Goal: Information Seeking & Learning: Learn about a topic

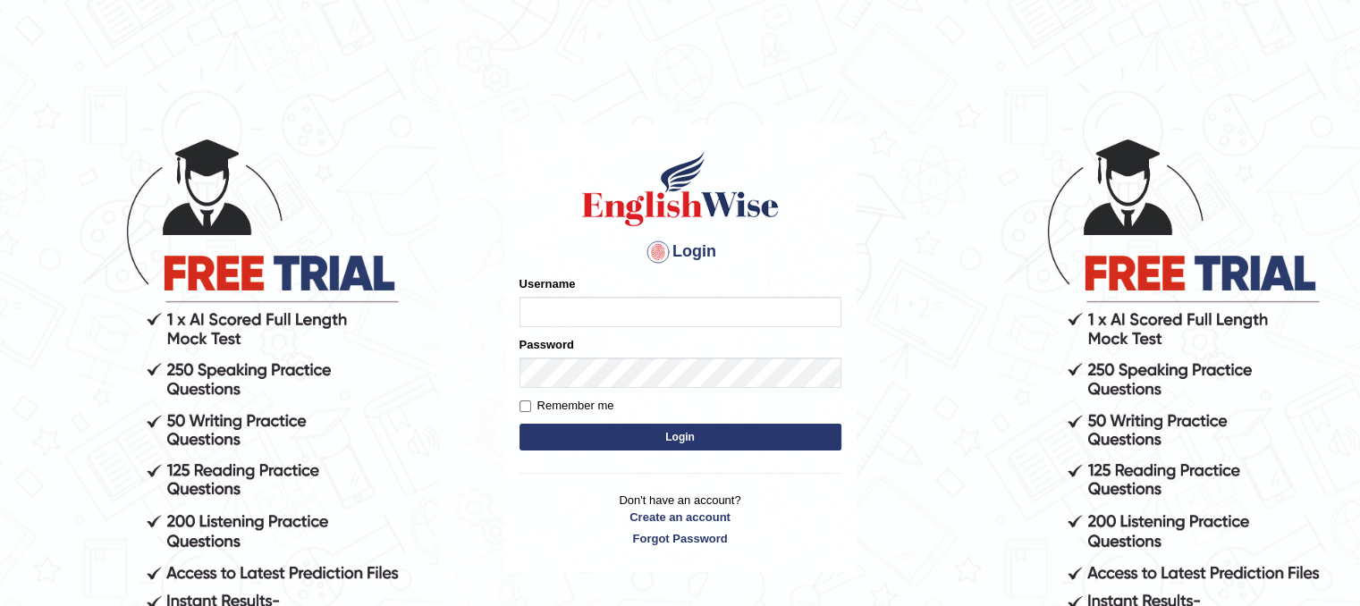
type input "Mannkang"
click at [635, 444] on button "Login" at bounding box center [681, 437] width 322 height 27
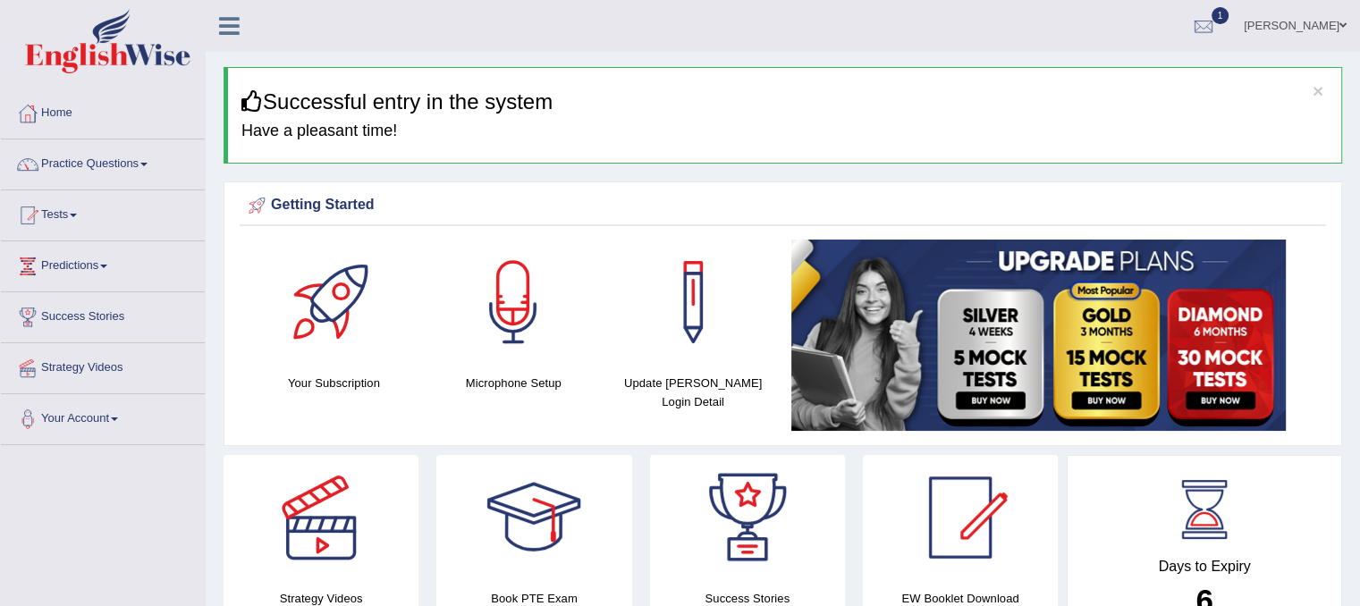
click at [64, 162] on link "Practice Questions" at bounding box center [103, 162] width 204 height 45
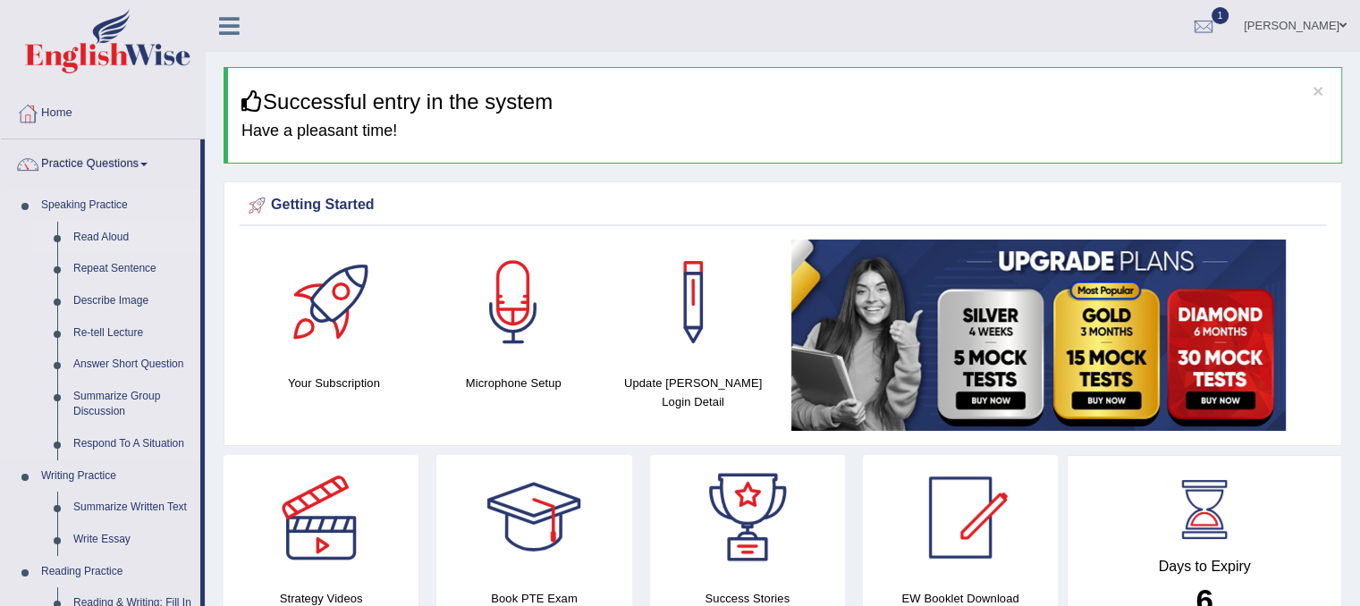
click at [102, 237] on link "Read Aloud" at bounding box center [132, 238] width 135 height 32
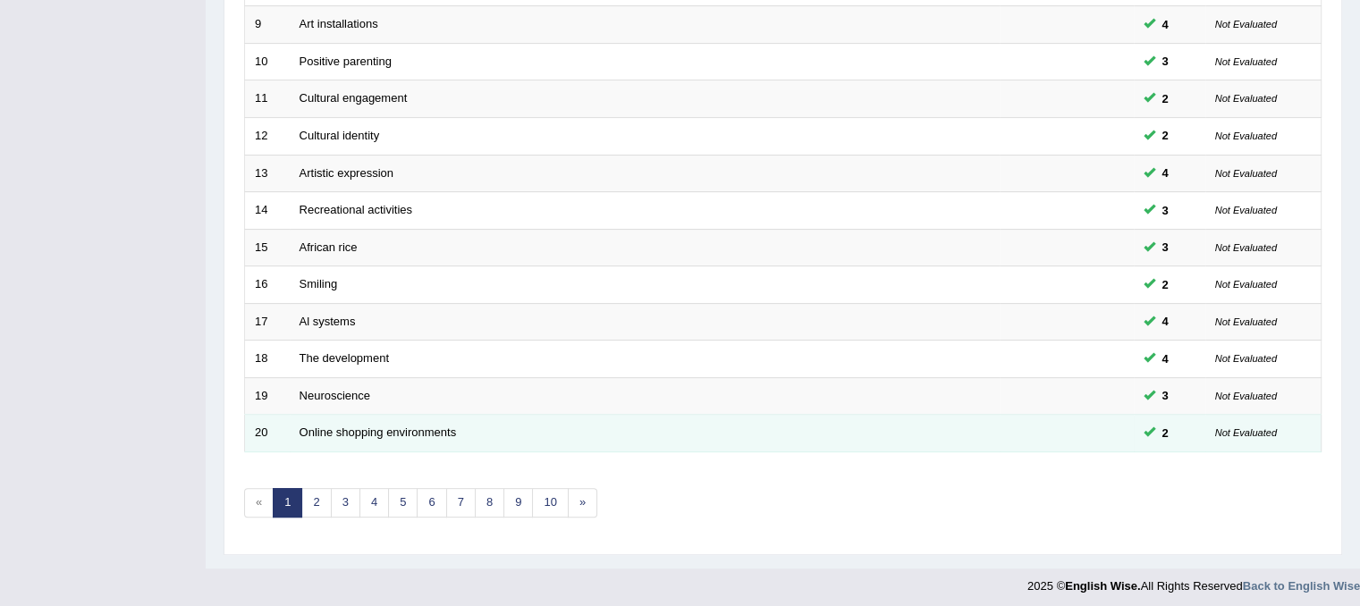
scroll to position [572, 0]
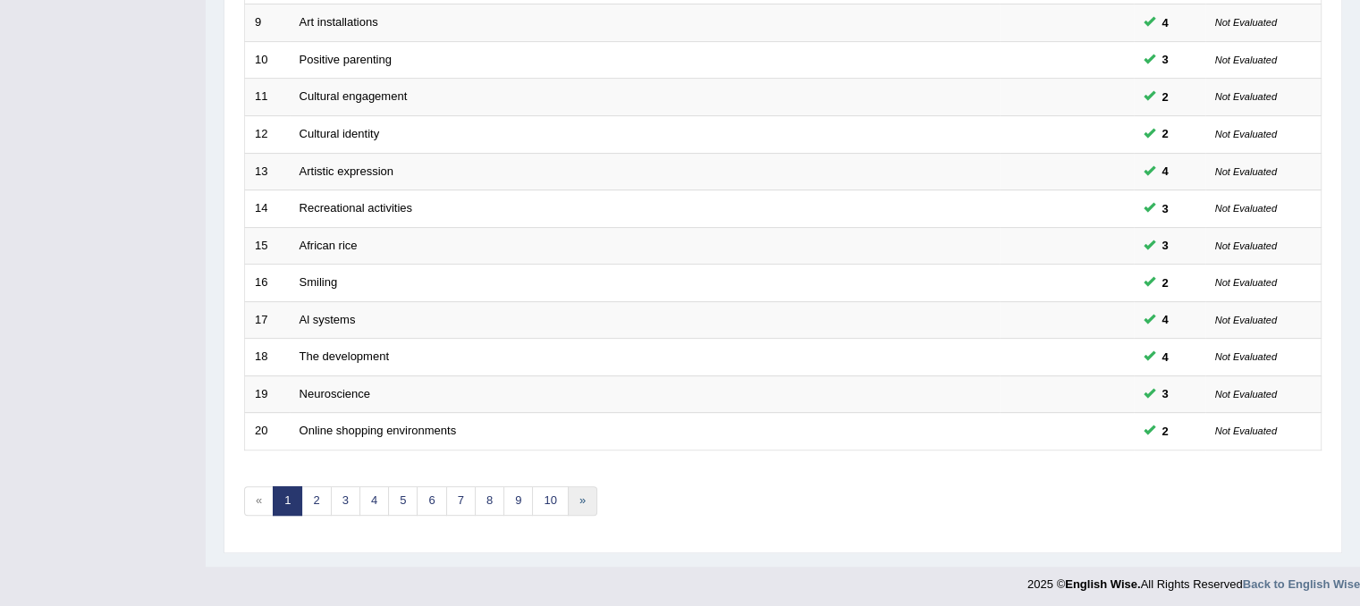
click at [578, 499] on link "»" at bounding box center [583, 502] width 30 height 30
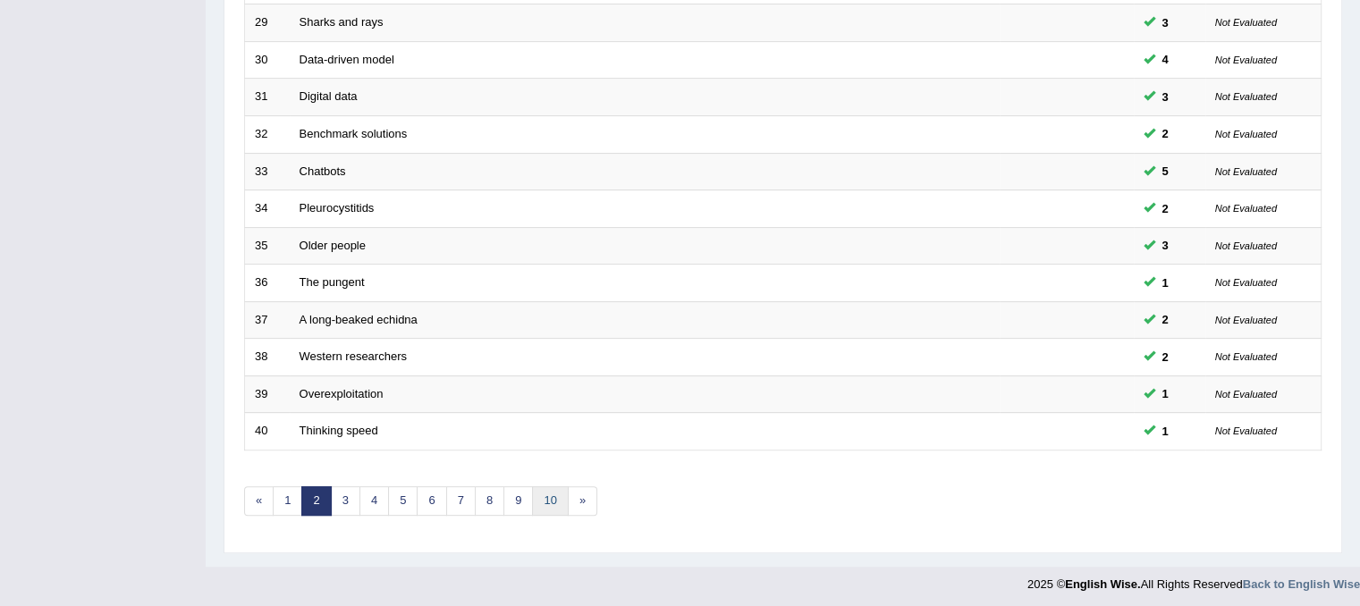
click at [557, 494] on link "10" at bounding box center [550, 502] width 36 height 30
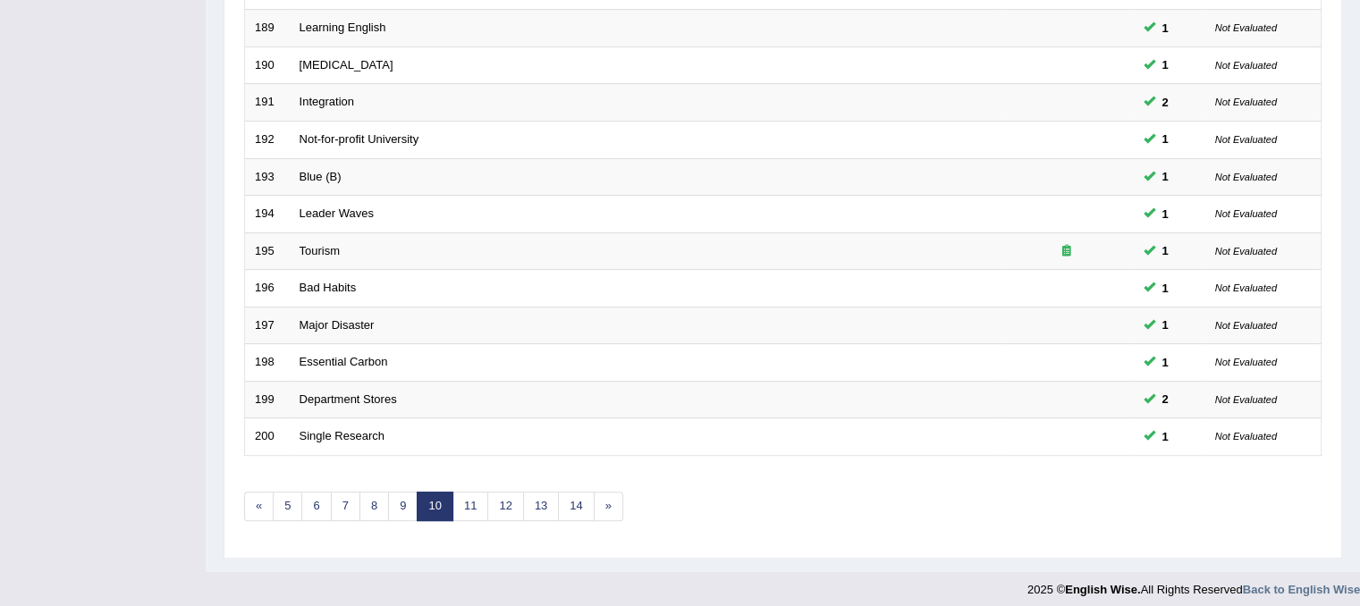
scroll to position [572, 0]
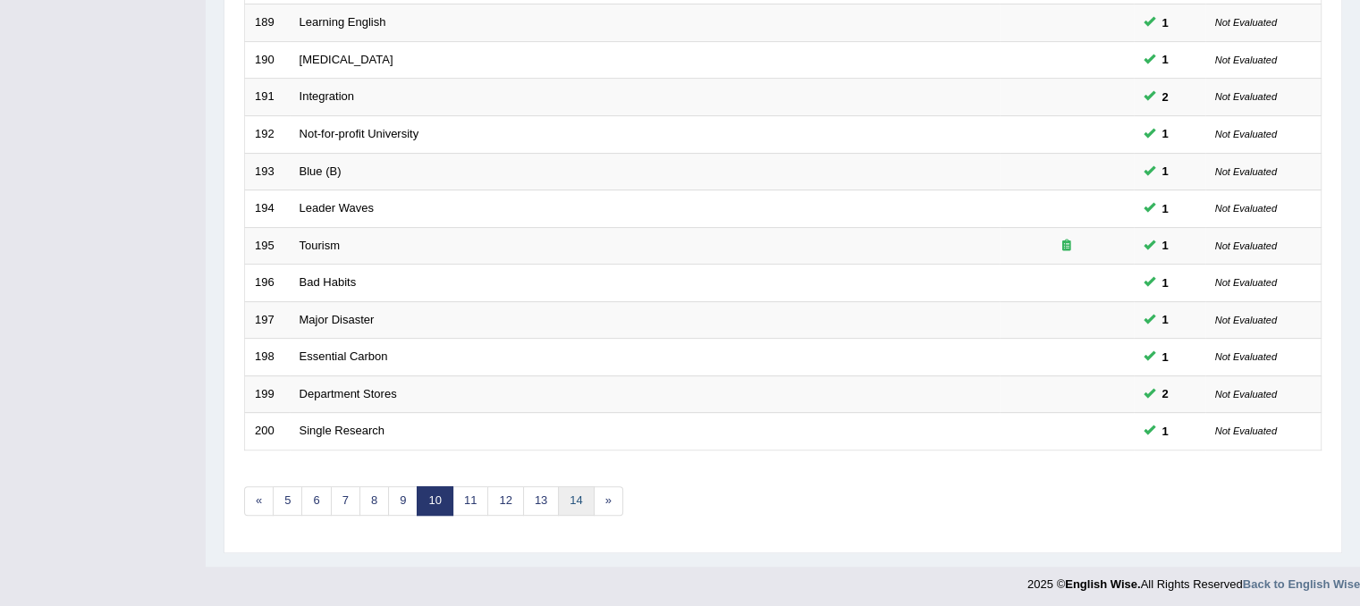
click at [565, 498] on link "14" at bounding box center [576, 502] width 36 height 30
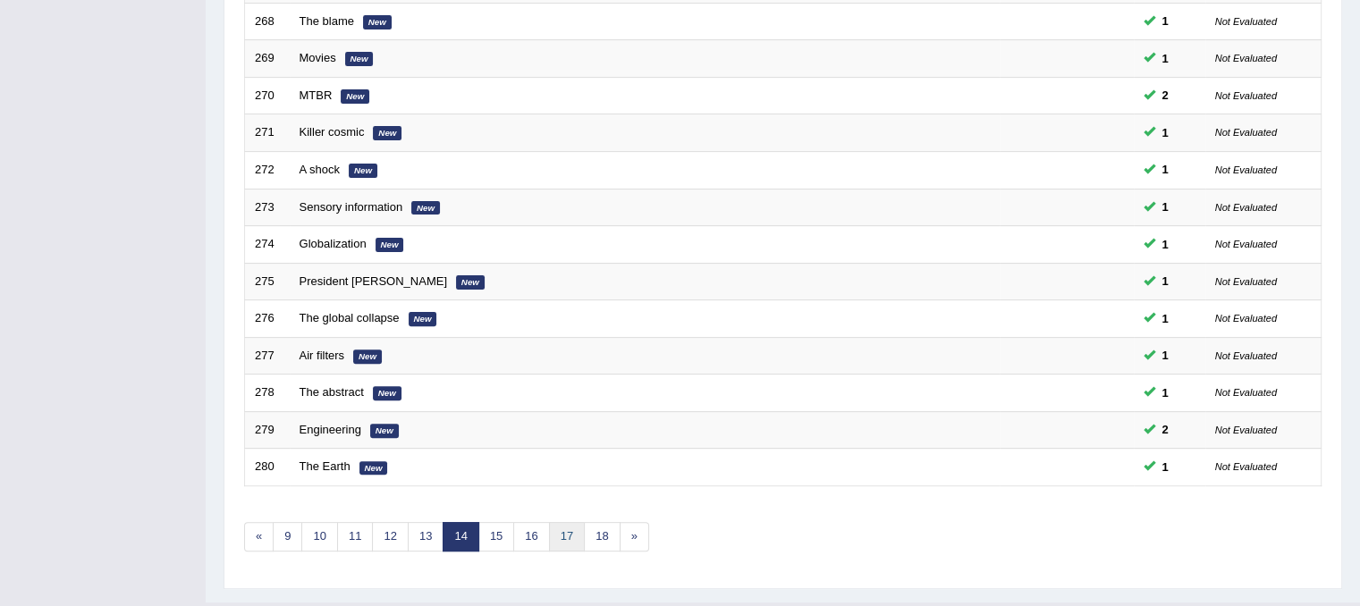
click at [560, 527] on link "17" at bounding box center [567, 537] width 36 height 30
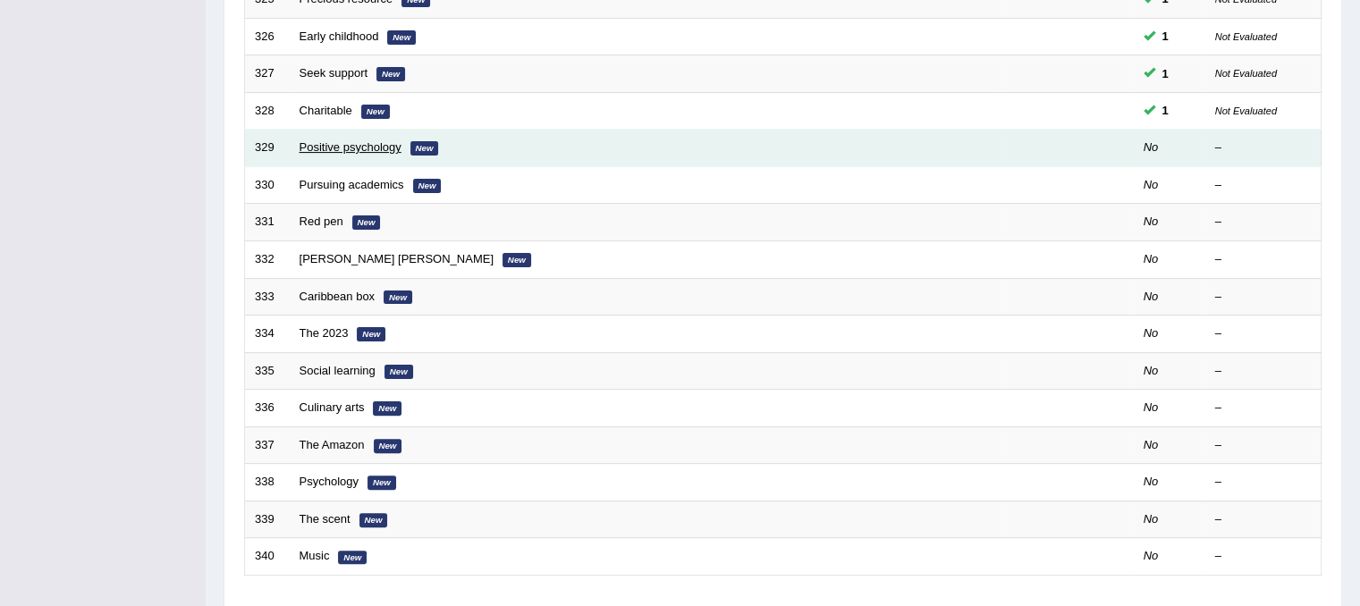
click at [373, 144] on link "Positive psychology" at bounding box center [351, 146] width 102 height 13
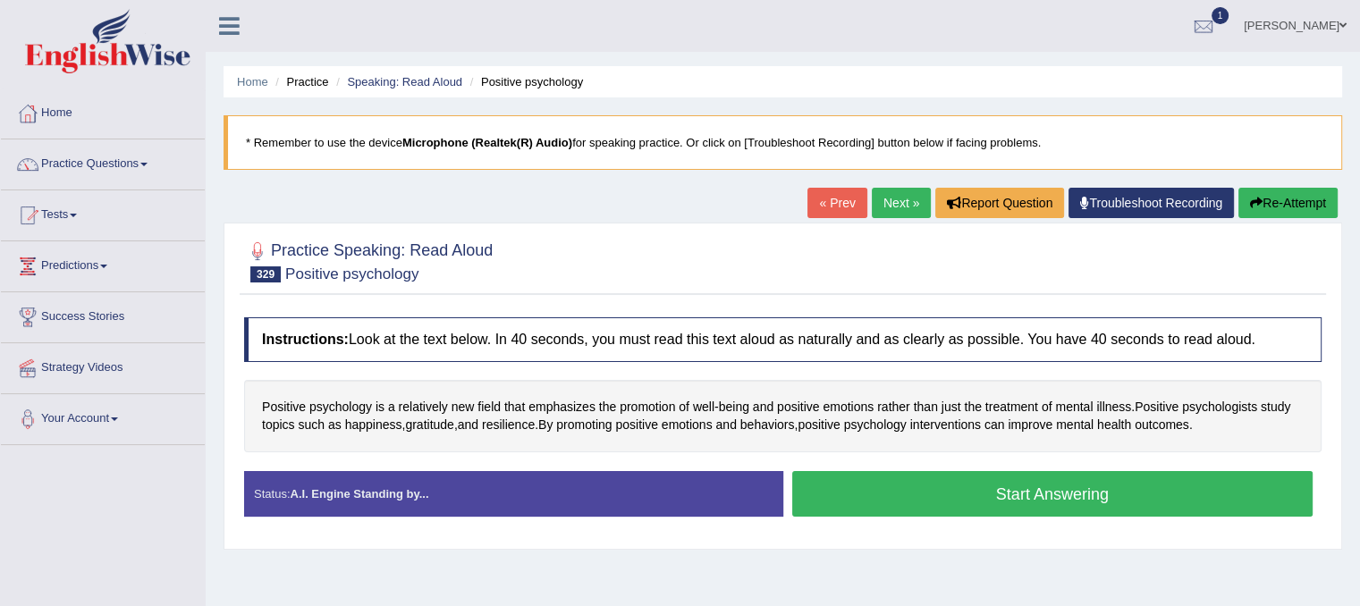
click at [834, 495] on button "Start Answering" at bounding box center [1052, 494] width 521 height 46
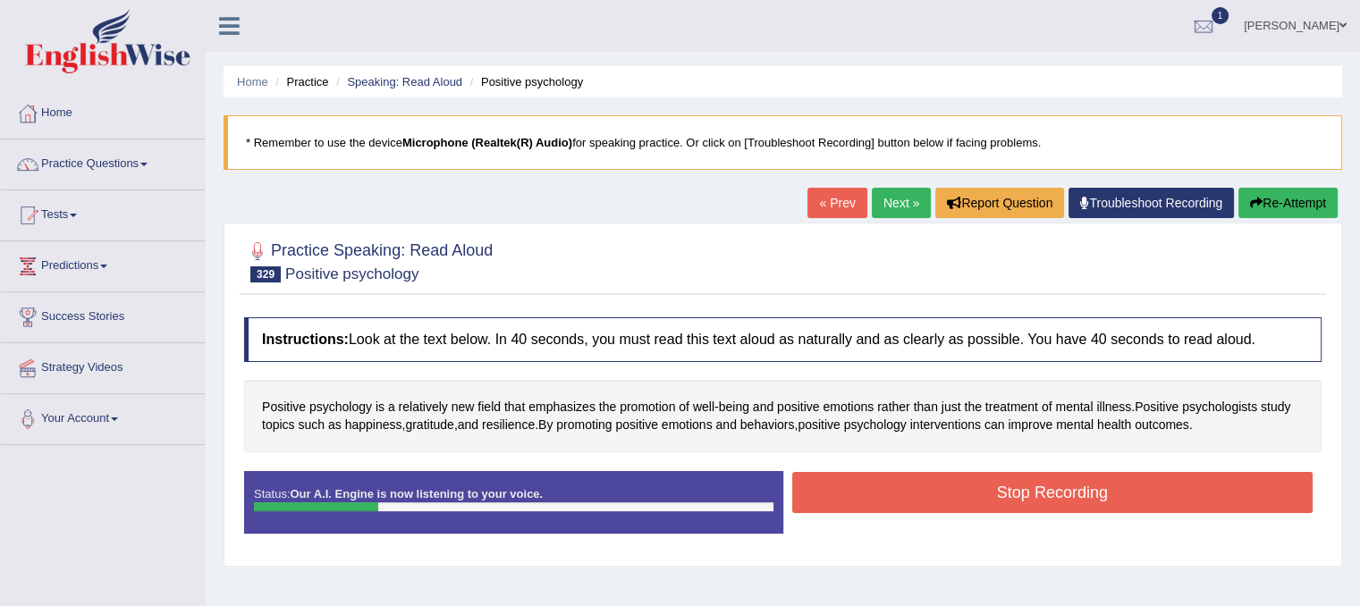
click at [834, 495] on button "Stop Recording" at bounding box center [1052, 492] width 521 height 41
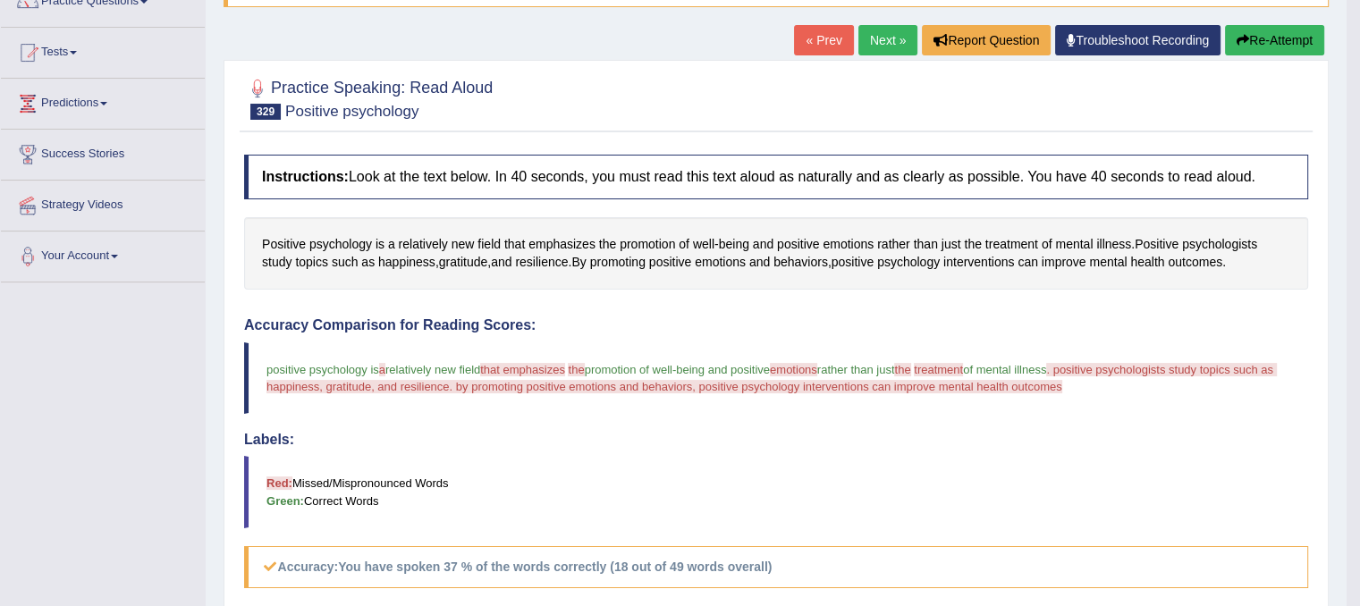
scroll to position [89, 0]
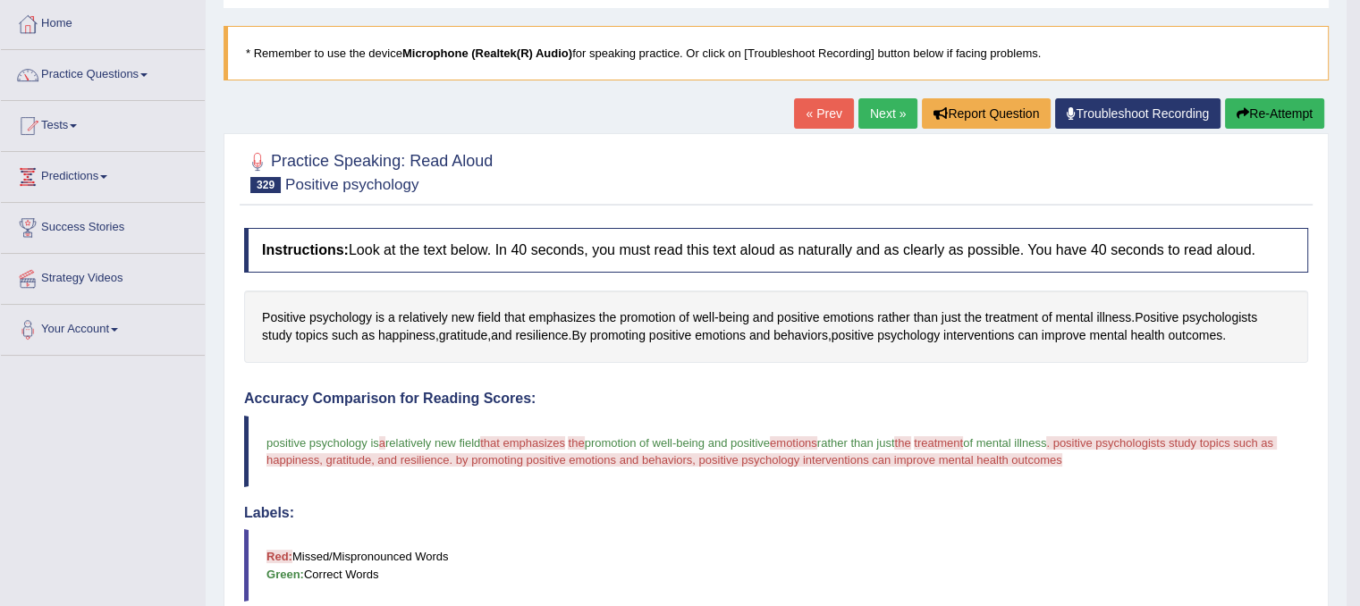
click at [875, 115] on link "Next »" at bounding box center [888, 113] width 59 height 30
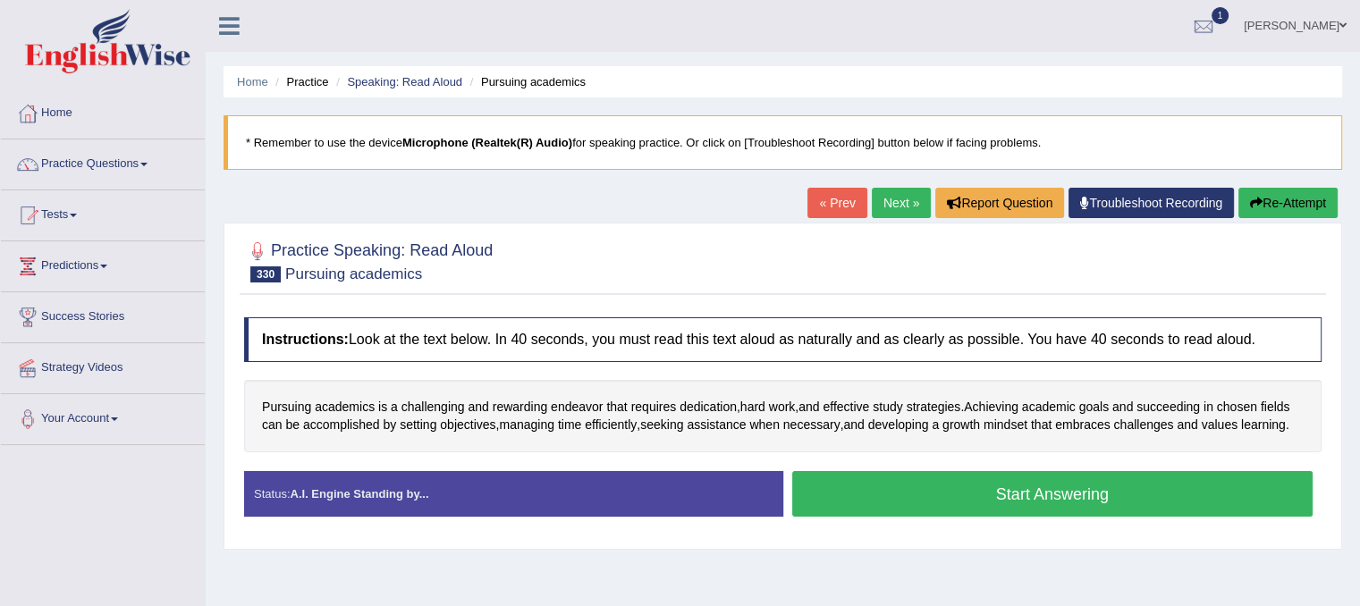
click at [912, 484] on button "Start Answering" at bounding box center [1052, 494] width 521 height 46
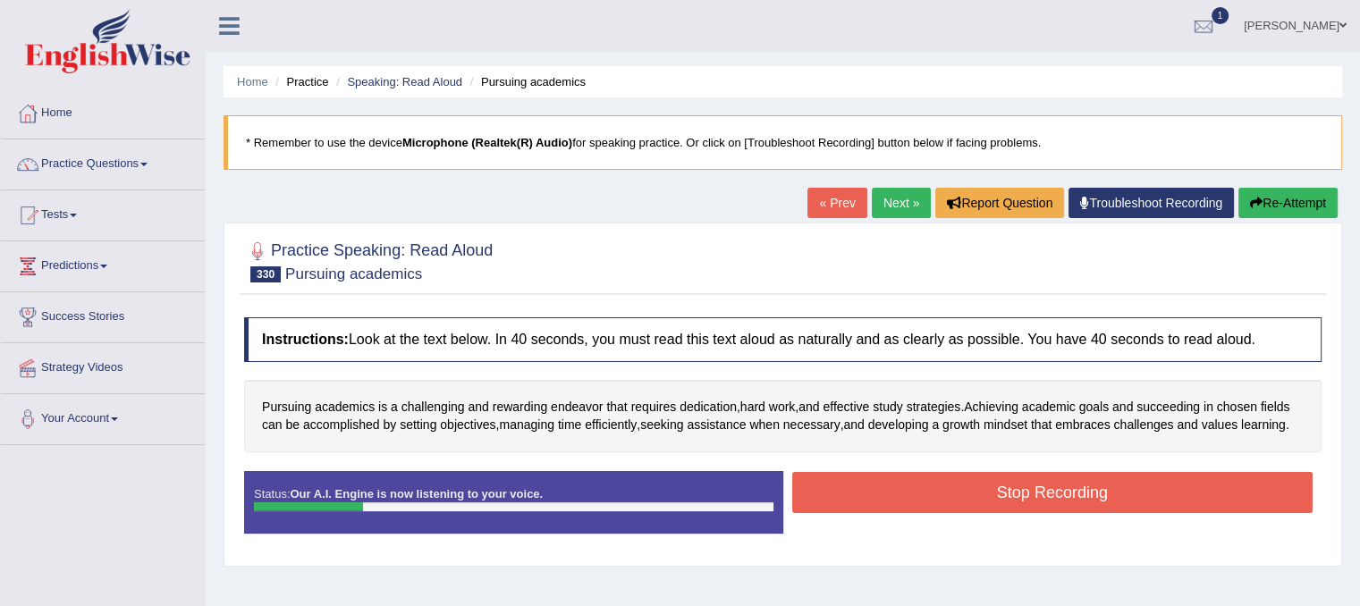
click at [912, 484] on button "Stop Recording" at bounding box center [1052, 492] width 521 height 41
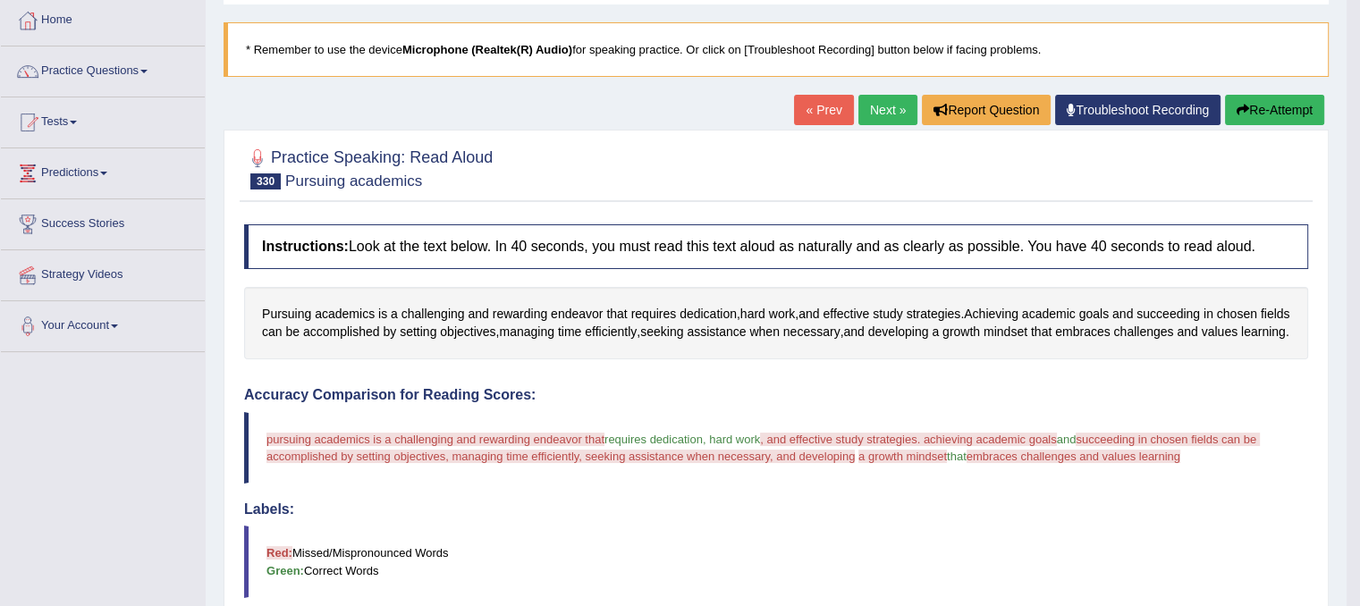
scroll to position [89, 0]
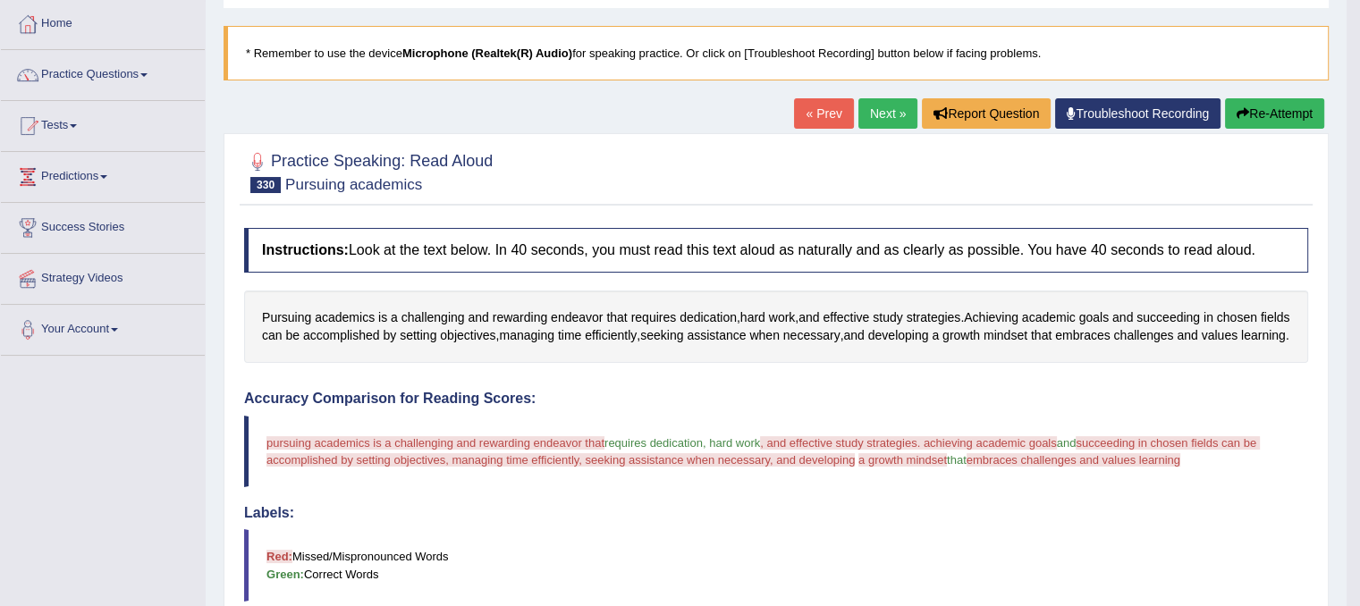
click at [1246, 115] on button "Re-Attempt" at bounding box center [1274, 113] width 99 height 30
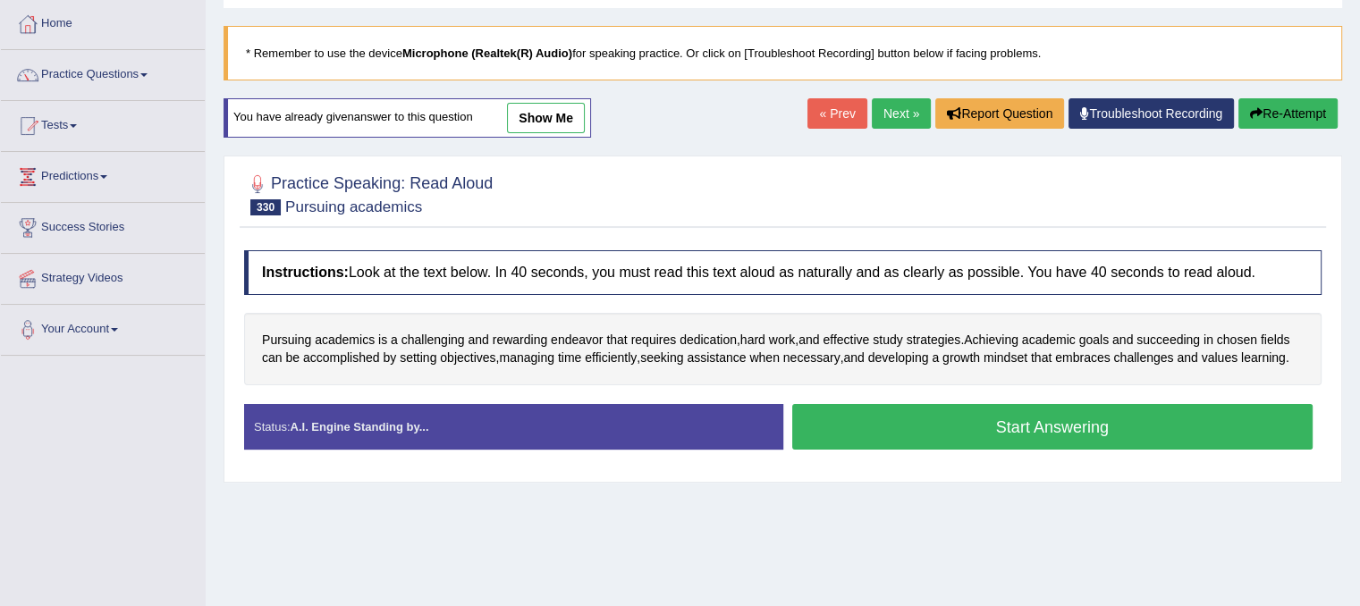
scroll to position [89, 0]
click at [857, 421] on button "Start Answering" at bounding box center [1052, 427] width 521 height 46
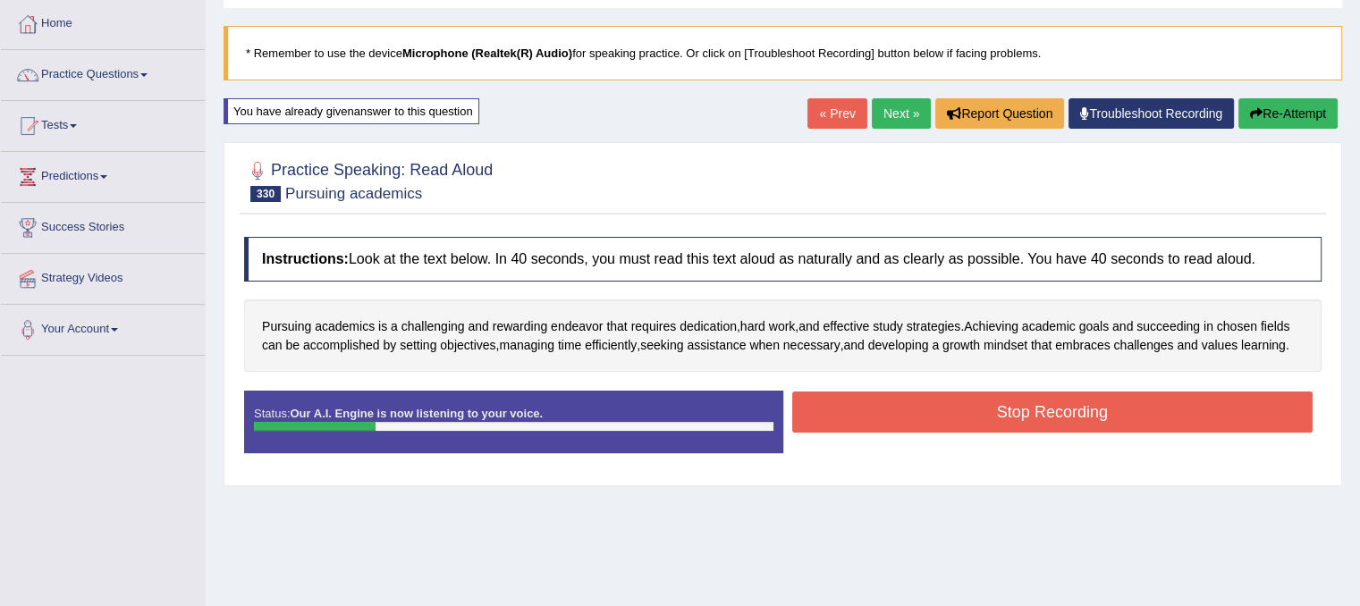
click at [857, 421] on button "Stop Recording" at bounding box center [1052, 412] width 521 height 41
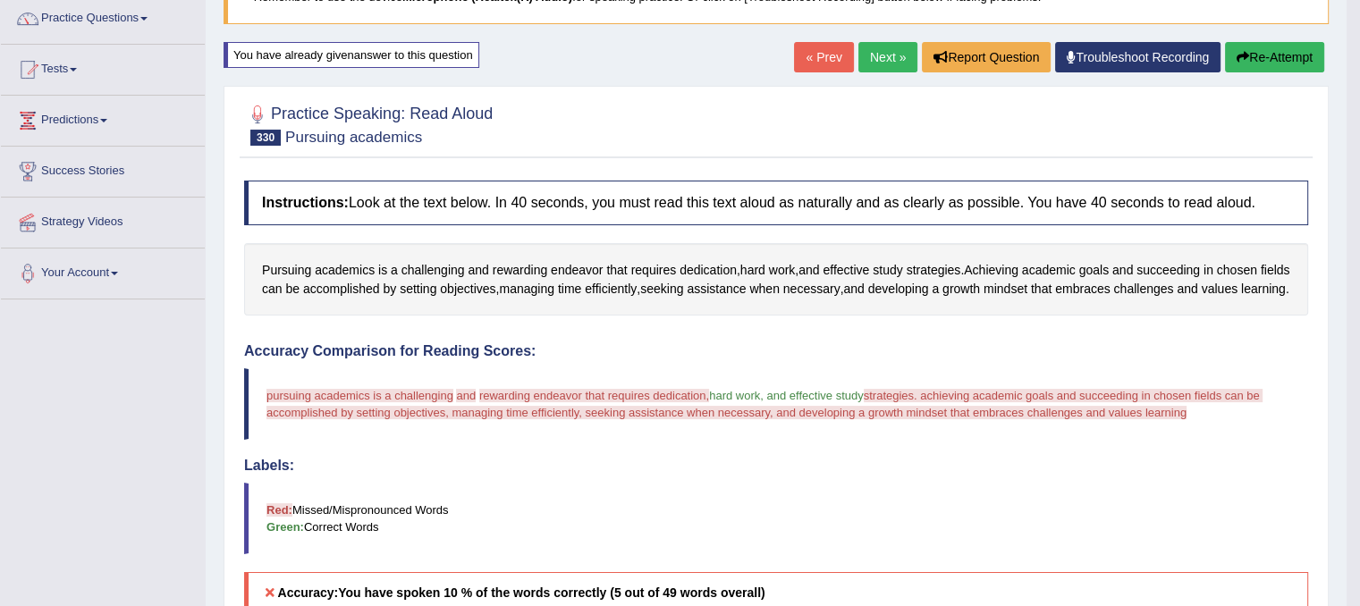
scroll to position [52, 0]
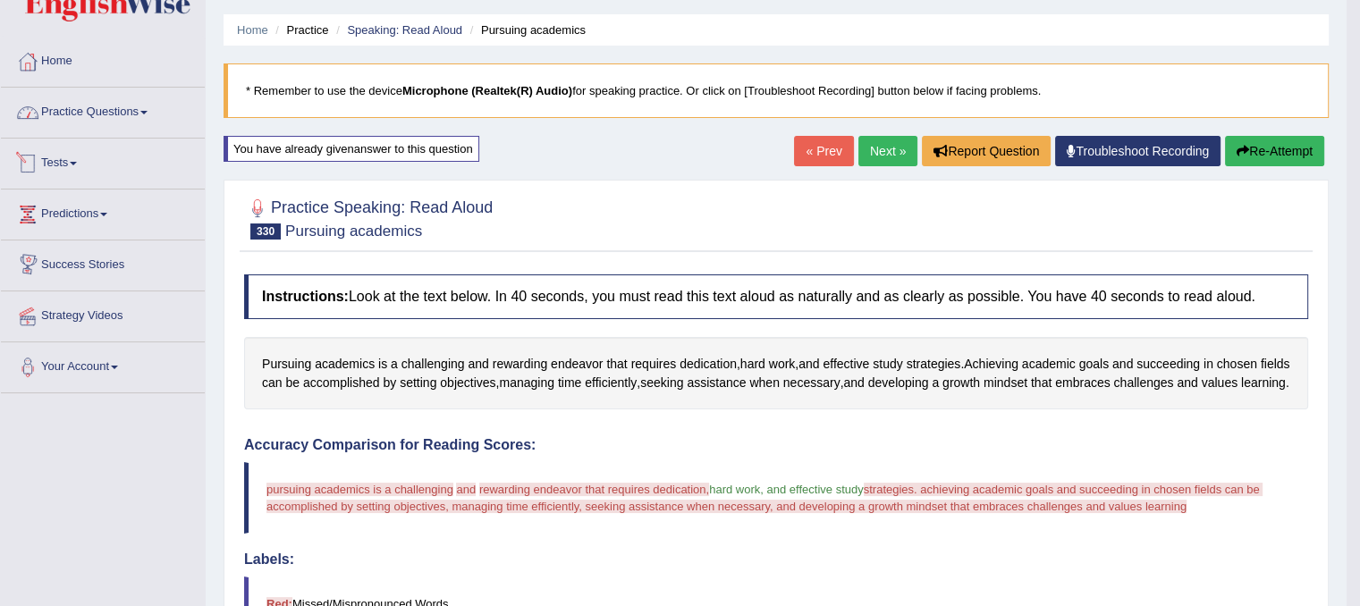
click at [80, 121] on link "Practice Questions" at bounding box center [103, 110] width 204 height 45
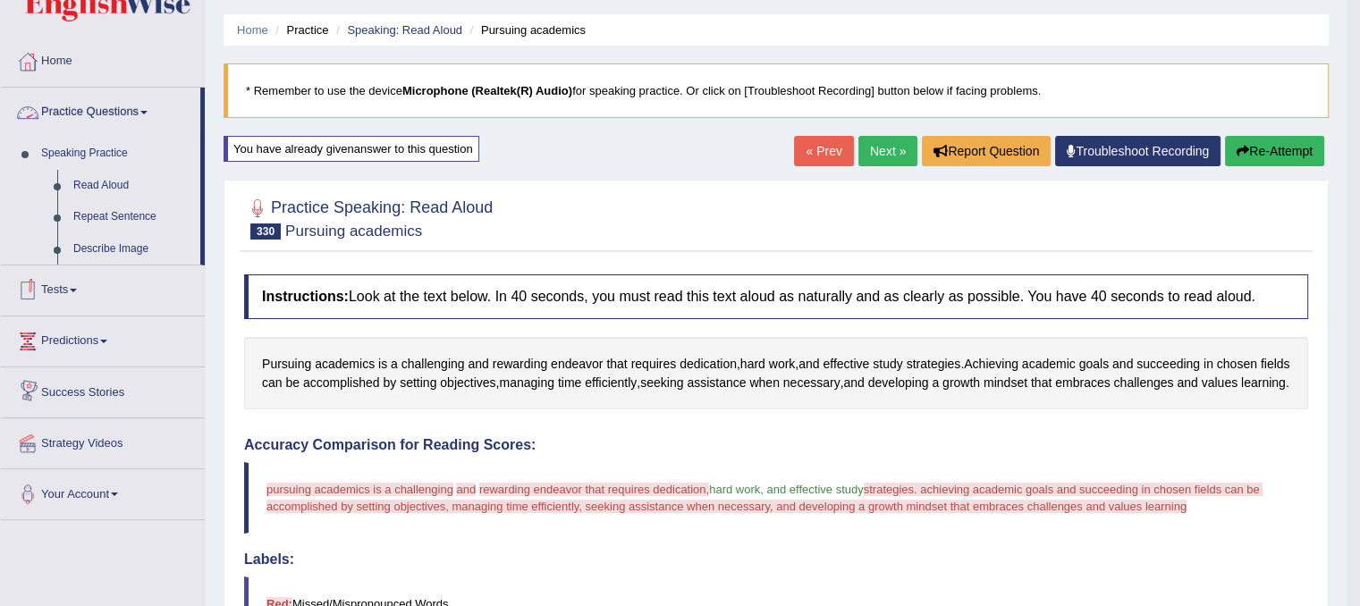
click at [80, 115] on link "Practice Questions" at bounding box center [100, 110] width 199 height 45
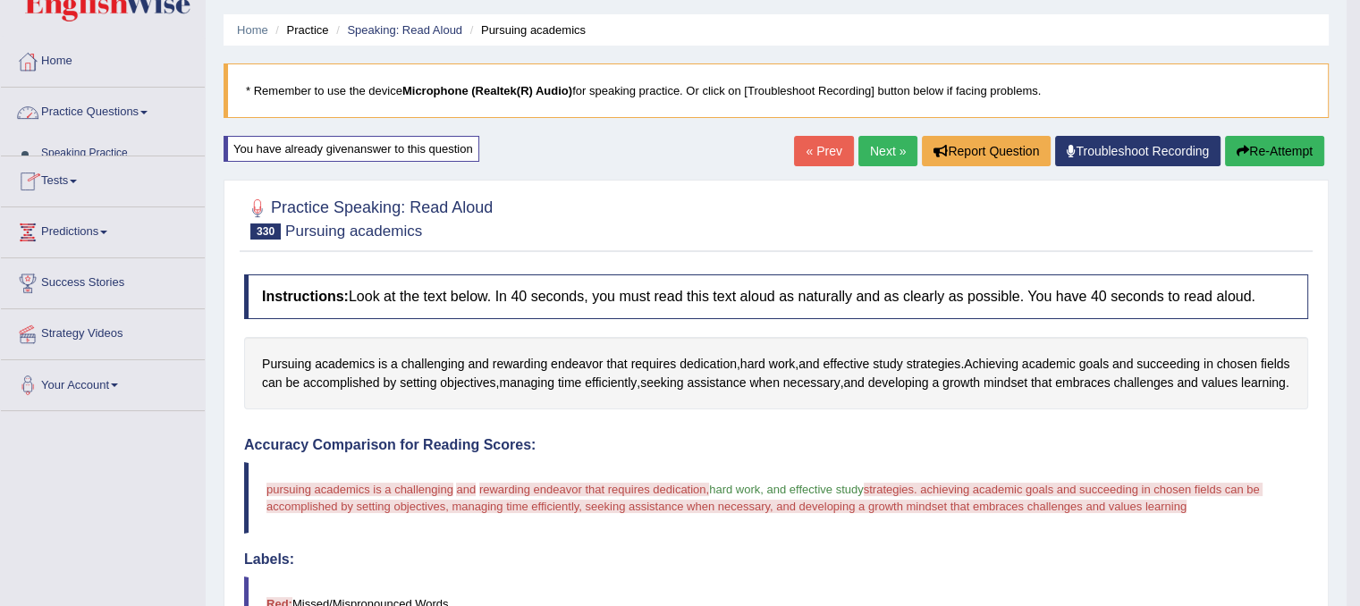
click at [80, 115] on link "Practice Questions" at bounding box center [103, 110] width 204 height 45
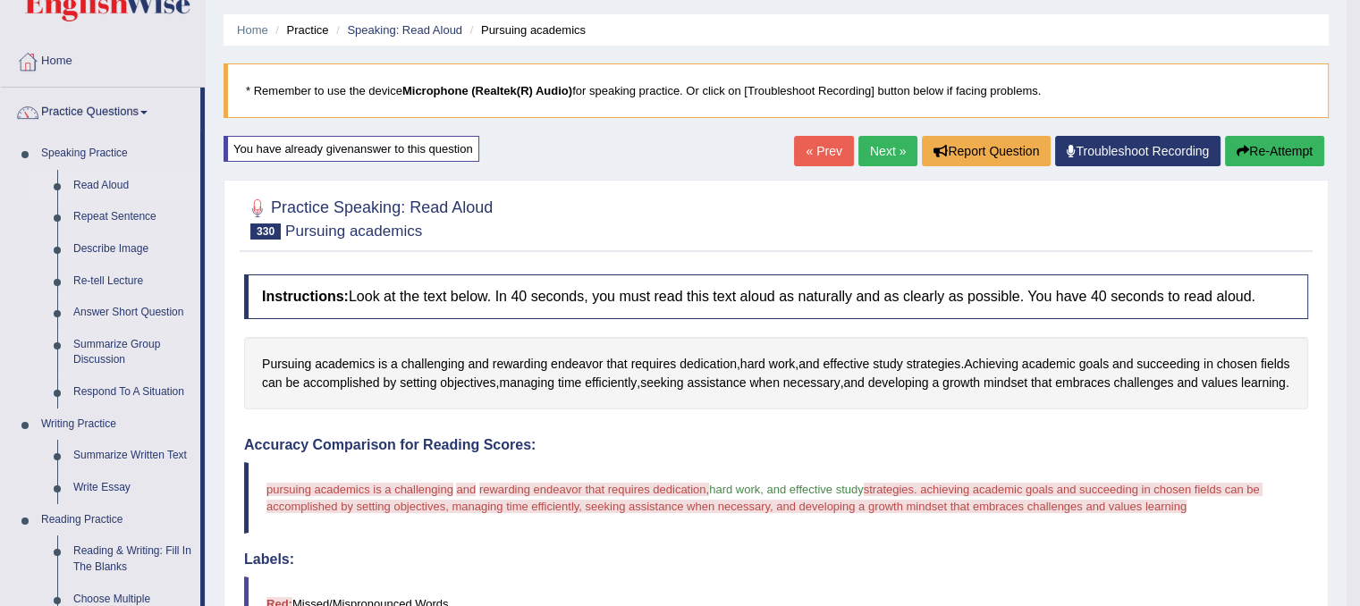
click at [100, 187] on link "Read Aloud" at bounding box center [132, 186] width 135 height 32
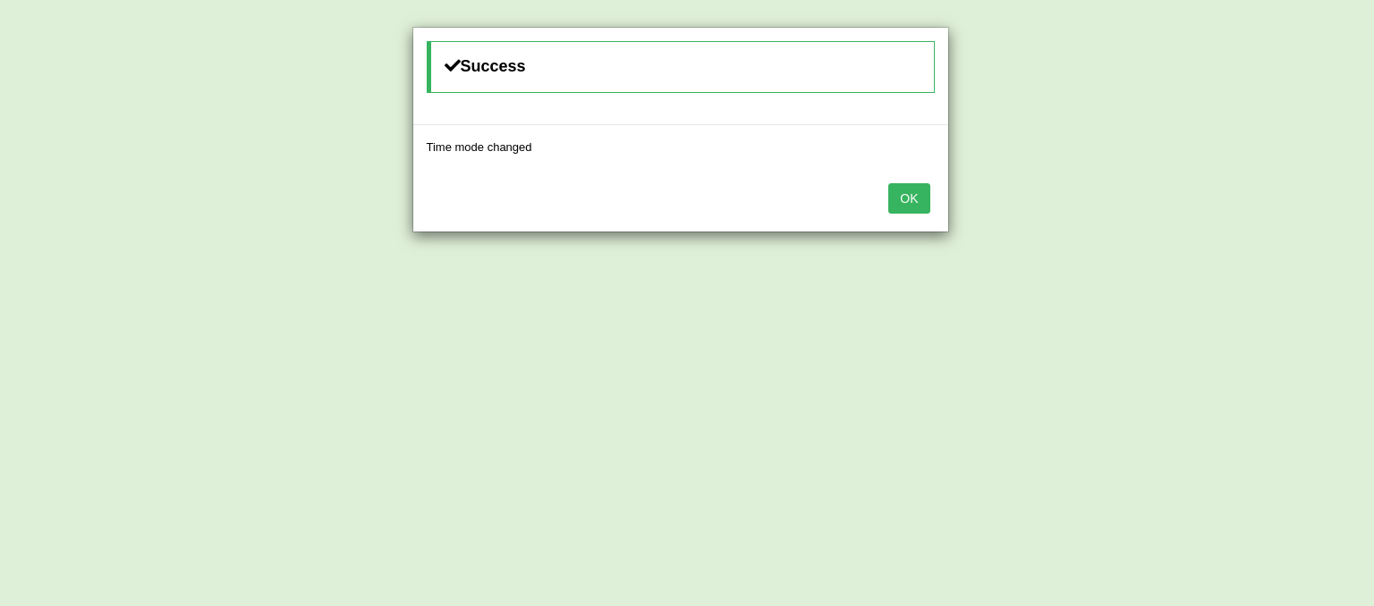
click at [927, 196] on button "OK" at bounding box center [908, 198] width 41 height 30
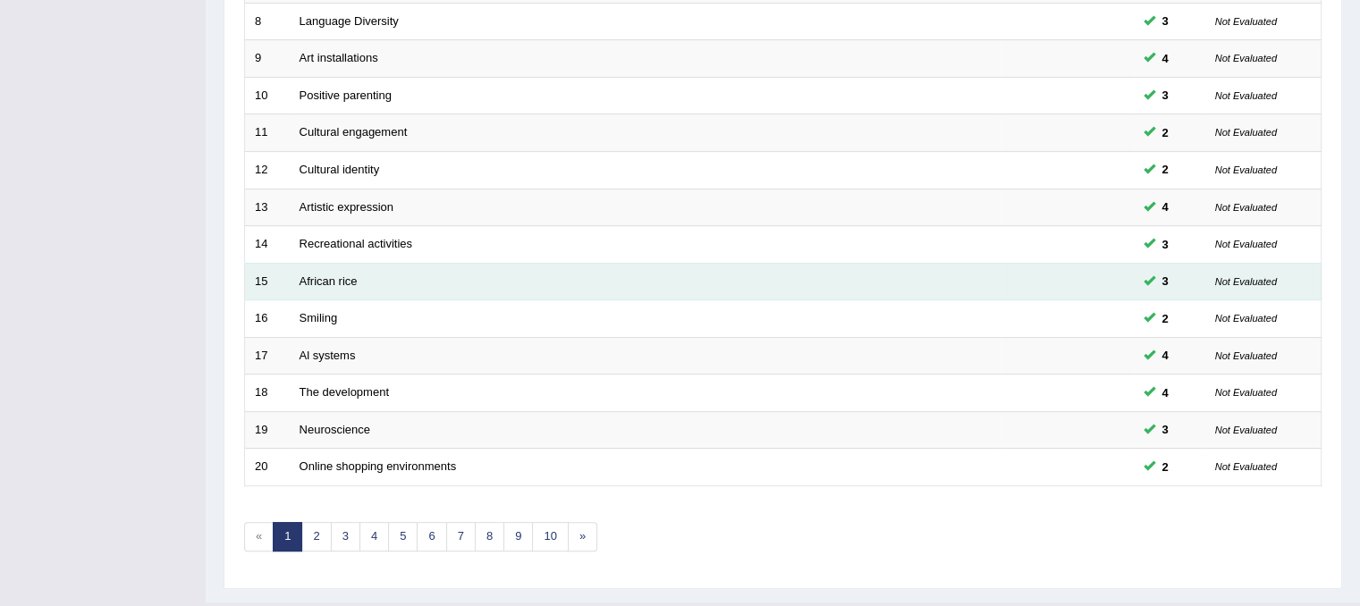
scroll to position [572, 0]
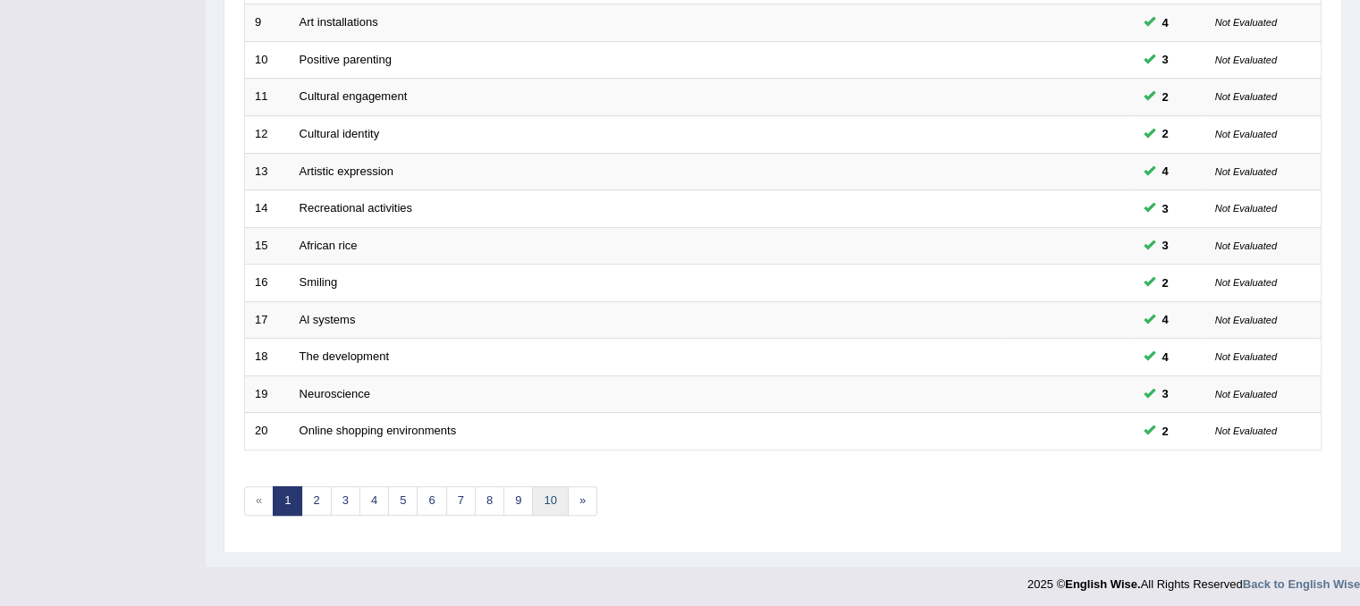
click at [545, 497] on link "10" at bounding box center [550, 502] width 36 height 30
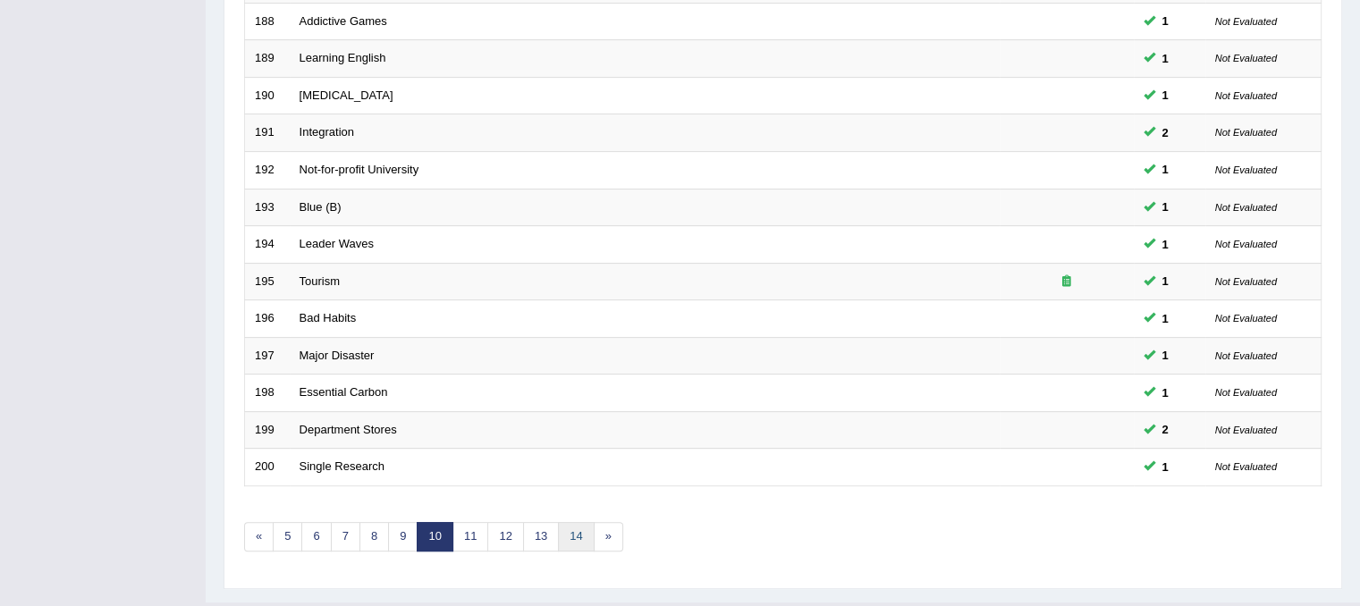
click at [568, 531] on link "14" at bounding box center [576, 537] width 36 height 30
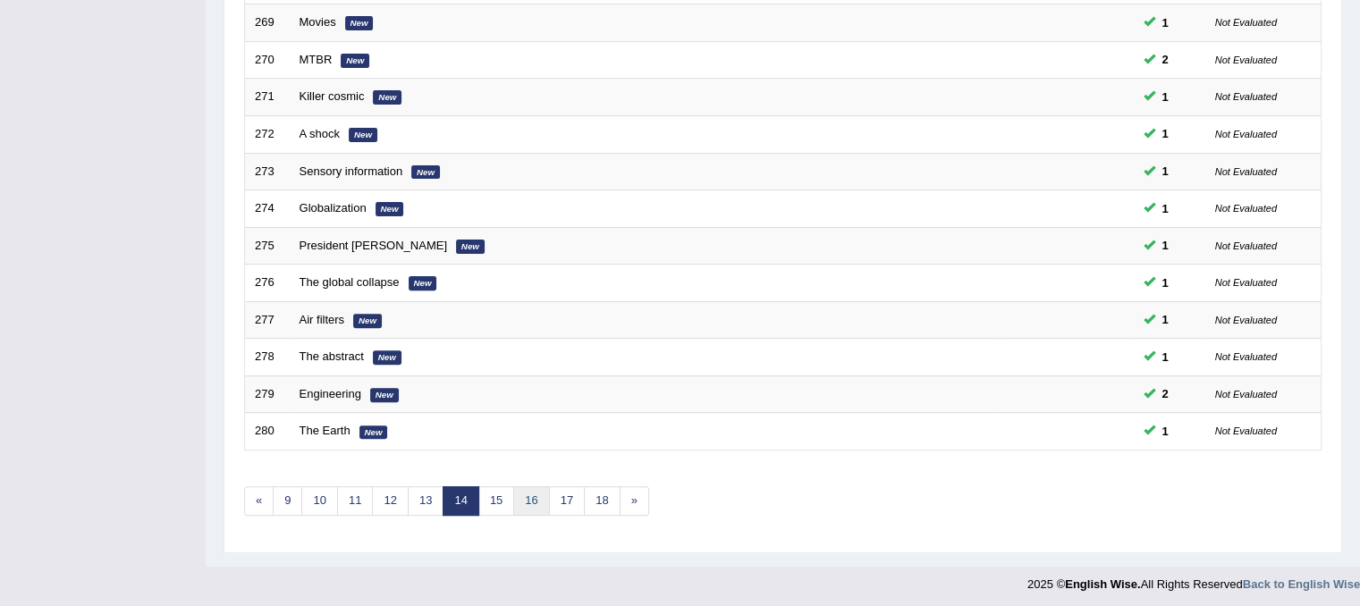
click at [531, 497] on link "16" at bounding box center [531, 502] width 36 height 30
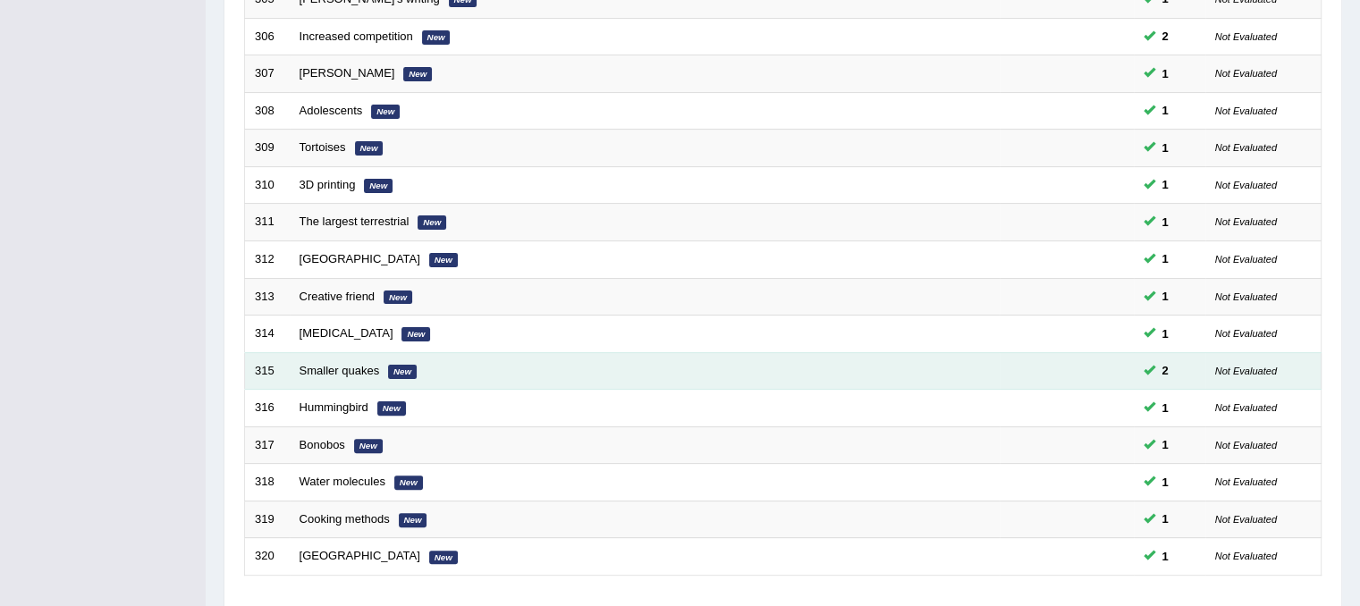
scroll to position [572, 0]
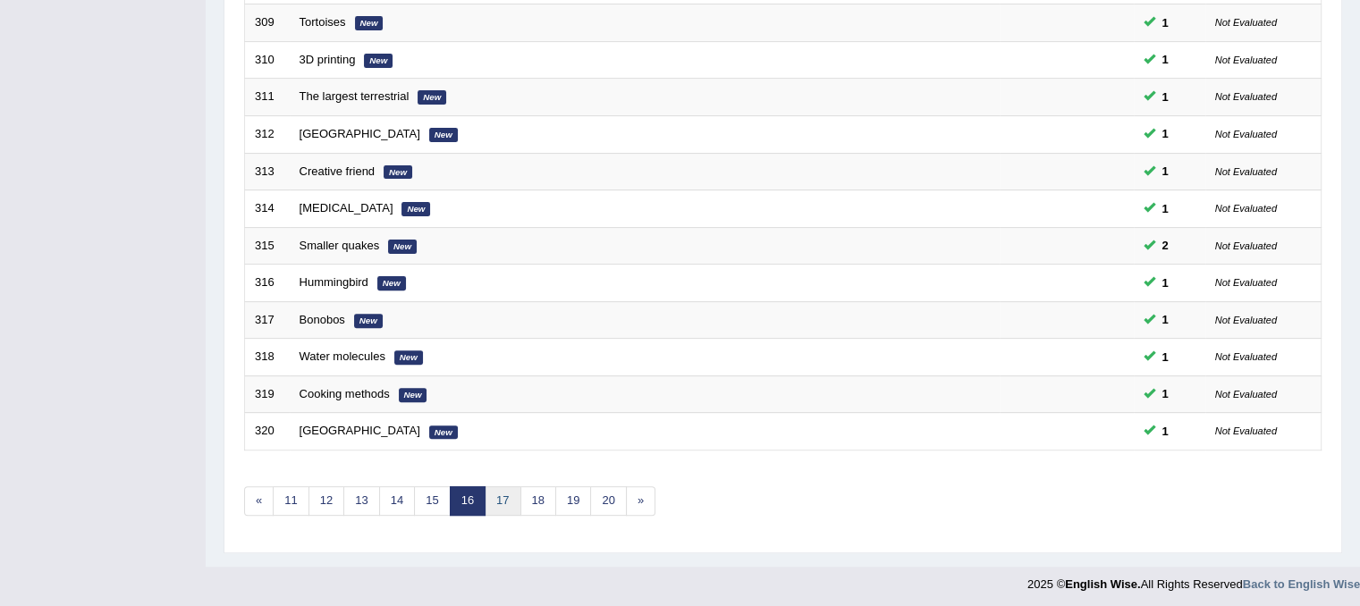
click at [511, 502] on link "17" at bounding box center [503, 502] width 36 height 30
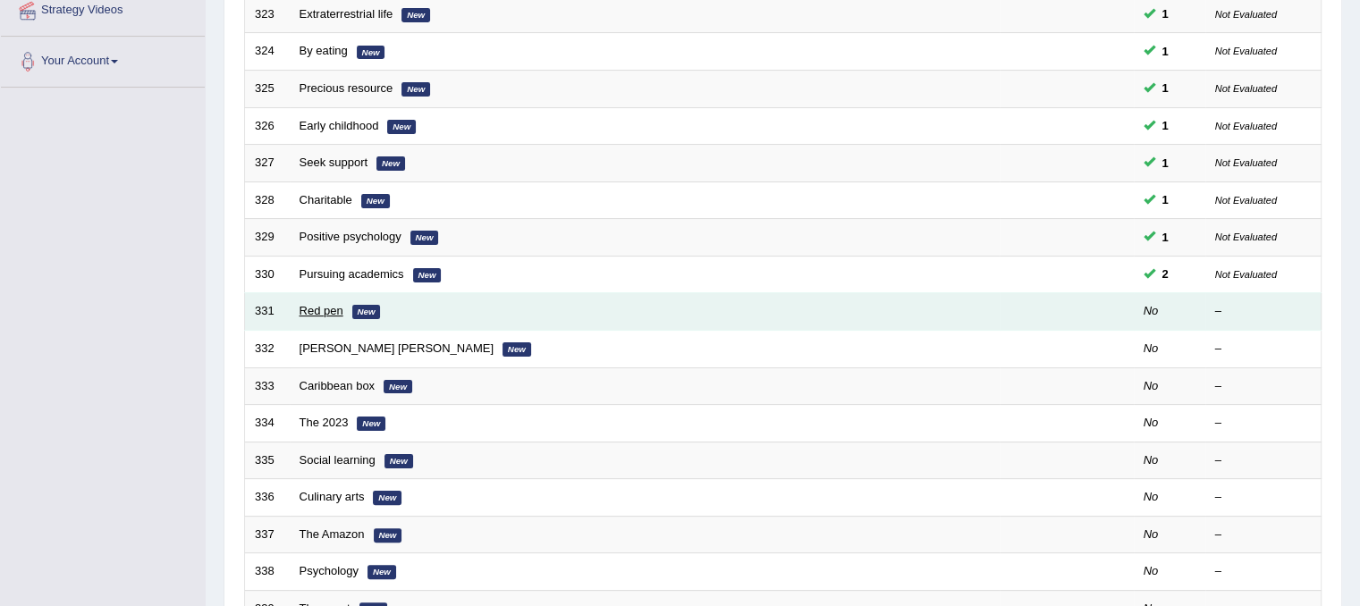
click at [326, 309] on link "Red pen" at bounding box center [322, 310] width 44 height 13
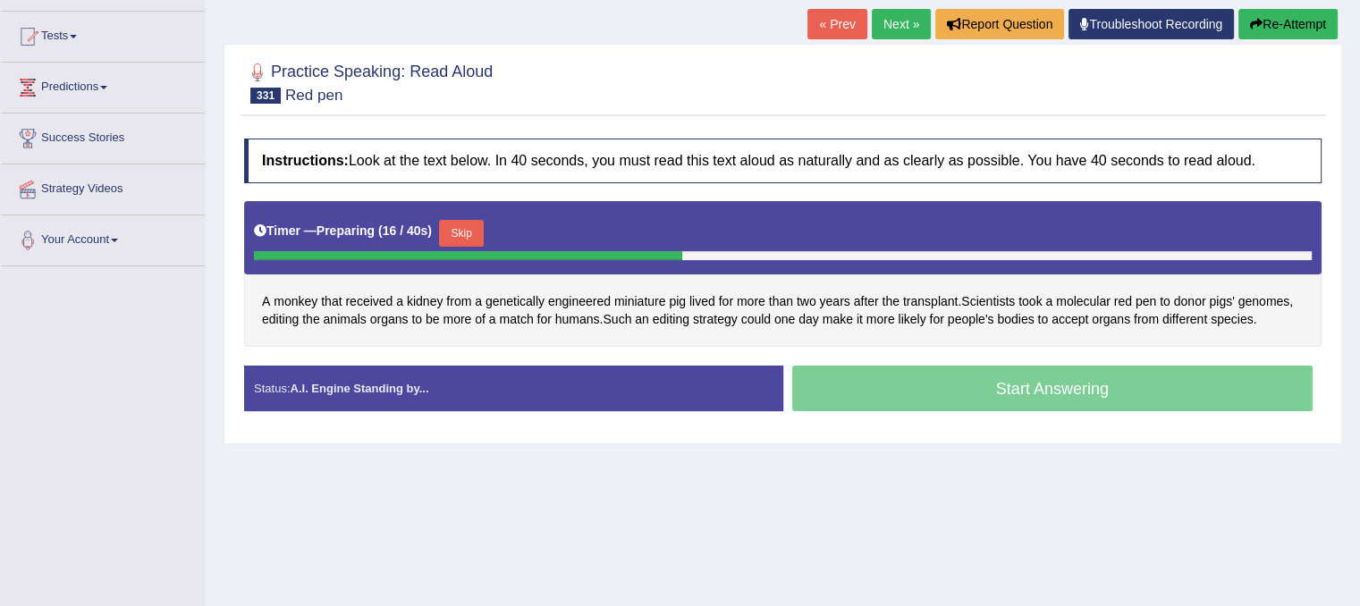
click at [476, 233] on button "Skip" at bounding box center [461, 233] width 45 height 27
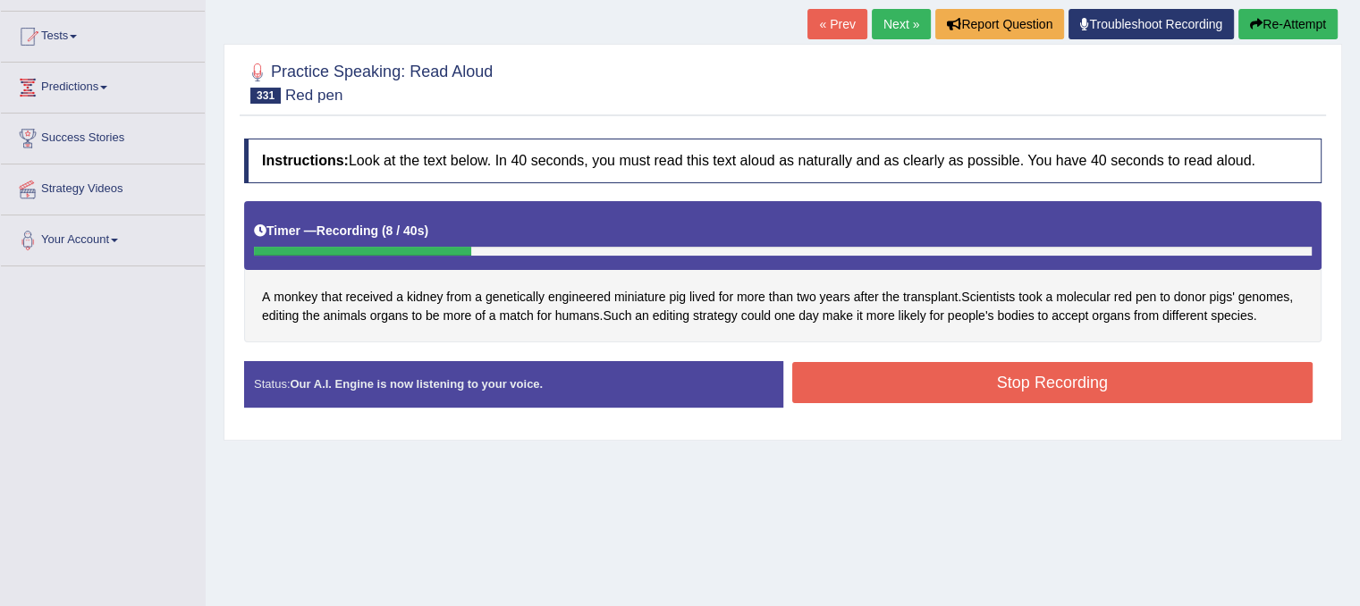
click at [887, 382] on button "Stop Recording" at bounding box center [1052, 382] width 521 height 41
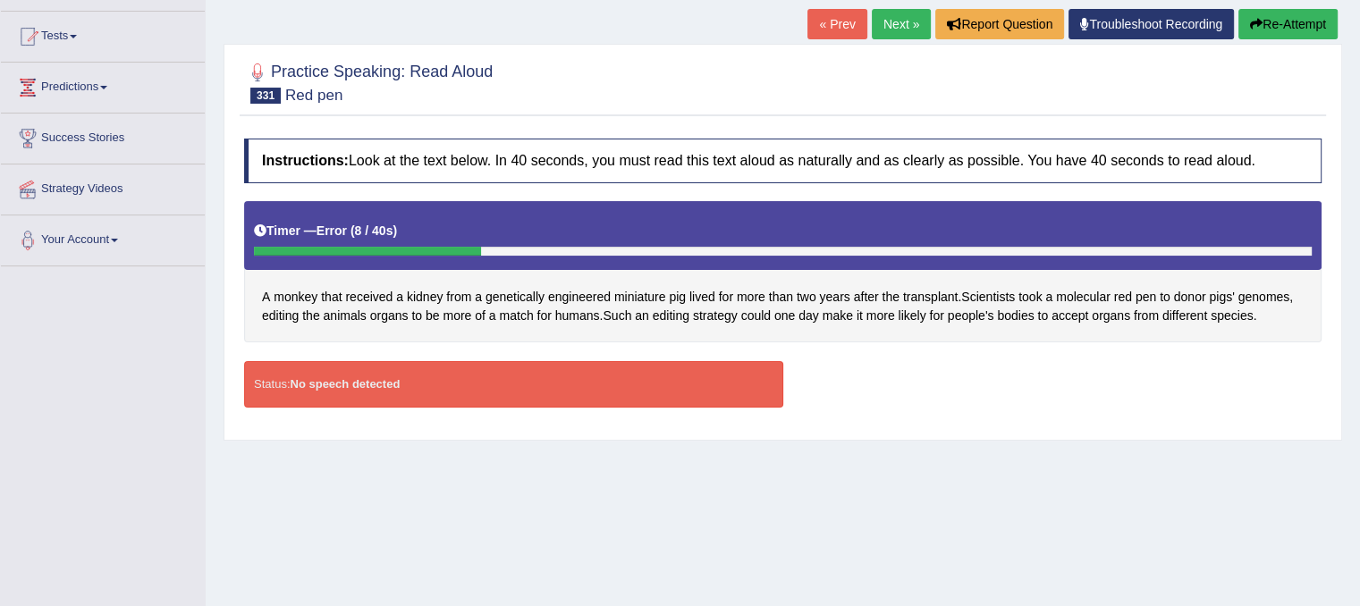
click at [1252, 22] on icon "button" at bounding box center [1256, 24] width 13 height 13
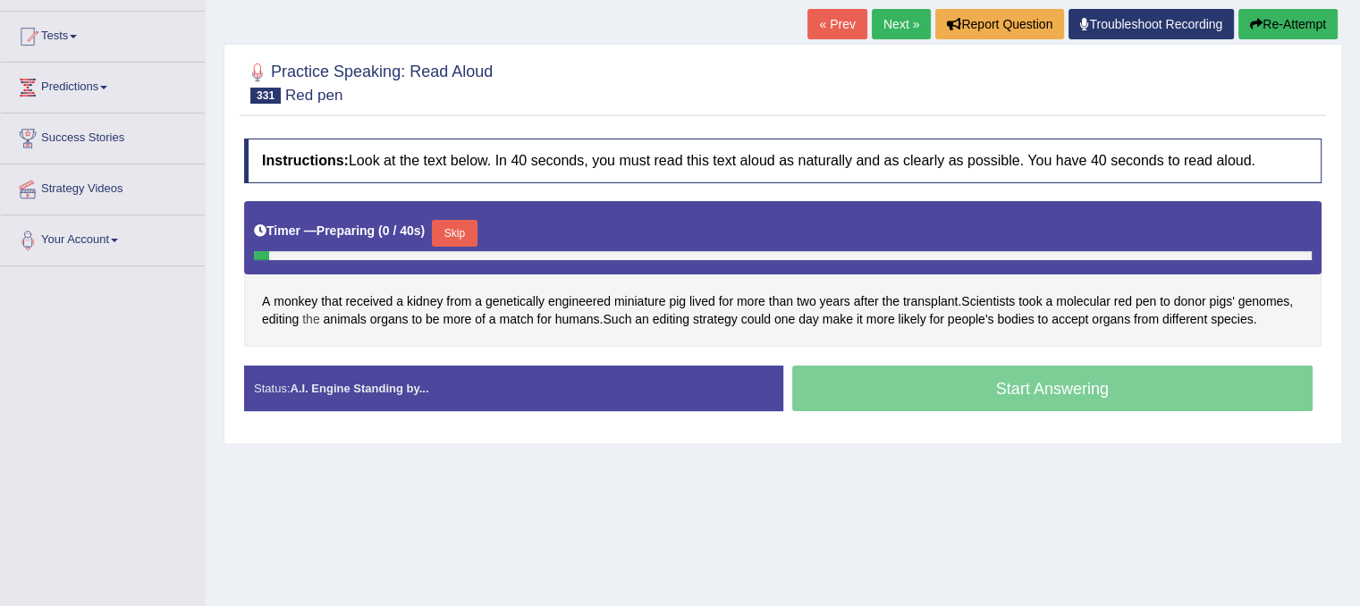
scroll to position [179, 0]
click at [454, 226] on button "Skip" at bounding box center [454, 233] width 45 height 27
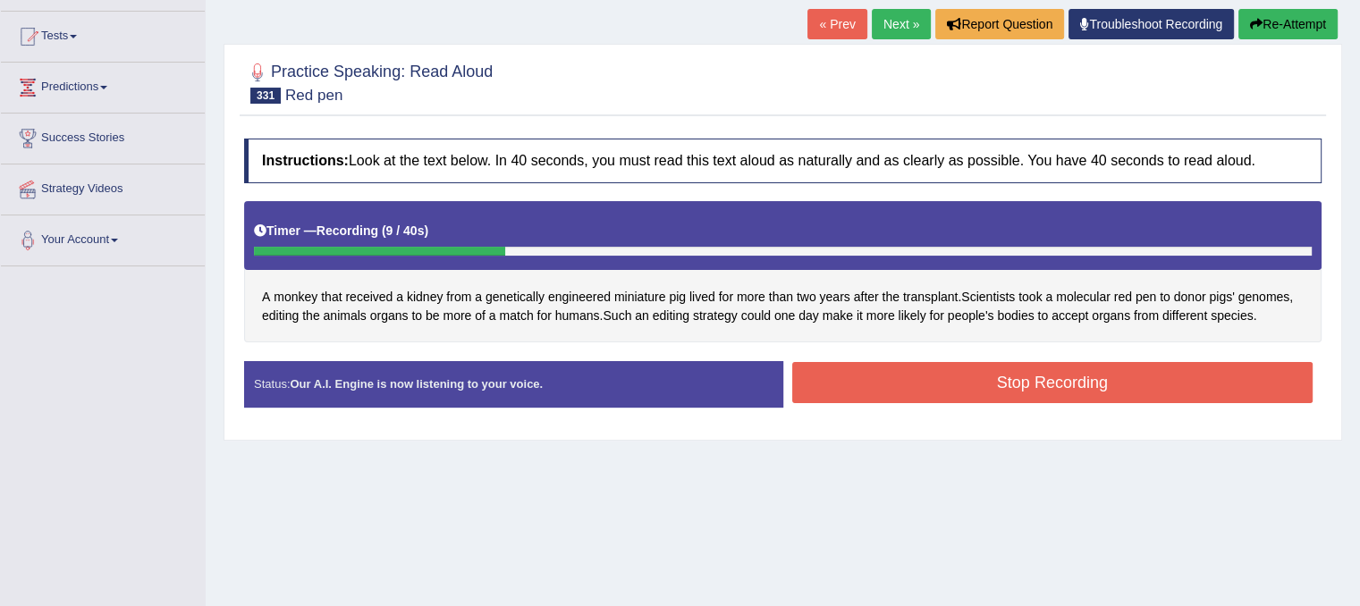
click at [1002, 387] on button "Stop Recording" at bounding box center [1052, 382] width 521 height 41
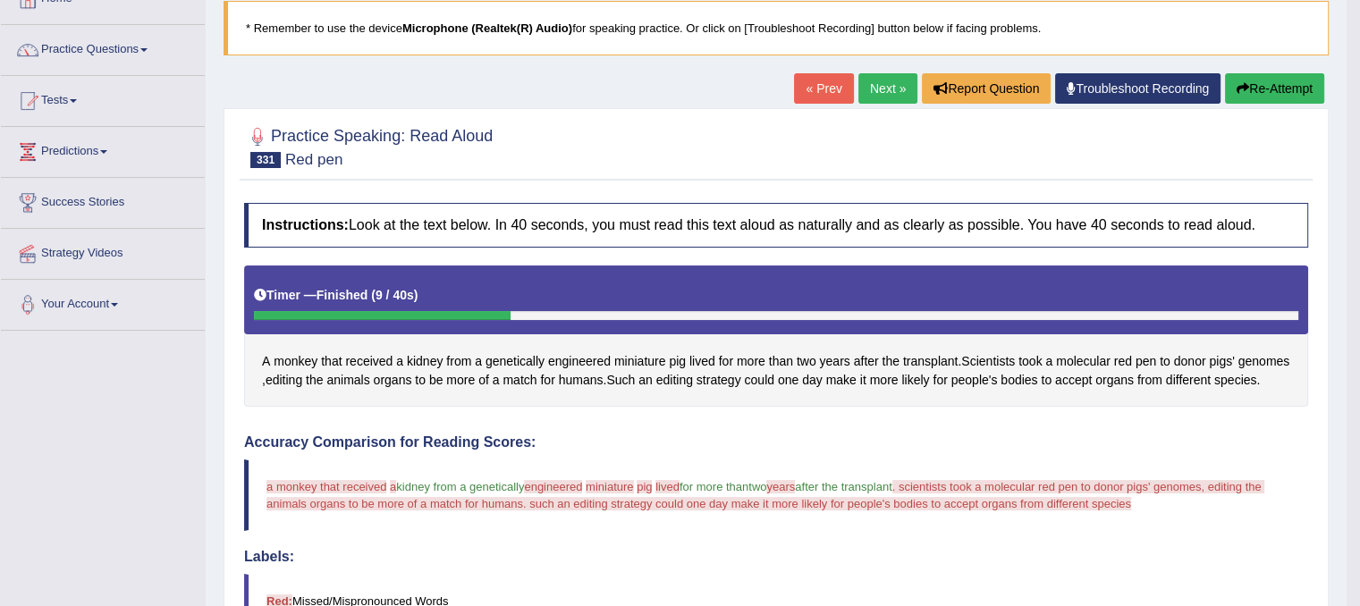
scroll to position [89, 0]
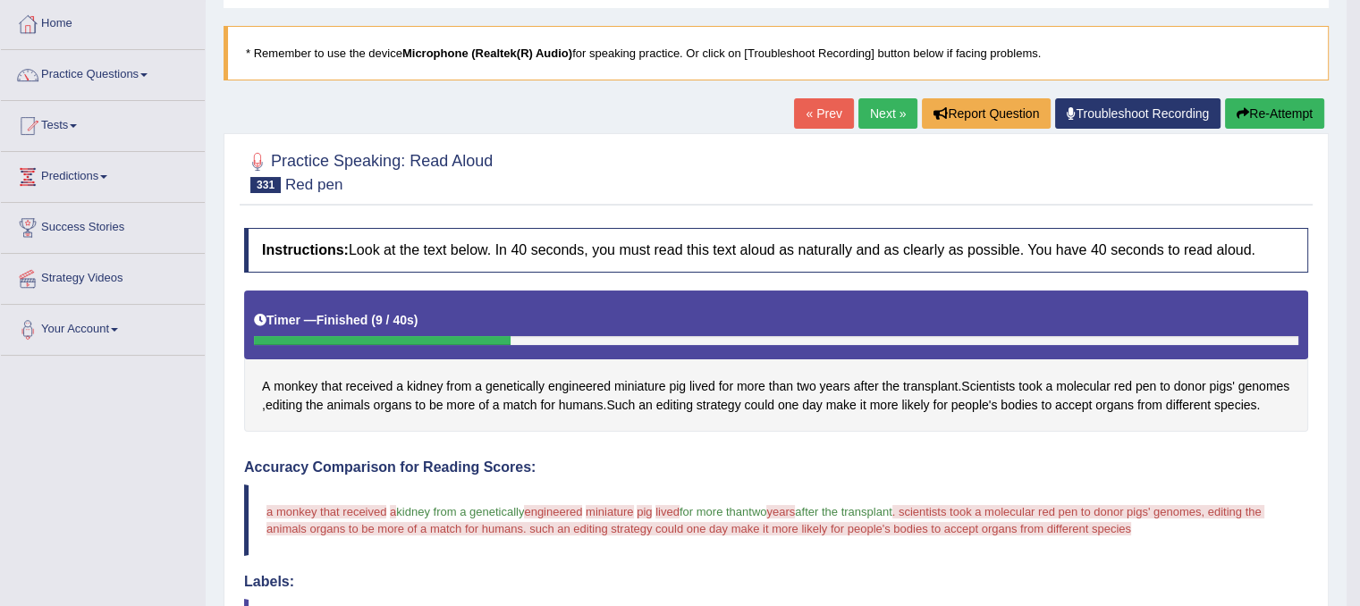
click at [881, 111] on link "Next »" at bounding box center [888, 113] width 59 height 30
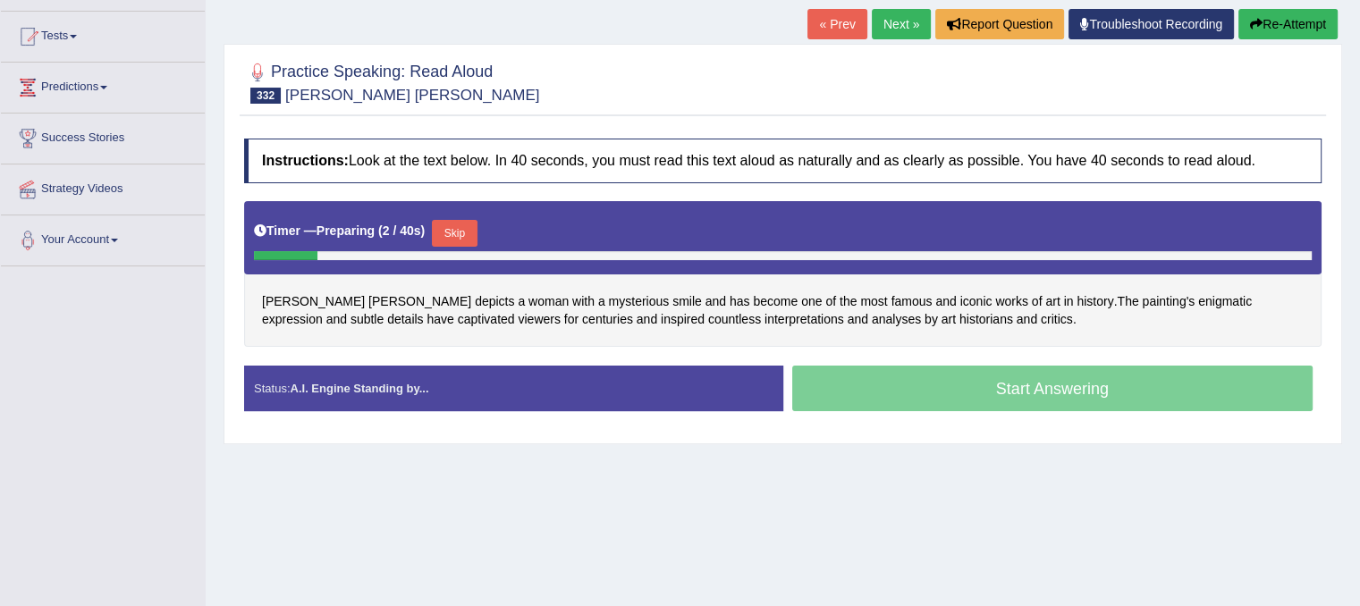
click at [453, 234] on button "Skip" at bounding box center [454, 233] width 45 height 27
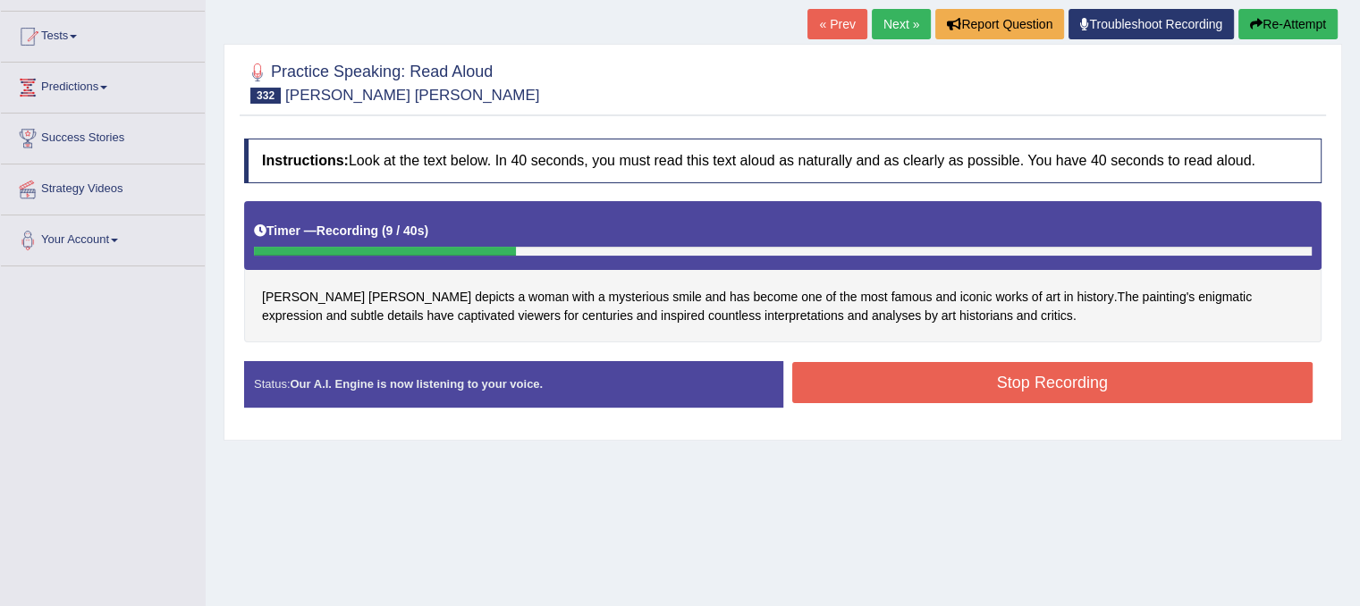
click at [949, 380] on button "Stop Recording" at bounding box center [1052, 382] width 521 height 41
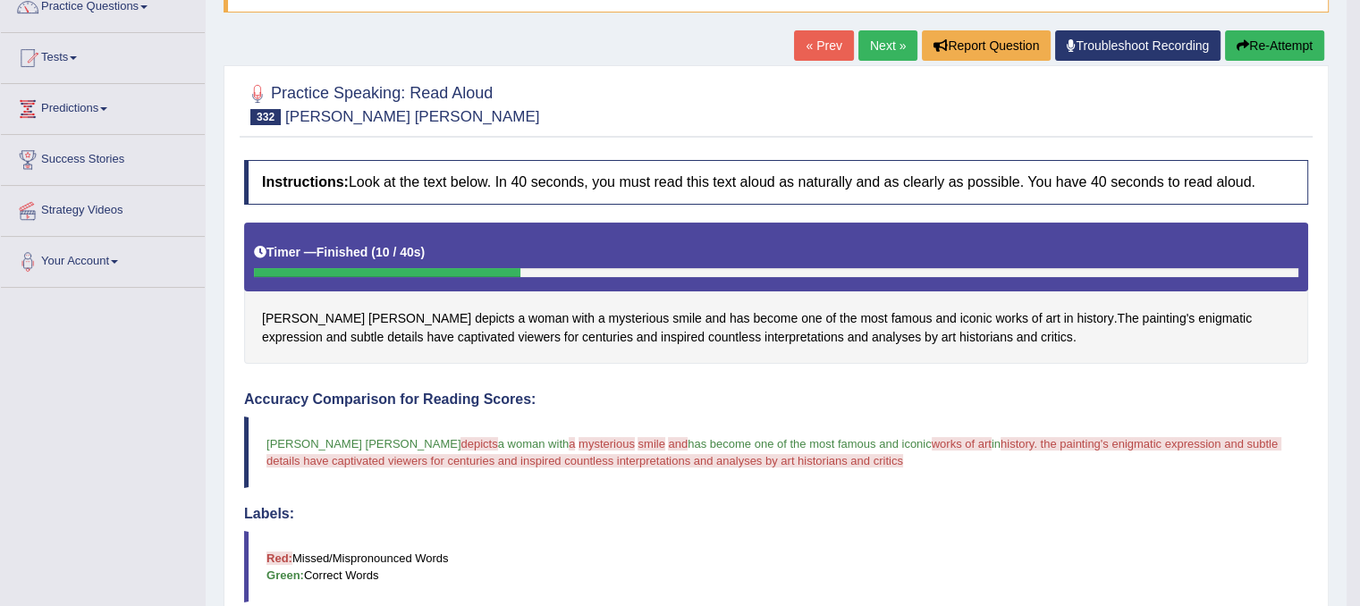
scroll to position [89, 0]
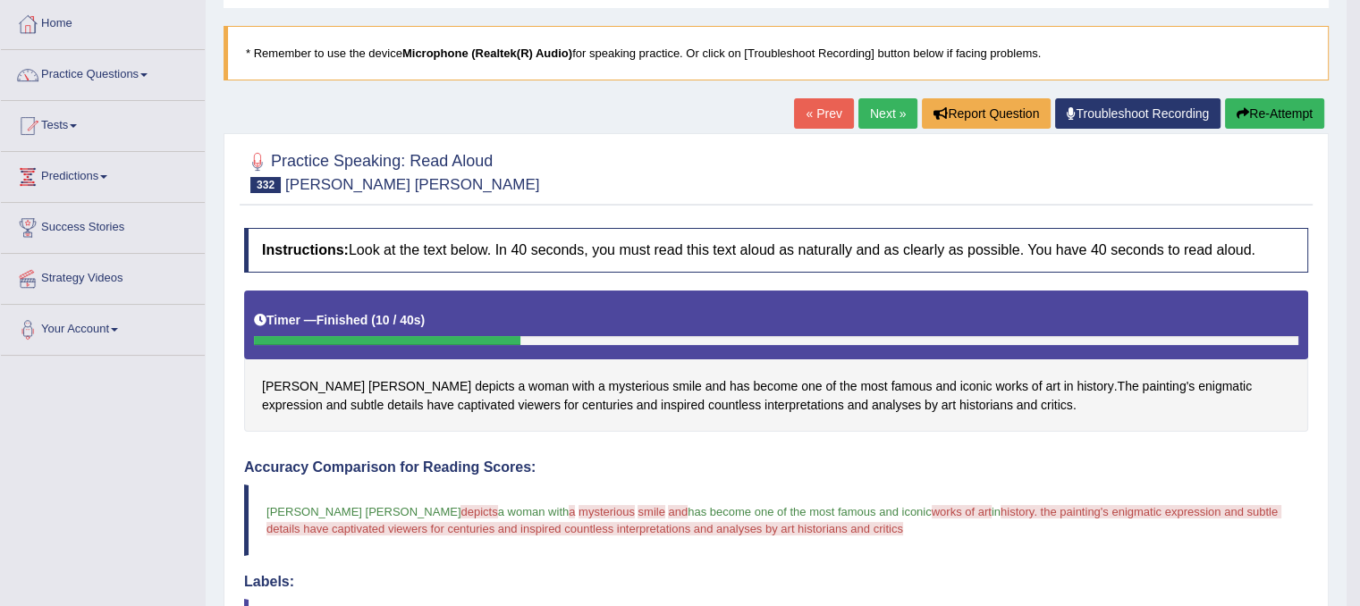
click at [876, 119] on link "Next »" at bounding box center [888, 113] width 59 height 30
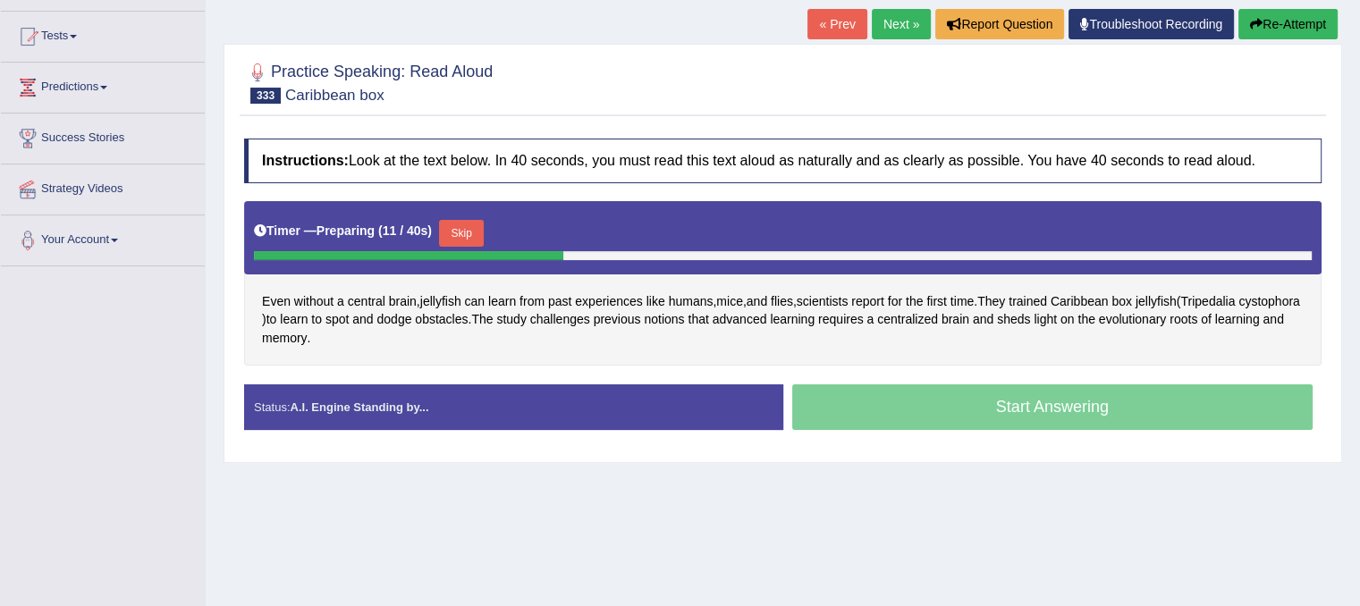
click at [474, 233] on button "Skip" at bounding box center [461, 233] width 45 height 27
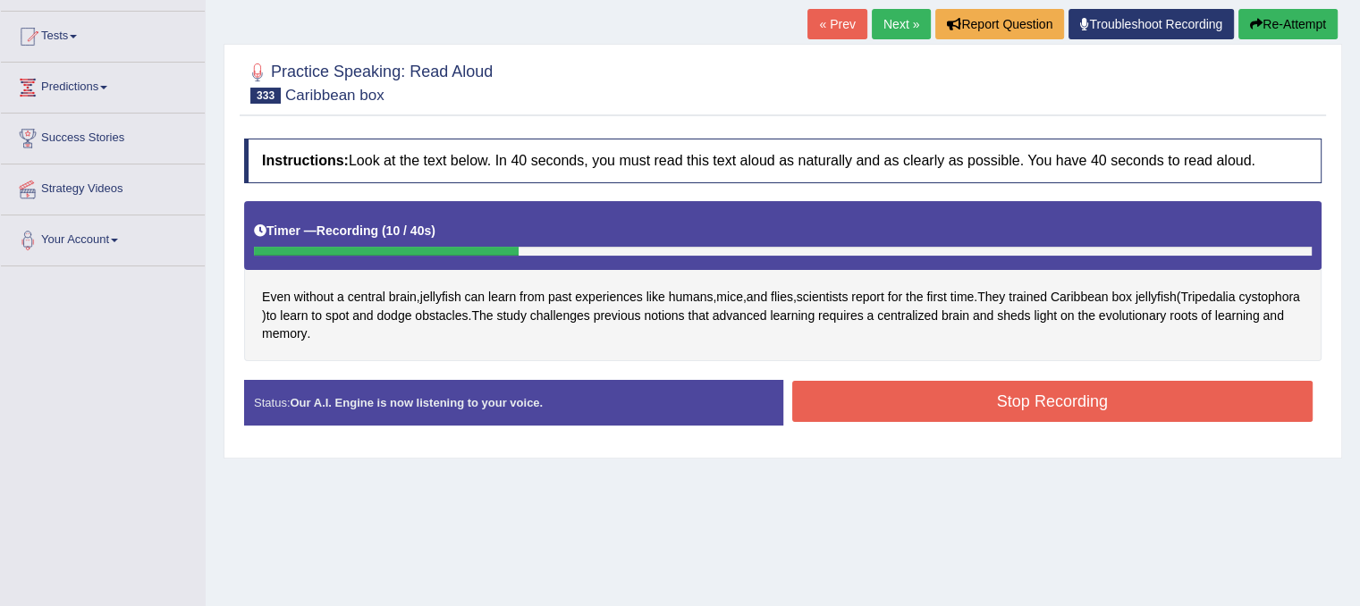
click at [939, 394] on button "Stop Recording" at bounding box center [1052, 401] width 521 height 41
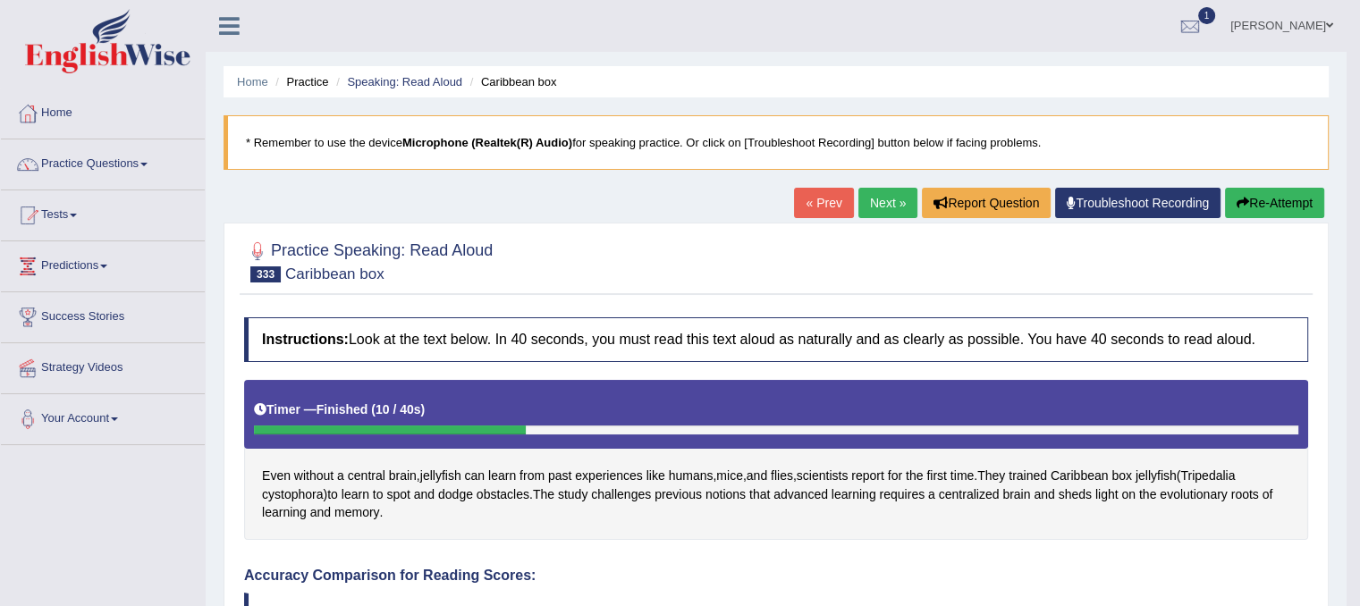
click at [881, 210] on link "Next »" at bounding box center [888, 203] width 59 height 30
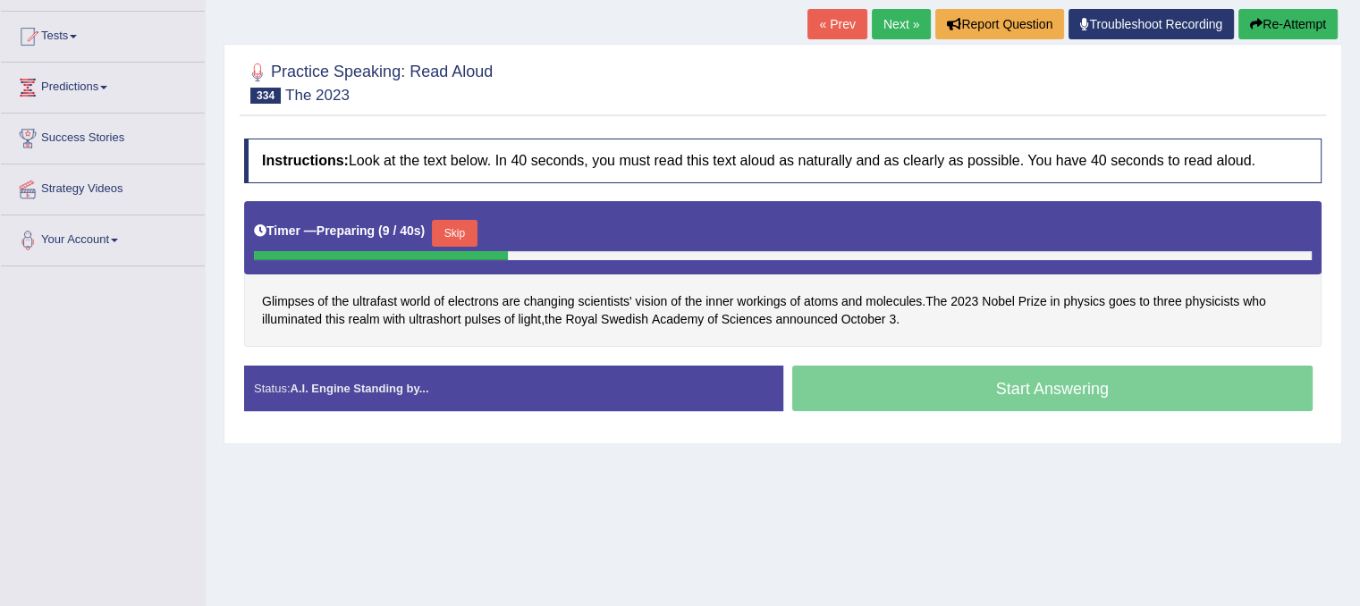
click at [465, 225] on button "Skip" at bounding box center [454, 233] width 45 height 27
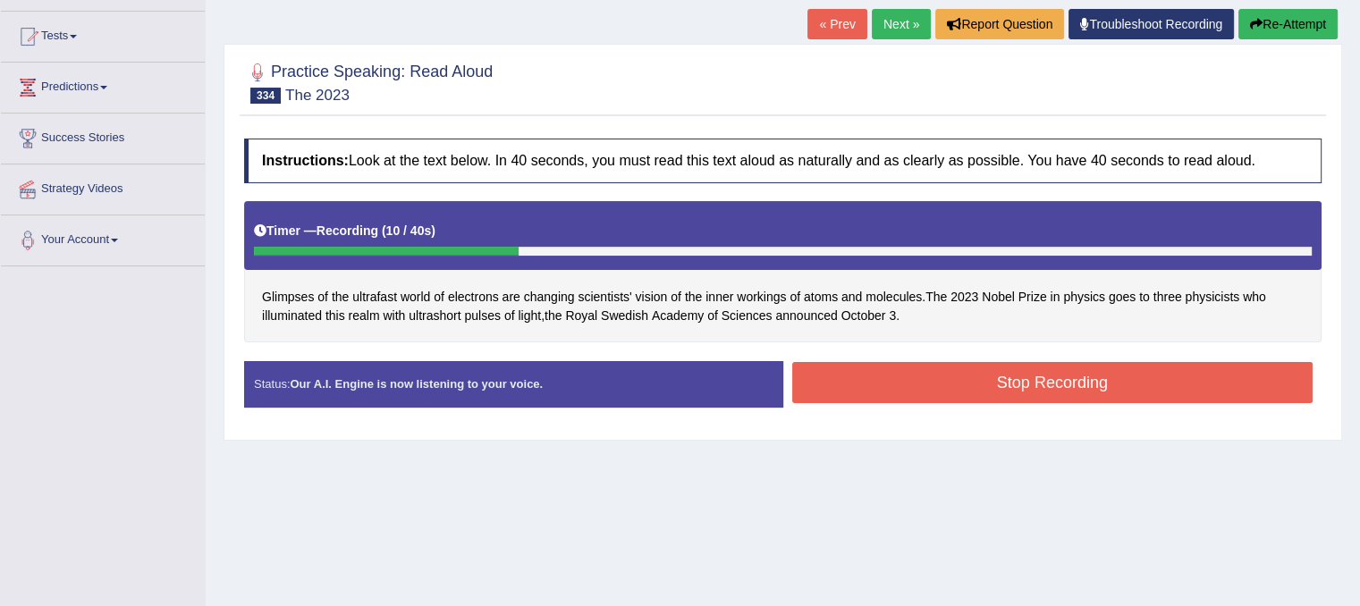
click at [879, 390] on button "Stop Recording" at bounding box center [1052, 382] width 521 height 41
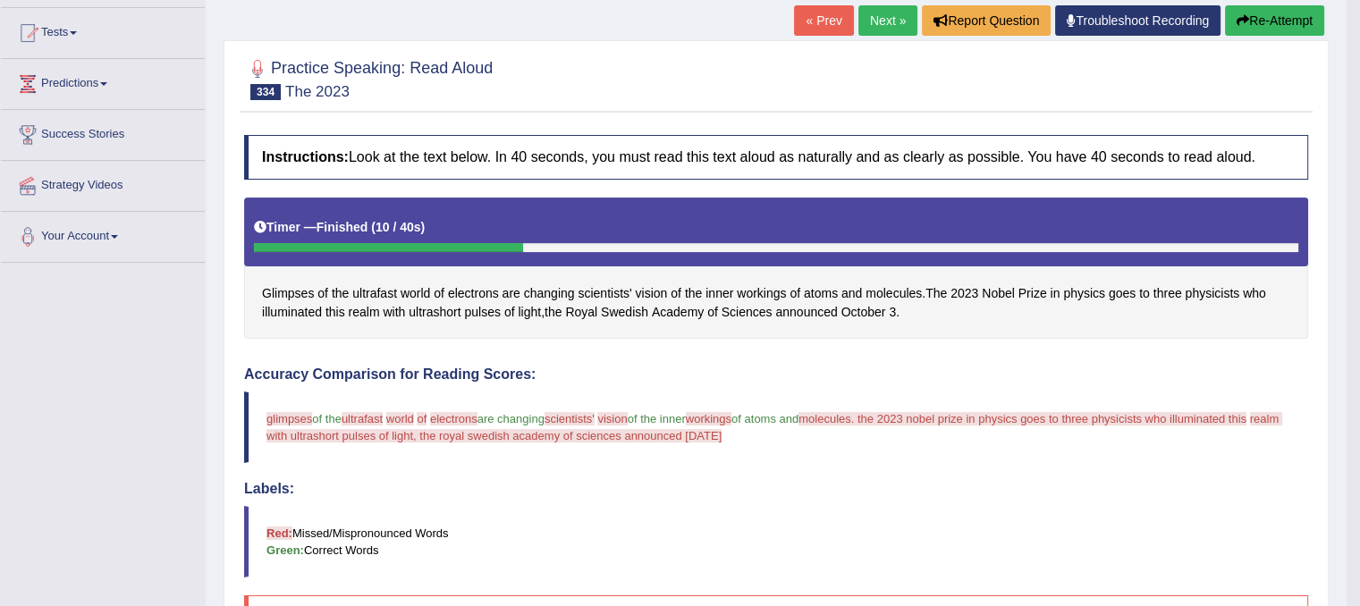
scroll to position [165, 0]
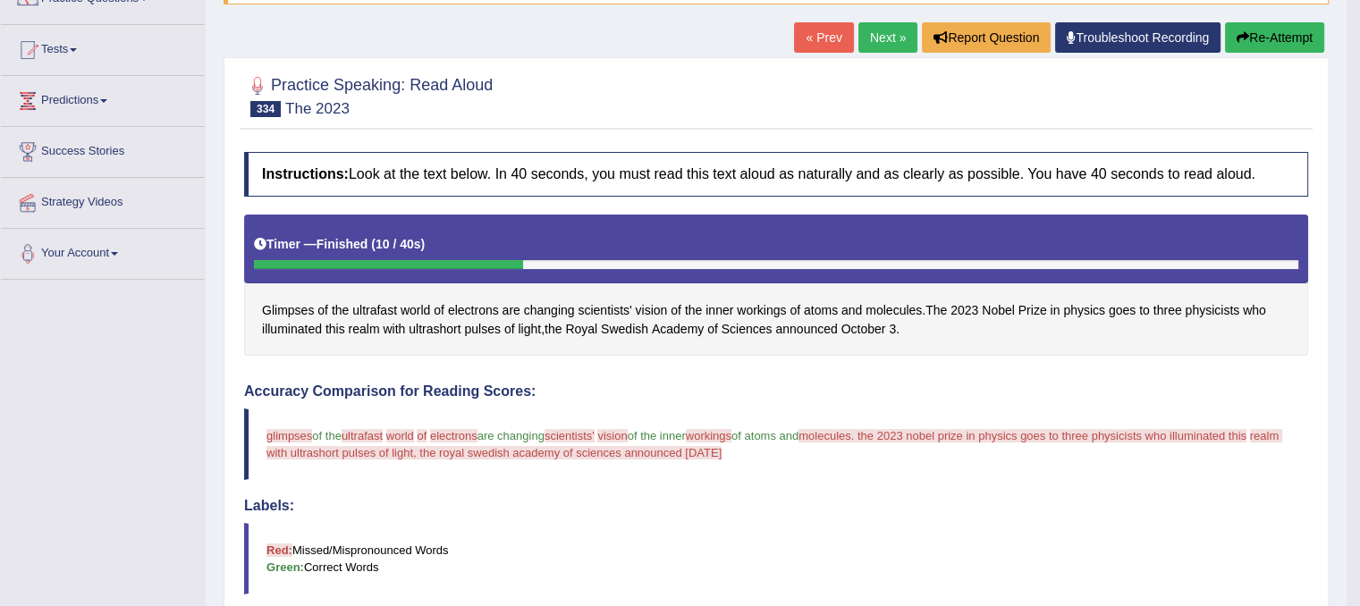
click at [880, 36] on link "Next »" at bounding box center [888, 37] width 59 height 30
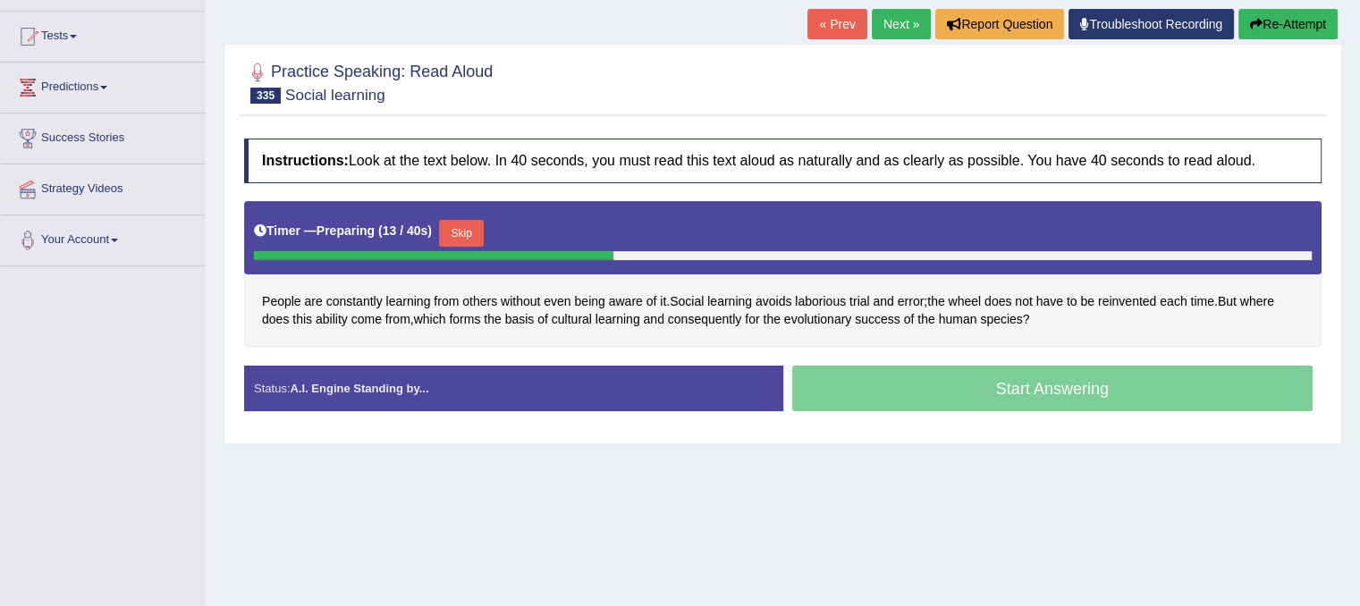
click at [465, 230] on button "Skip" at bounding box center [461, 233] width 45 height 27
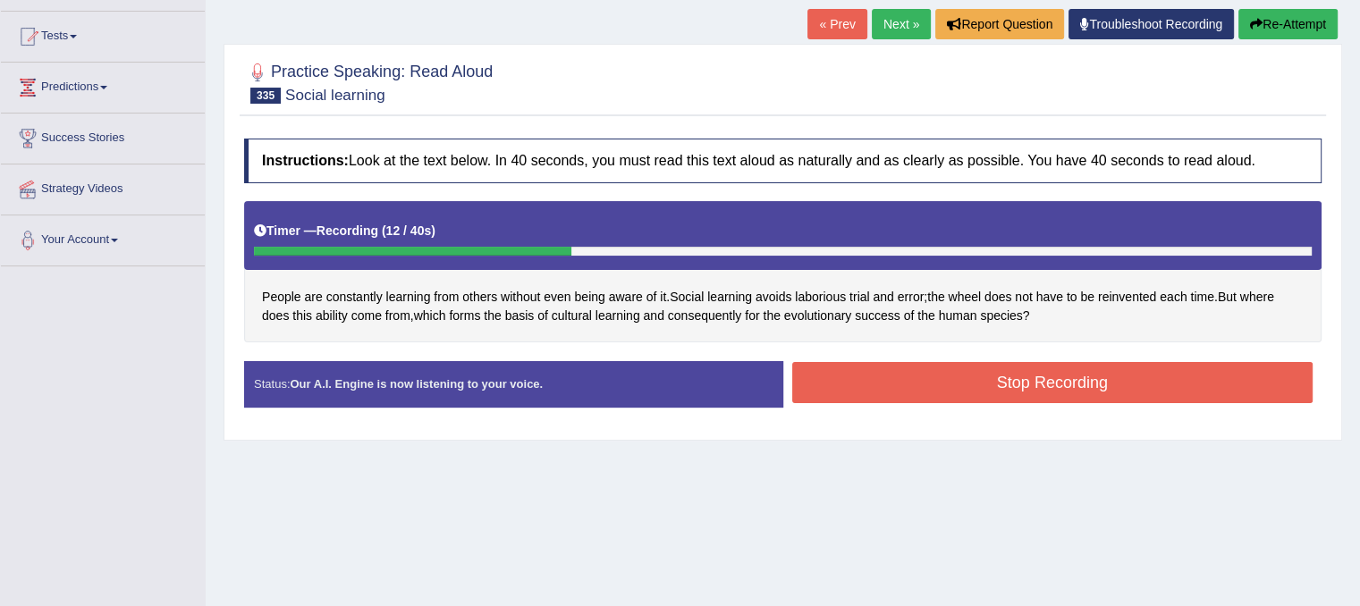
click at [900, 380] on button "Stop Recording" at bounding box center [1052, 382] width 521 height 41
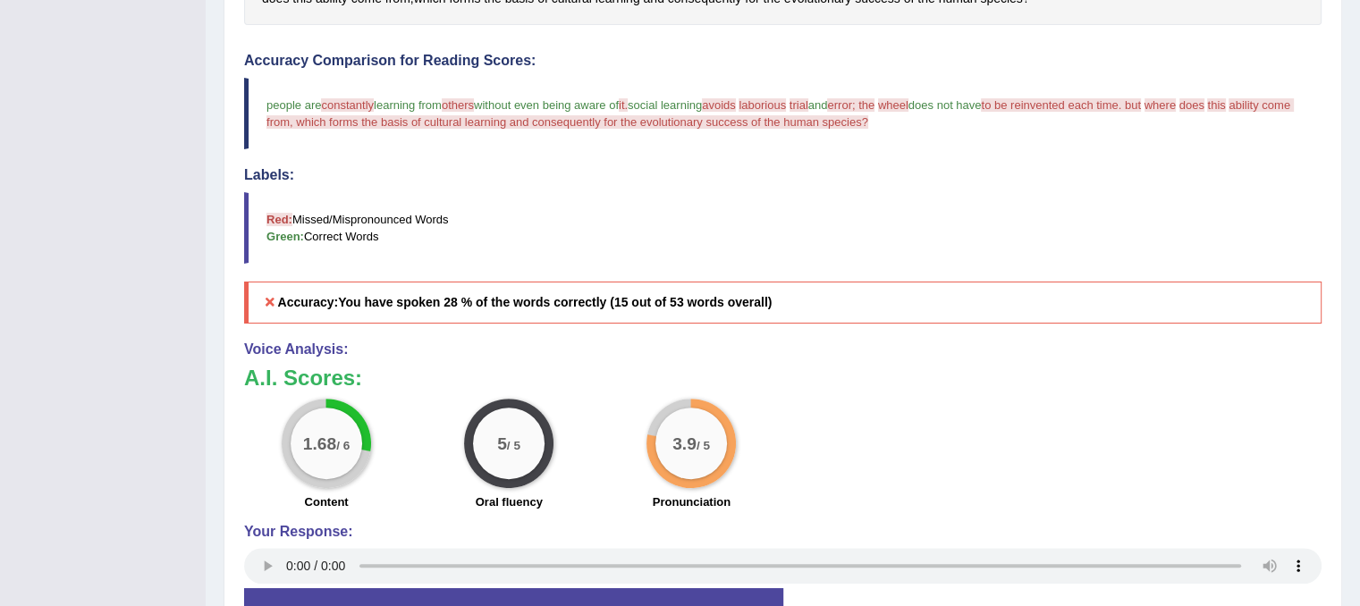
scroll to position [165, 0]
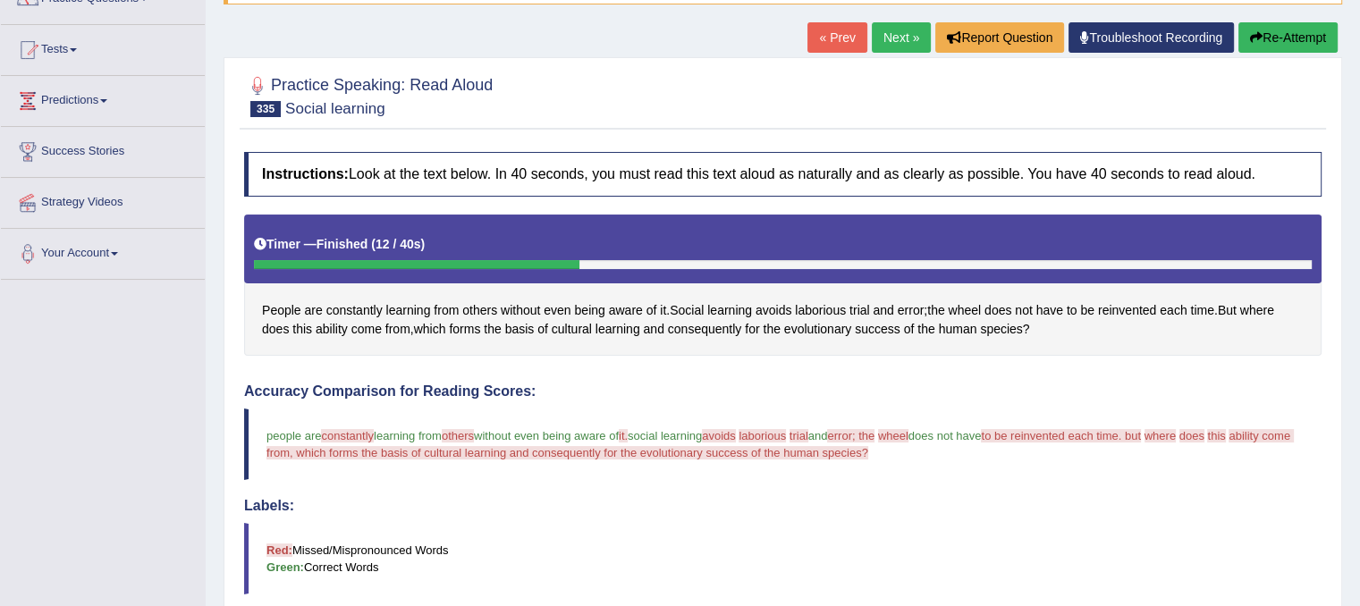
click at [890, 38] on link "Next »" at bounding box center [901, 37] width 59 height 30
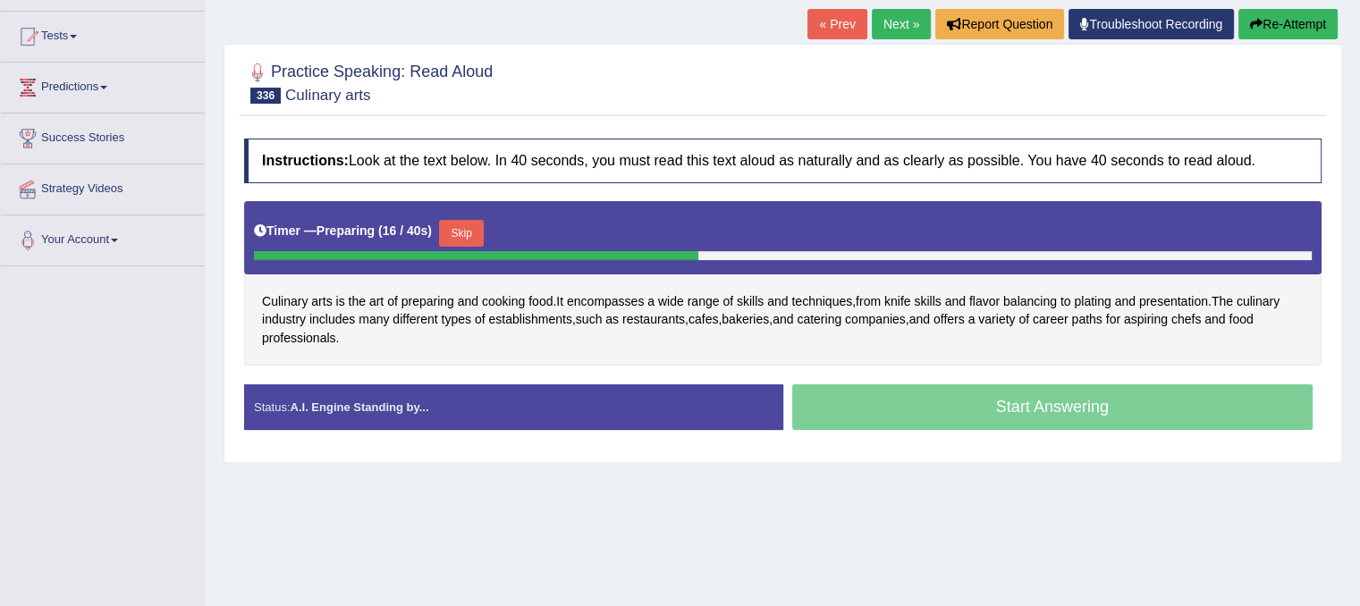
click at [462, 231] on button "Skip" at bounding box center [461, 233] width 45 height 27
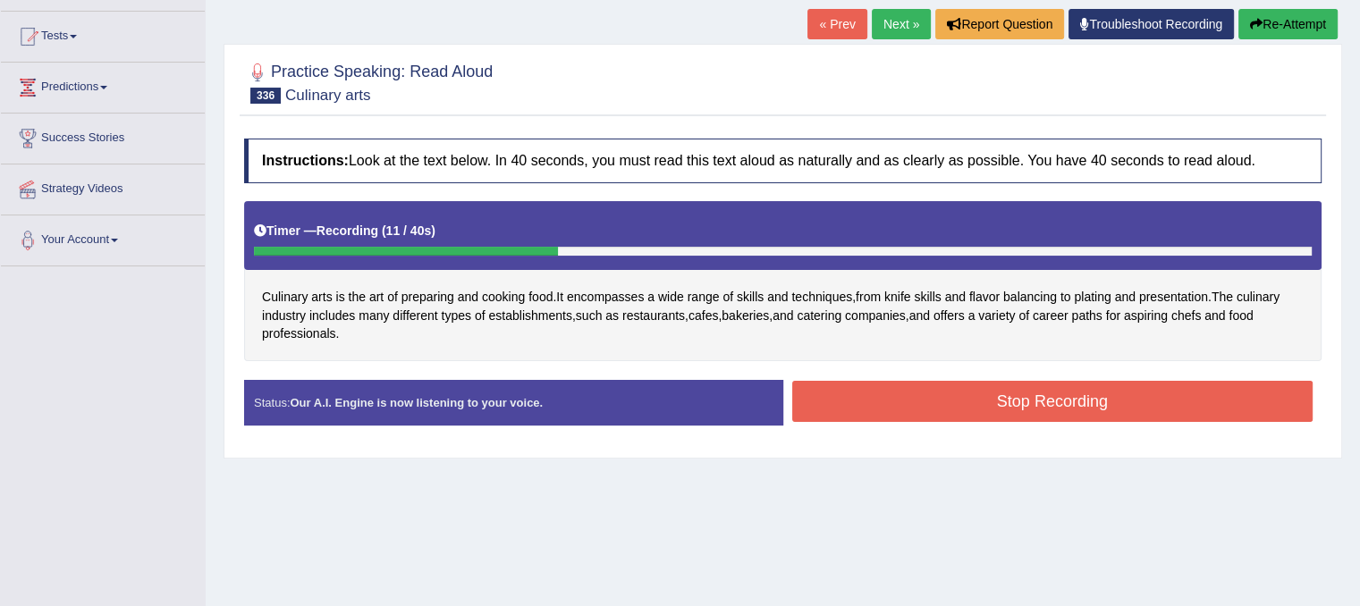
click at [995, 397] on button "Stop Recording" at bounding box center [1052, 401] width 521 height 41
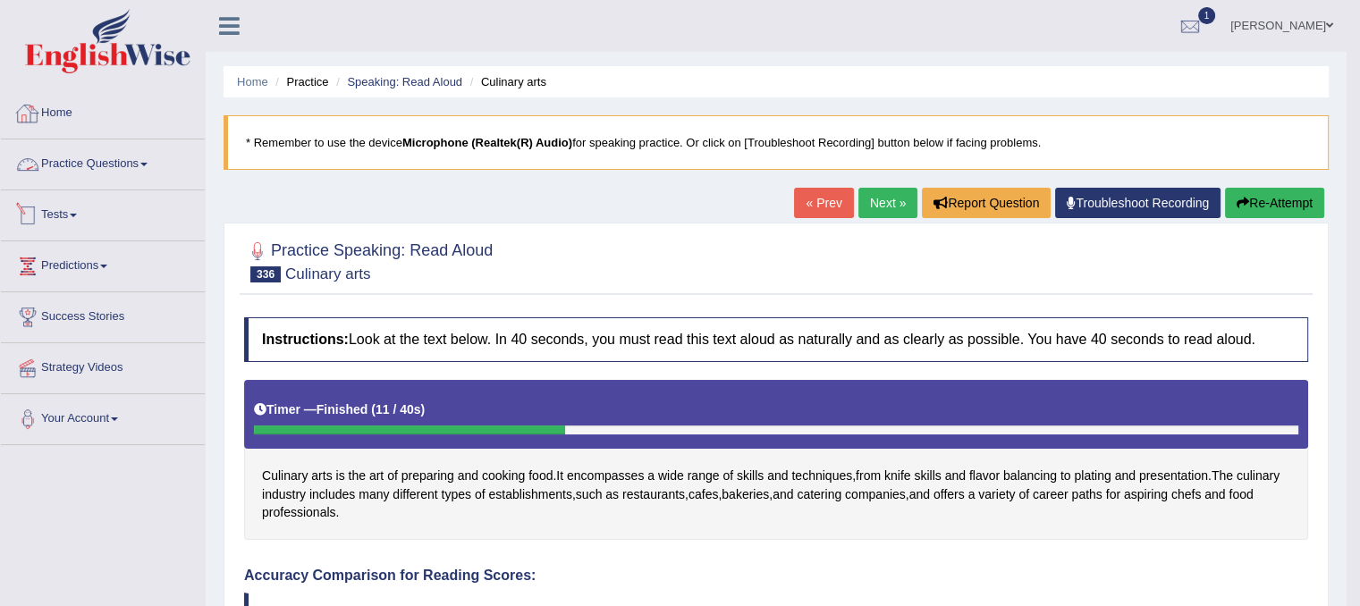
click at [61, 169] on link "Practice Questions" at bounding box center [103, 162] width 204 height 45
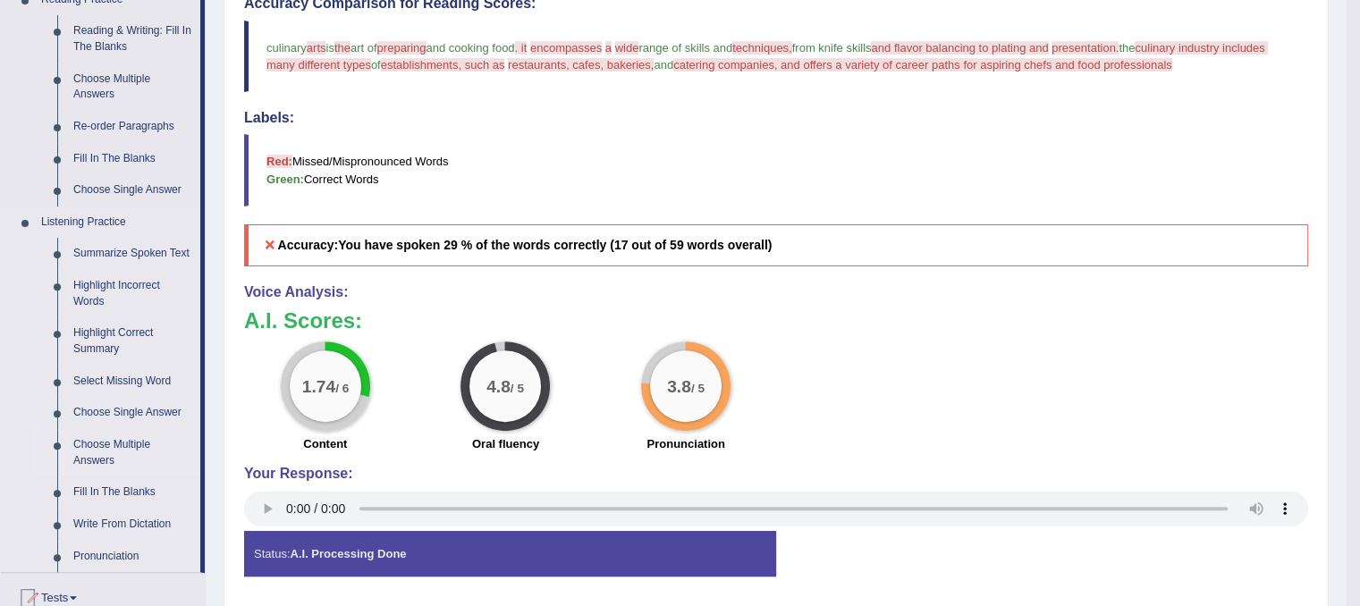
scroll to position [626, 0]
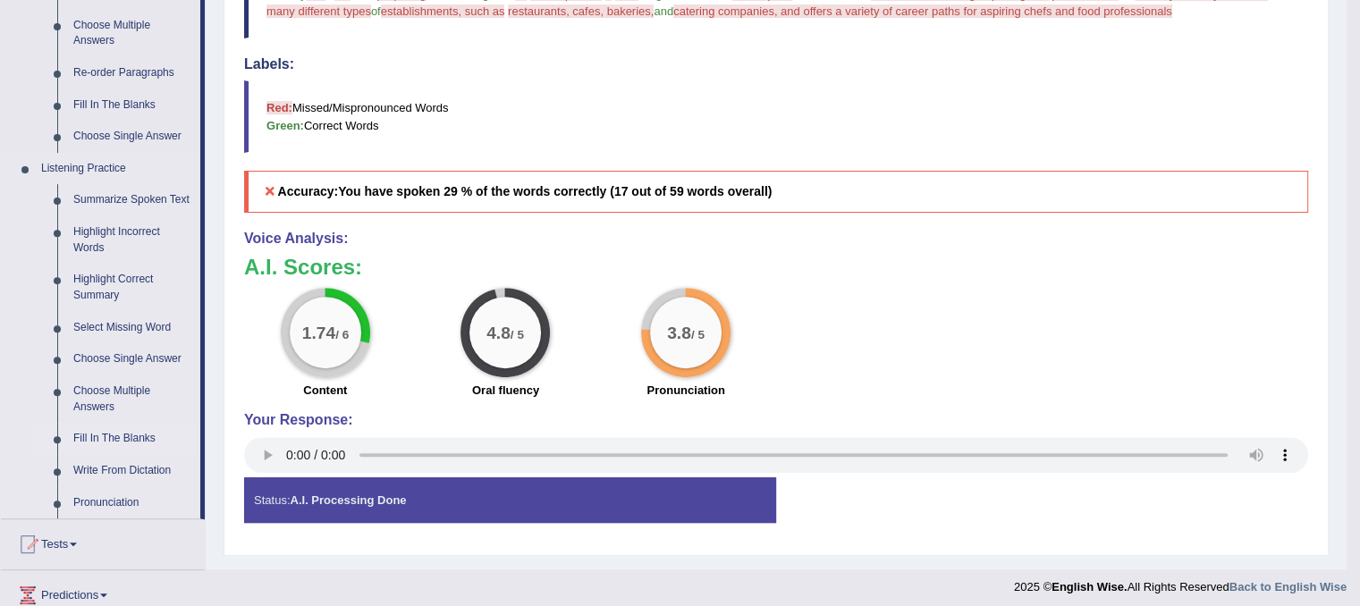
click at [111, 436] on link "Fill In The Blanks" at bounding box center [132, 439] width 135 height 32
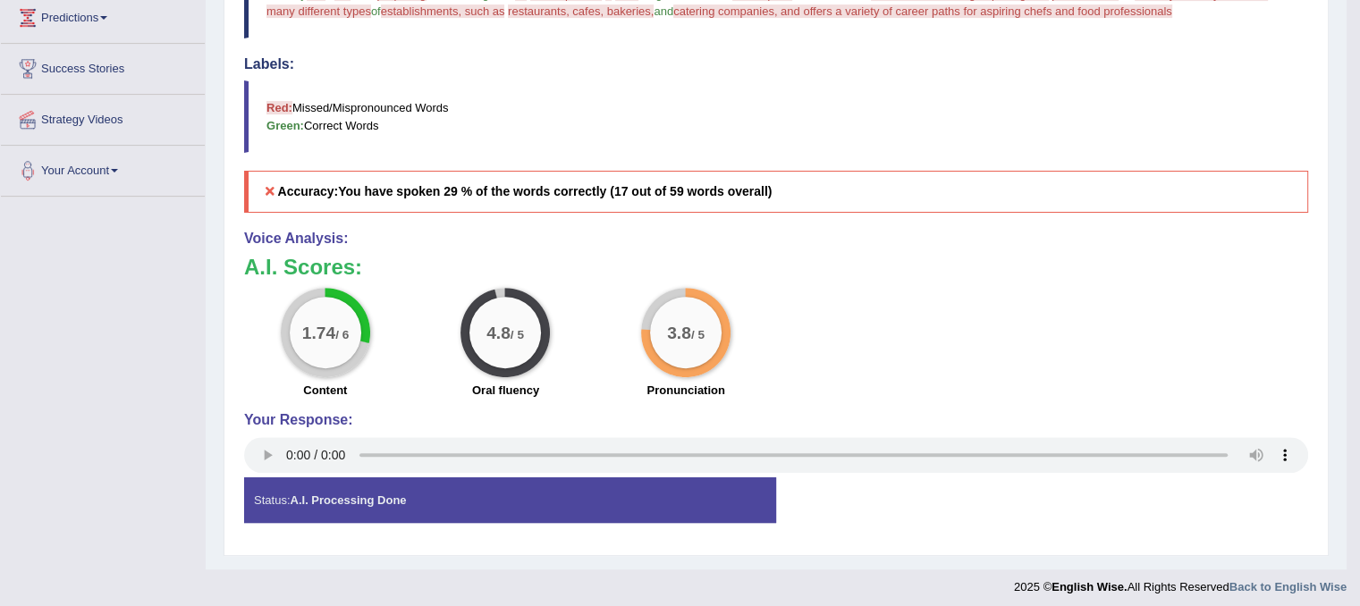
scroll to position [413, 0]
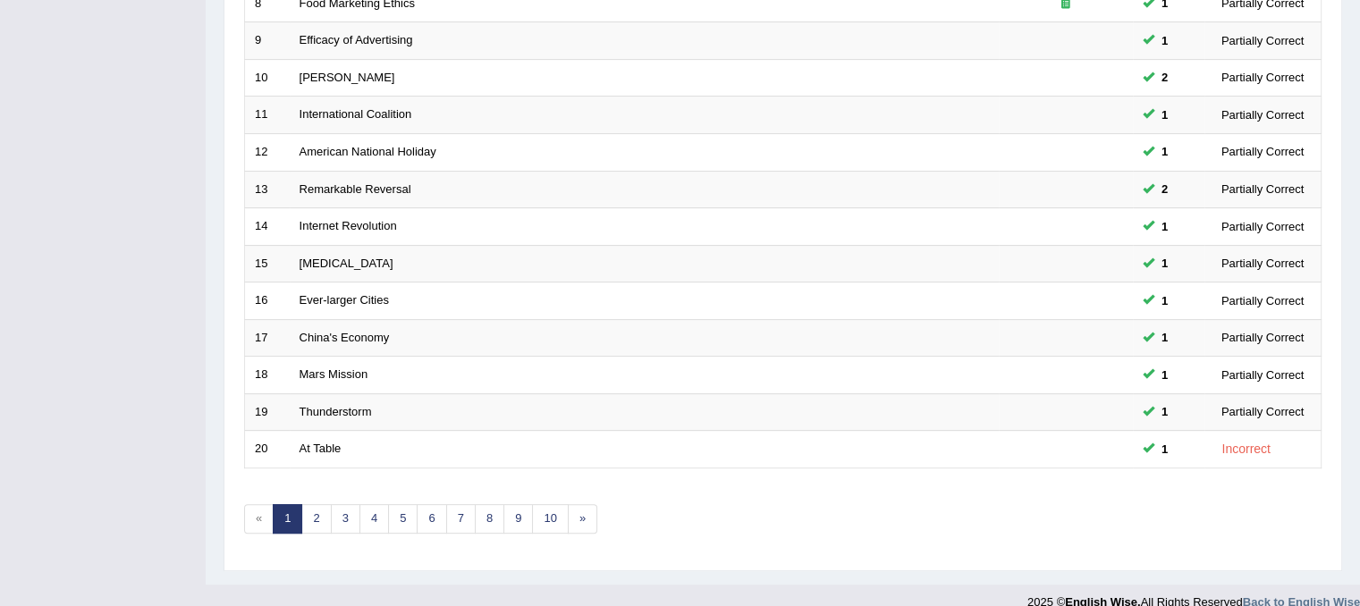
scroll to position [572, 0]
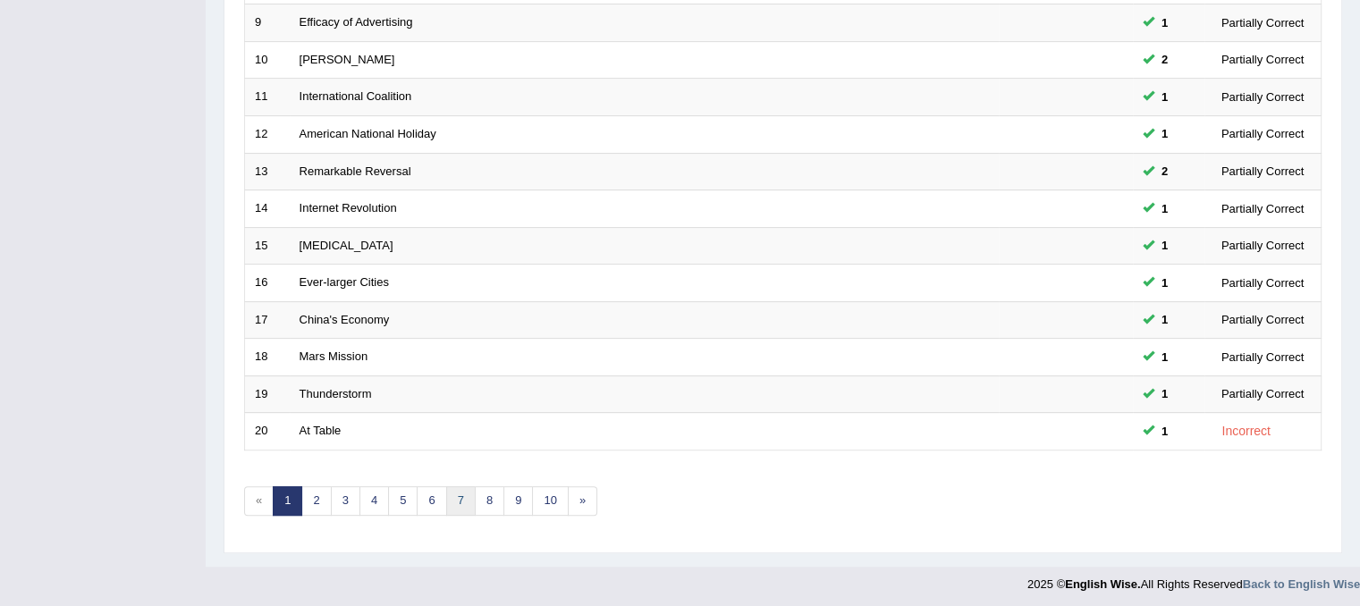
click at [454, 500] on link "7" at bounding box center [461, 502] width 30 height 30
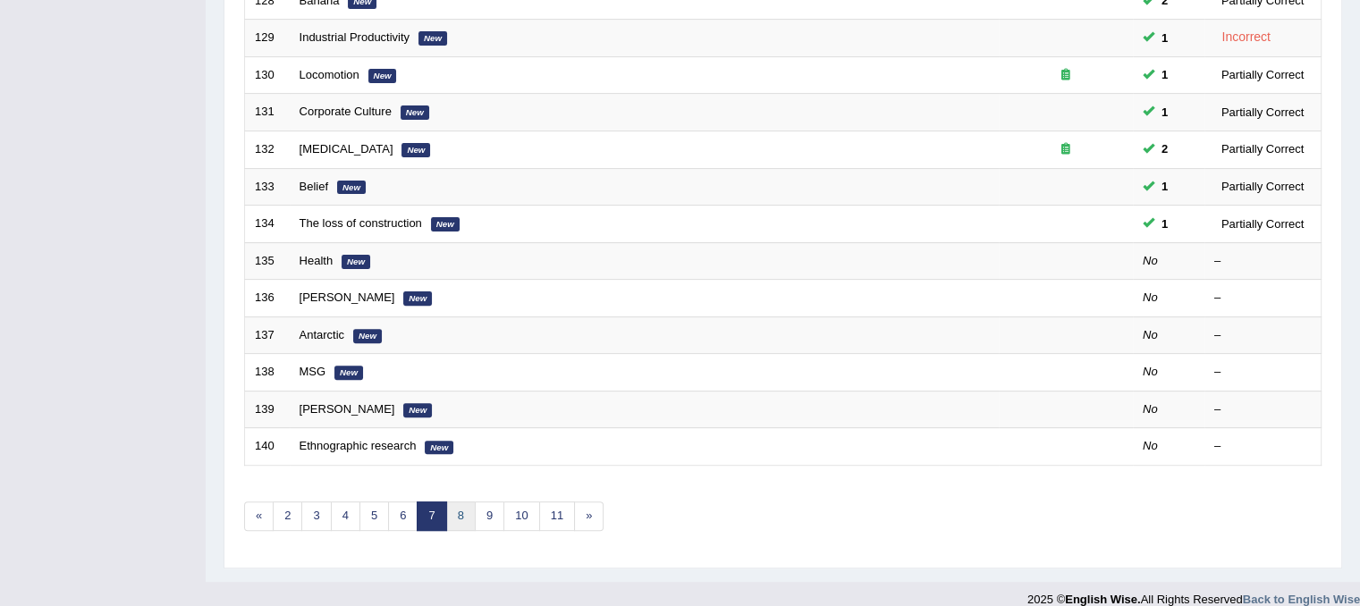
scroll to position [572, 0]
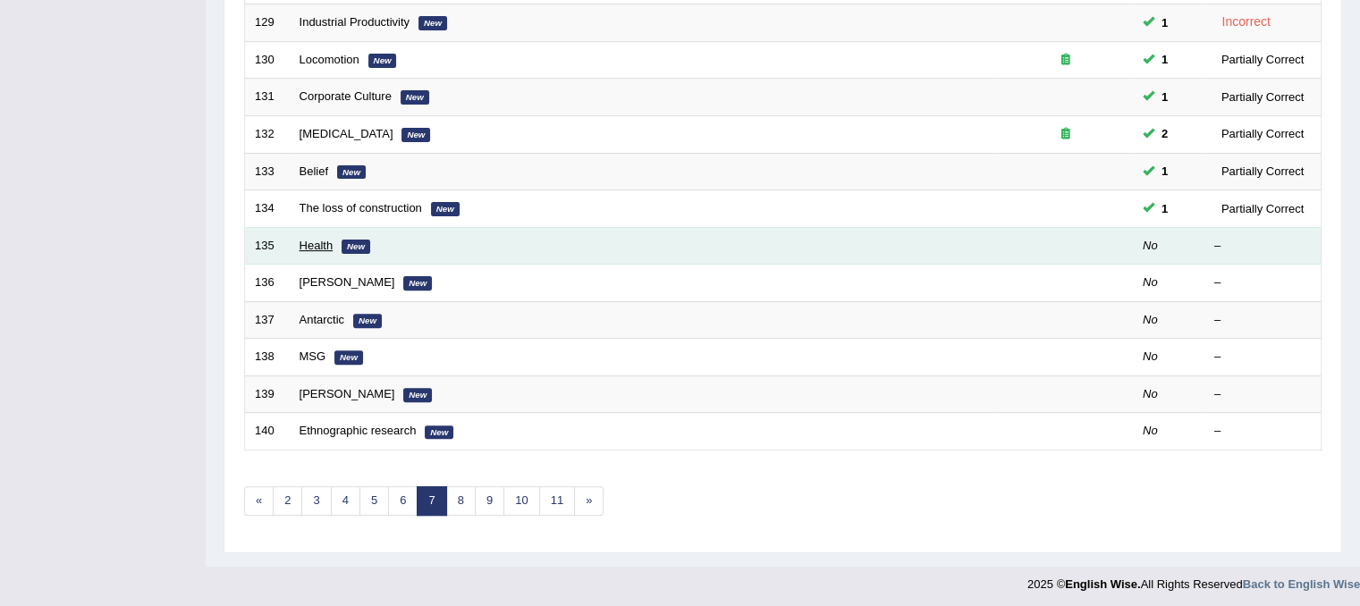
click at [306, 246] on link "Health" at bounding box center [317, 245] width 34 height 13
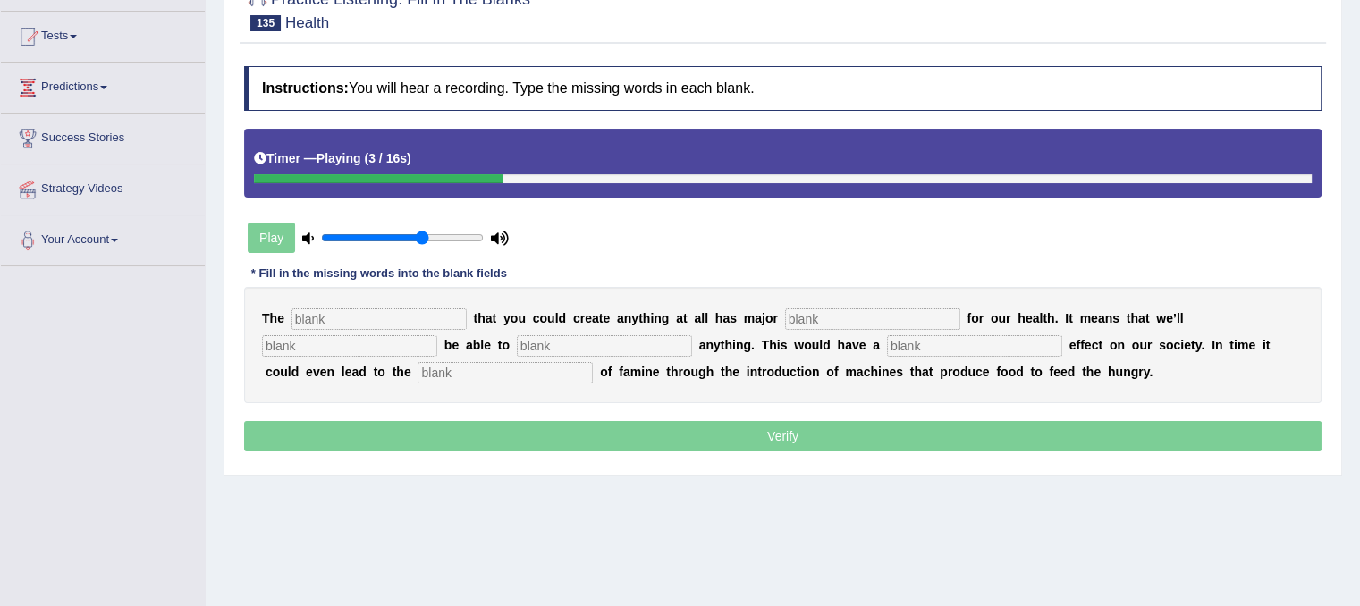
click at [331, 319] on input "text" at bounding box center [379, 319] width 175 height 21
click at [376, 337] on input "text" at bounding box center [349, 345] width 175 height 21
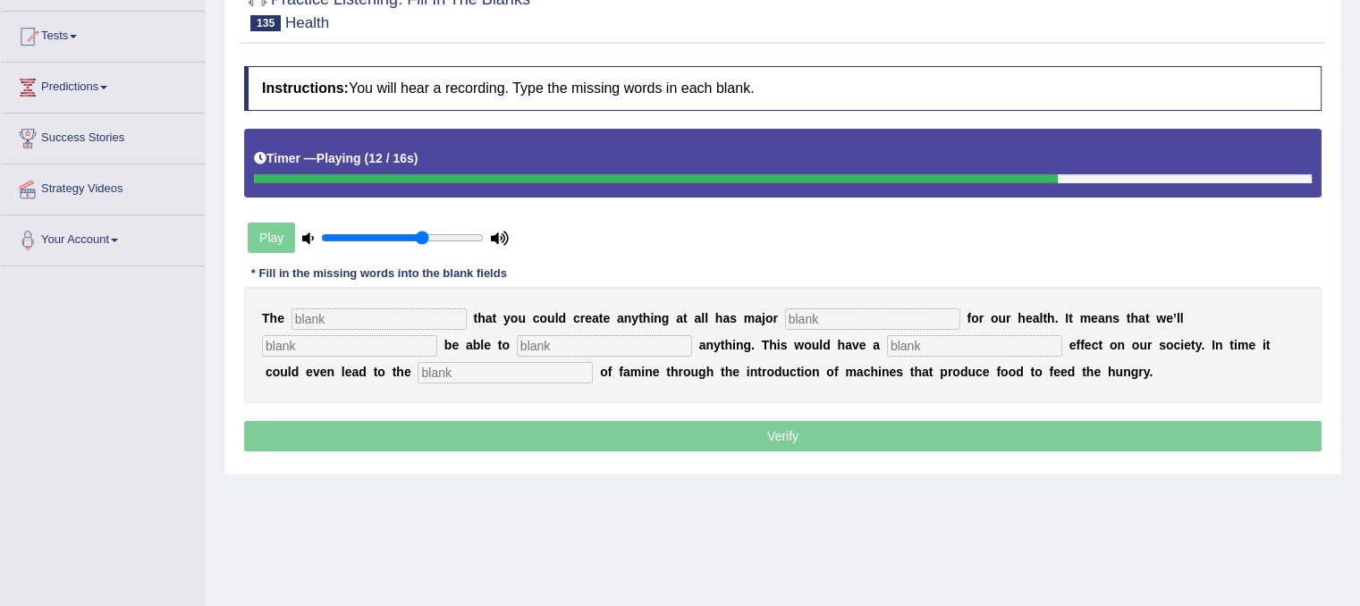
click at [850, 317] on input "text" at bounding box center [872, 319] width 175 height 21
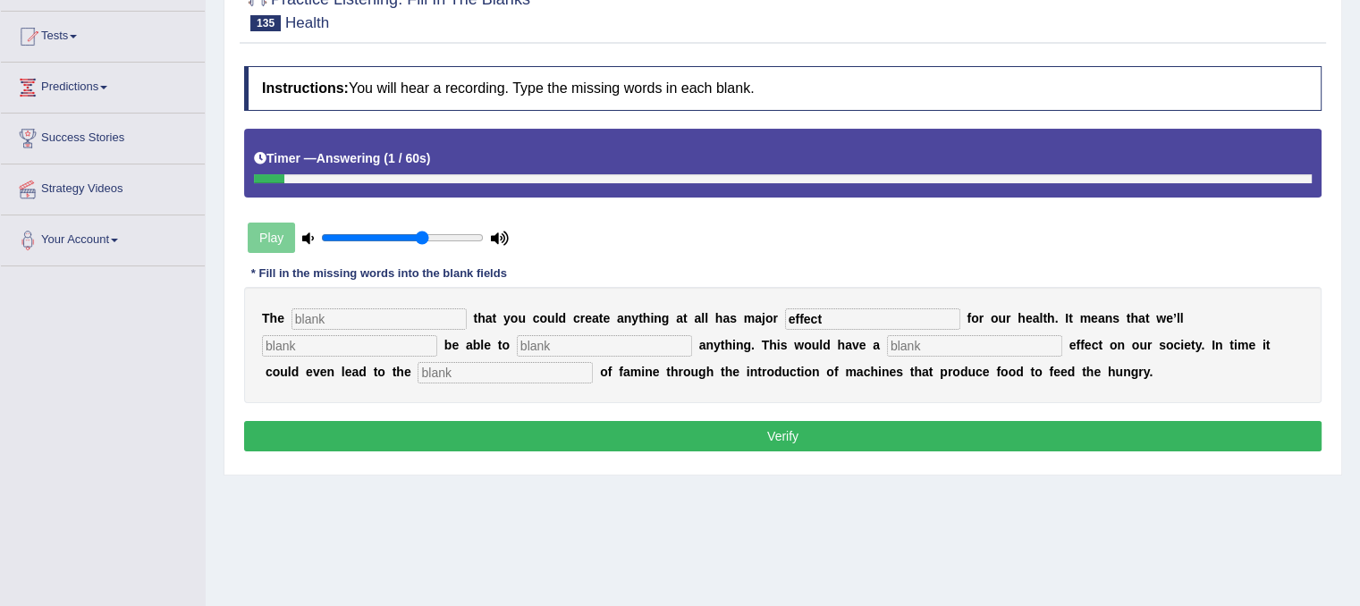
type input "effect"
click at [548, 374] on input "text" at bounding box center [505, 372] width 175 height 21
click at [435, 311] on input "text" at bounding box center [379, 319] width 175 height 21
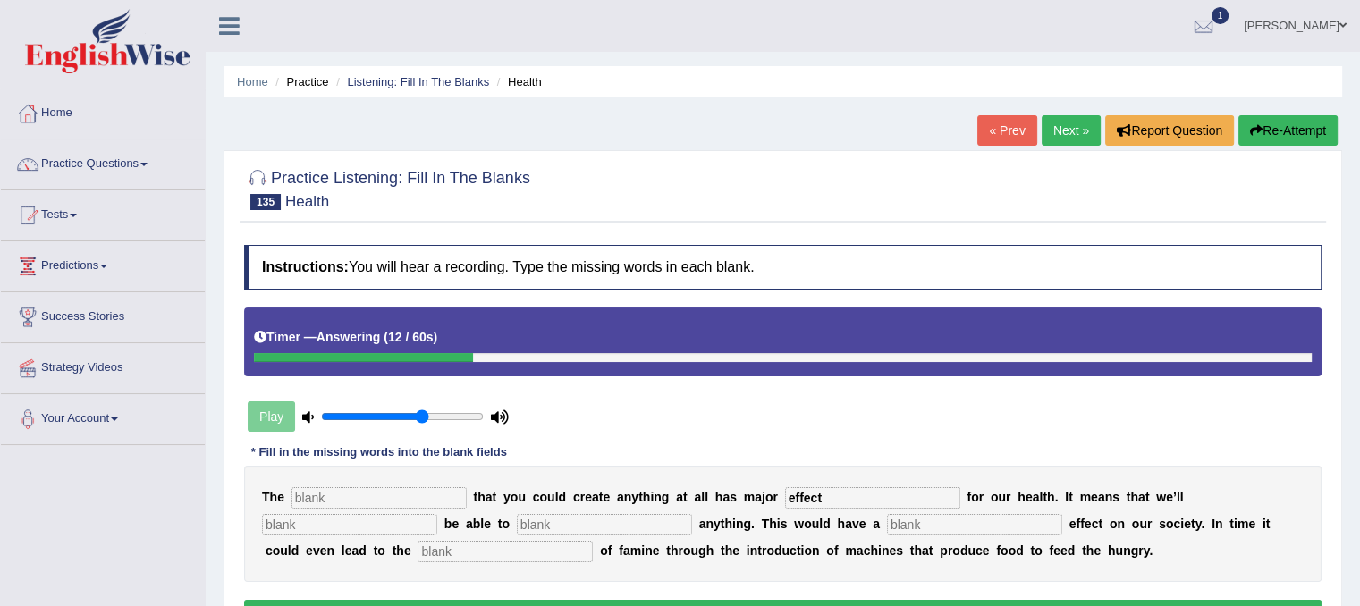
click at [1302, 121] on button "Re-Attempt" at bounding box center [1288, 130] width 99 height 30
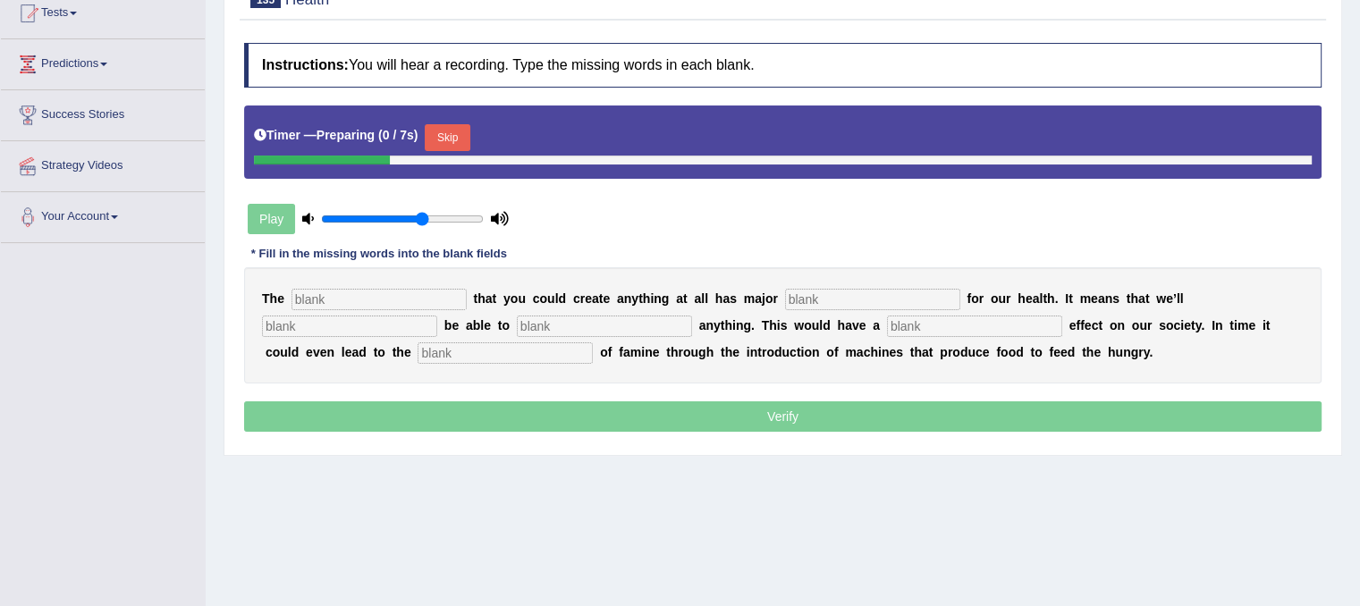
click at [451, 140] on button "Skip" at bounding box center [447, 137] width 45 height 27
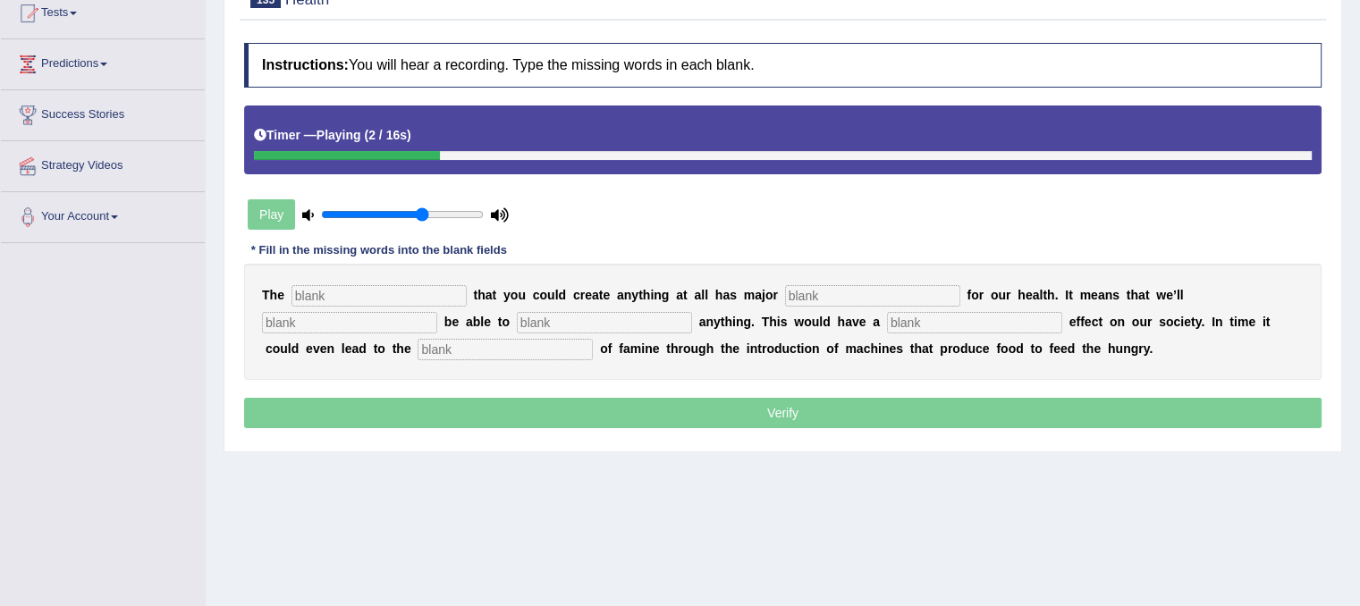
click at [358, 287] on input "text" at bounding box center [379, 295] width 175 height 21
type input "m"
type input "n otia"
click at [870, 301] on input "text" at bounding box center [872, 295] width 175 height 21
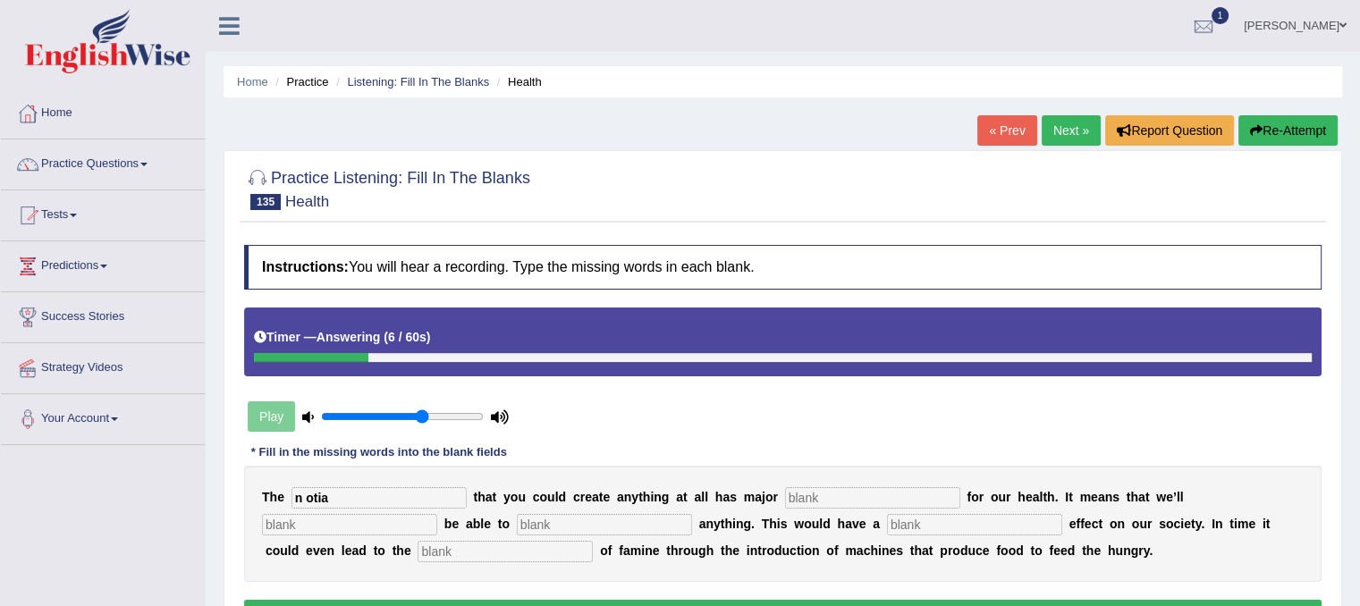
click at [1294, 133] on button "Re-Attempt" at bounding box center [1288, 130] width 99 height 30
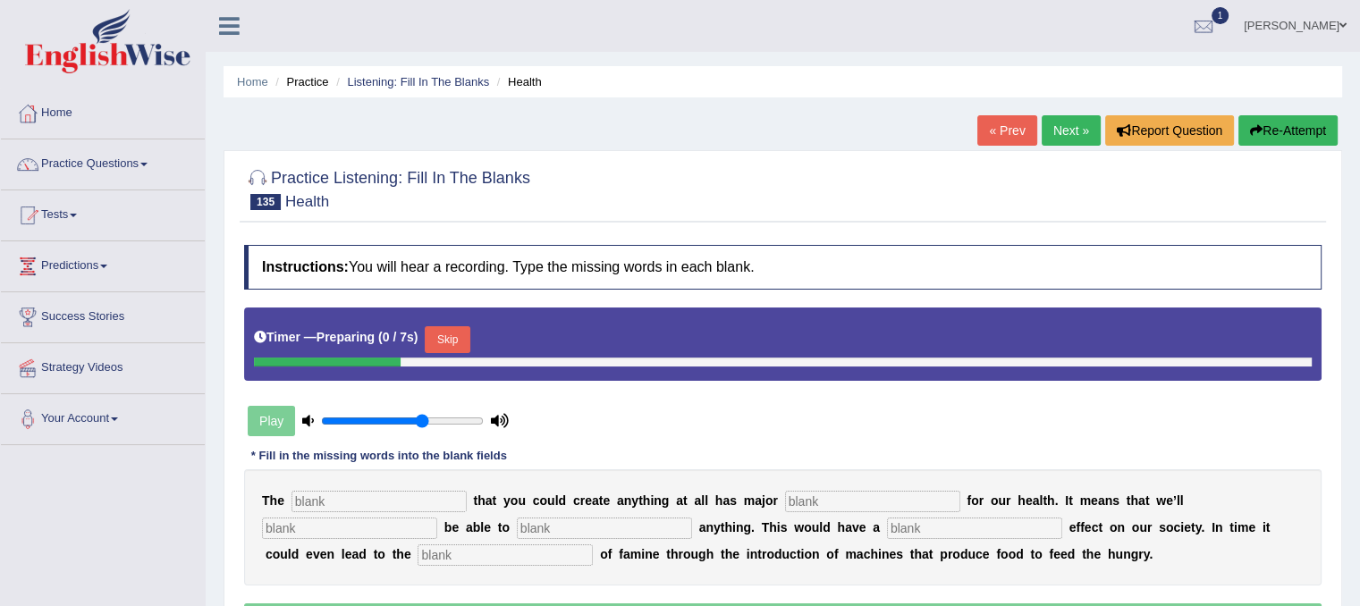
click at [379, 492] on input "text" at bounding box center [379, 501] width 175 height 21
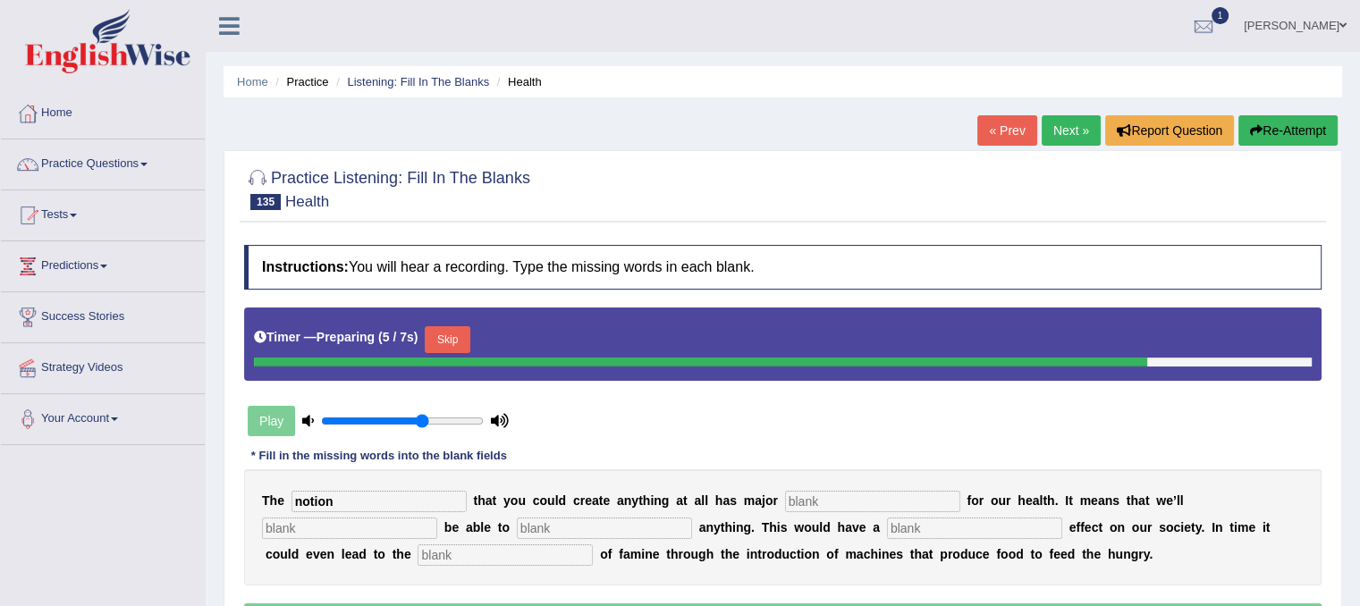
type input "notion"
click at [794, 501] on input "text" at bounding box center [872, 501] width 175 height 21
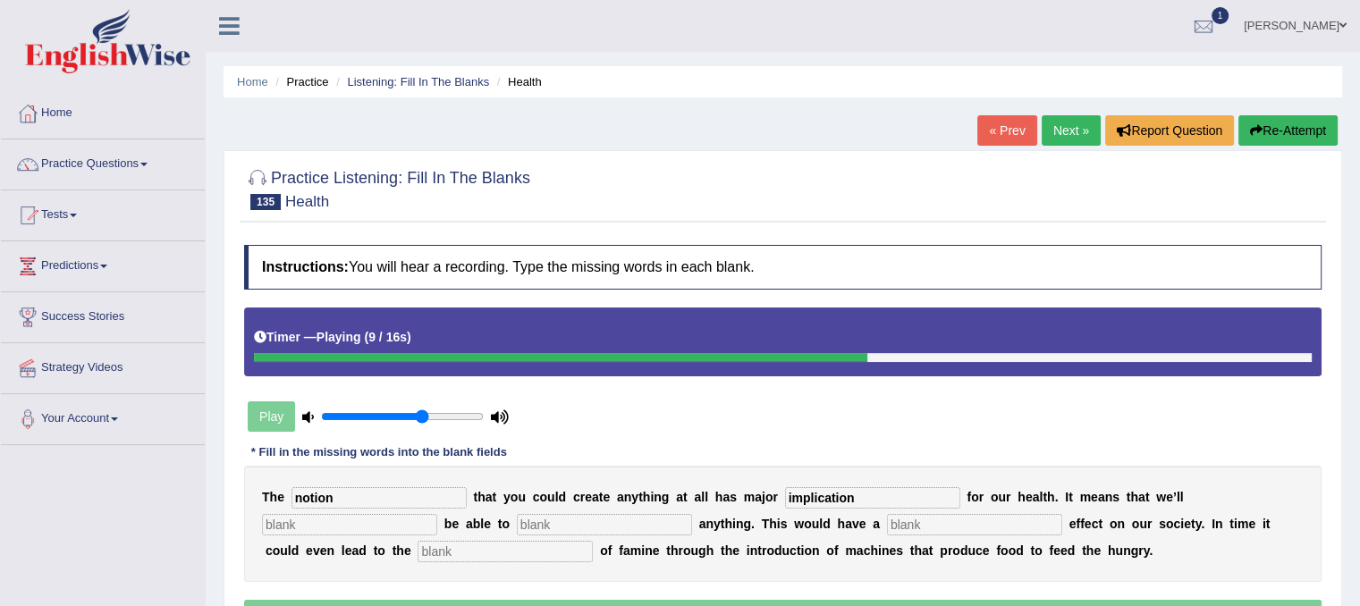
type input "implication"
click at [621, 522] on input "text" at bounding box center [604, 524] width 175 height 21
type input "e"
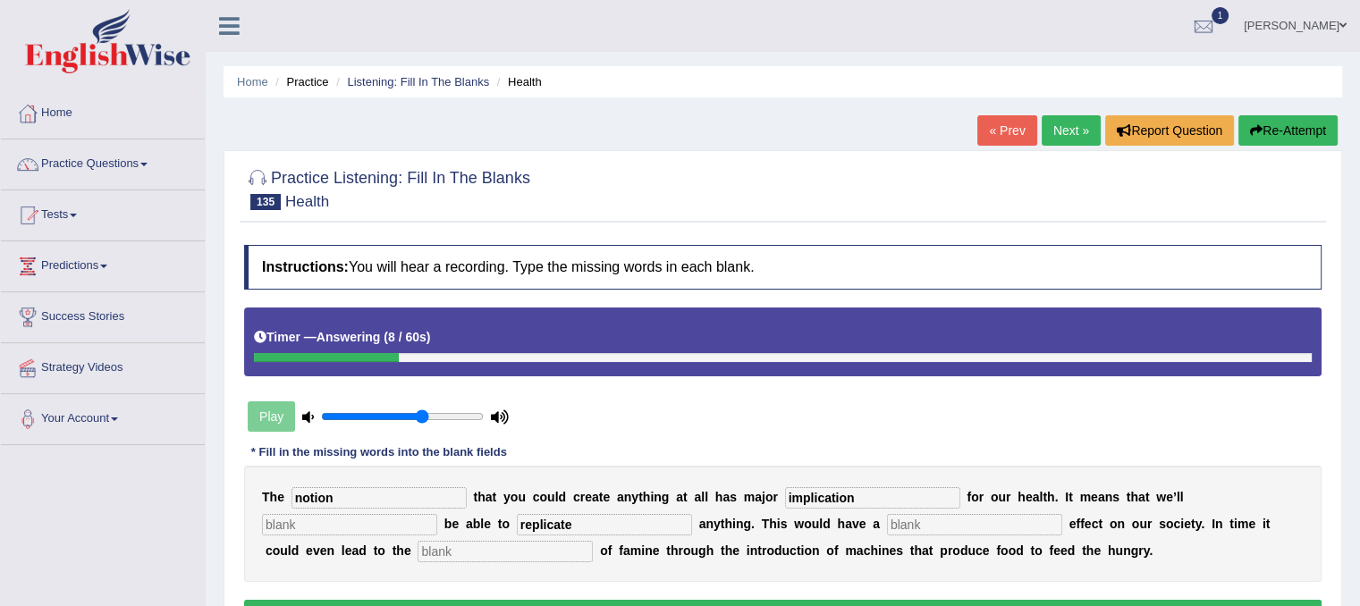
type input "replicate"
click at [997, 516] on input "text" at bounding box center [974, 524] width 175 height 21
click at [555, 551] on input "text" at bounding box center [505, 551] width 175 height 21
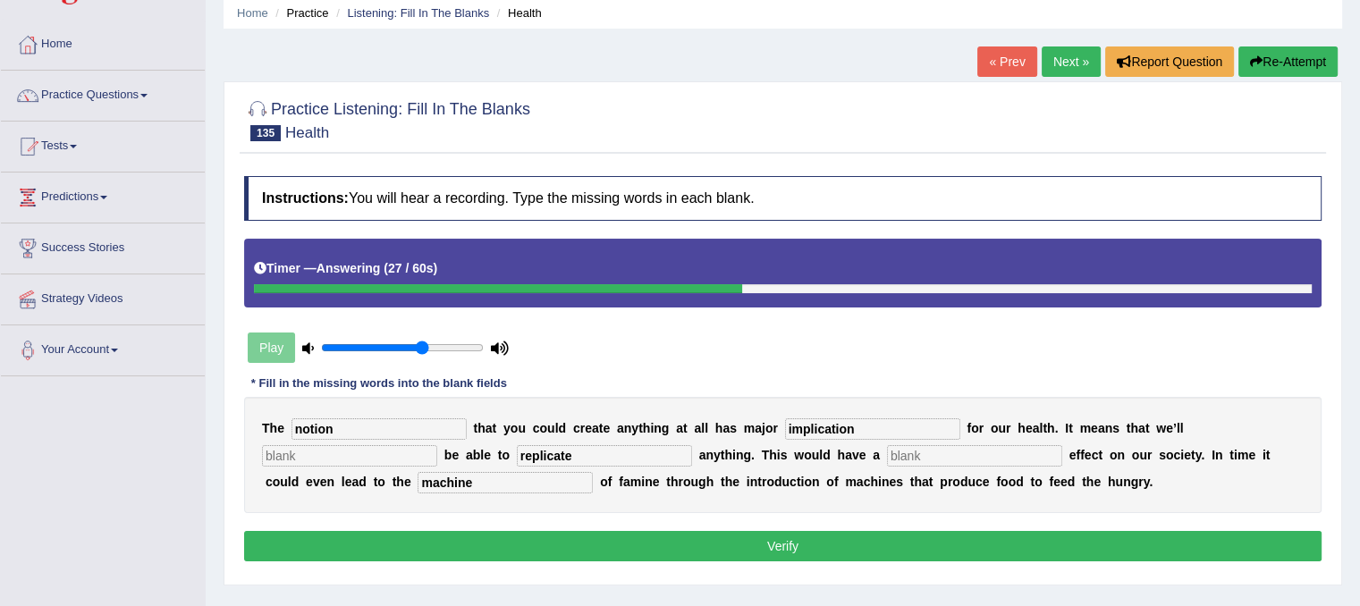
scroll to position [89, 0]
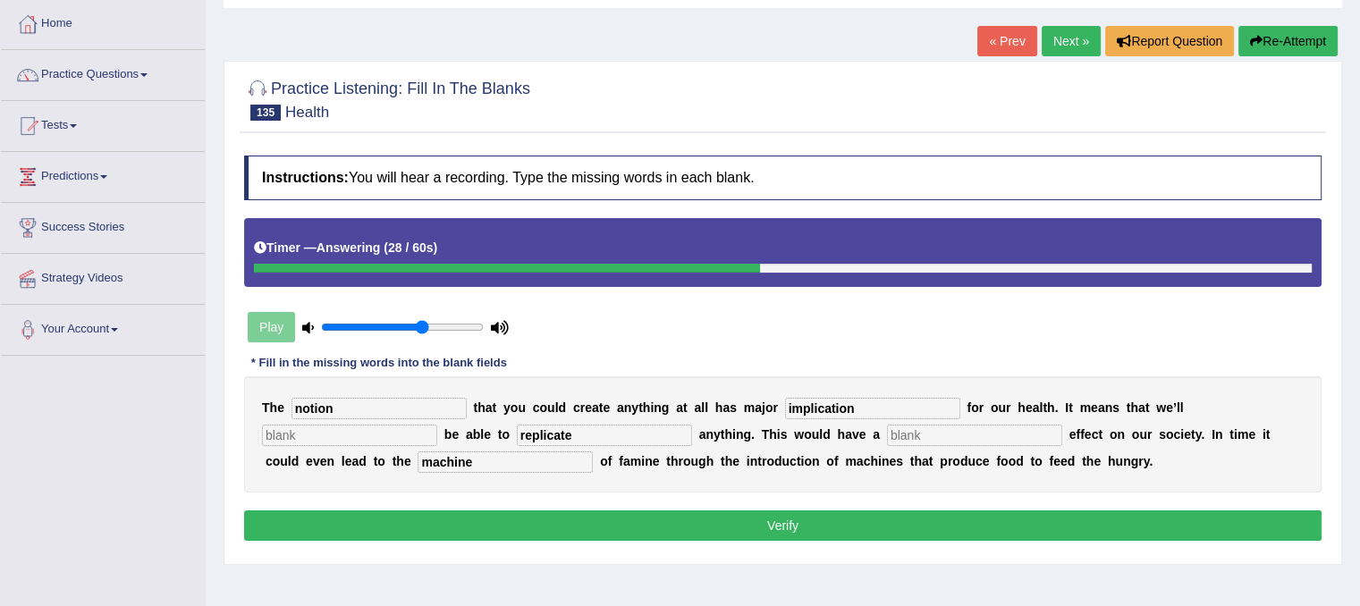
type input "machine"
click at [390, 431] on input "text" at bounding box center [349, 435] width 175 height 21
type input "sw"
click at [419, 518] on button "Verify" at bounding box center [783, 526] width 1078 height 30
click at [909, 432] on input "text" at bounding box center [974, 435] width 175 height 21
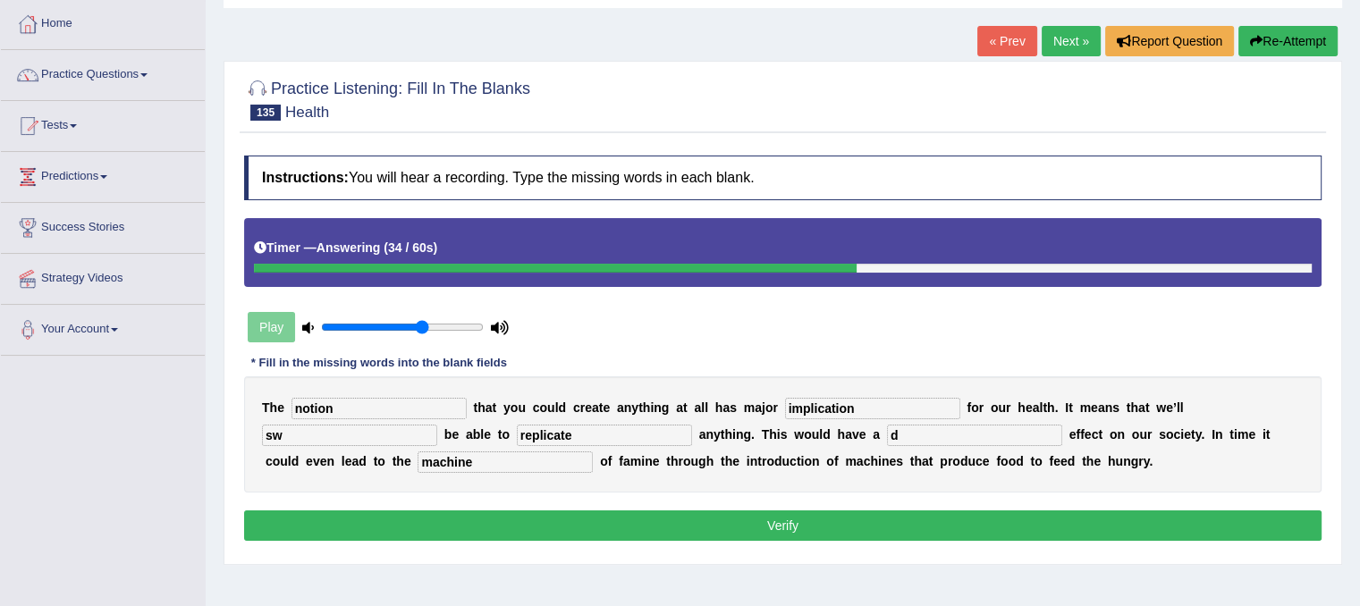
type input "d"
click at [818, 527] on button "Verify" at bounding box center [783, 526] width 1078 height 30
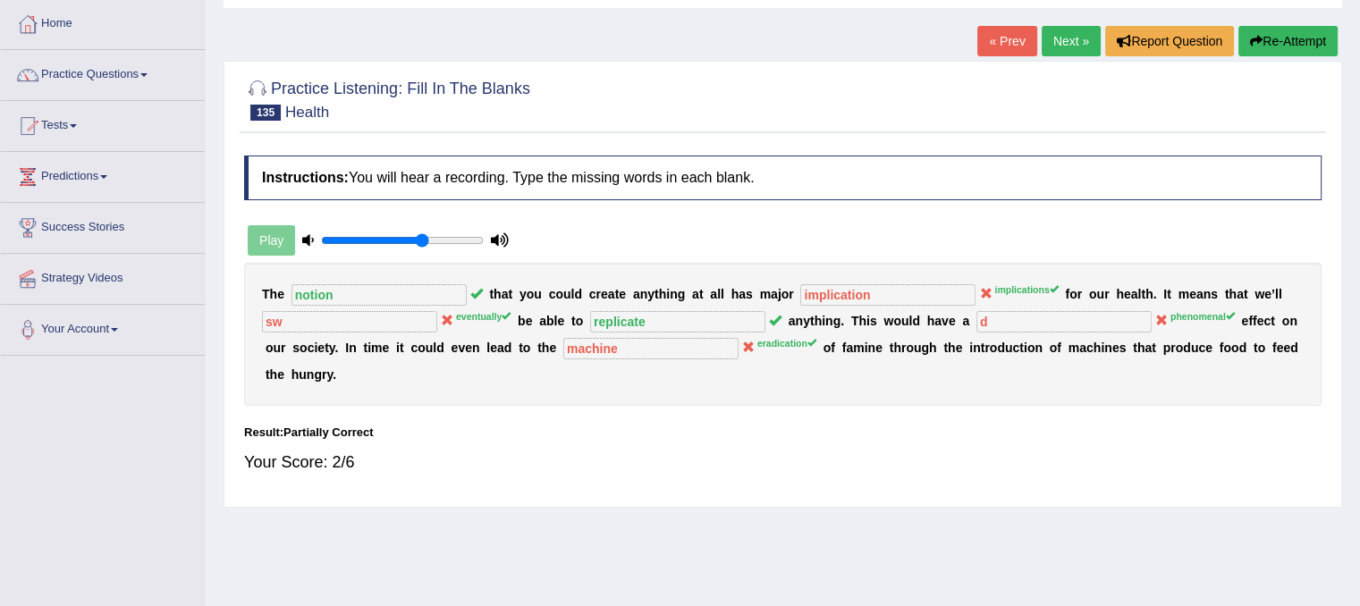
click at [1060, 40] on link "Next »" at bounding box center [1071, 41] width 59 height 30
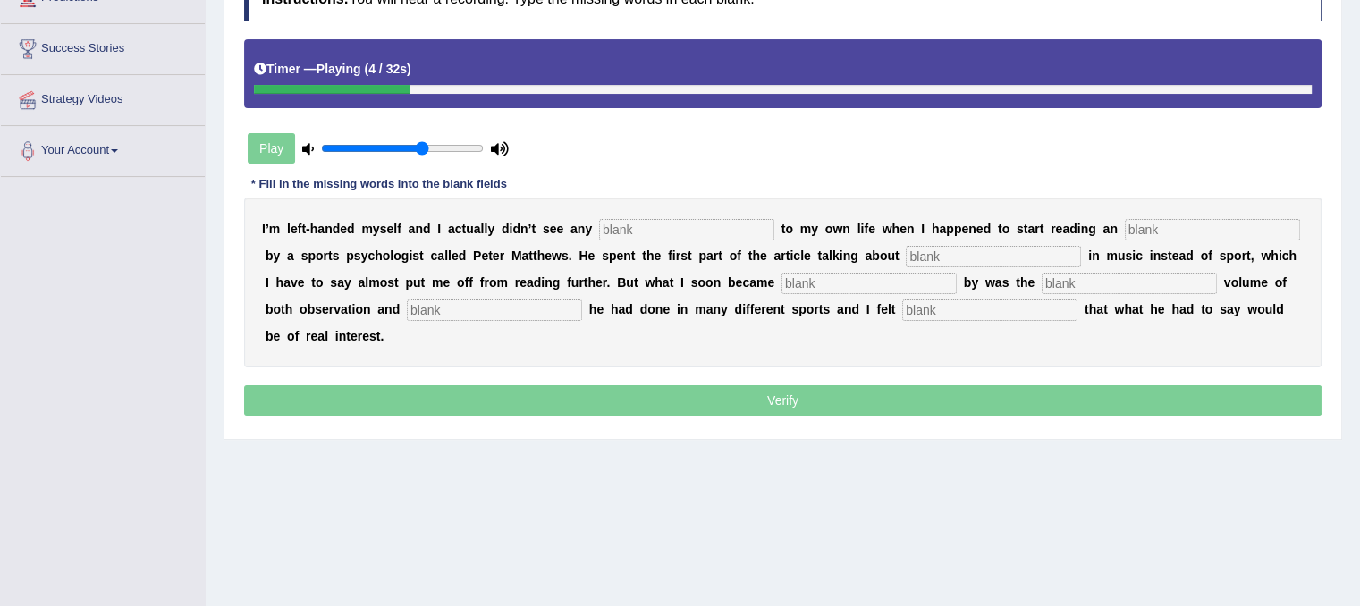
type input "e"
type input "relvants"
click at [1182, 233] on input "text" at bounding box center [1212, 229] width 175 height 21
click at [955, 258] on input "text" at bounding box center [993, 256] width 175 height 21
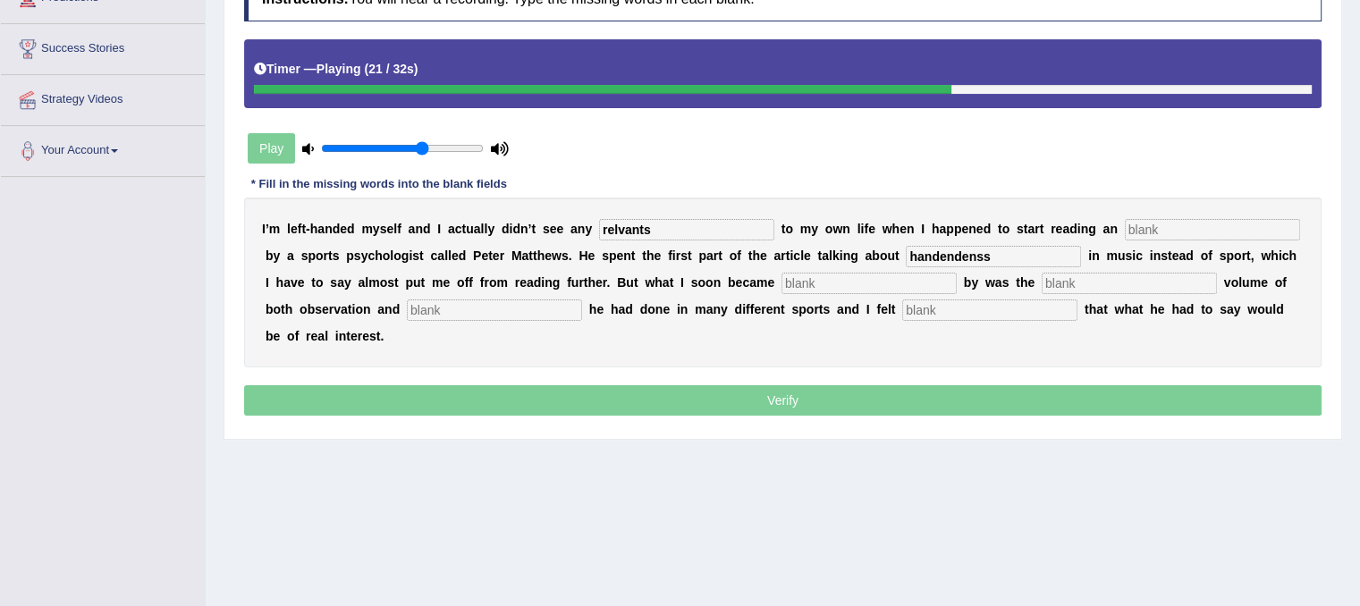
type input "handendenss"
click at [928, 294] on div "I ’ m l e f t - h a n d e d m y s e l f a n d I a c t u a l l y d i d n ’ t s e…" at bounding box center [783, 283] width 1078 height 170
click at [927, 287] on input "text" at bounding box center [869, 283] width 175 height 21
type input "stack"
click at [970, 311] on input "text" at bounding box center [989, 310] width 175 height 21
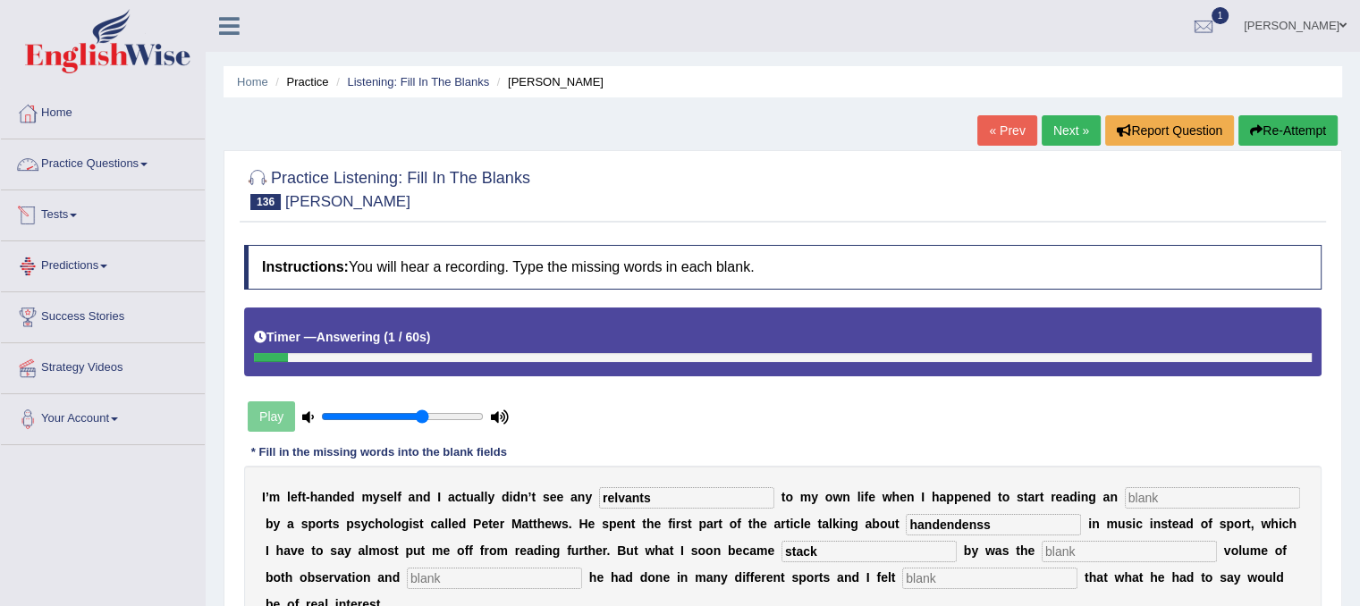
click at [131, 161] on link "Practice Questions" at bounding box center [103, 162] width 204 height 45
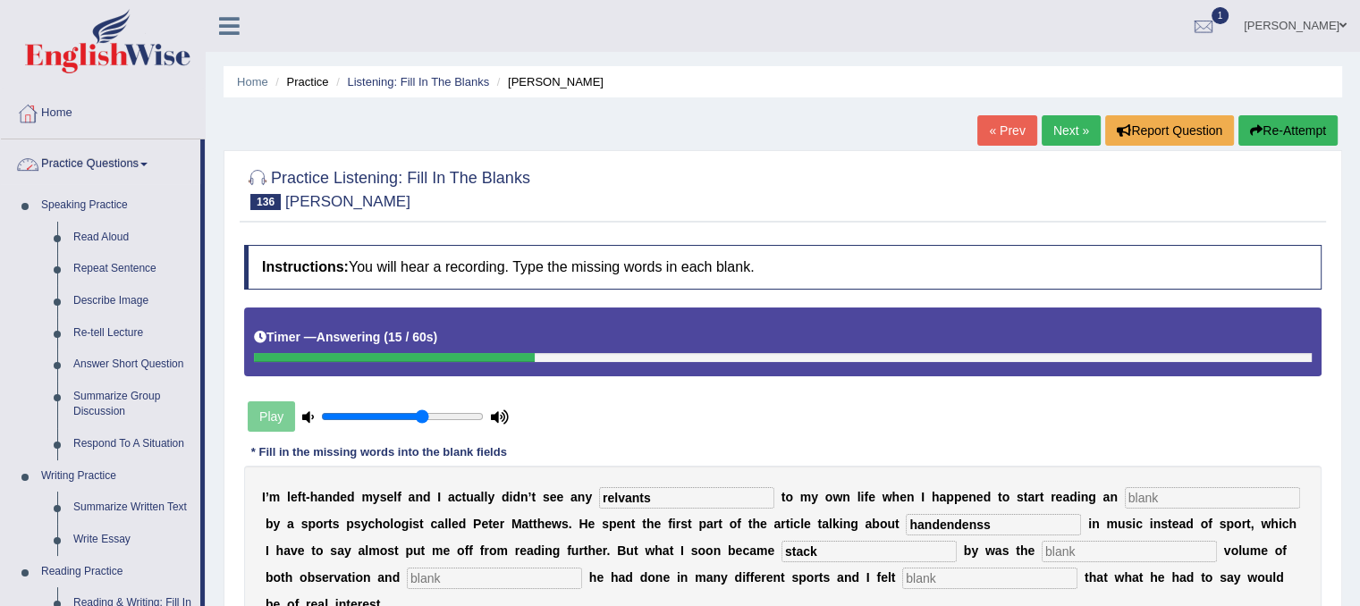
click at [101, 169] on link "Practice Questions" at bounding box center [100, 162] width 199 height 45
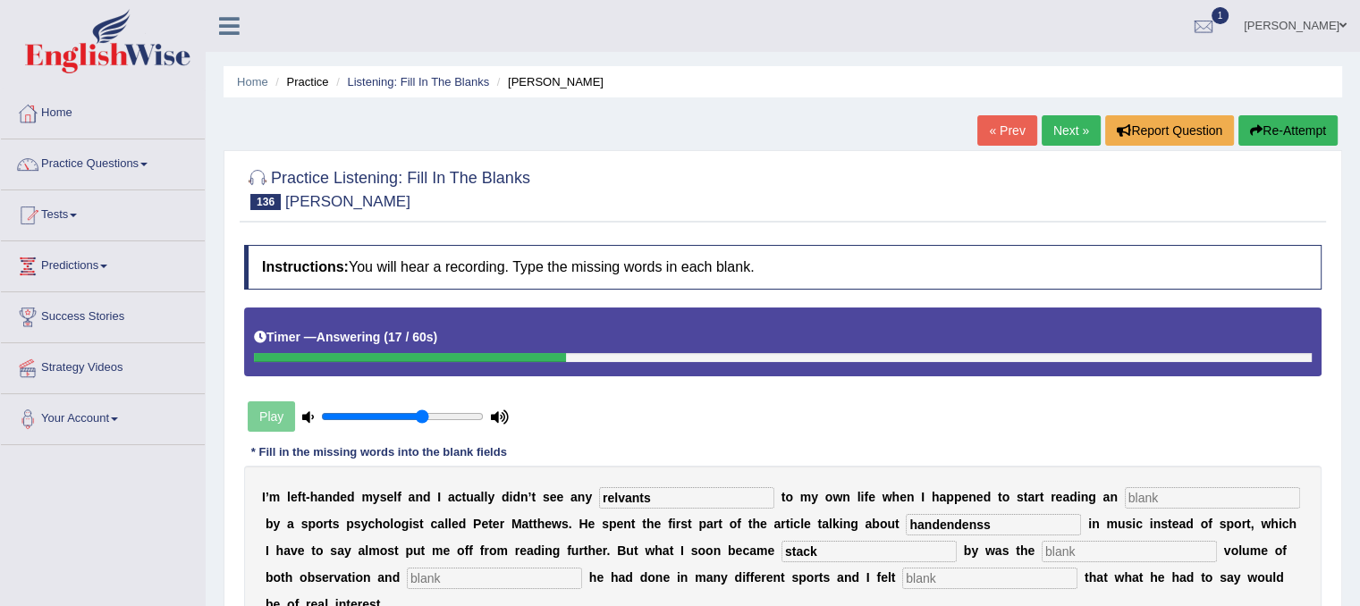
click at [109, 165] on link "Practice Questions" at bounding box center [103, 162] width 204 height 45
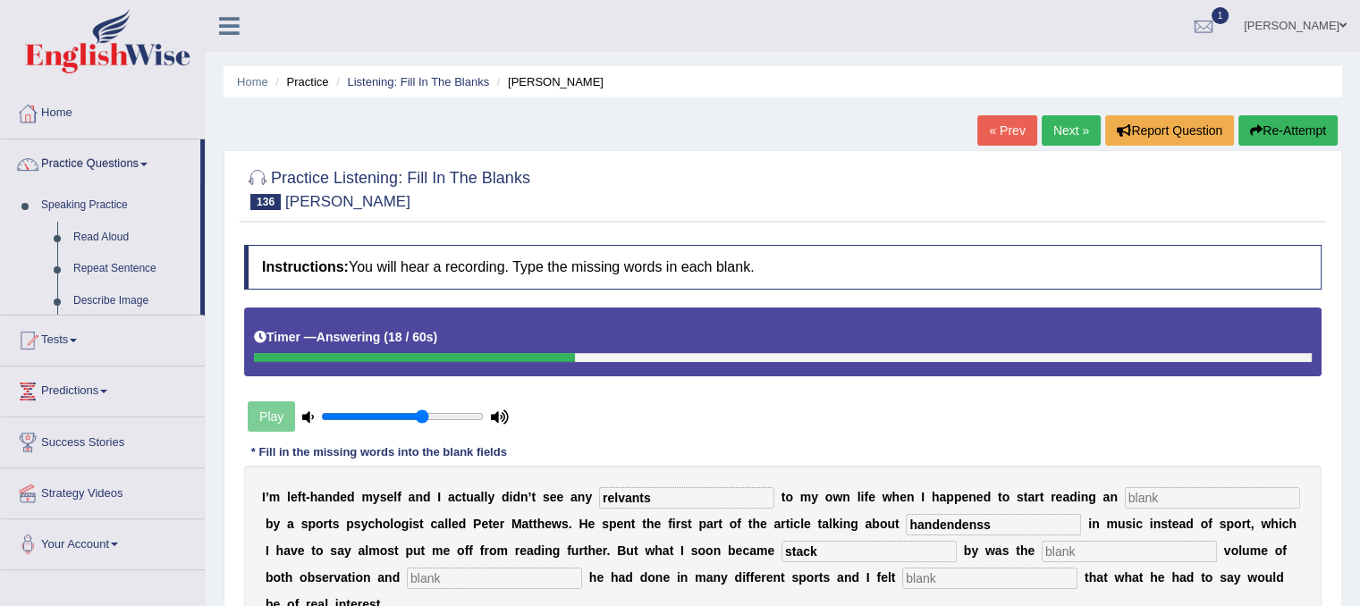
click at [109, 165] on link "Practice Questions" at bounding box center [100, 162] width 199 height 45
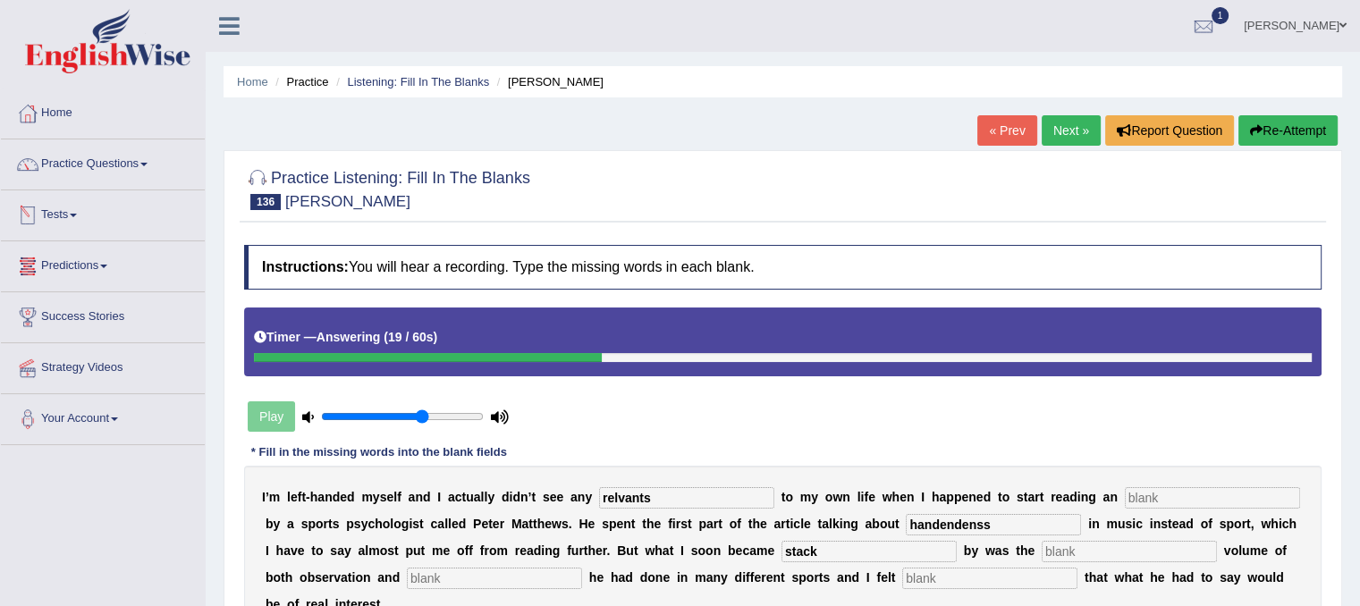
click at [70, 226] on link "Tests" at bounding box center [103, 213] width 204 height 45
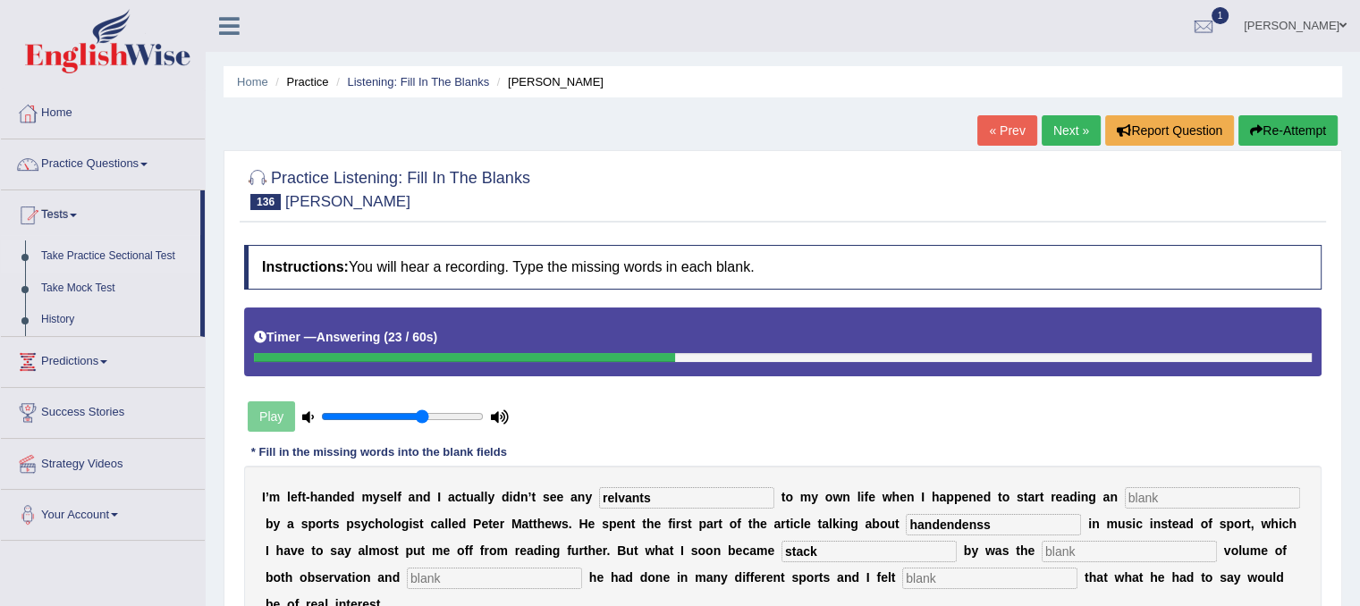
click at [74, 253] on link "Take Practice Sectional Test" at bounding box center [116, 257] width 167 height 32
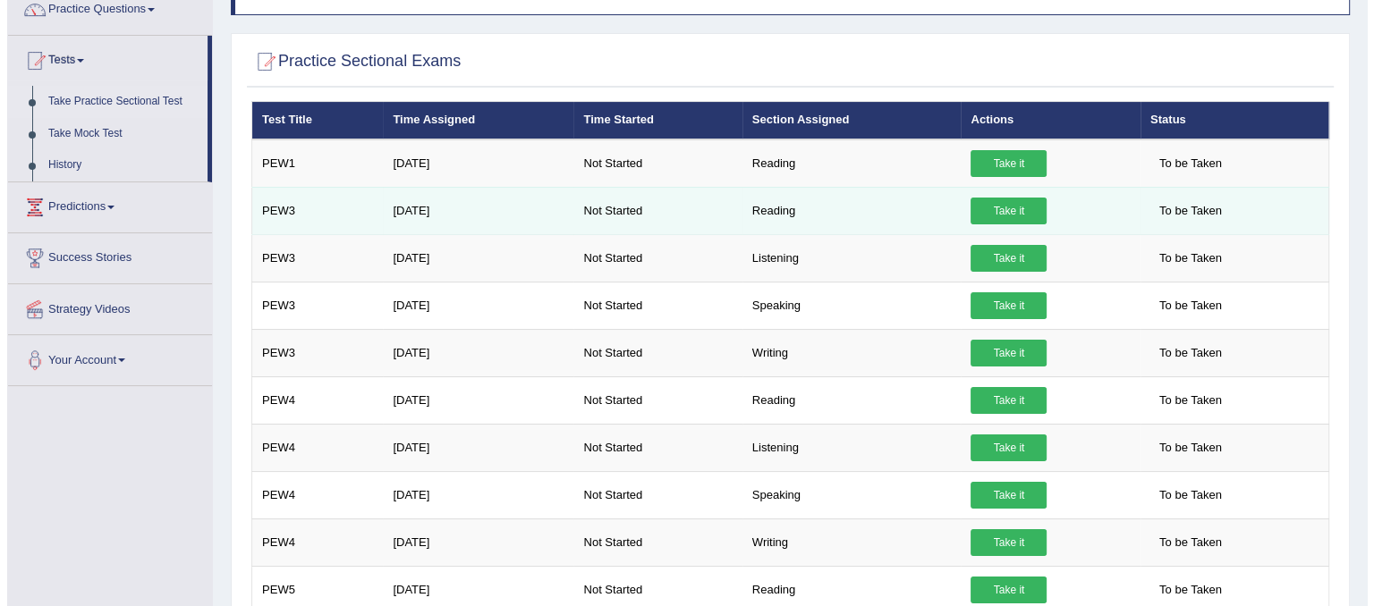
scroll to position [194, 0]
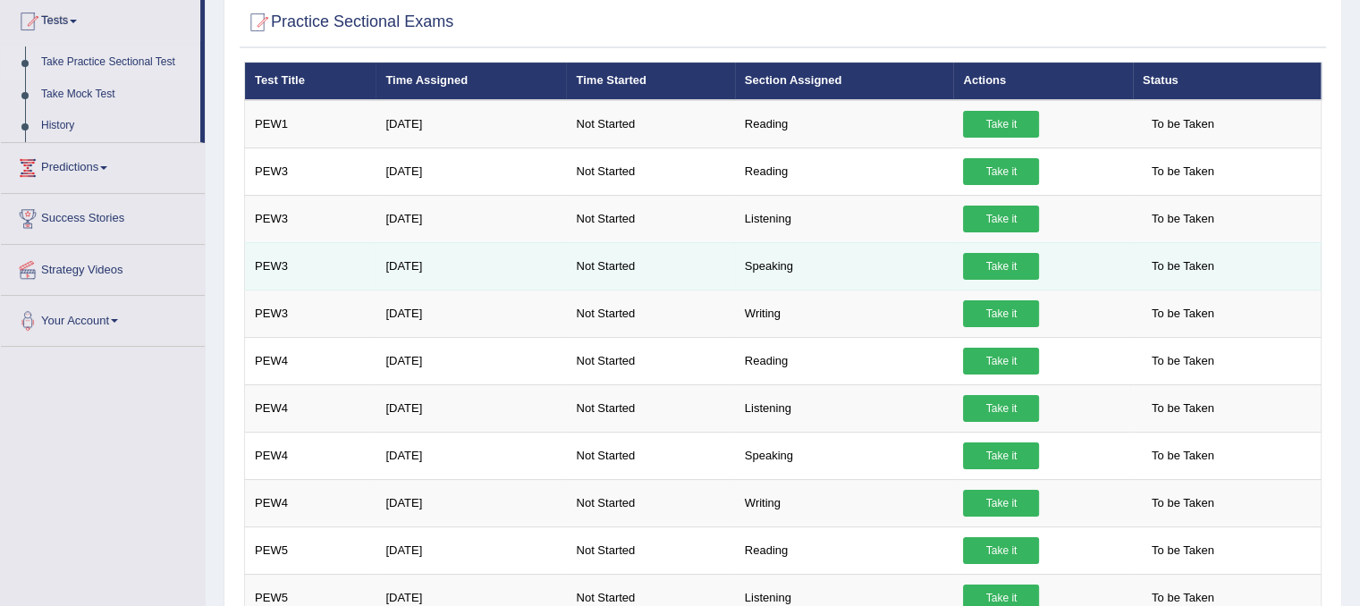
click at [988, 258] on link "Take it" at bounding box center [1001, 266] width 76 height 27
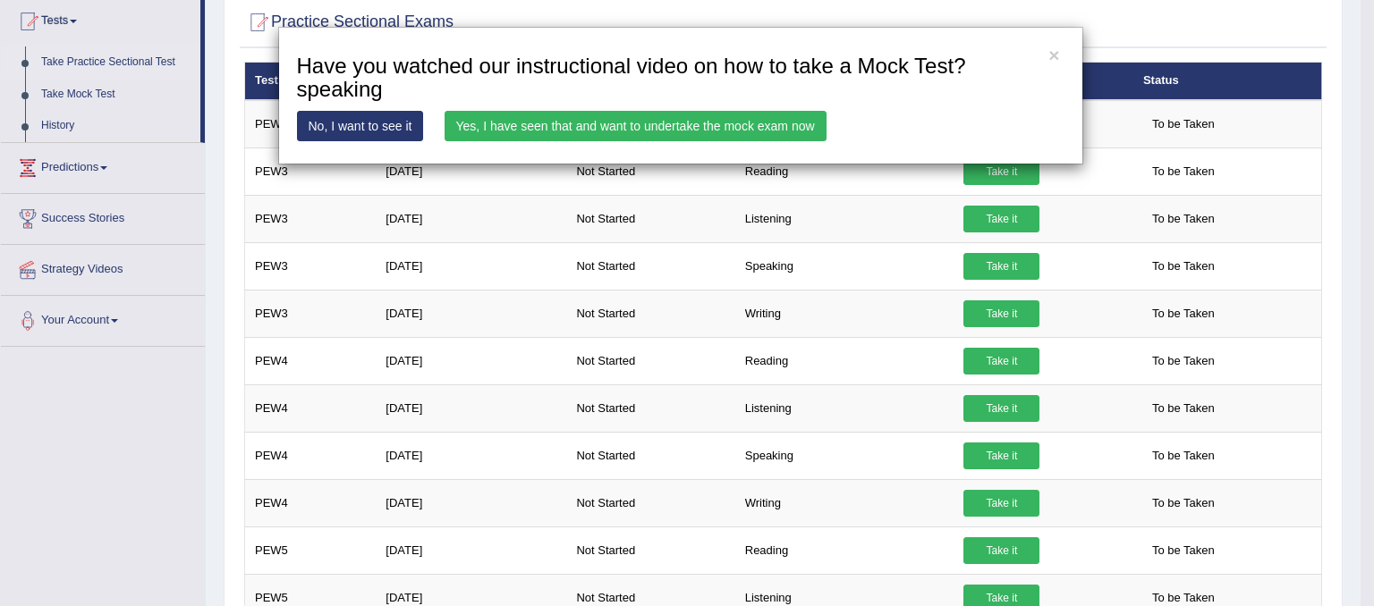
click at [647, 129] on link "Yes, I have seen that and want to undertake the mock exam now" at bounding box center [636, 126] width 382 height 30
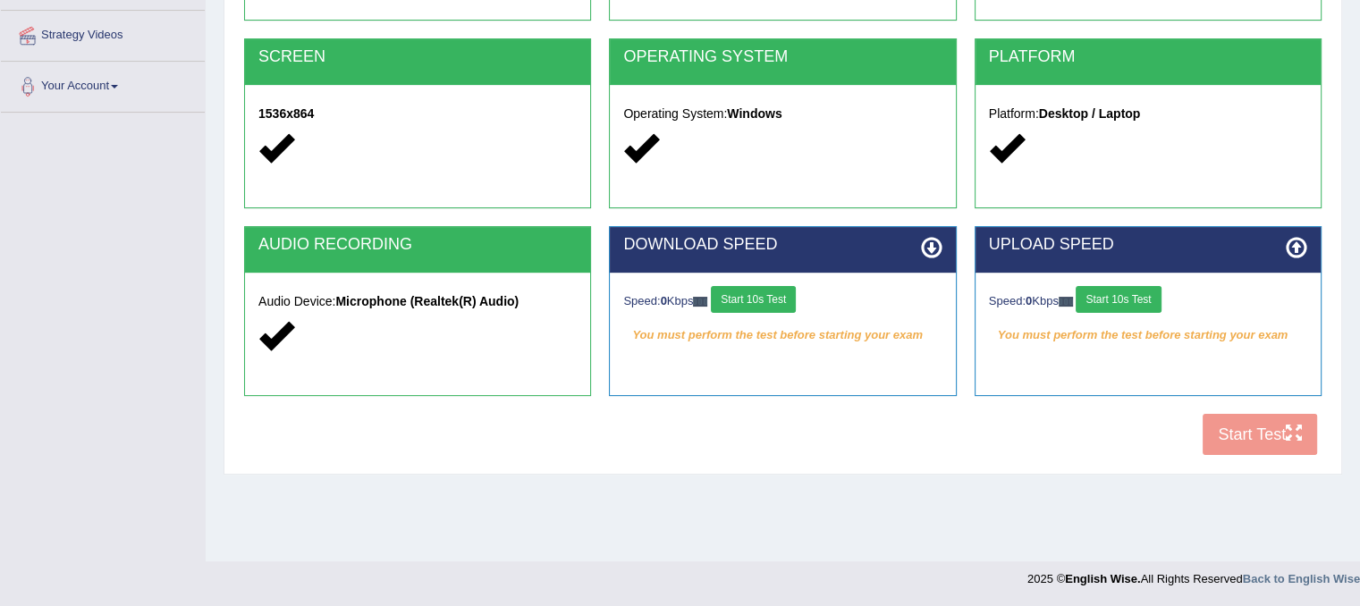
click at [783, 301] on button "Start 10s Test" at bounding box center [753, 299] width 85 height 27
click at [1129, 303] on button "Start 10s Test" at bounding box center [1118, 299] width 85 height 27
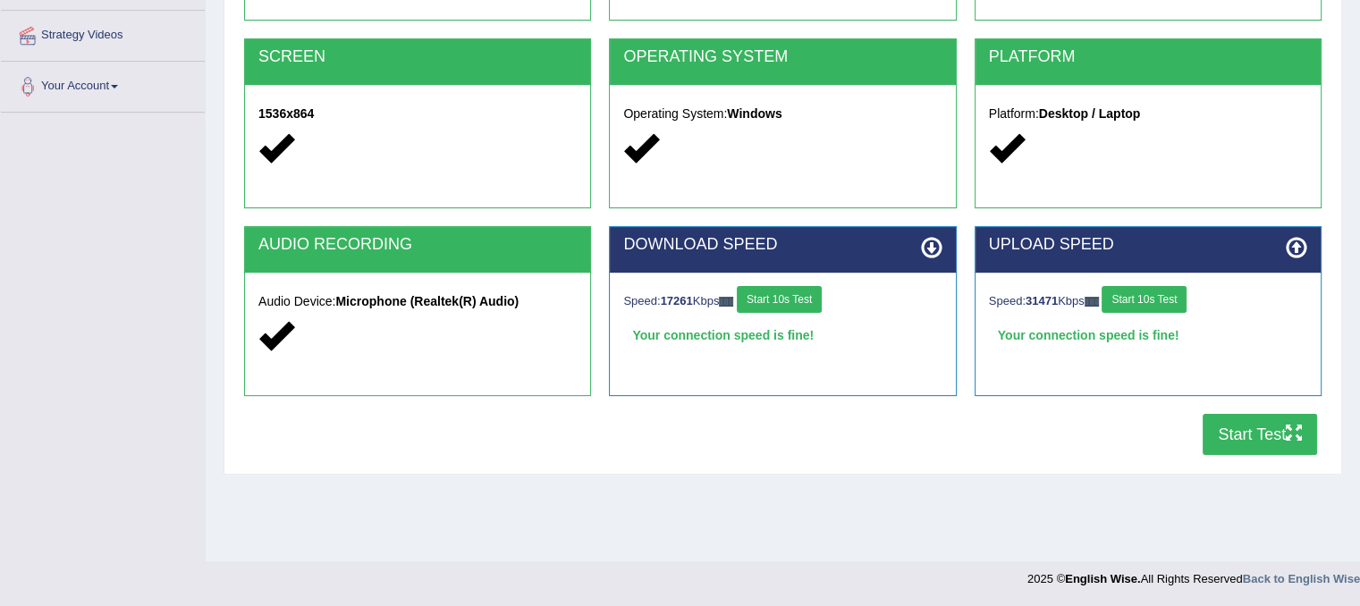
click at [1256, 435] on button "Start Test" at bounding box center [1260, 434] width 114 height 41
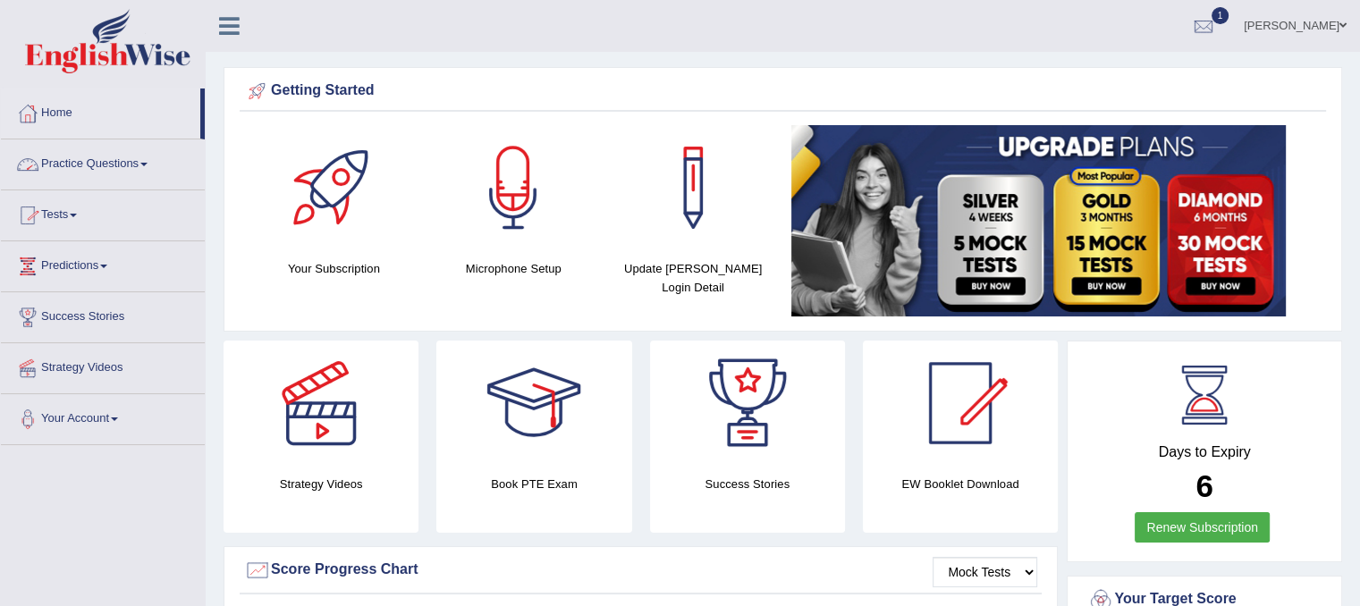
click at [76, 217] on link "Tests" at bounding box center [103, 213] width 204 height 45
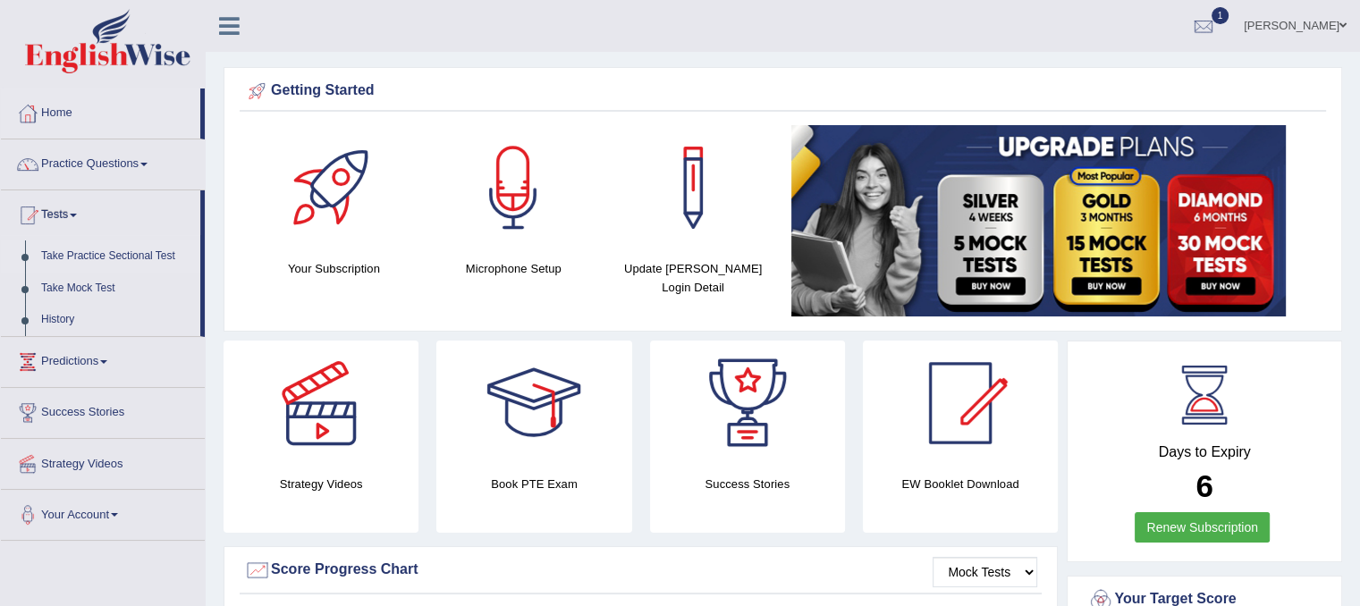
click at [55, 255] on link "Take Practice Sectional Test" at bounding box center [116, 257] width 167 height 32
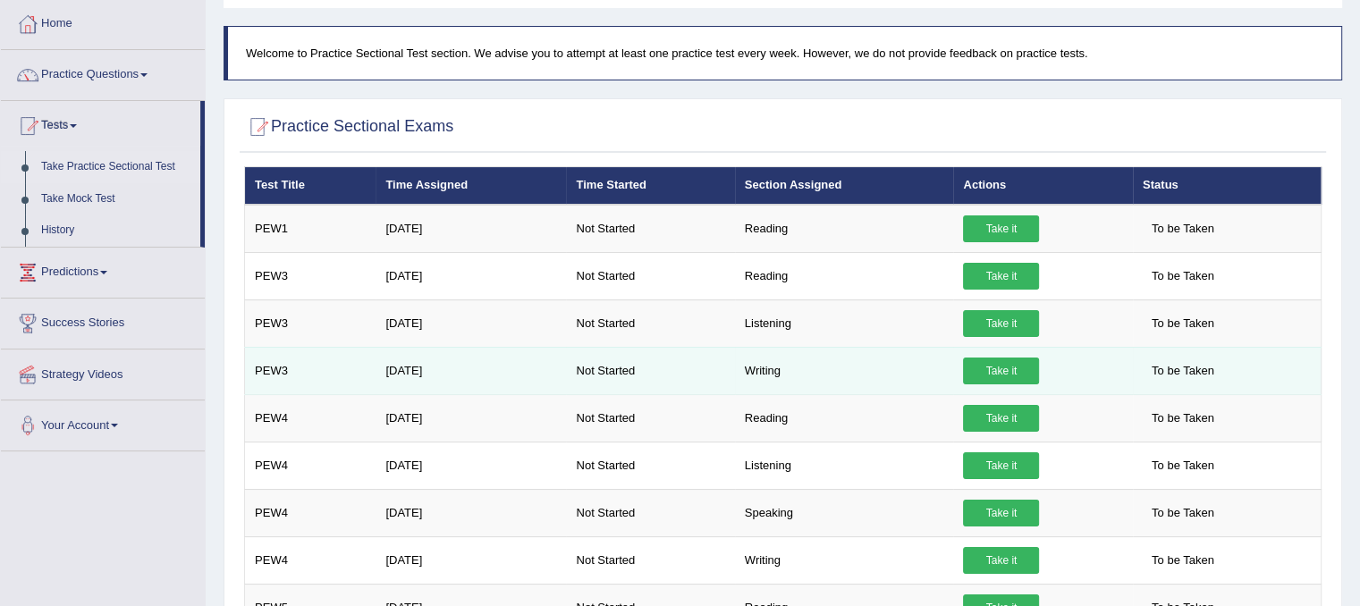
click at [1002, 367] on link "Take it" at bounding box center [1001, 371] width 76 height 27
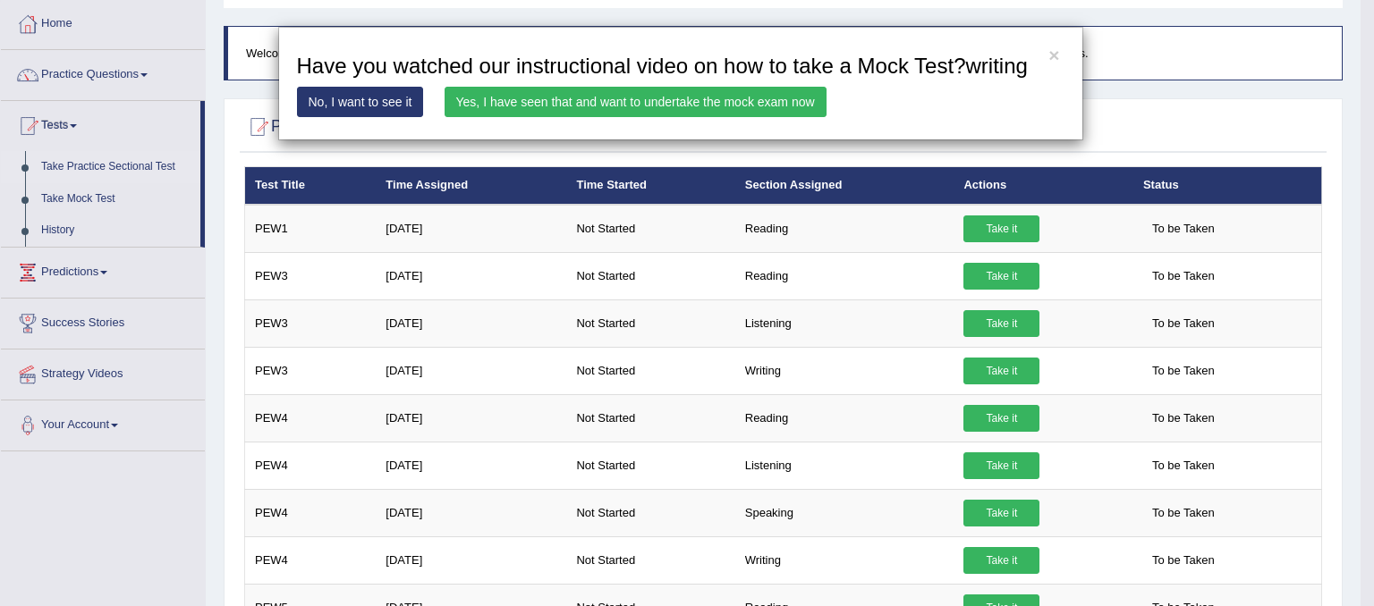
click at [588, 101] on link "Yes, I have seen that and want to undertake the mock exam now" at bounding box center [636, 102] width 382 height 30
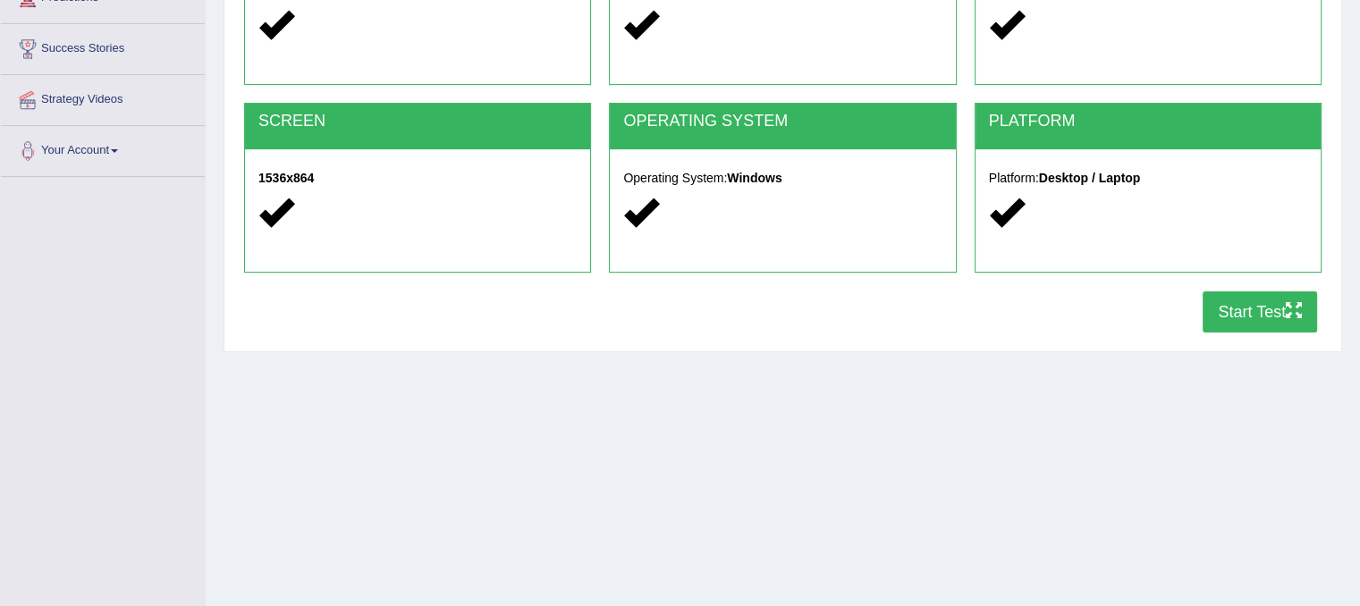
click at [1277, 308] on button "Start Test" at bounding box center [1260, 312] width 114 height 41
click at [1224, 312] on button "Start Test" at bounding box center [1260, 312] width 114 height 41
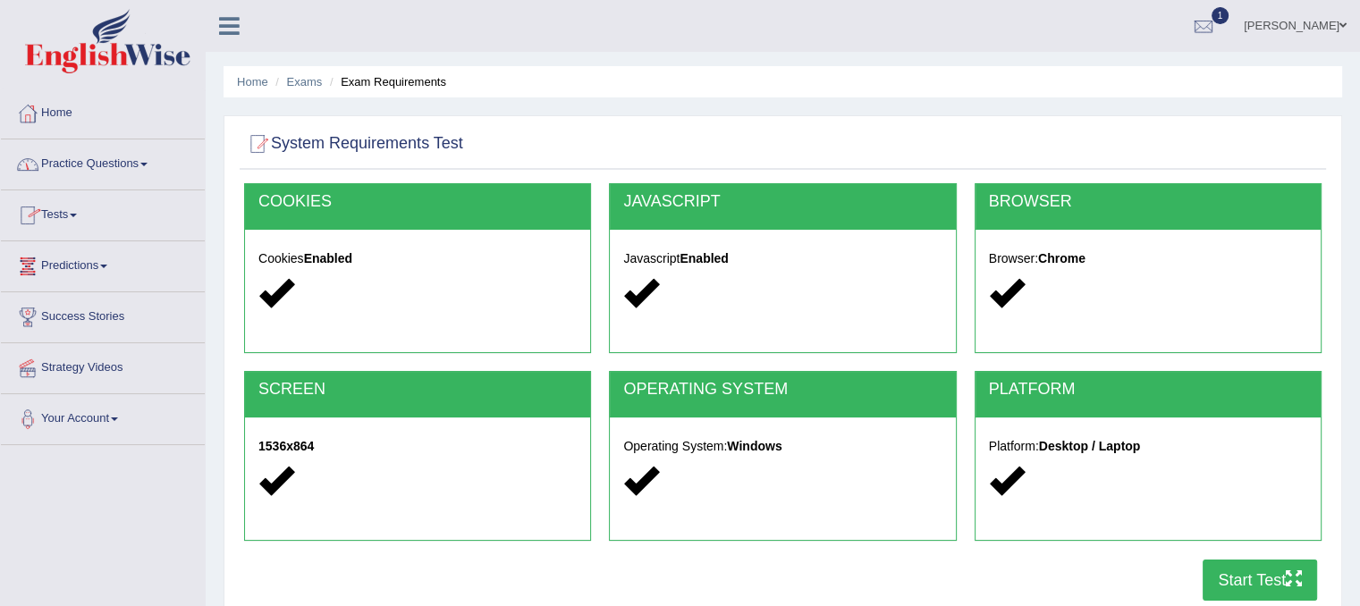
click at [61, 182] on link "Practice Questions" at bounding box center [103, 162] width 204 height 45
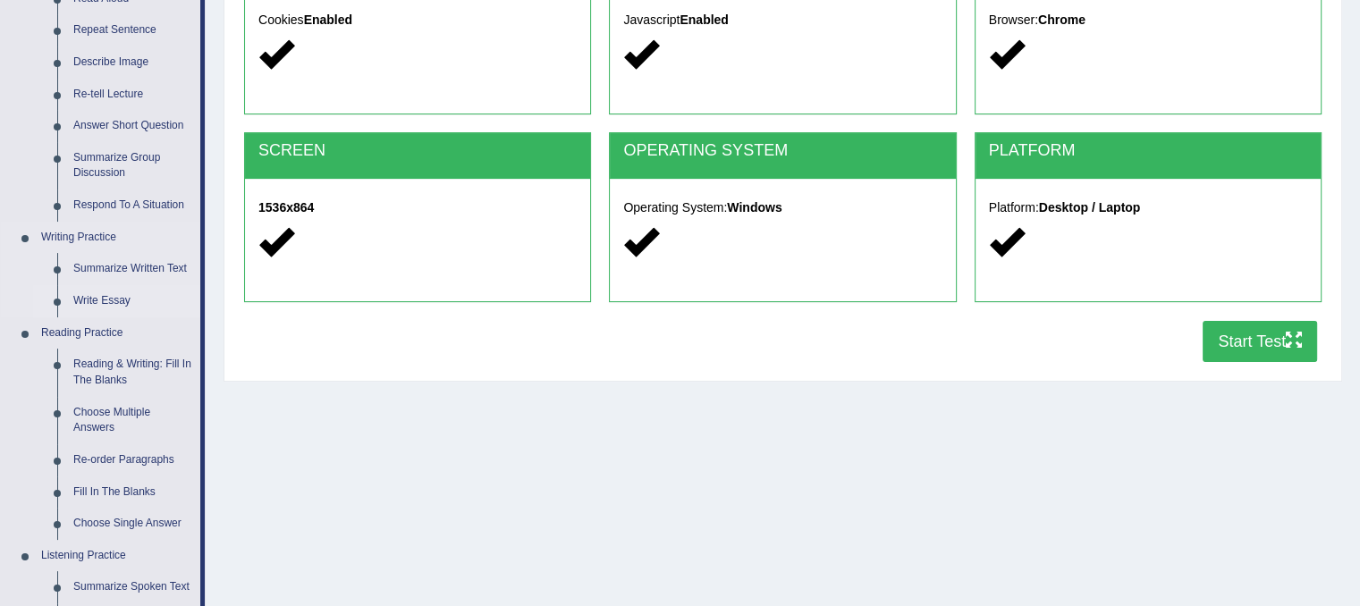
scroll to position [268, 0]
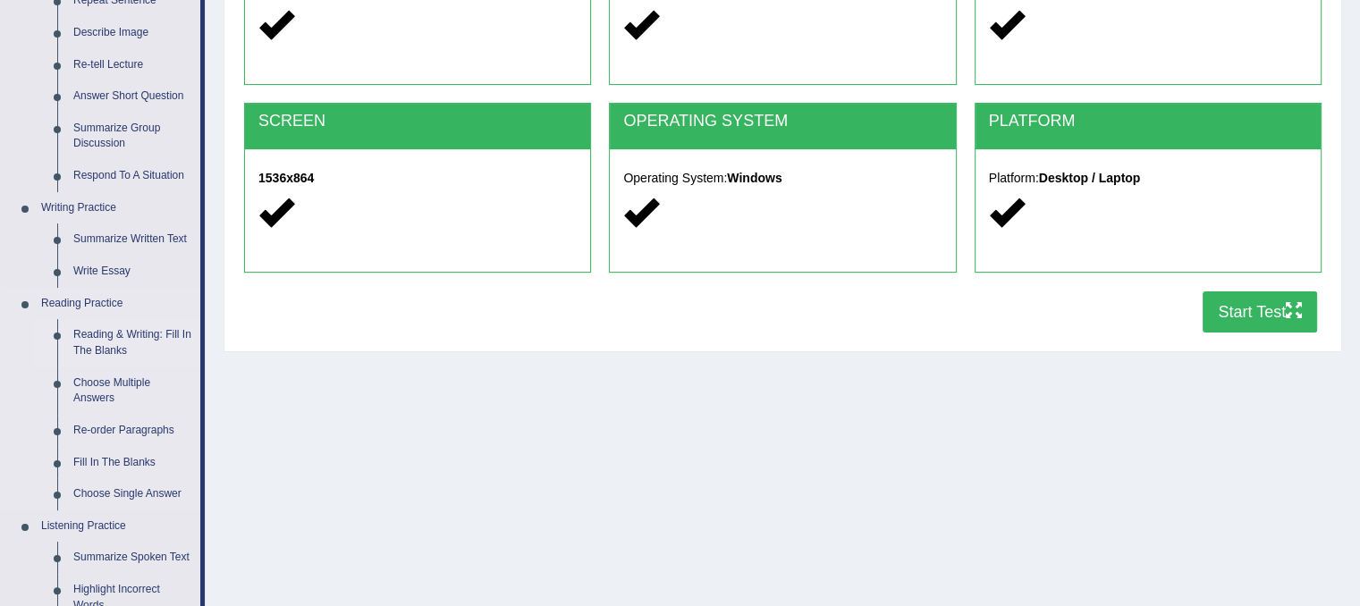
click at [104, 340] on link "Reading & Writing: Fill In The Blanks" at bounding box center [132, 342] width 135 height 47
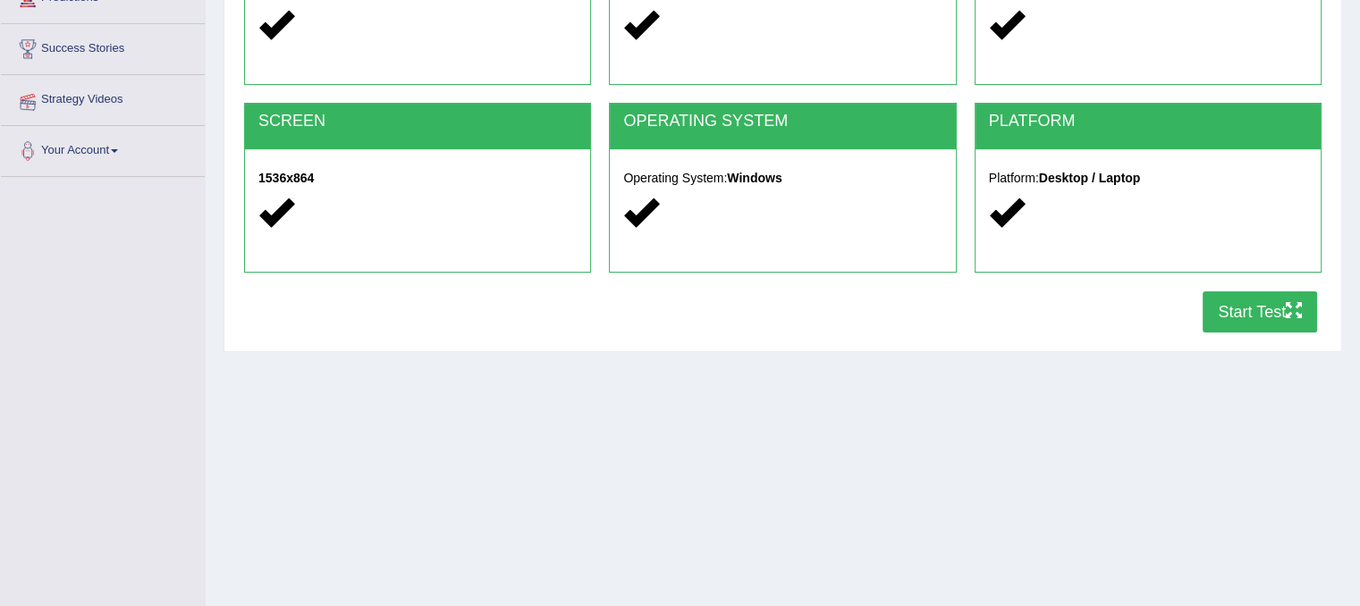
scroll to position [333, 0]
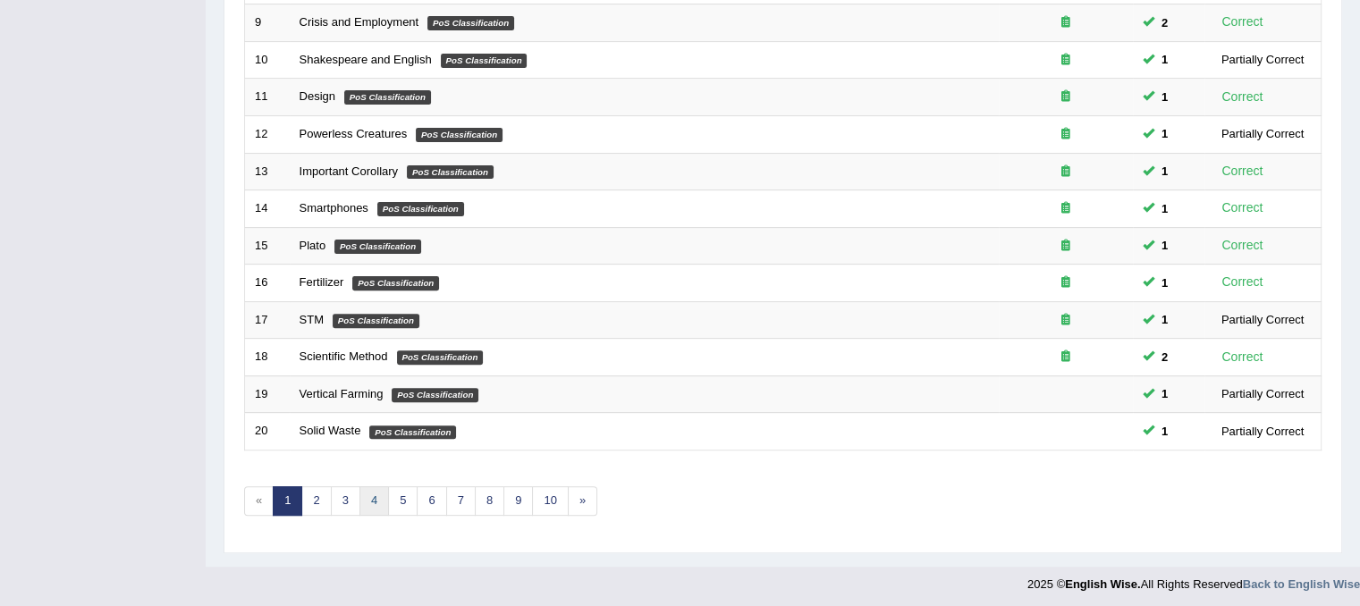
click at [377, 502] on link "4" at bounding box center [375, 502] width 30 height 30
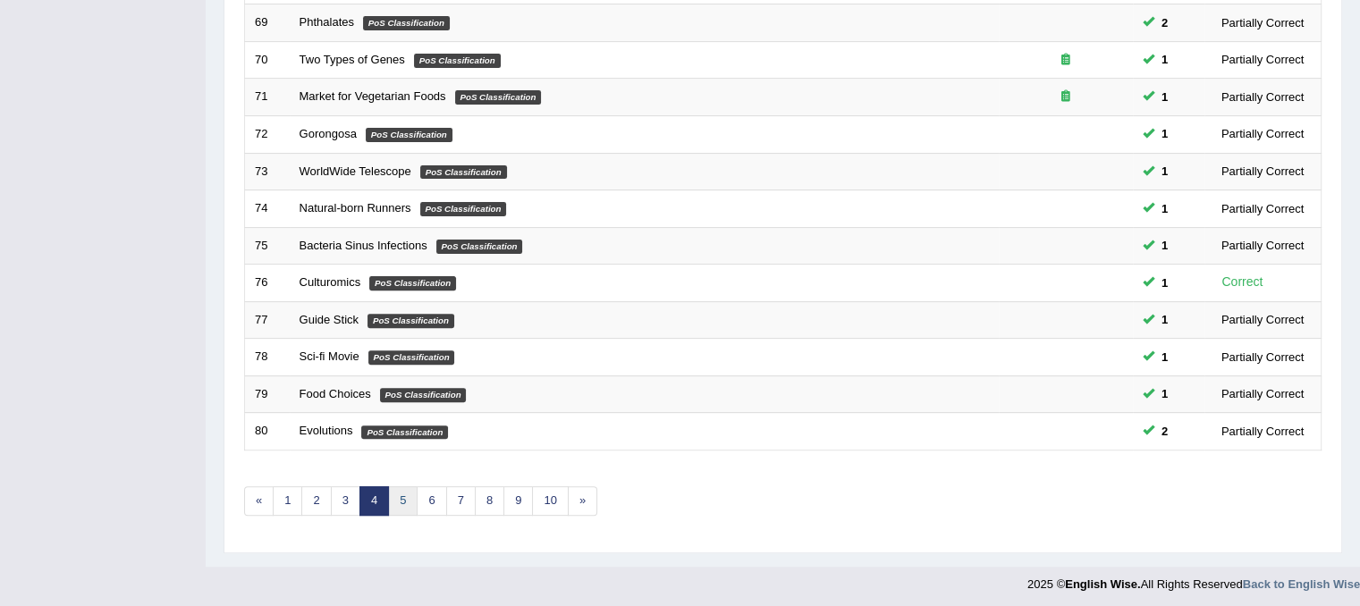
click at [392, 495] on link "5" at bounding box center [403, 502] width 30 height 30
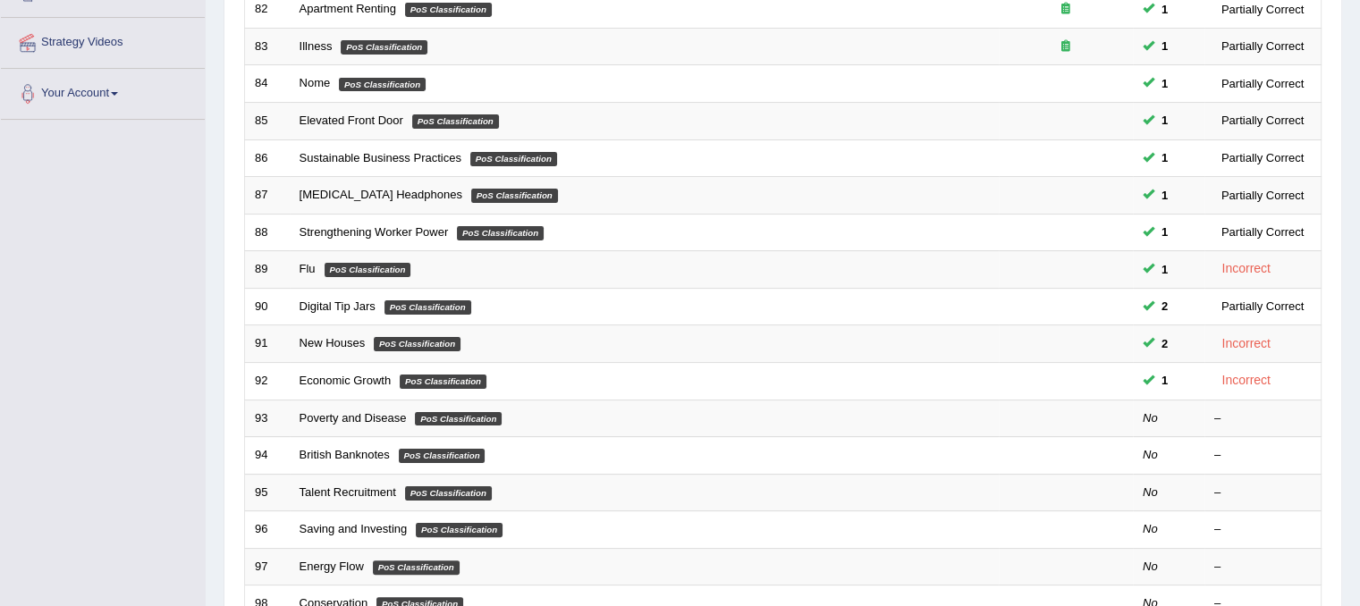
scroll to position [447, 0]
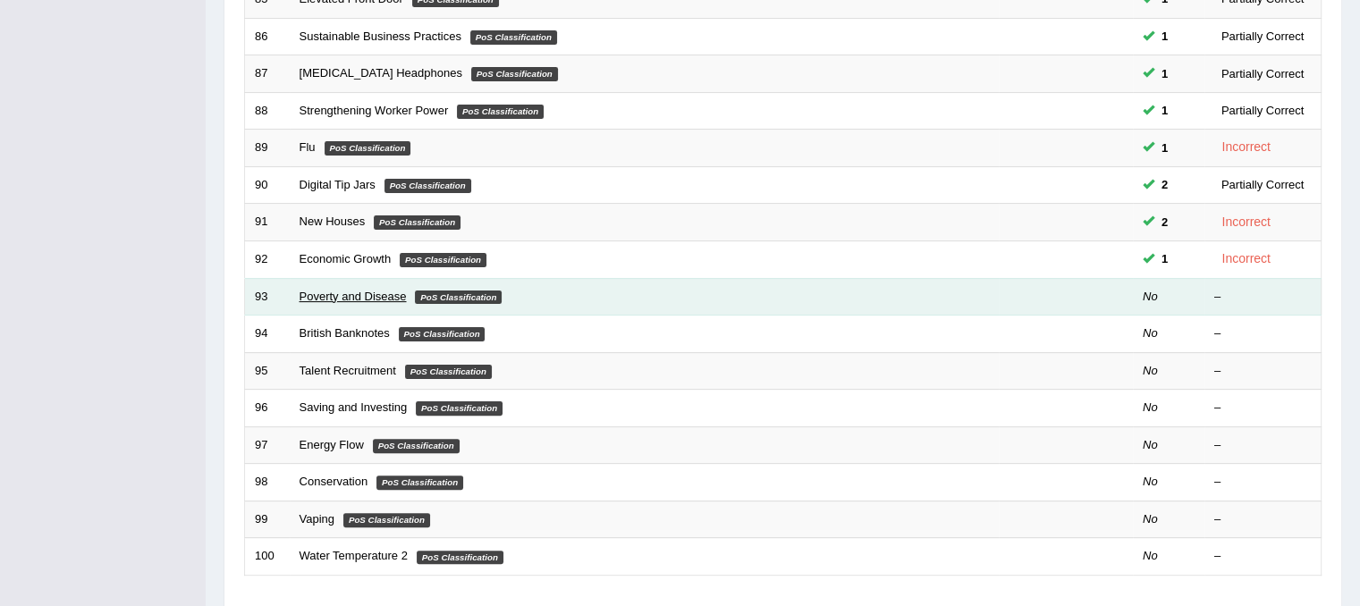
click at [335, 298] on link "Poverty and Disease" at bounding box center [353, 296] width 107 height 13
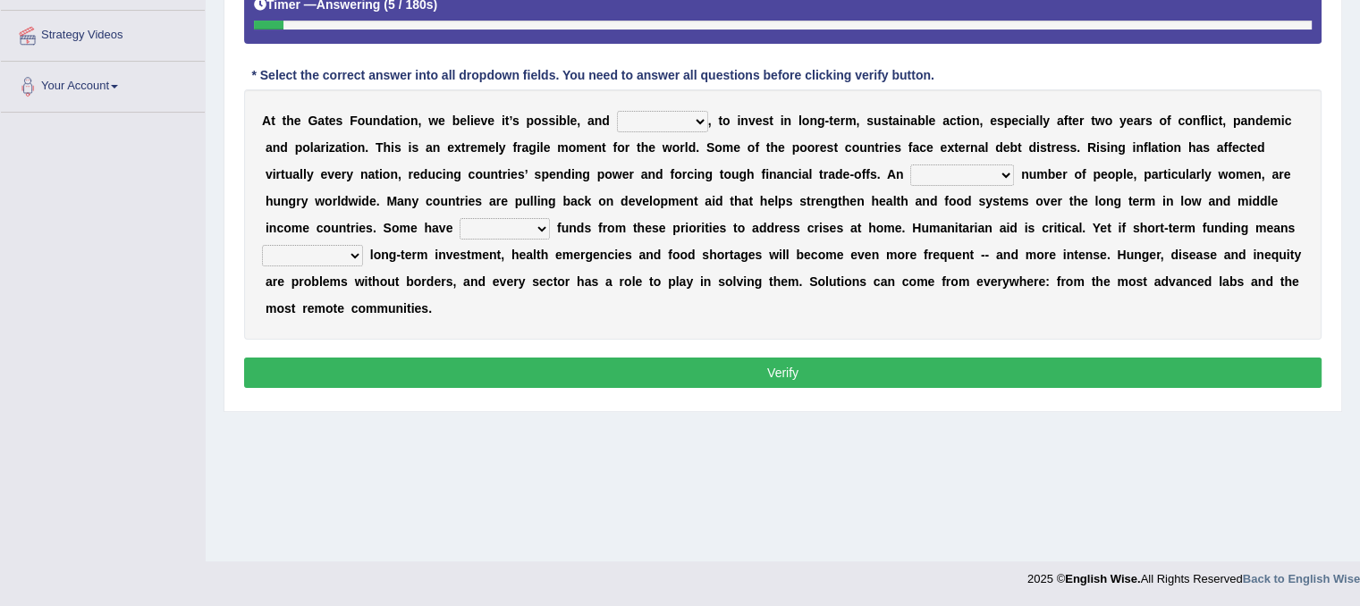
click at [708, 115] on b "," at bounding box center [710, 121] width 4 height 14
click at [697, 116] on select "impaired impalpable imperative impressive" at bounding box center [662, 121] width 91 height 21
select select "imperative"
click at [617, 111] on select "impaired impalpable imperative impressive" at bounding box center [662, 121] width 91 height 21
click at [1006, 169] on select "alarming unintentional implicit absolute" at bounding box center [963, 175] width 104 height 21
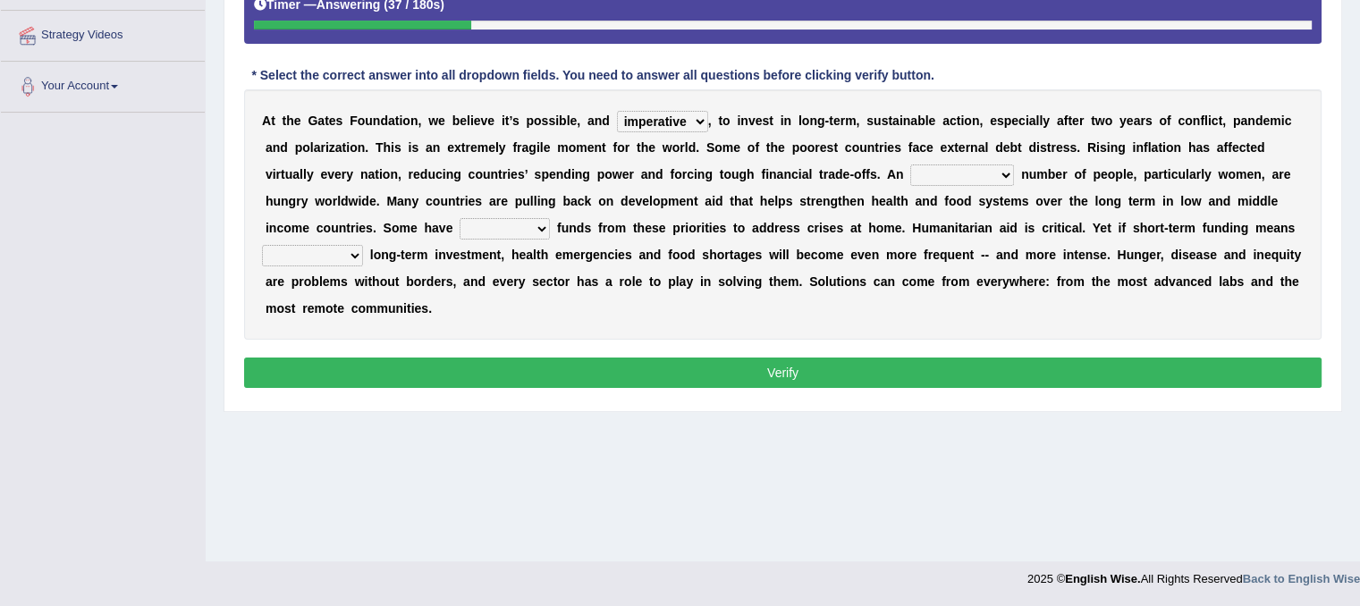
select select "alarming"
click at [911, 165] on select "alarming unintentional implicit absolute" at bounding box center [963, 175] width 104 height 21
click at [547, 226] on select "rebounded expended recouped redirected" at bounding box center [505, 228] width 90 height 21
select select "redirected"
click at [460, 218] on select "rebounded expended recouped redirected" at bounding box center [505, 228] width 90 height 21
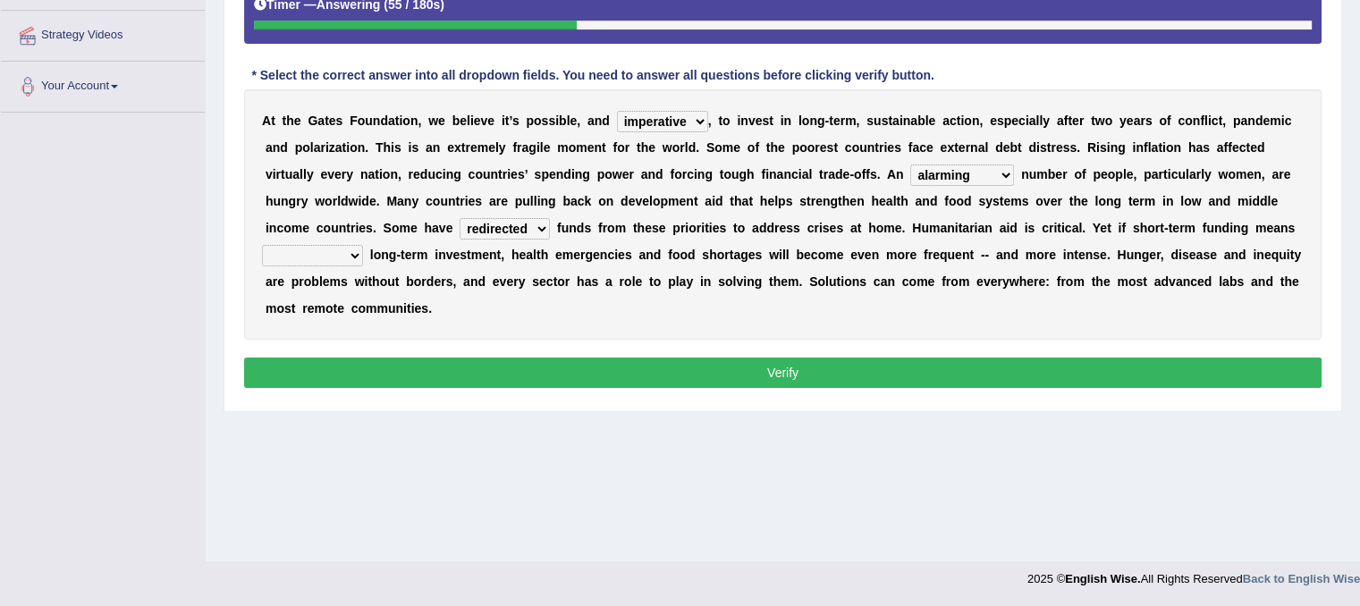
click at [349, 252] on select "emphasizing alerting covening neglecting" at bounding box center [312, 255] width 101 height 21
select select "neglecting"
click at [262, 245] on select "emphasizing alerting covening neglecting" at bounding box center [312, 255] width 101 height 21
click at [495, 370] on button "Verify" at bounding box center [783, 373] width 1078 height 30
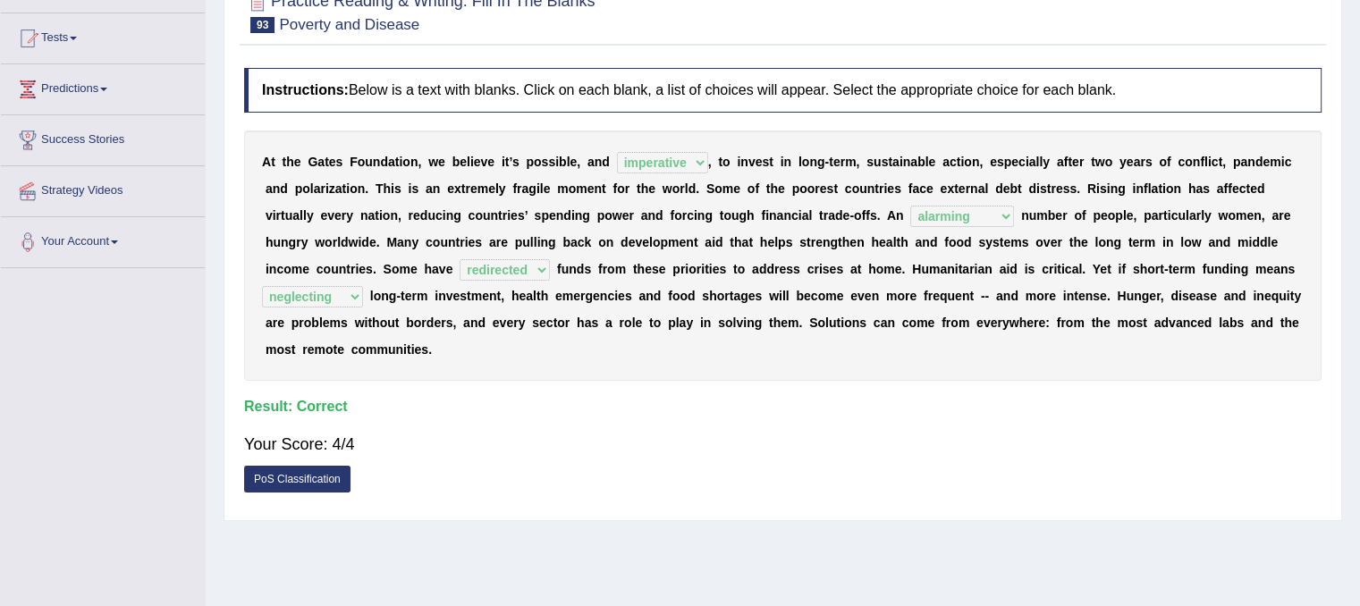
scroll to position [154, 0]
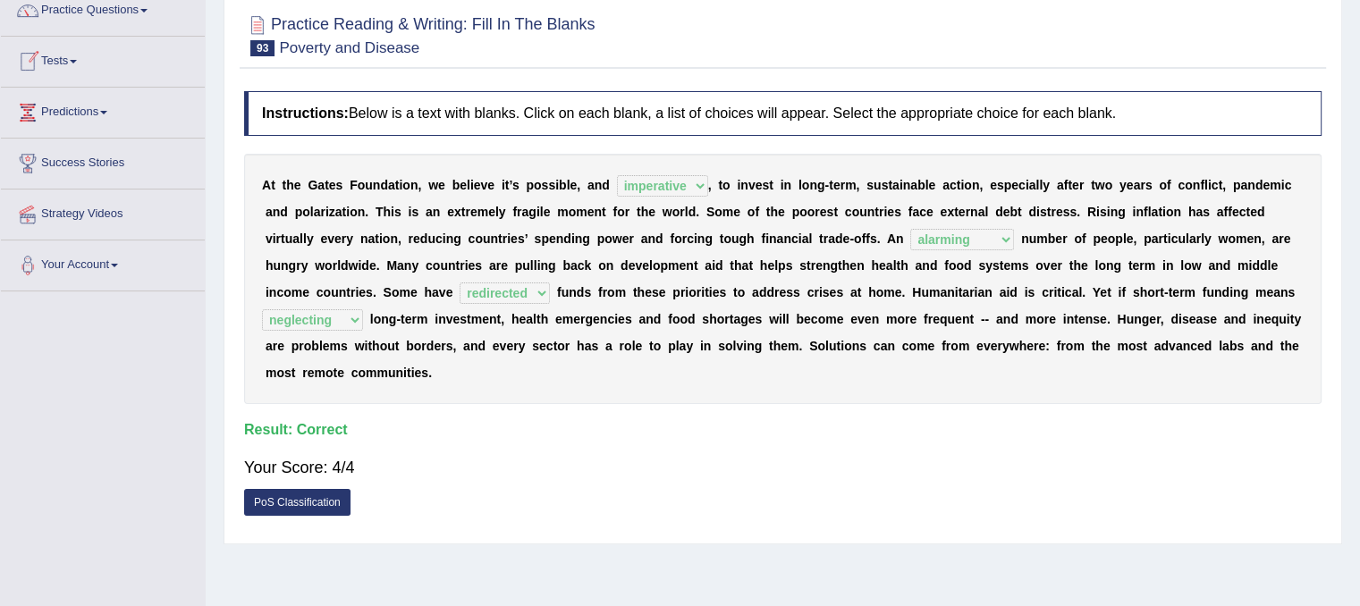
click at [64, 62] on link "Tests" at bounding box center [103, 59] width 204 height 45
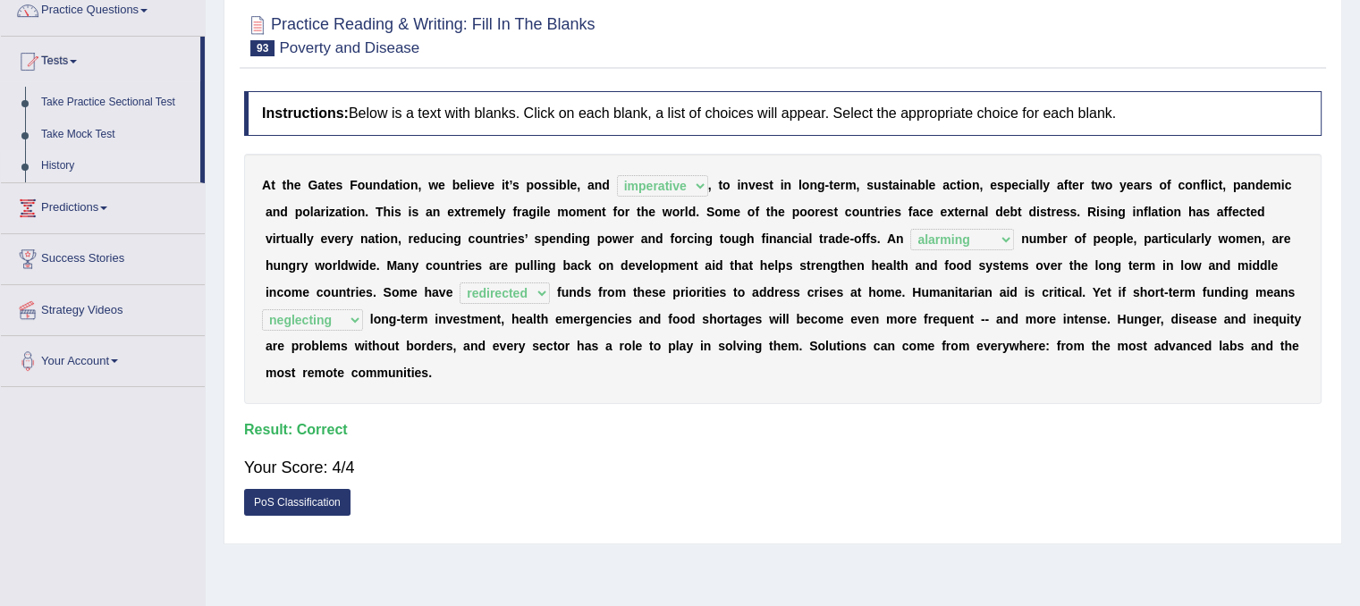
click at [55, 166] on link "History" at bounding box center [116, 166] width 167 height 32
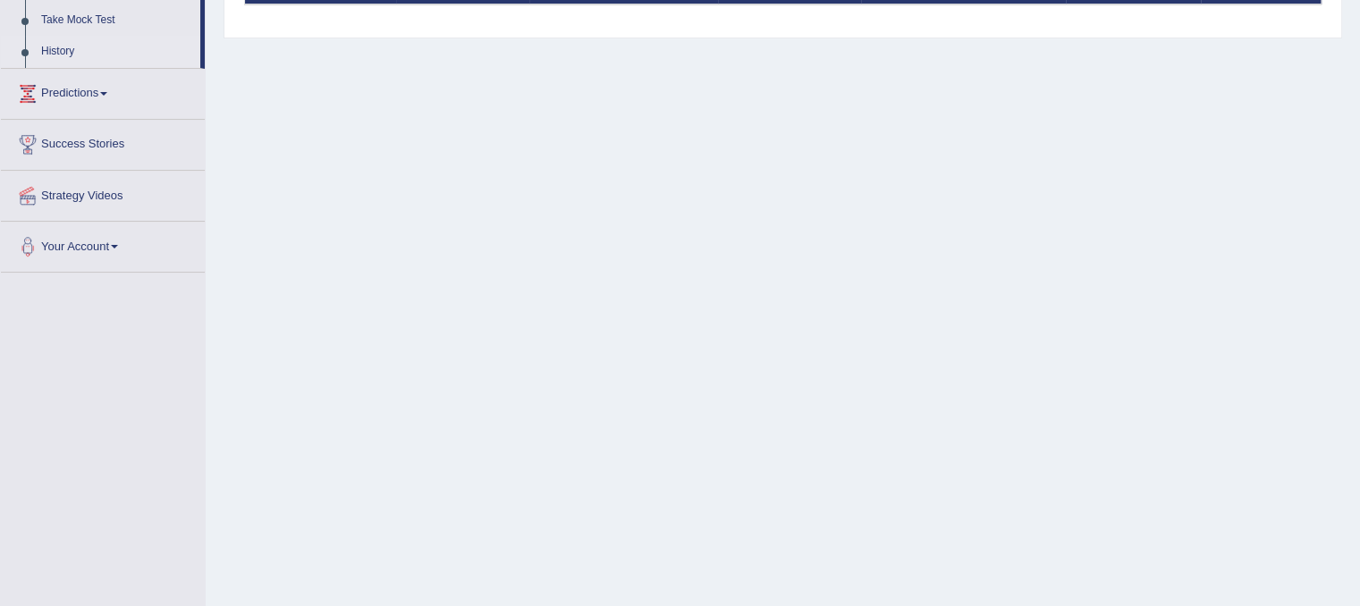
click at [438, 209] on div "Home Exam History Test History Practice Sectional Tests Mock Tests Test Title S…" at bounding box center [783, 179] width 1155 height 894
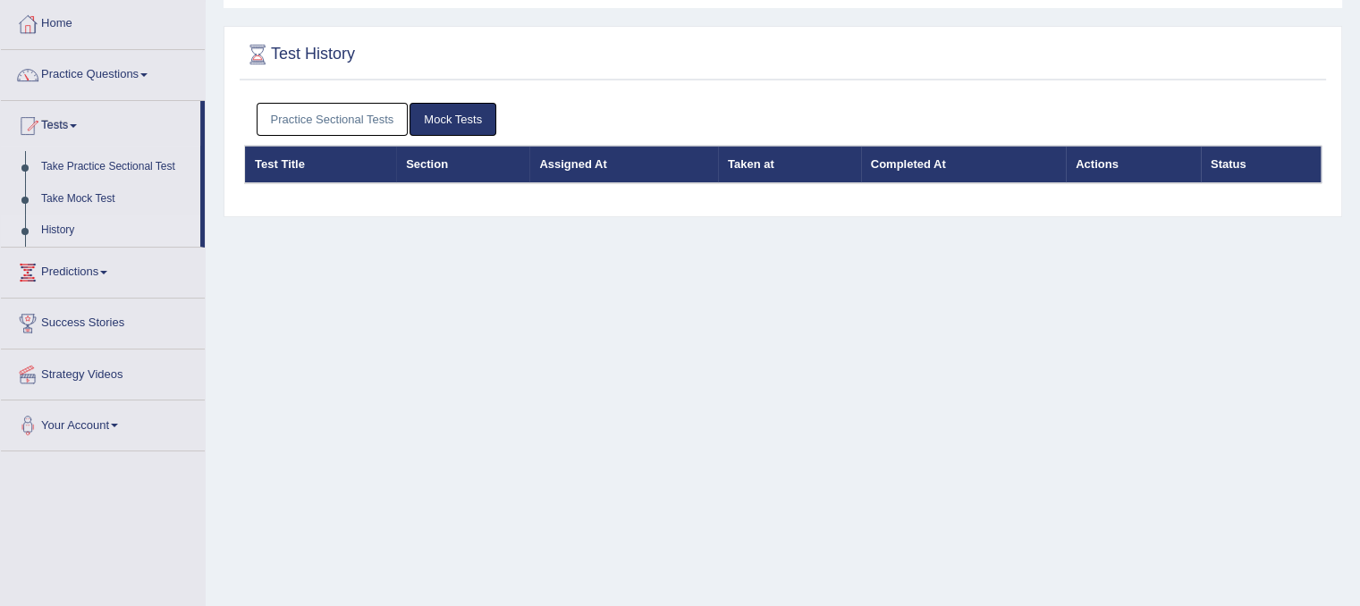
scroll to position [89, 0]
click at [336, 130] on link "Practice Sectional Tests" at bounding box center [333, 119] width 152 height 33
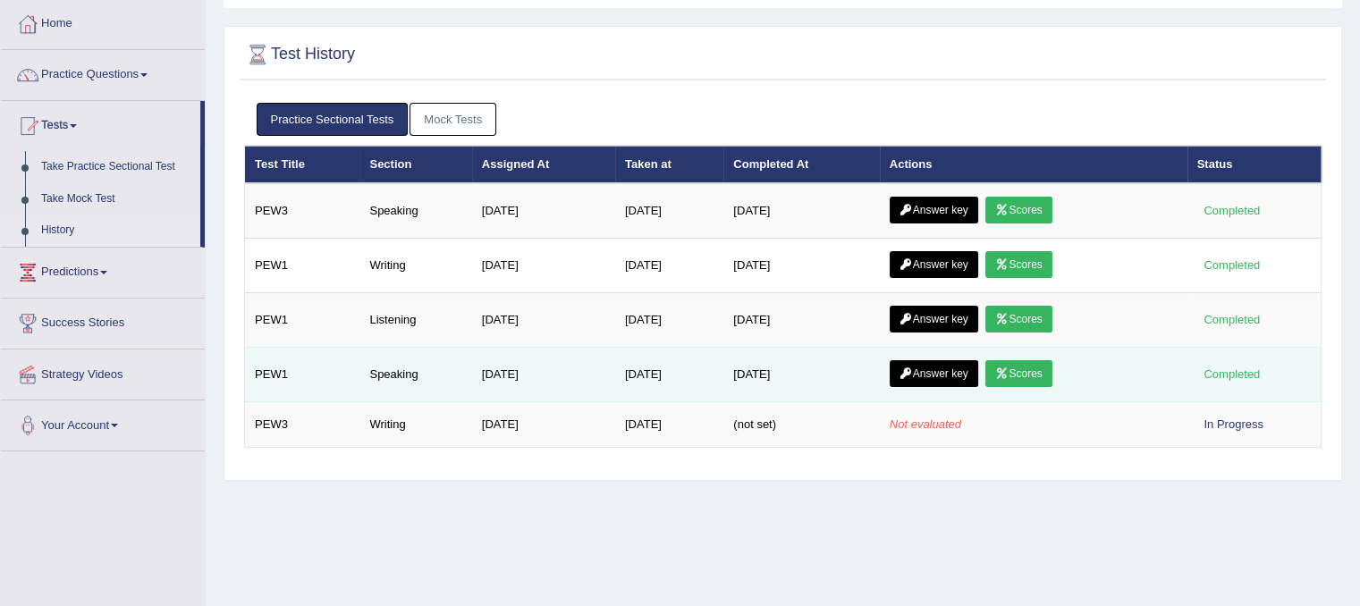
click at [1021, 368] on link "Scores" at bounding box center [1019, 373] width 66 height 27
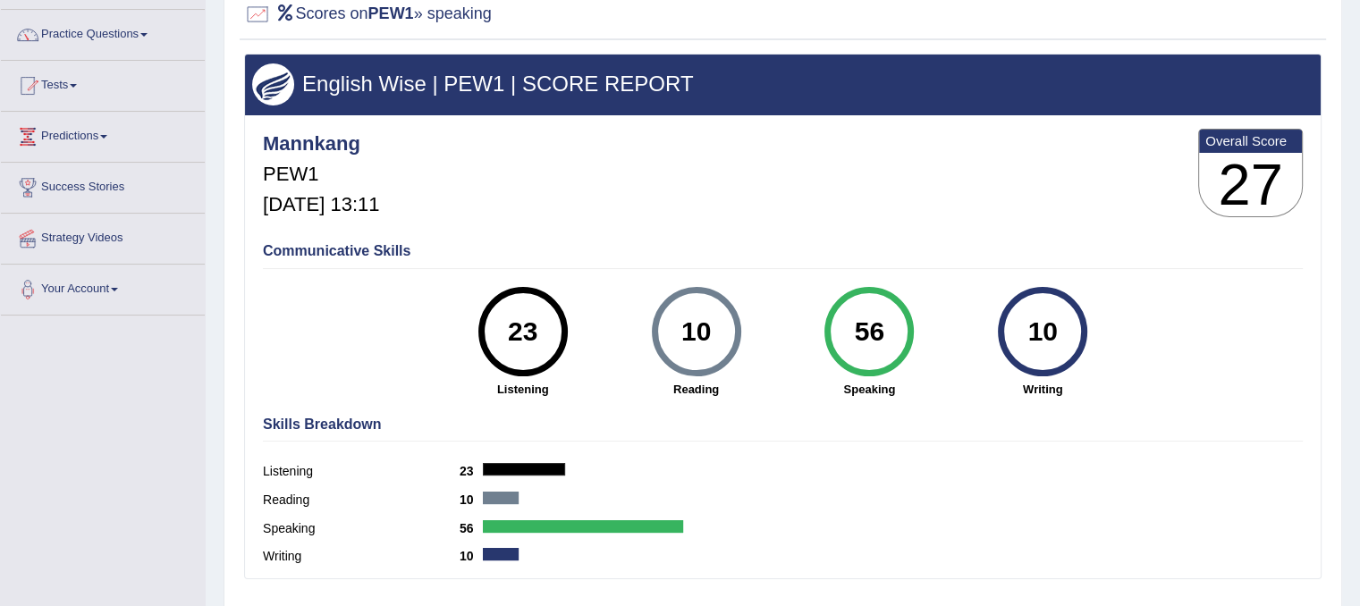
scroll to position [89, 0]
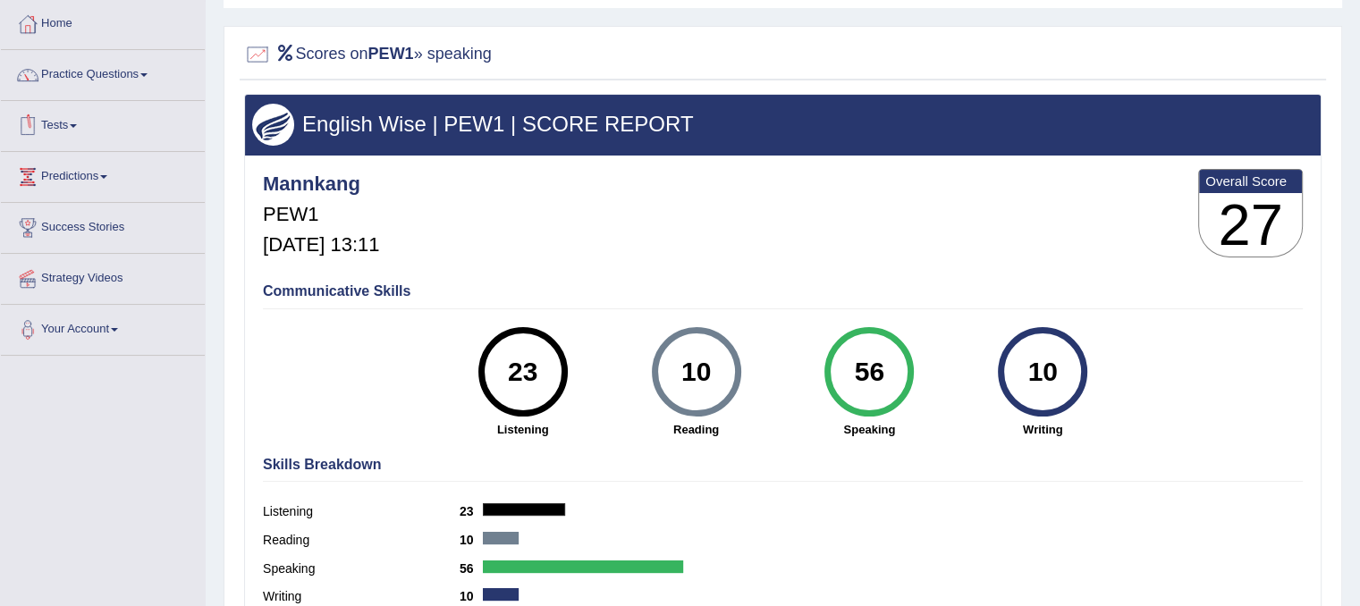
click at [76, 123] on link "Tests" at bounding box center [103, 123] width 204 height 45
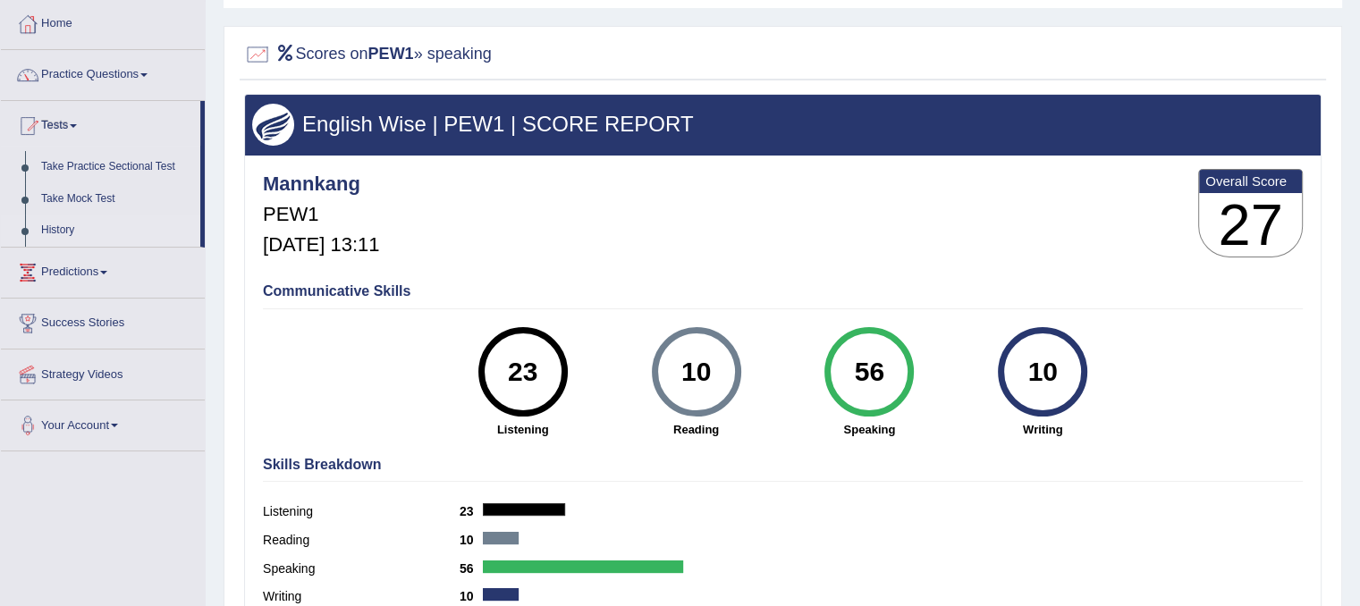
click at [51, 230] on link "History" at bounding box center [116, 231] width 167 height 32
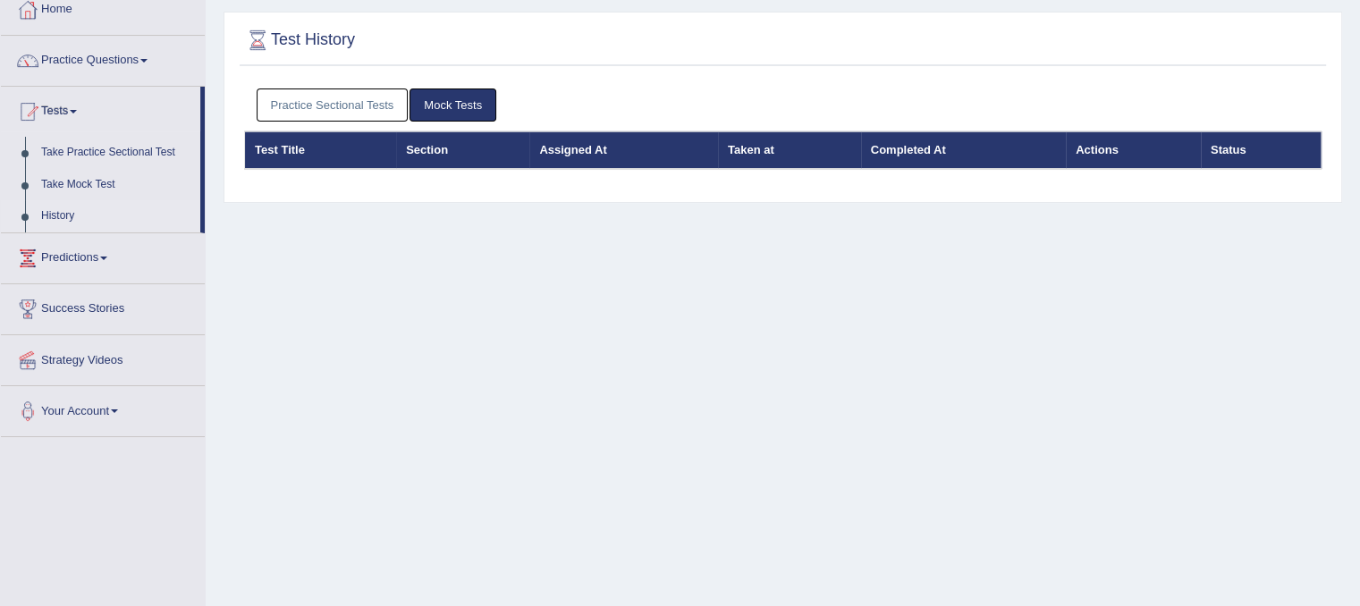
scroll to position [89, 0]
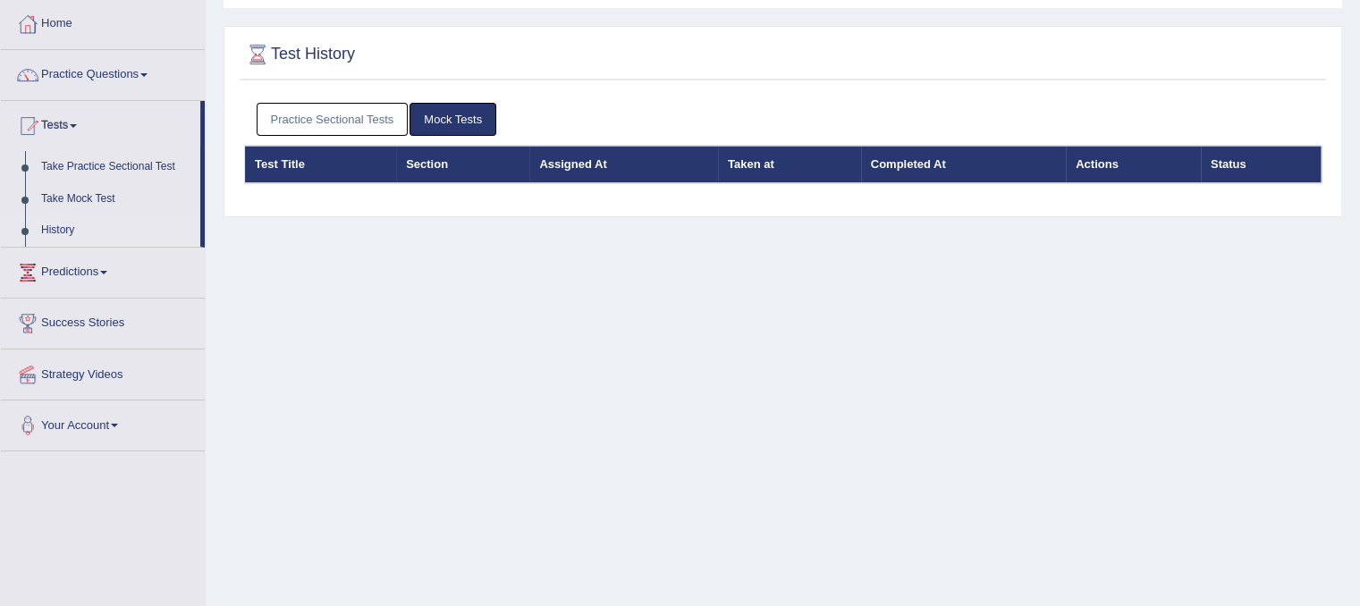
click at [345, 127] on link "Practice Sectional Tests" at bounding box center [333, 119] width 152 height 33
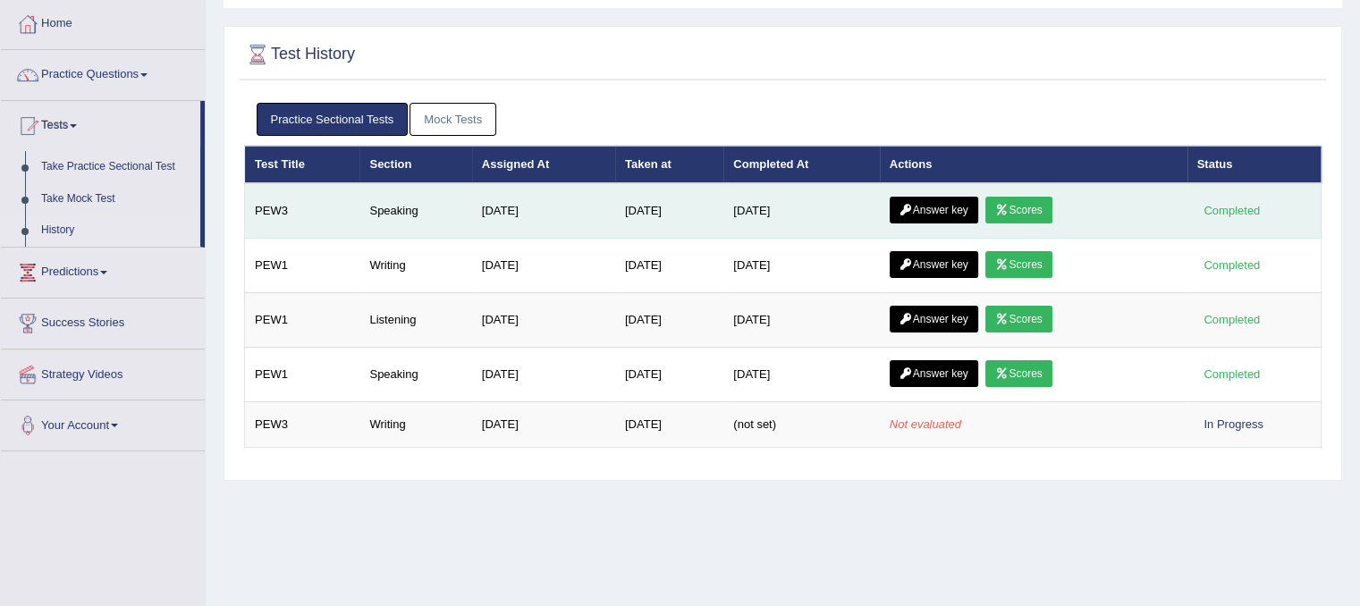
click at [1030, 210] on link "Scores" at bounding box center [1019, 210] width 66 height 27
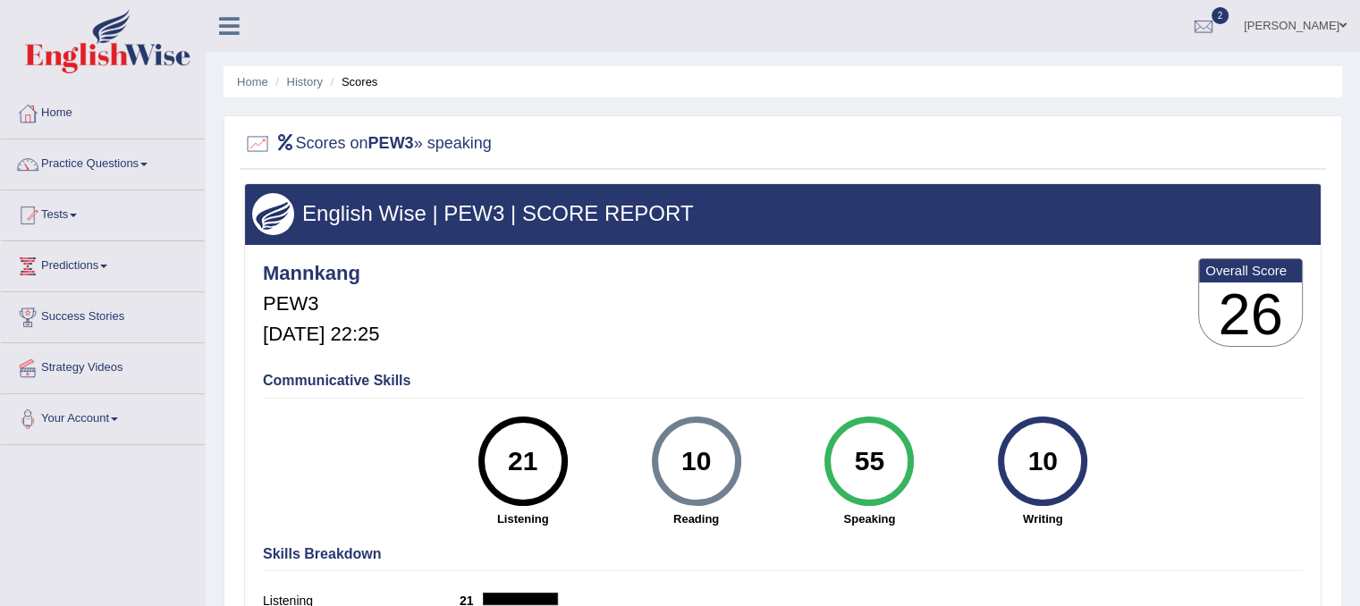
click at [72, 209] on link "Tests" at bounding box center [103, 213] width 204 height 45
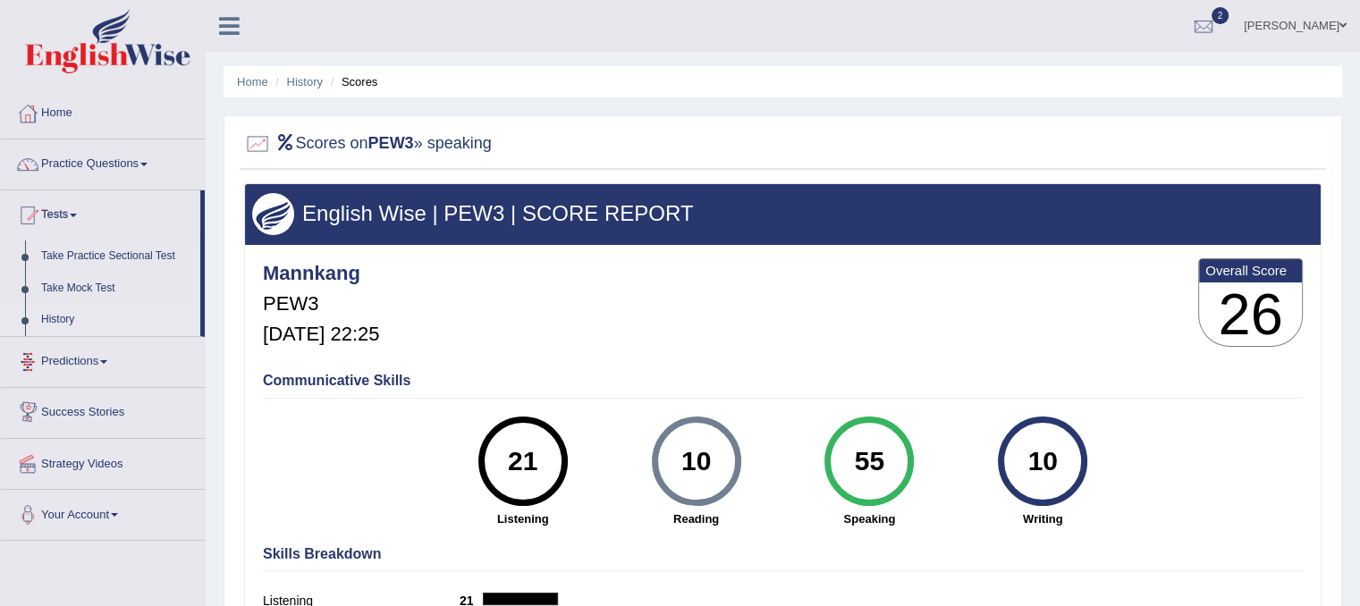
click at [54, 316] on link "History" at bounding box center [116, 320] width 167 height 32
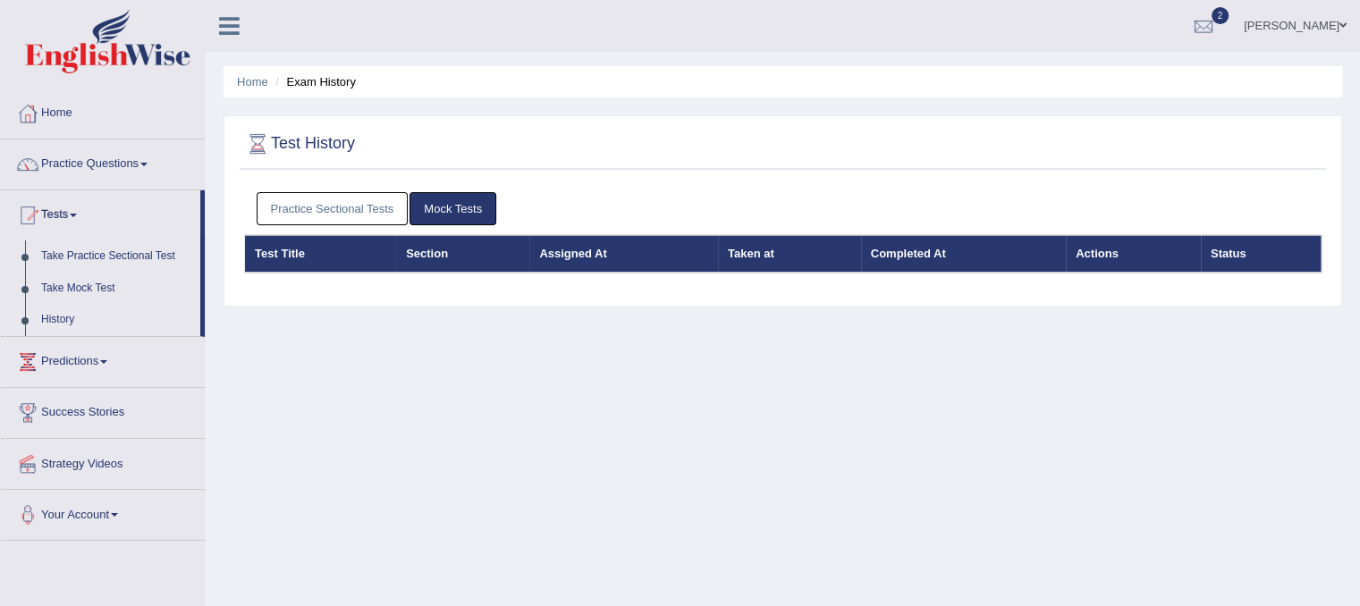
click at [299, 205] on link "Practice Sectional Tests" at bounding box center [333, 208] width 152 height 33
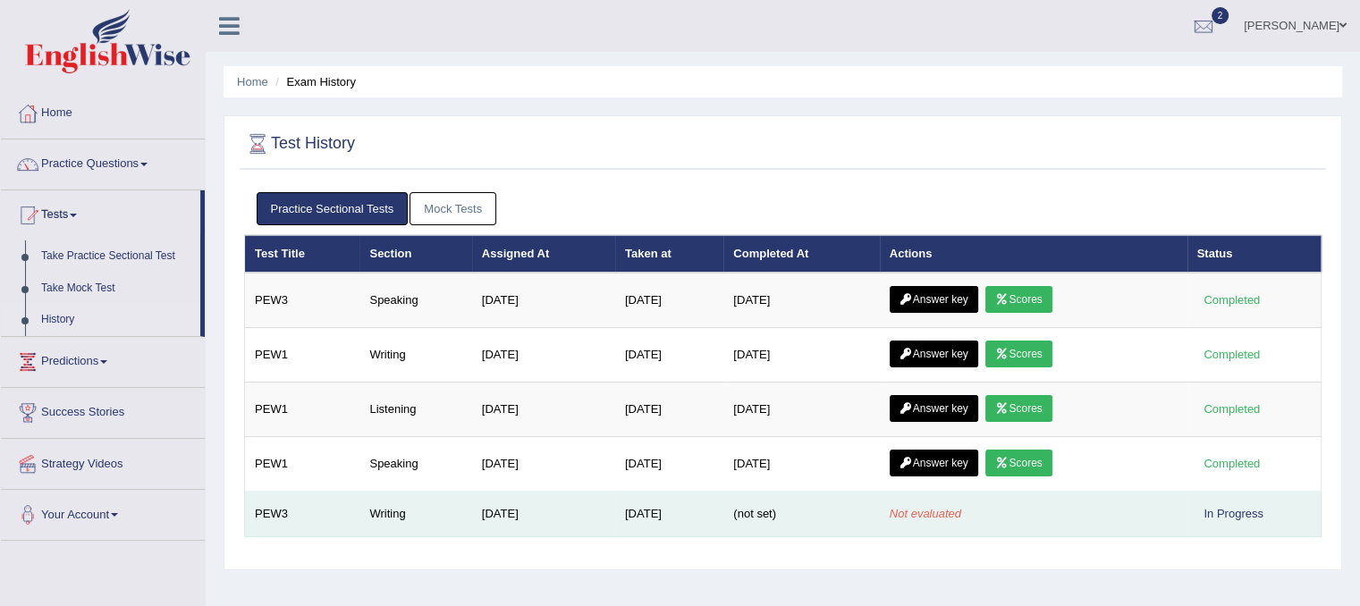
click at [1009, 495] on td "Not evaluated" at bounding box center [1034, 515] width 308 height 46
click at [1244, 510] on div "In Progress" at bounding box center [1234, 513] width 73 height 19
click at [658, 510] on td "[DATE]" at bounding box center [669, 515] width 108 height 46
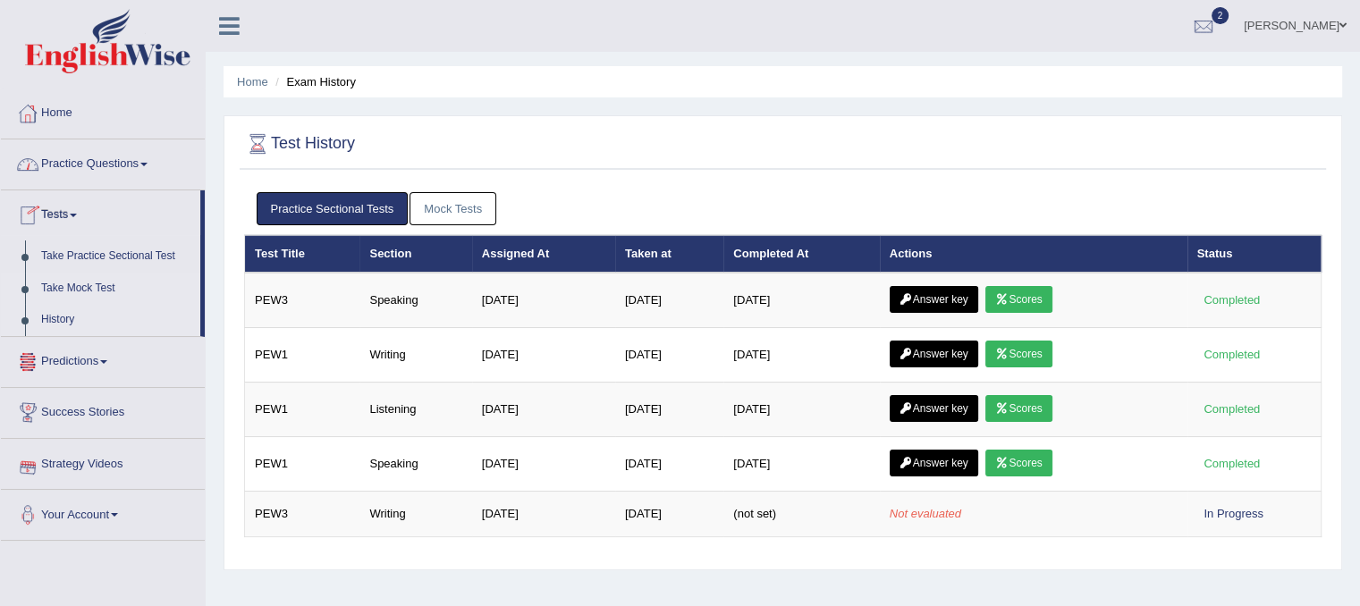
click at [95, 286] on link "Take Mock Test" at bounding box center [116, 289] width 167 height 32
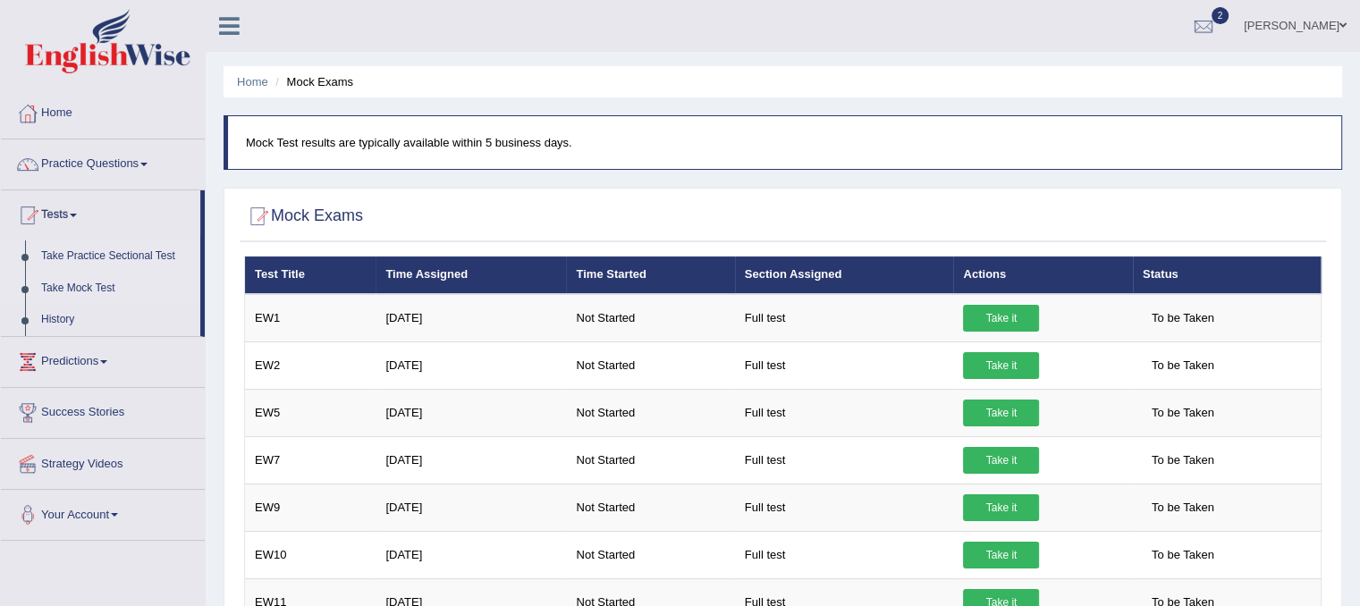
click at [80, 252] on link "Take Practice Sectional Test" at bounding box center [116, 257] width 167 height 32
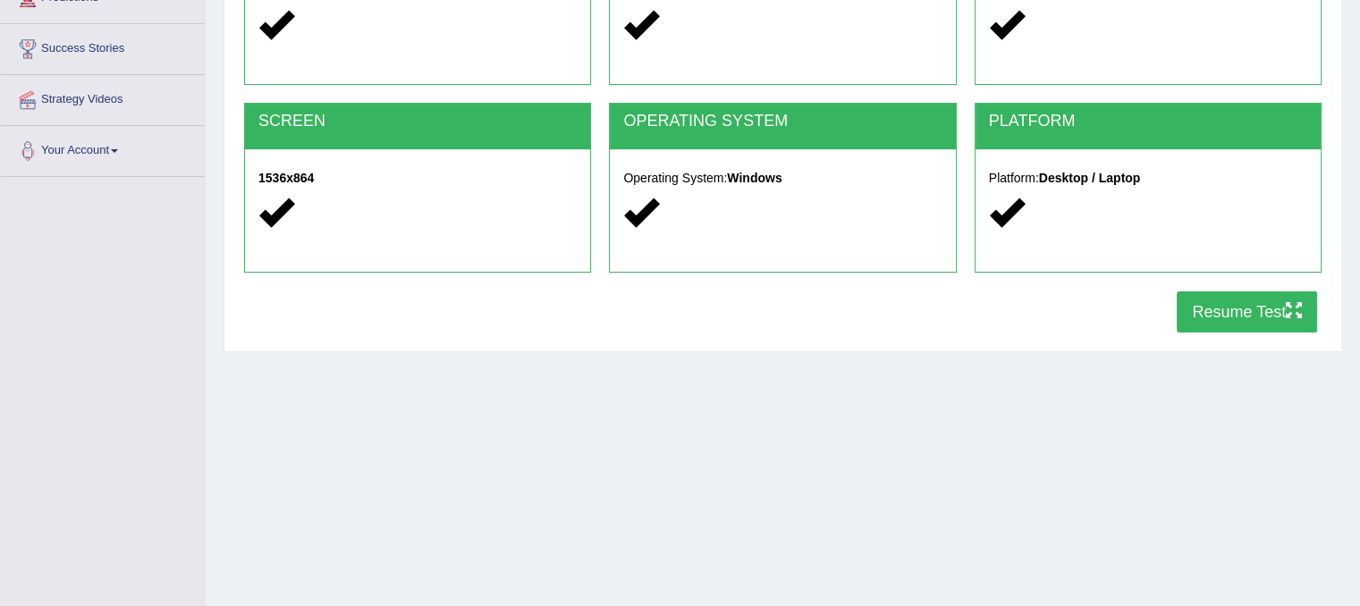
scroll to position [268, 0]
click at [1189, 309] on button "Resume Test" at bounding box center [1247, 312] width 140 height 41
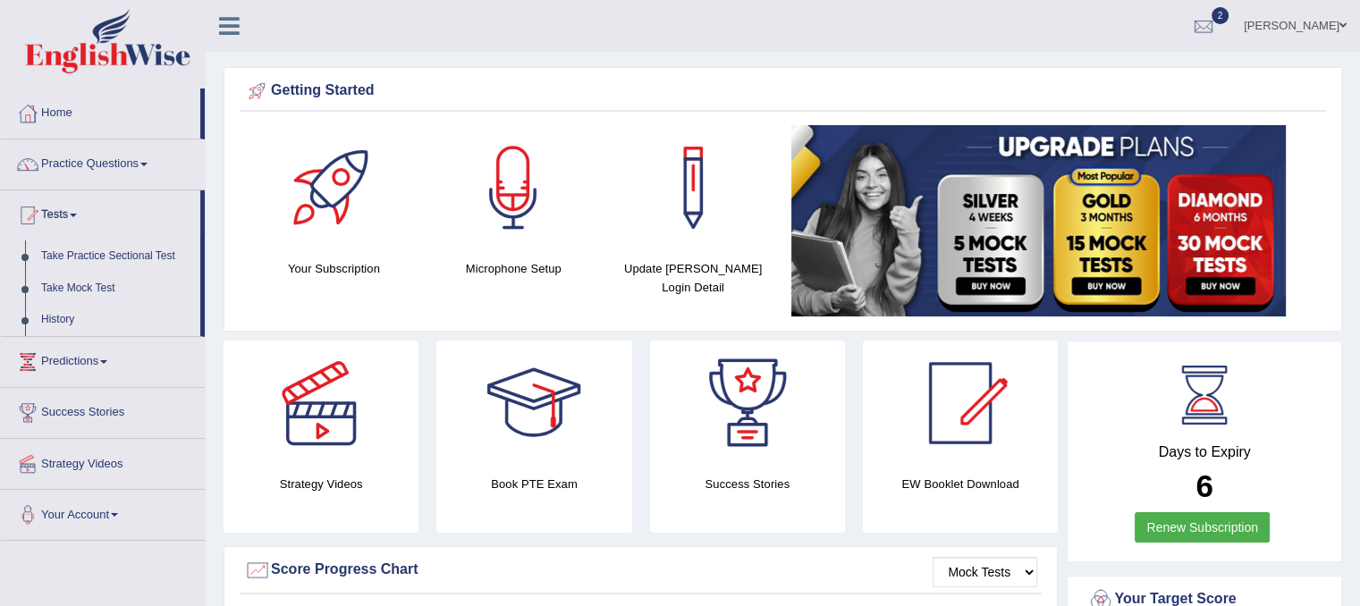
click at [64, 321] on link "History" at bounding box center [116, 320] width 167 height 32
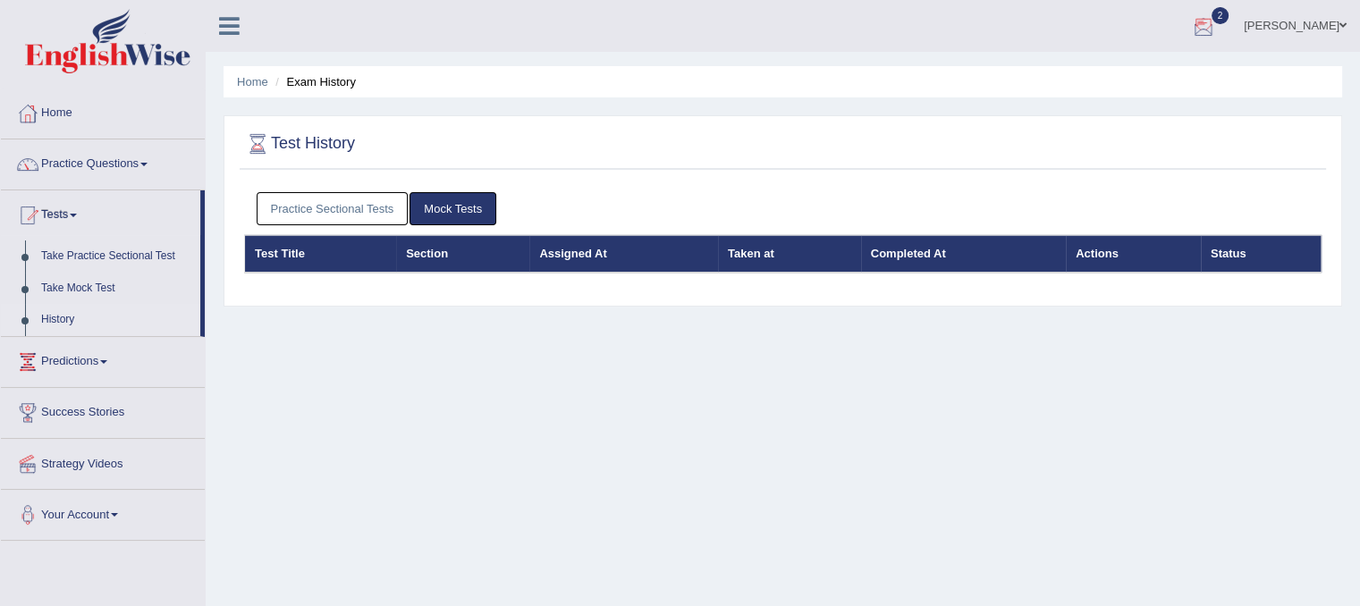
click at [1230, 13] on span "2" at bounding box center [1221, 15] width 18 height 17
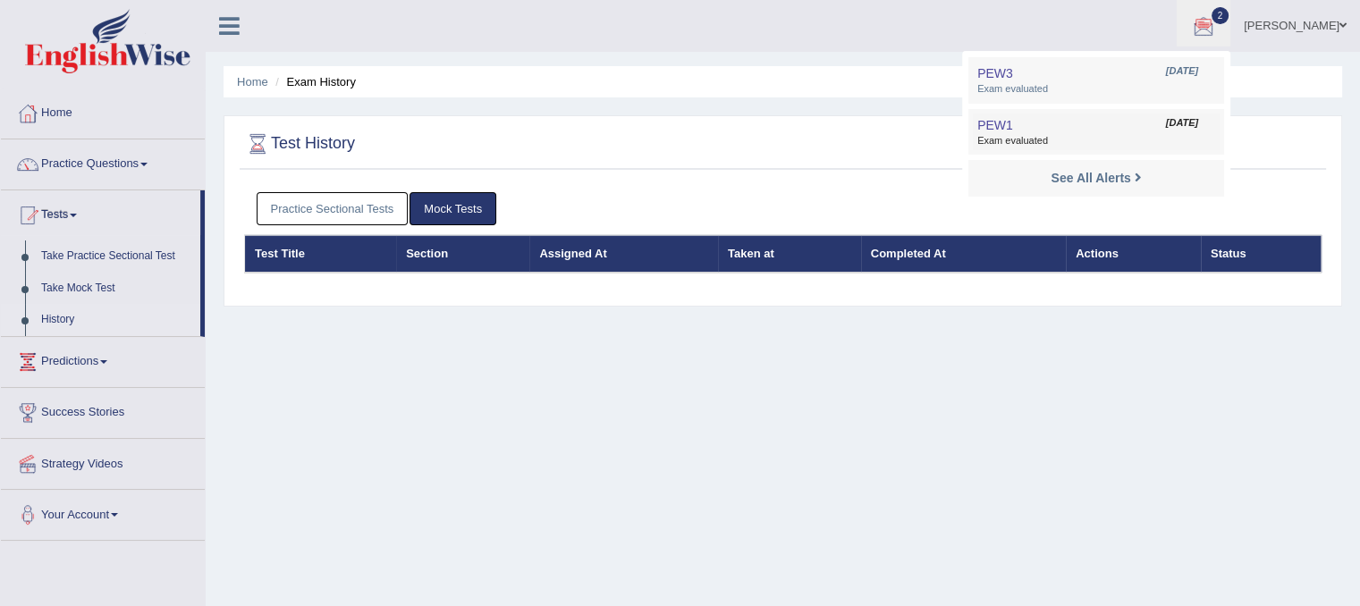
click at [1172, 137] on span "Exam evaluated" at bounding box center [1097, 141] width 238 height 14
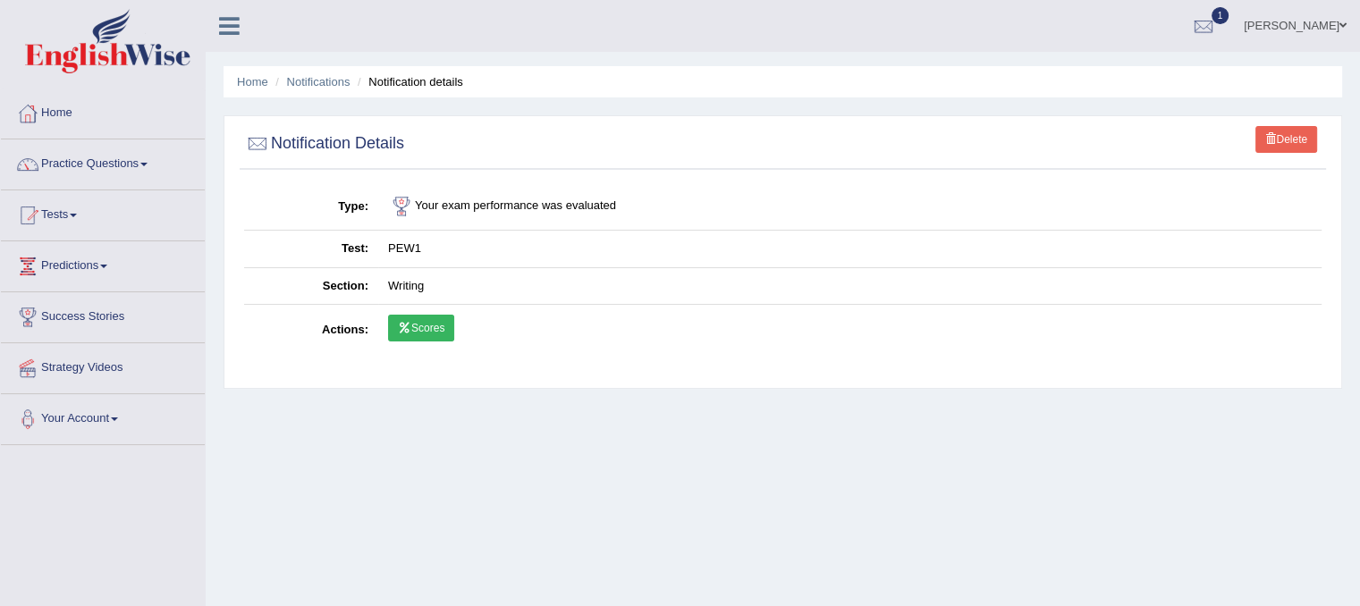
click at [404, 324] on icon at bounding box center [404, 328] width 13 height 11
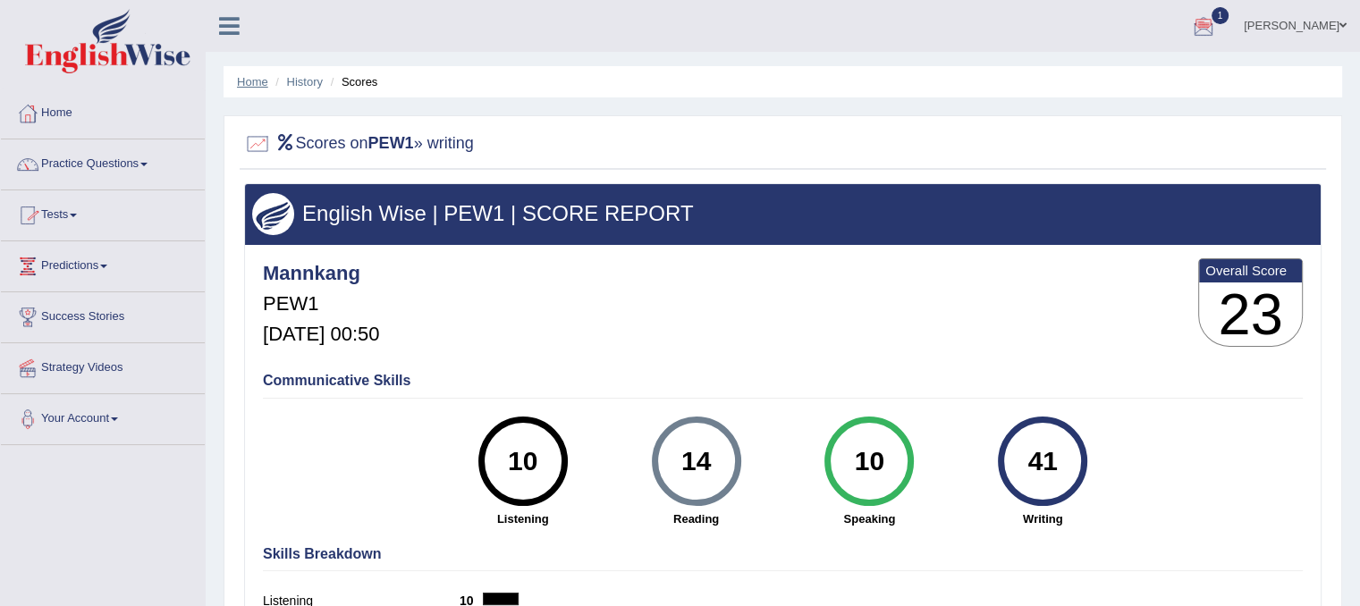
click at [247, 82] on link "Home" at bounding box center [252, 81] width 31 height 13
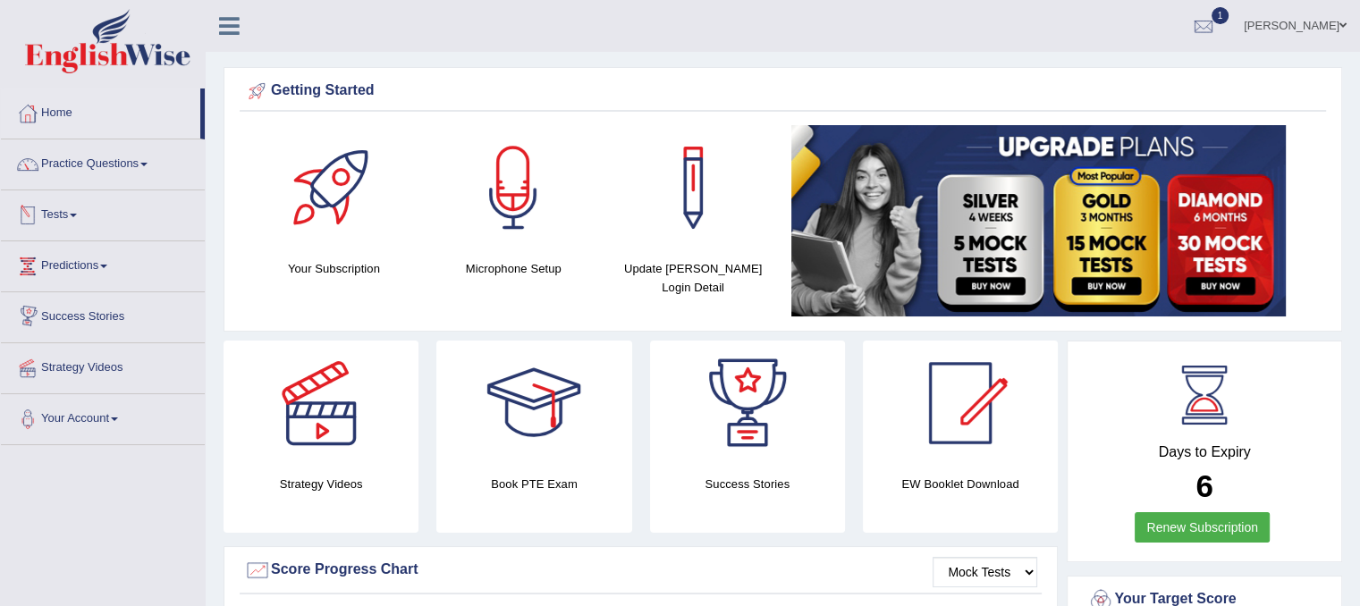
click at [68, 204] on link "Tests" at bounding box center [103, 213] width 204 height 45
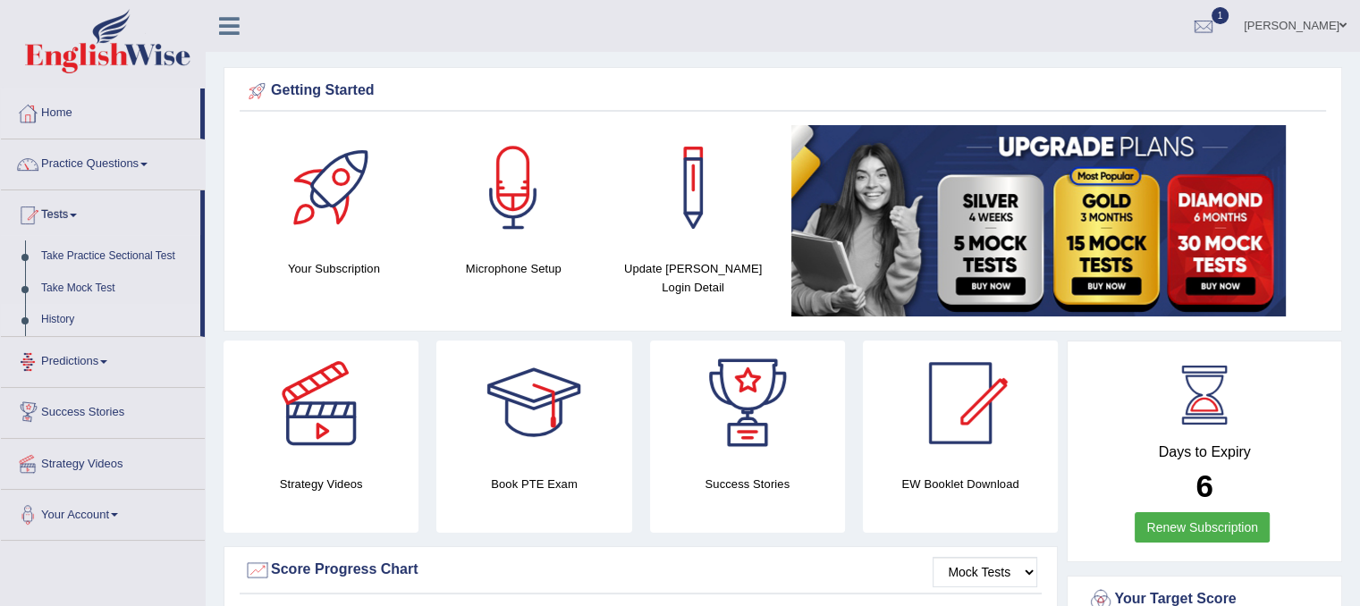
click at [47, 315] on link "History" at bounding box center [116, 320] width 167 height 32
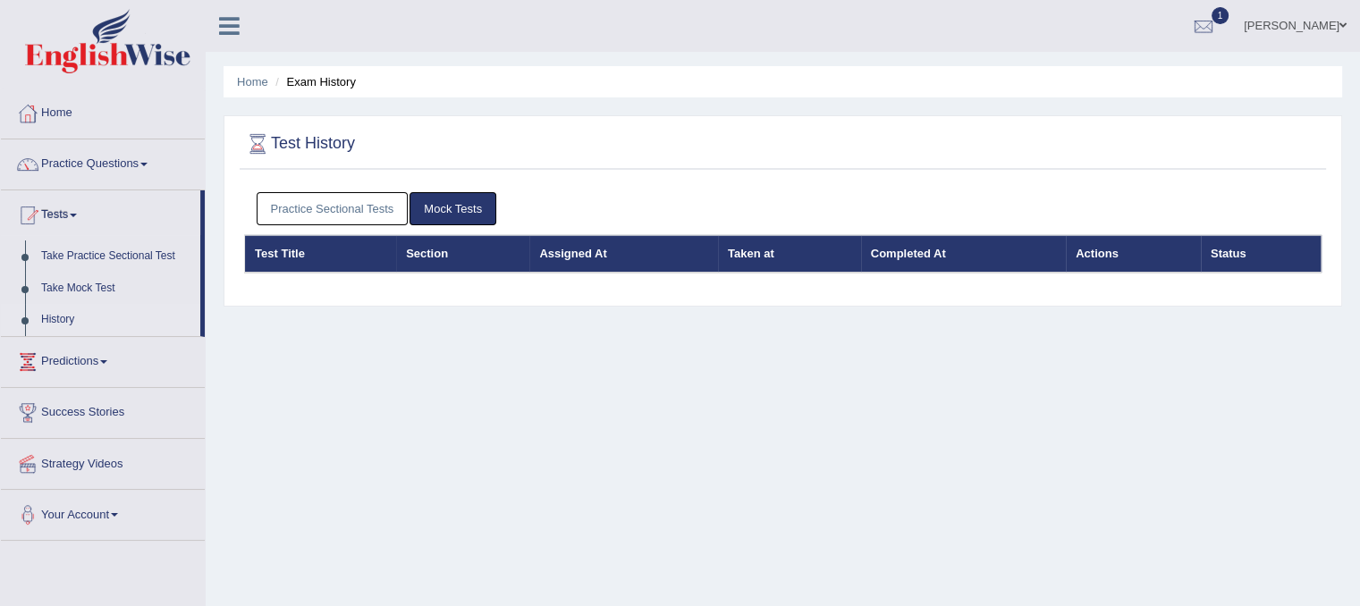
click at [320, 207] on link "Practice Sectional Tests" at bounding box center [333, 208] width 152 height 33
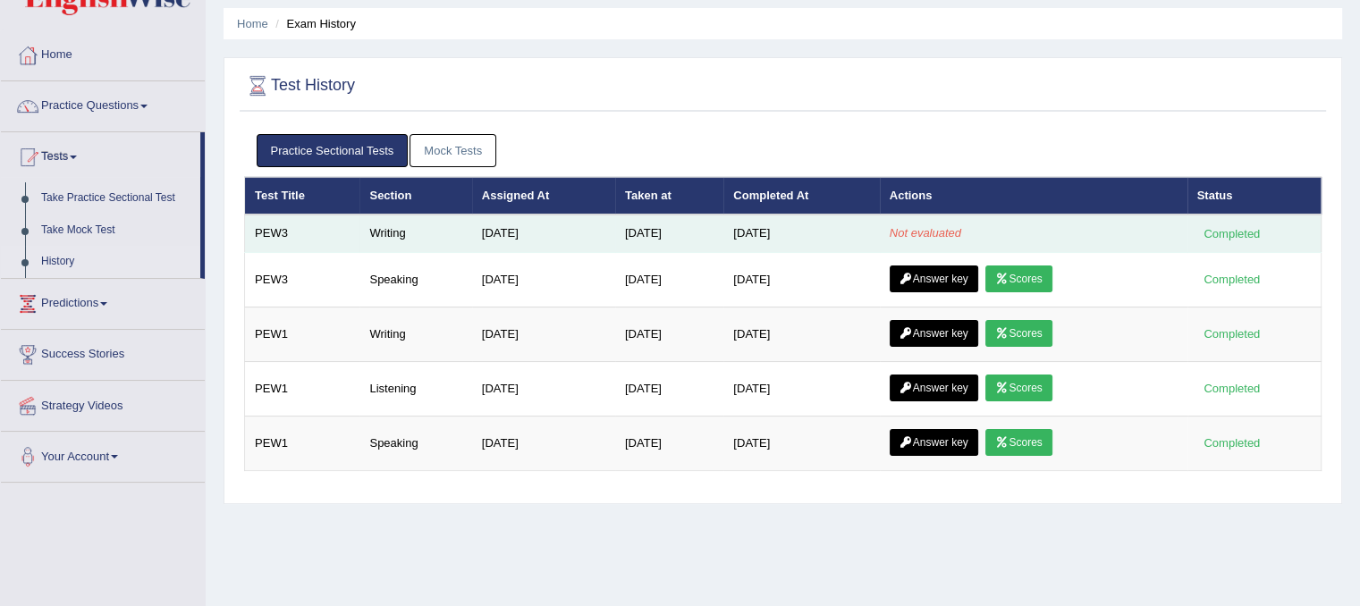
scroll to position [89, 0]
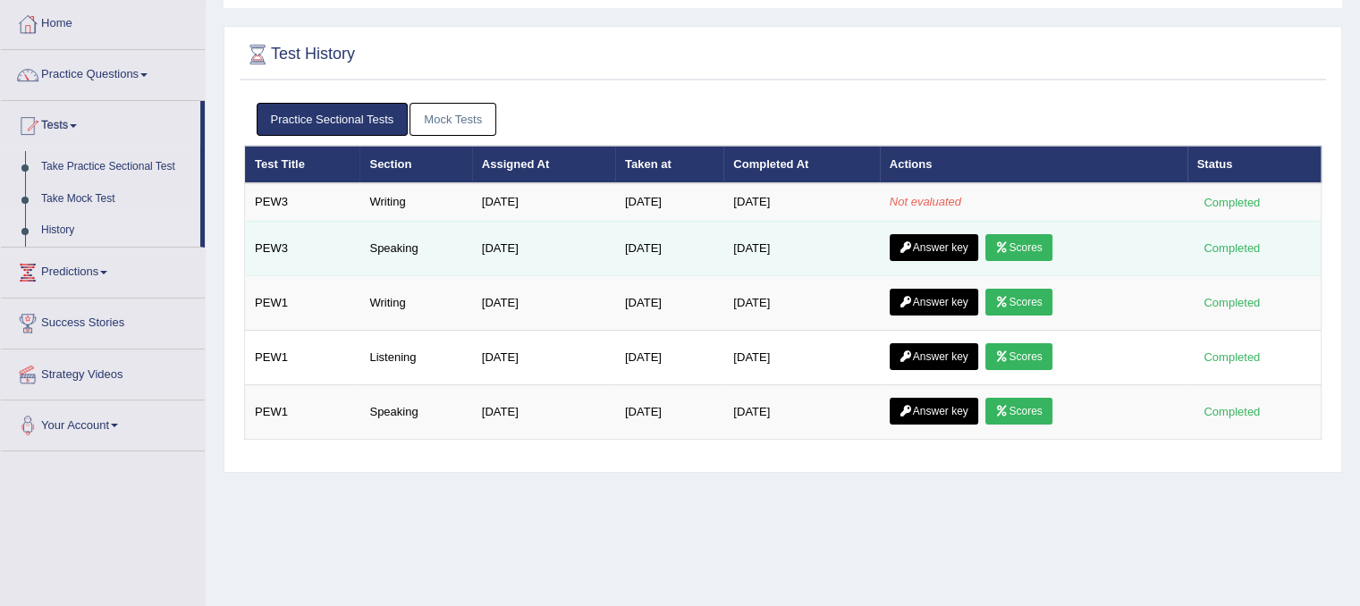
click at [955, 245] on link "Answer key" at bounding box center [934, 247] width 89 height 27
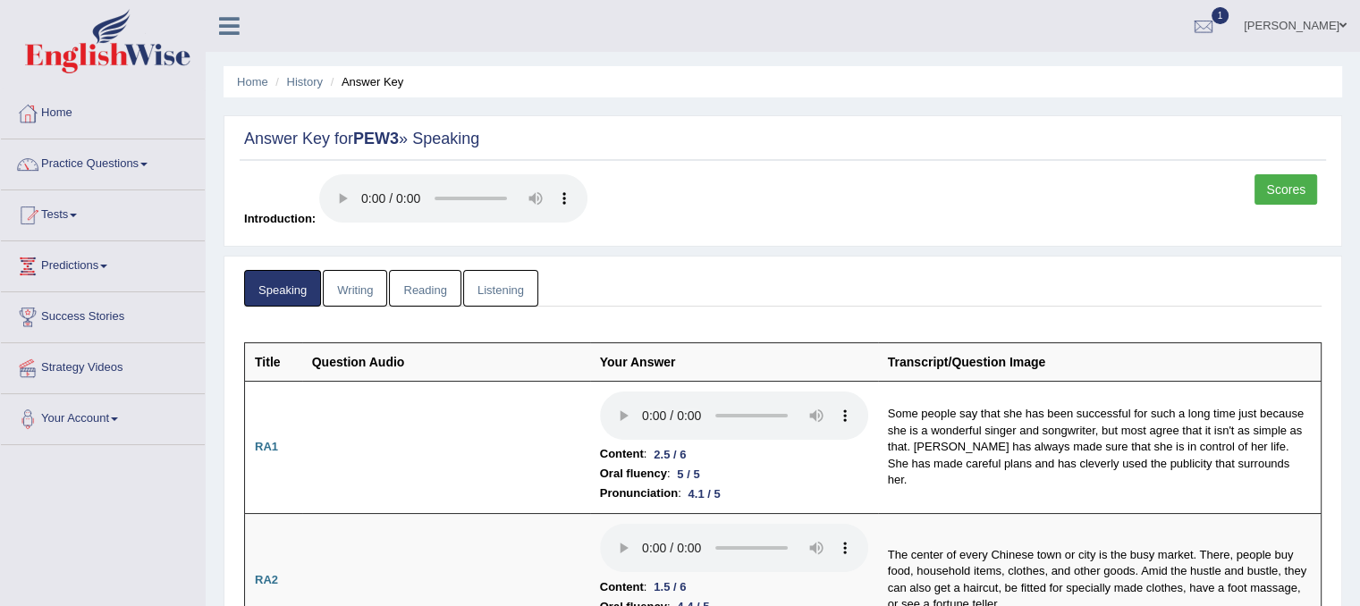
click at [1298, 193] on link "Scores" at bounding box center [1286, 189] width 63 height 30
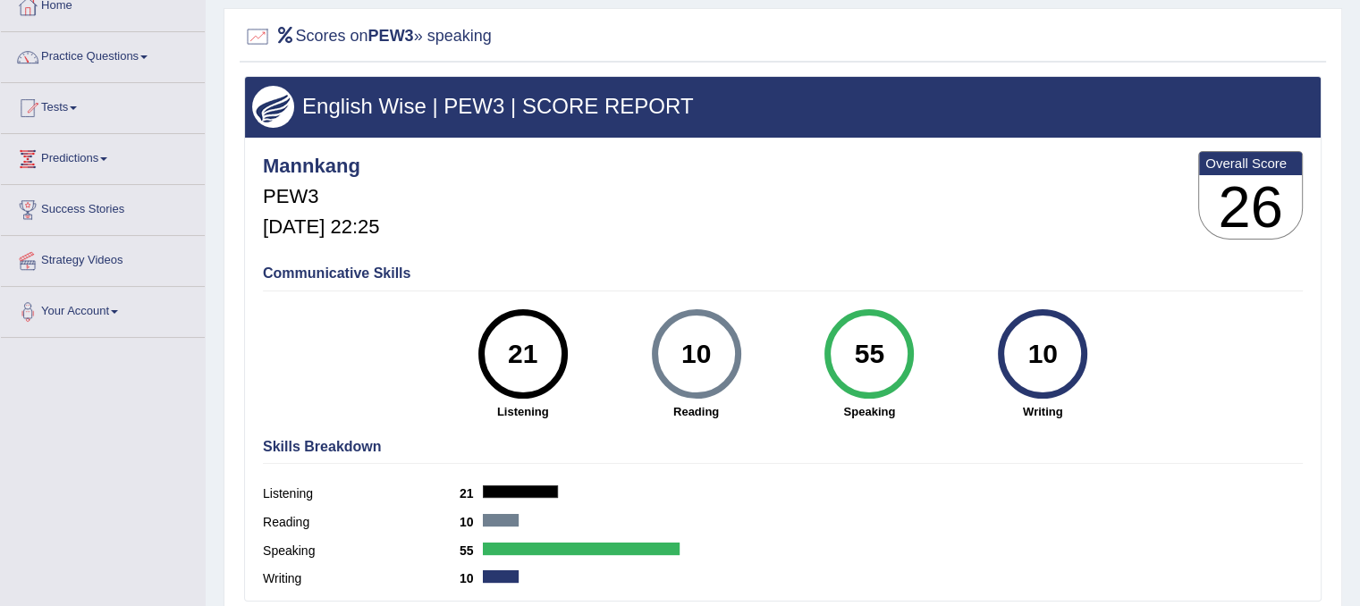
scroll to position [89, 0]
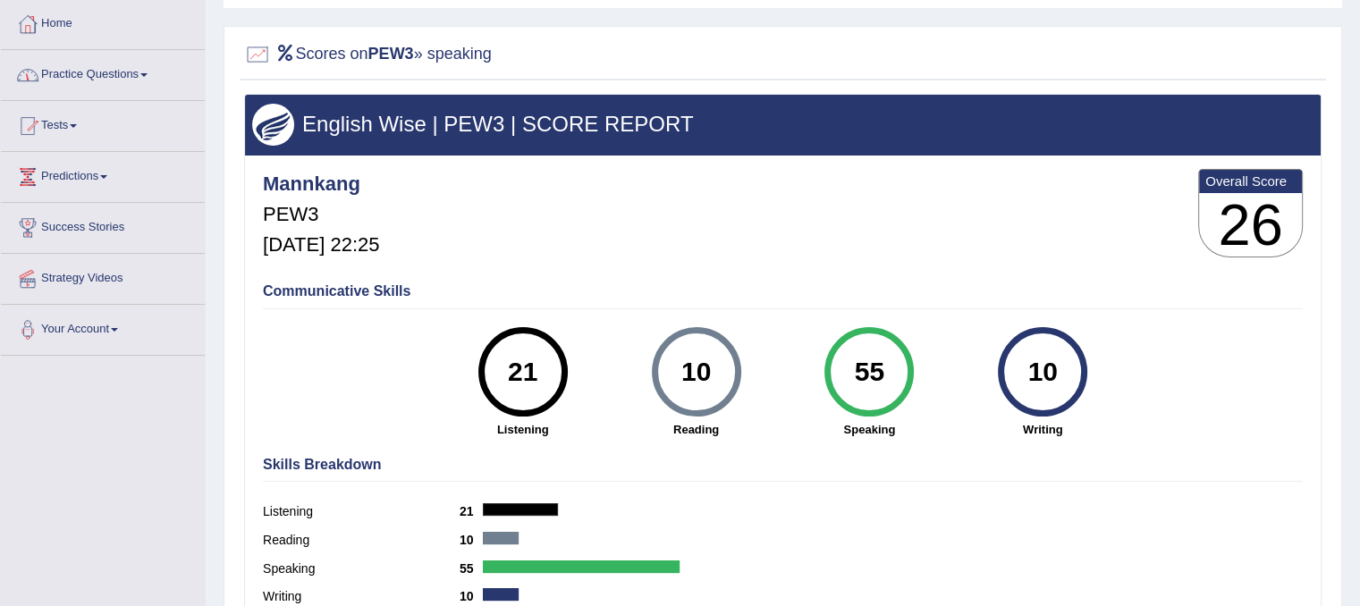
click at [64, 119] on link "Tests" at bounding box center [103, 123] width 204 height 45
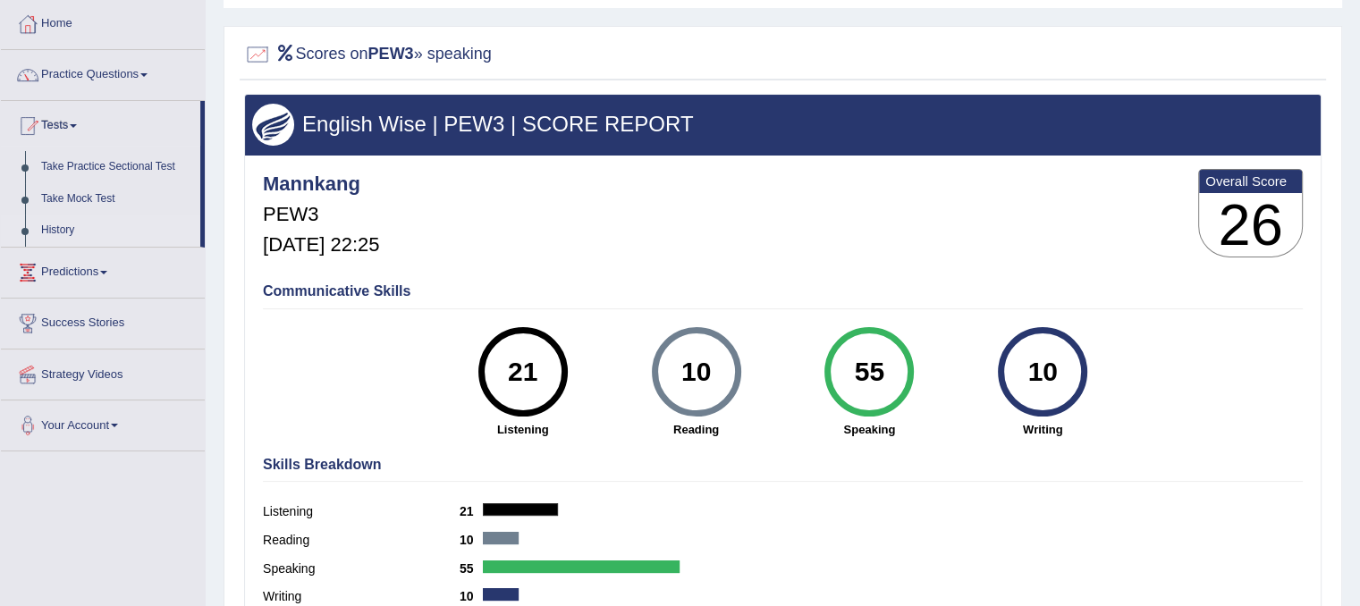
click at [63, 230] on link "History" at bounding box center [116, 231] width 167 height 32
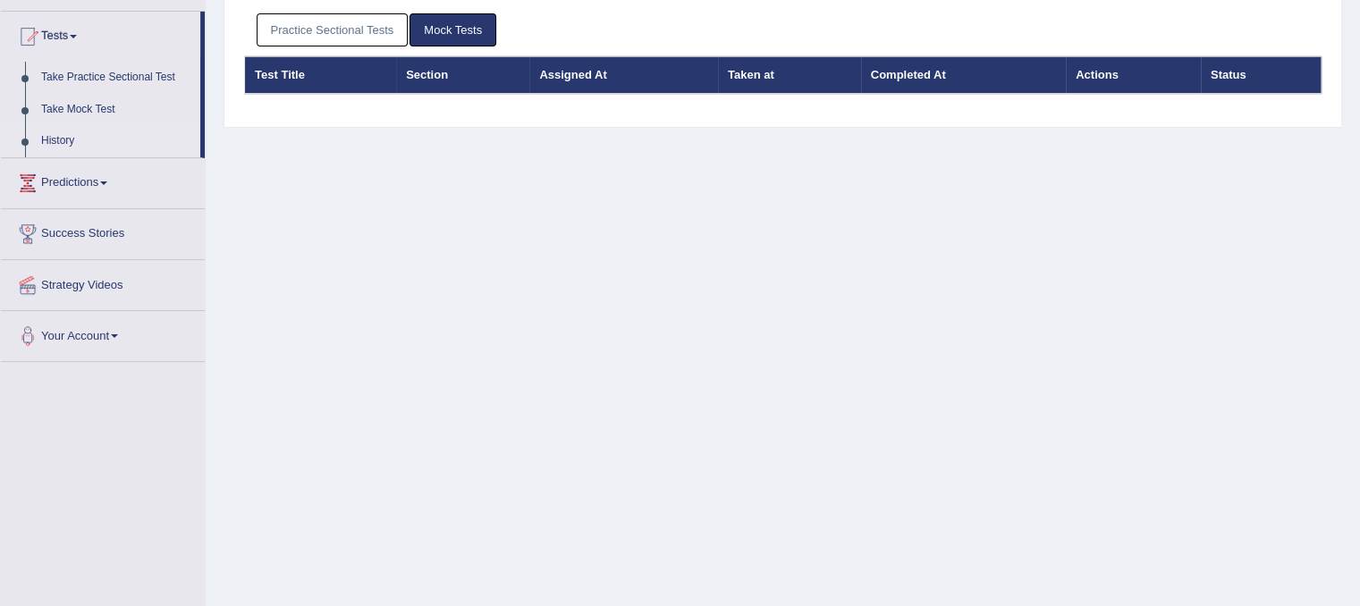
click at [313, 32] on link "Practice Sectional Tests" at bounding box center [333, 29] width 152 height 33
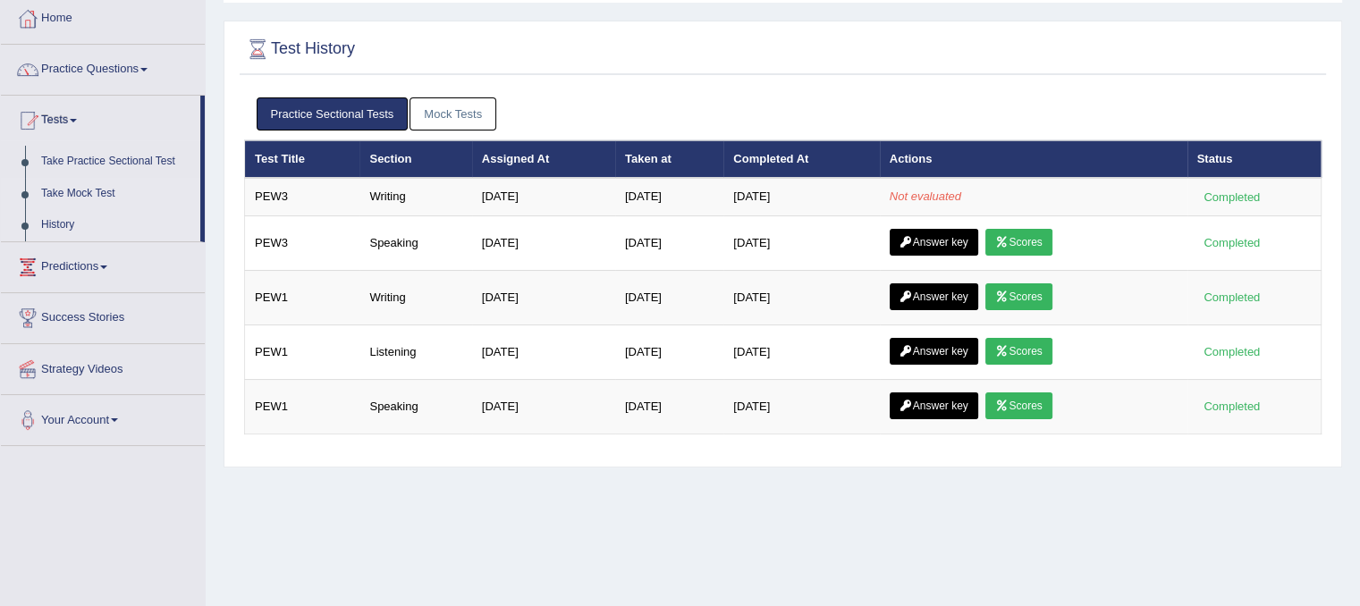
scroll to position [64, 0]
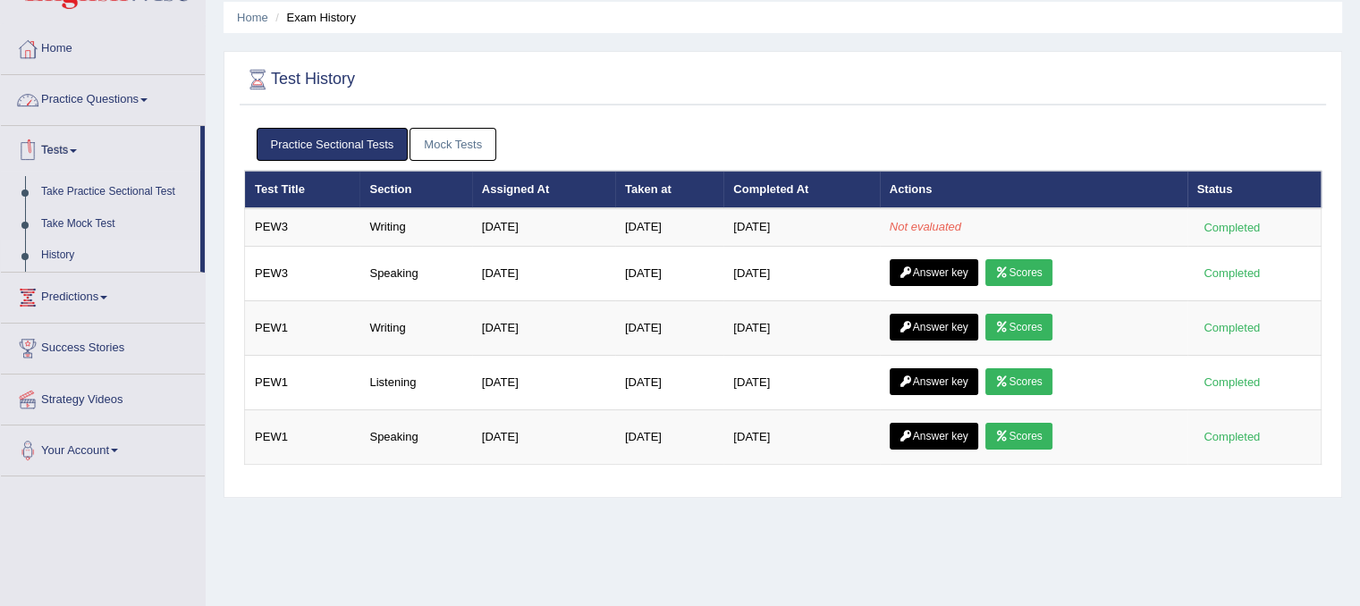
click at [90, 104] on link "Practice Questions" at bounding box center [103, 97] width 204 height 45
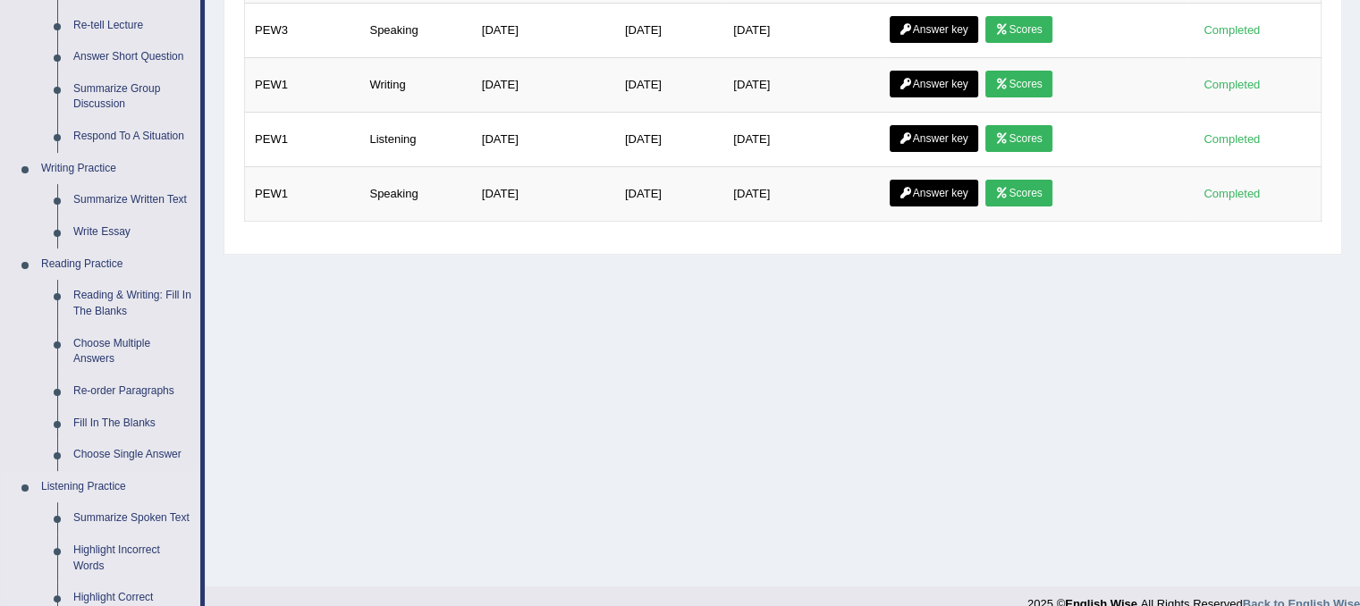
scroll to position [333, 0]
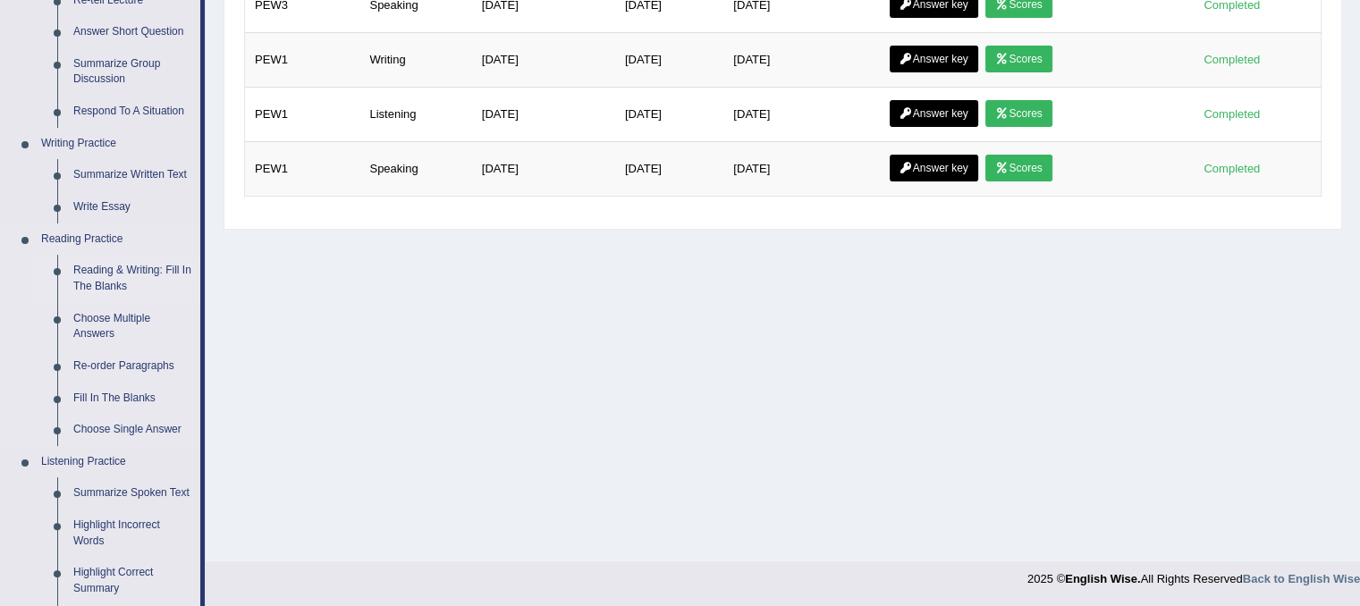
click at [109, 281] on link "Reading & Writing: Fill In The Blanks" at bounding box center [132, 278] width 135 height 47
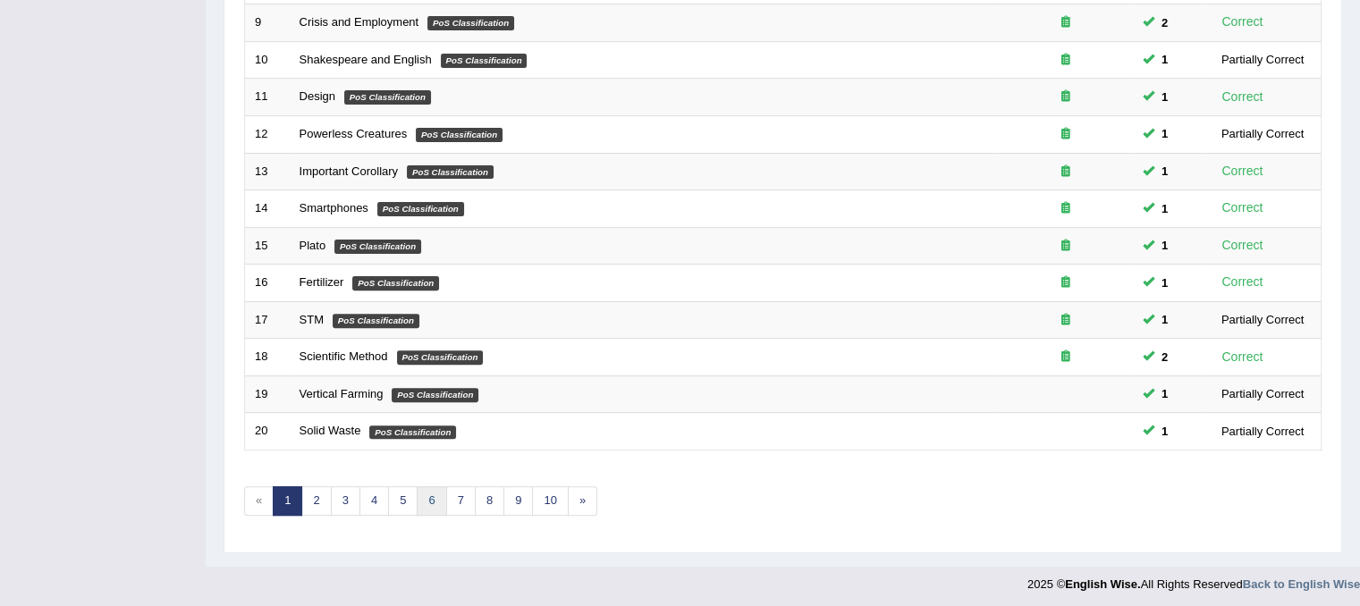
click at [419, 501] on link "6" at bounding box center [432, 502] width 30 height 30
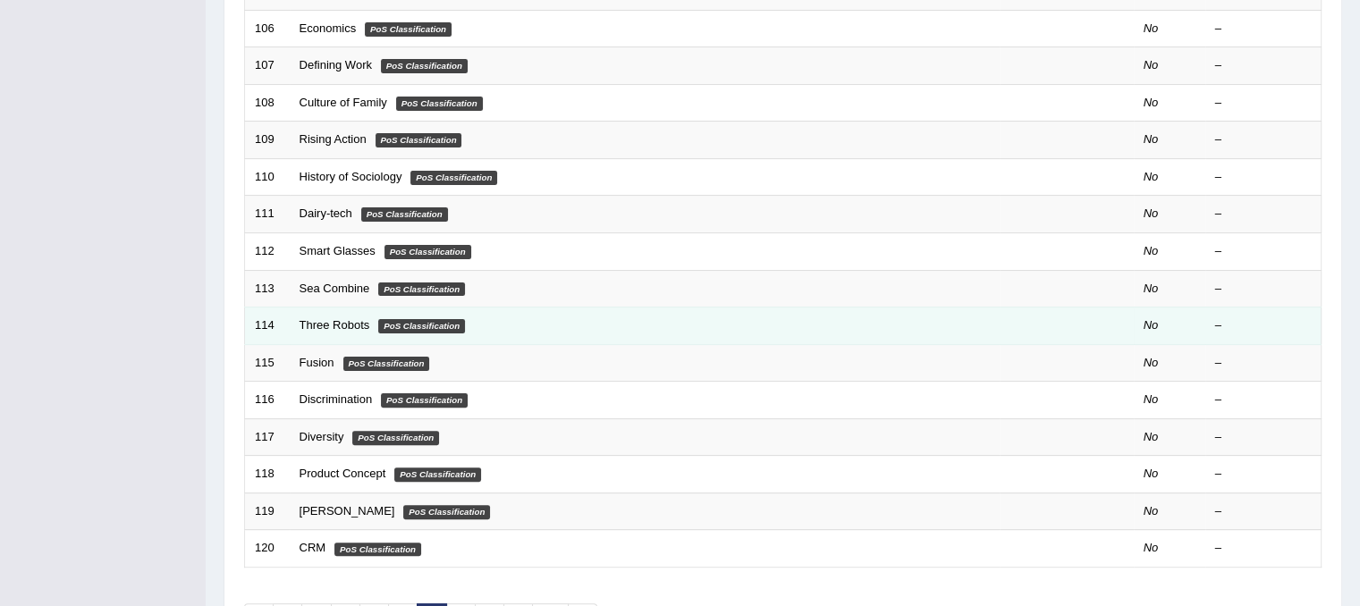
scroll to position [572, 0]
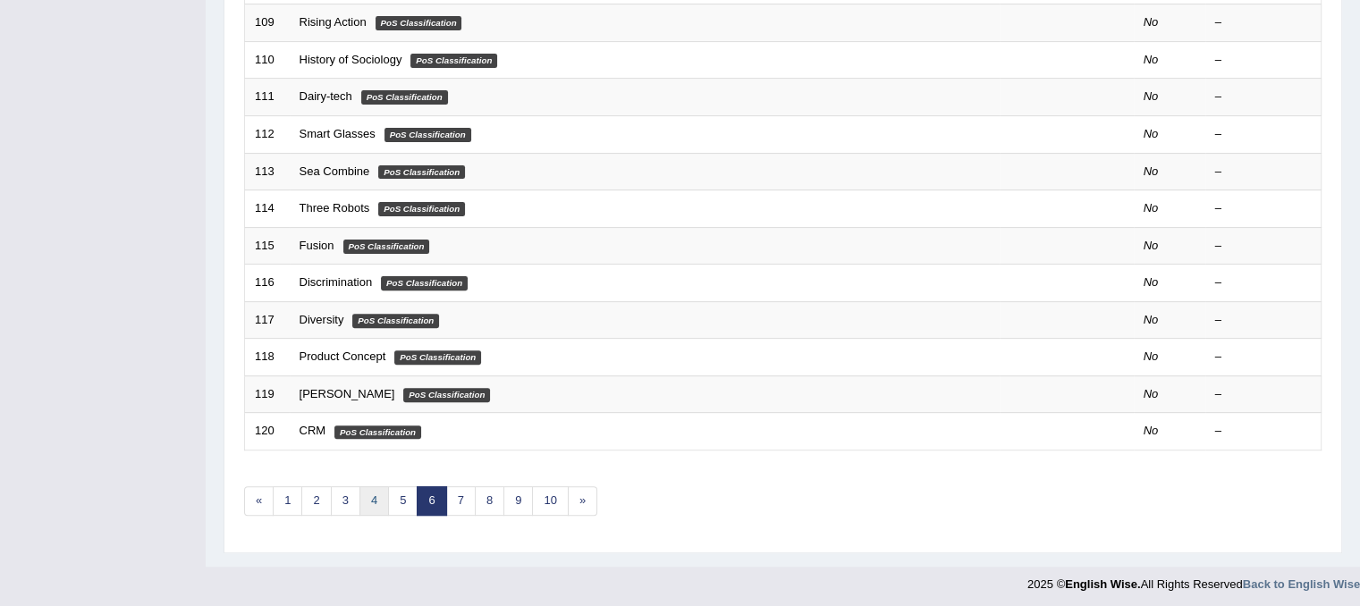
click at [368, 499] on link "4" at bounding box center [375, 502] width 30 height 30
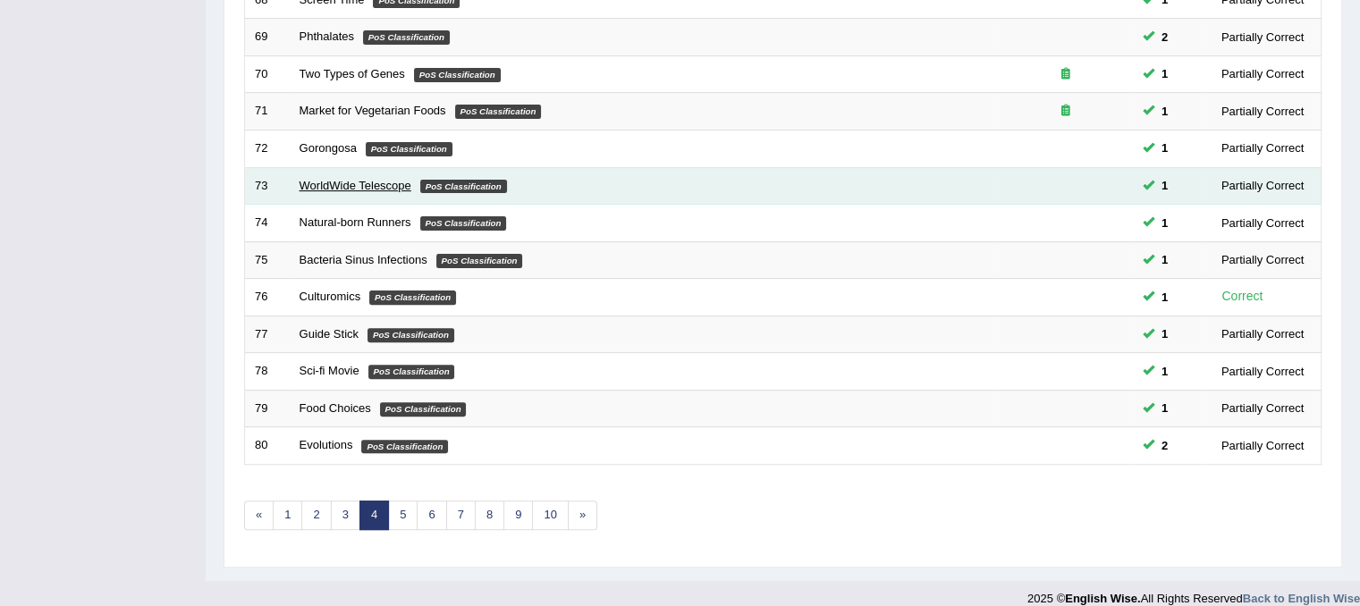
scroll to position [572, 0]
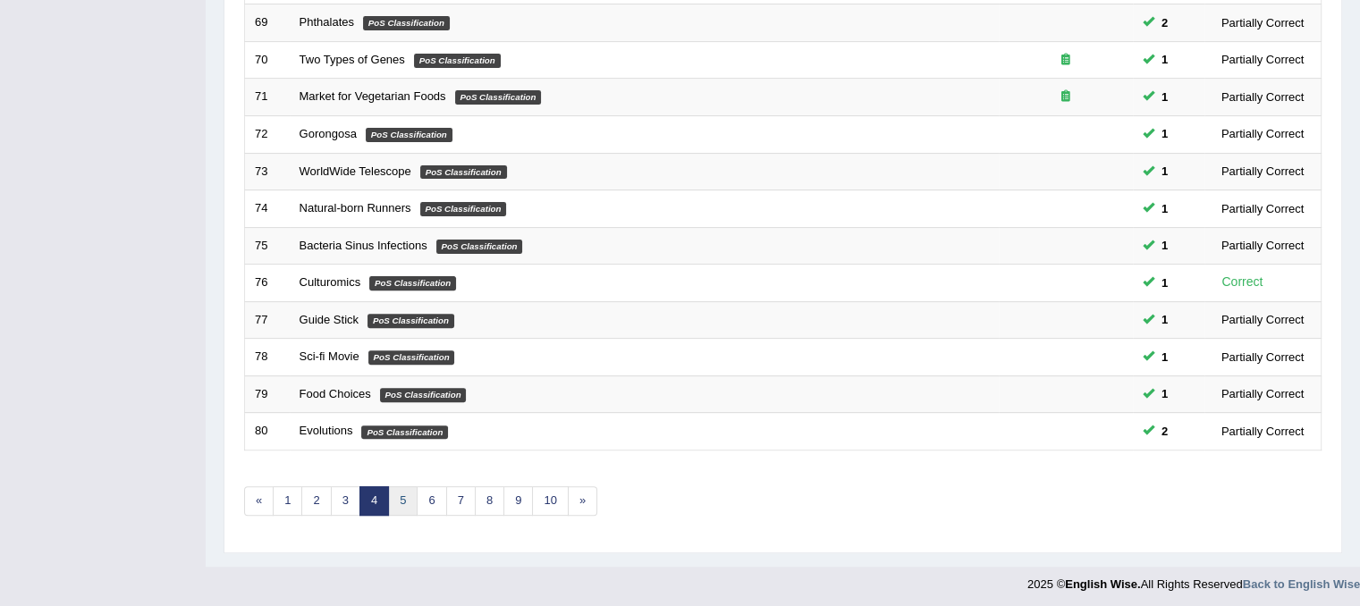
click at [400, 495] on link "5" at bounding box center [403, 502] width 30 height 30
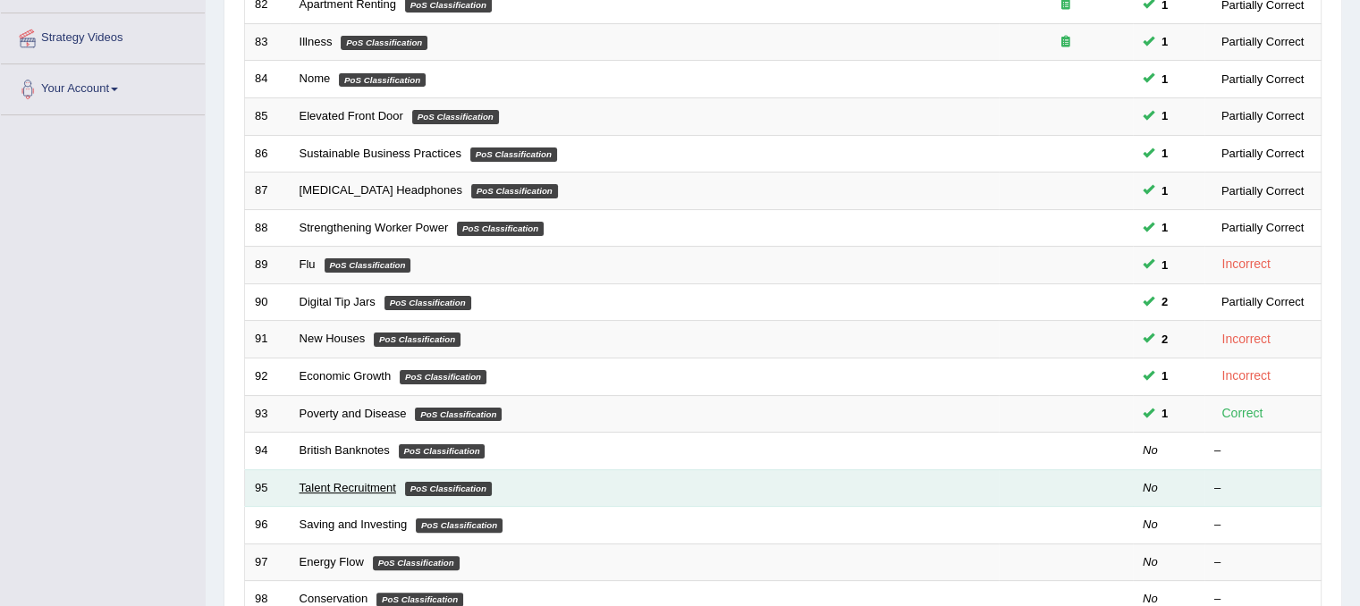
scroll to position [358, 0]
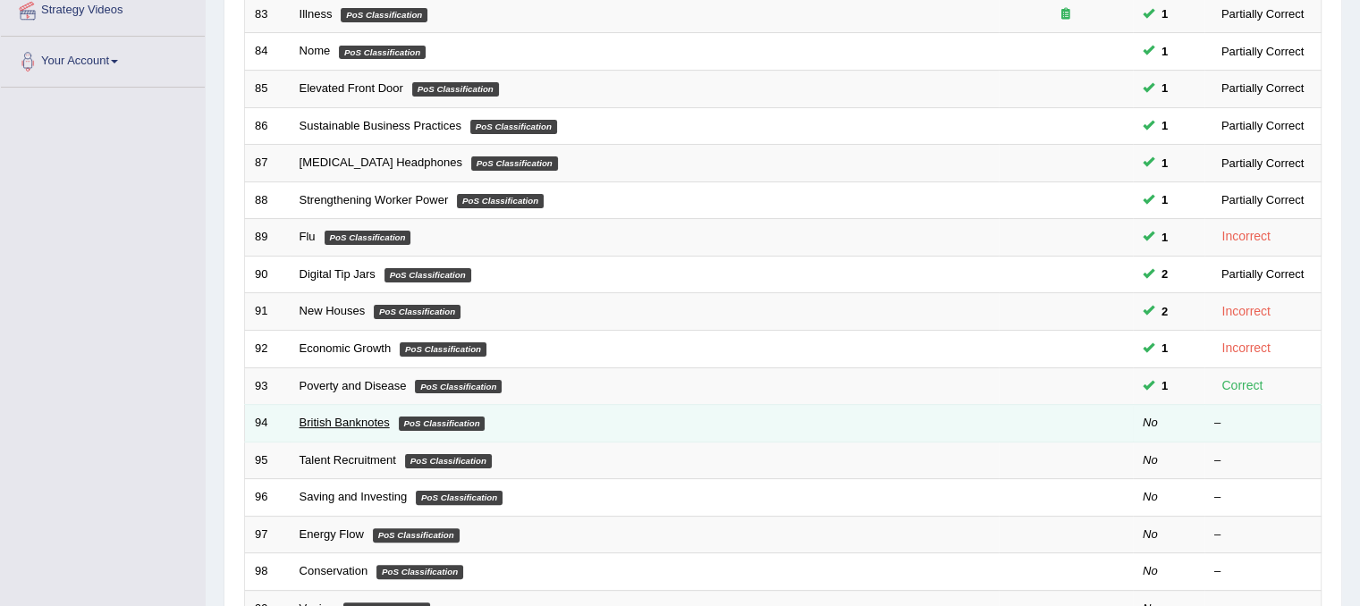
click at [325, 419] on link "British Banknotes" at bounding box center [345, 422] width 90 height 13
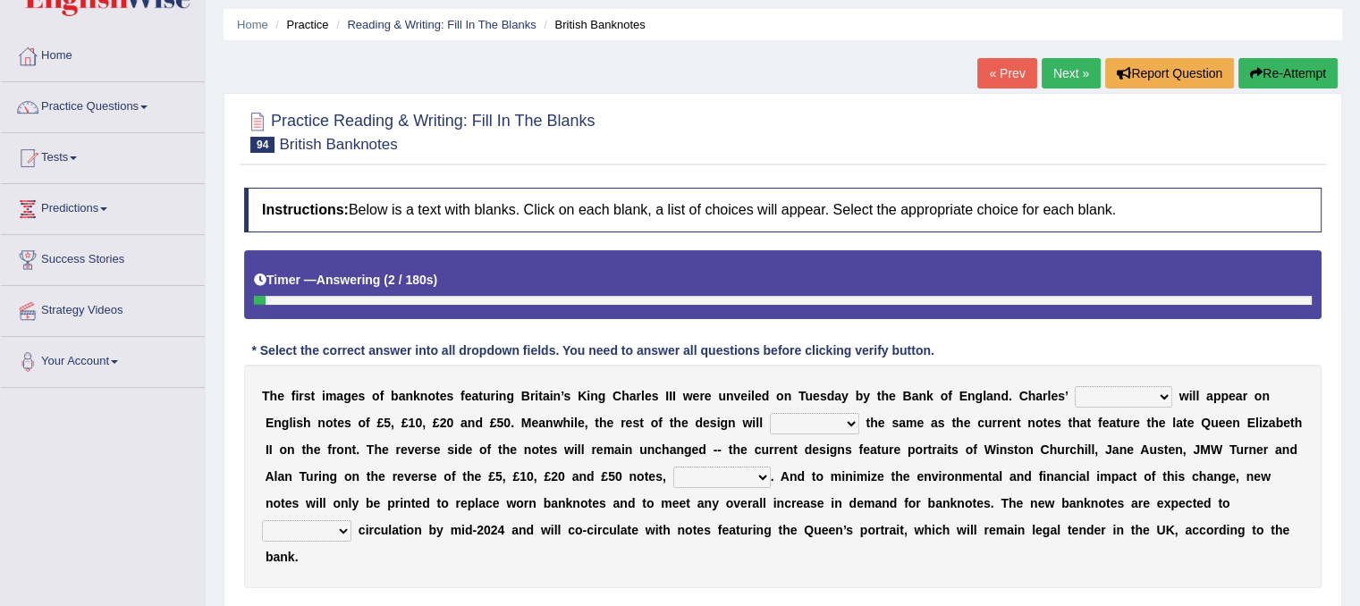
scroll to position [89, 0]
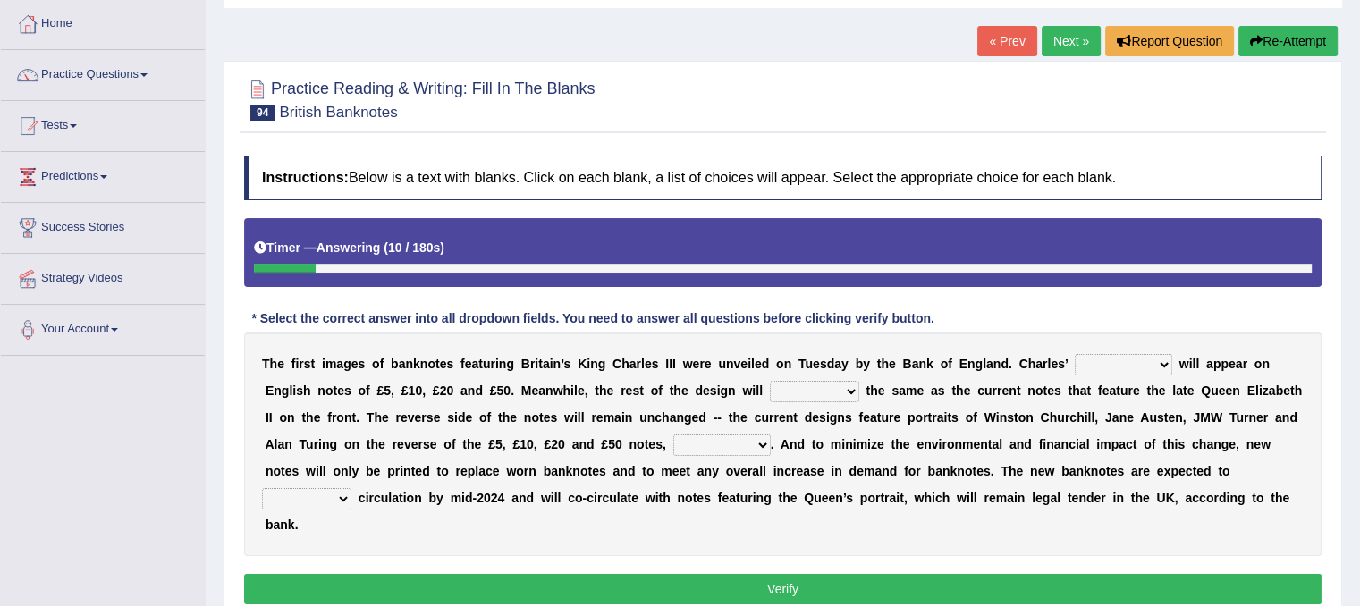
click at [1163, 360] on select "cornerstone portion plagiarism portrait" at bounding box center [1123, 364] width 97 height 21
select select "portrait"
click at [1075, 354] on select "cornerstone portion plagiarism portrait" at bounding box center [1123, 364] width 97 height 21
click at [855, 387] on select "remain surpass signify replicate" at bounding box center [814, 391] width 89 height 21
select select "remain"
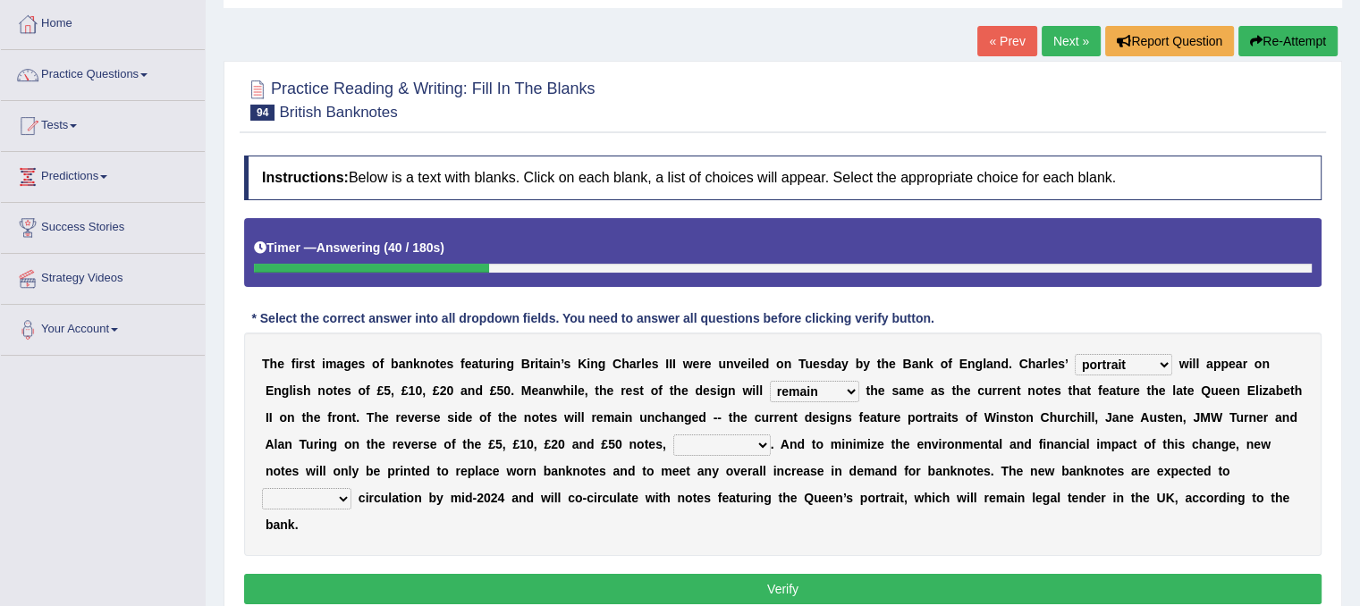
click at [770, 381] on select "remain surpass signify replicate" at bounding box center [814, 391] width 89 height 21
click at [764, 441] on select "pervasively variously audaciously respectively" at bounding box center [721, 445] width 97 height 21
select select "respectively"
click at [673, 435] on select "pervasively variously audaciously respectively" at bounding box center [721, 445] width 97 height 21
click at [343, 493] on select "hinge divert enter inoculate" at bounding box center [306, 498] width 89 height 21
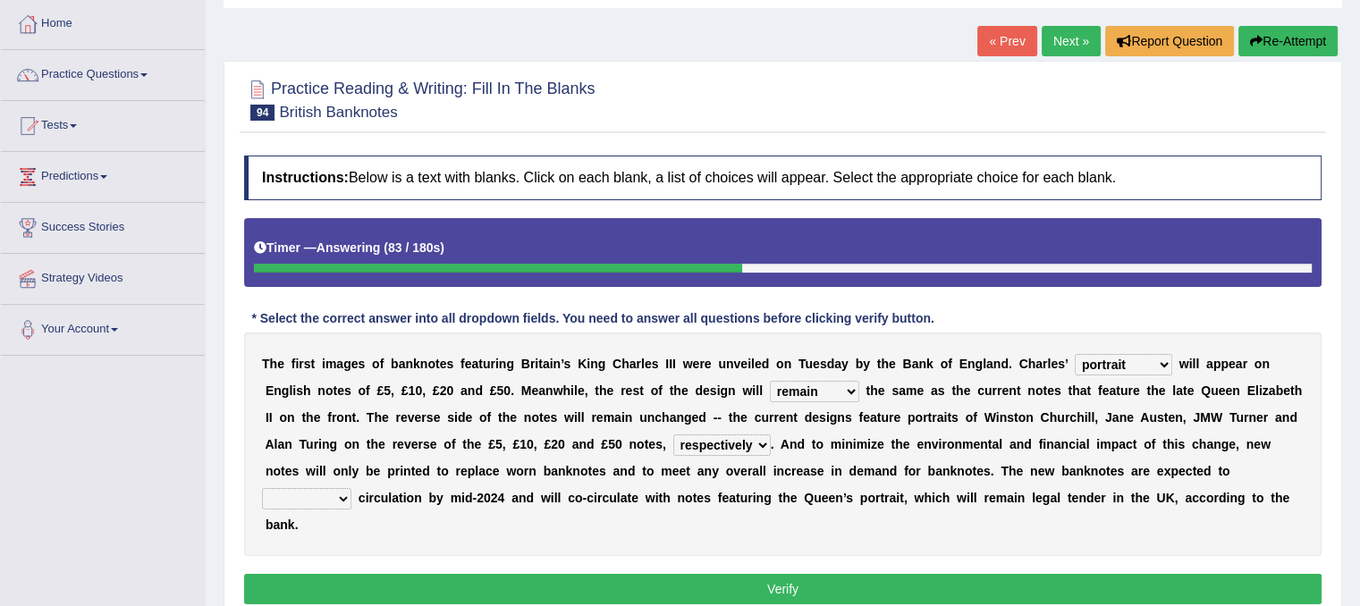
select select "enter"
click at [262, 488] on select "hinge divert enter inoculate" at bounding box center [306, 498] width 89 height 21
click at [614, 594] on button "Verify" at bounding box center [783, 589] width 1078 height 30
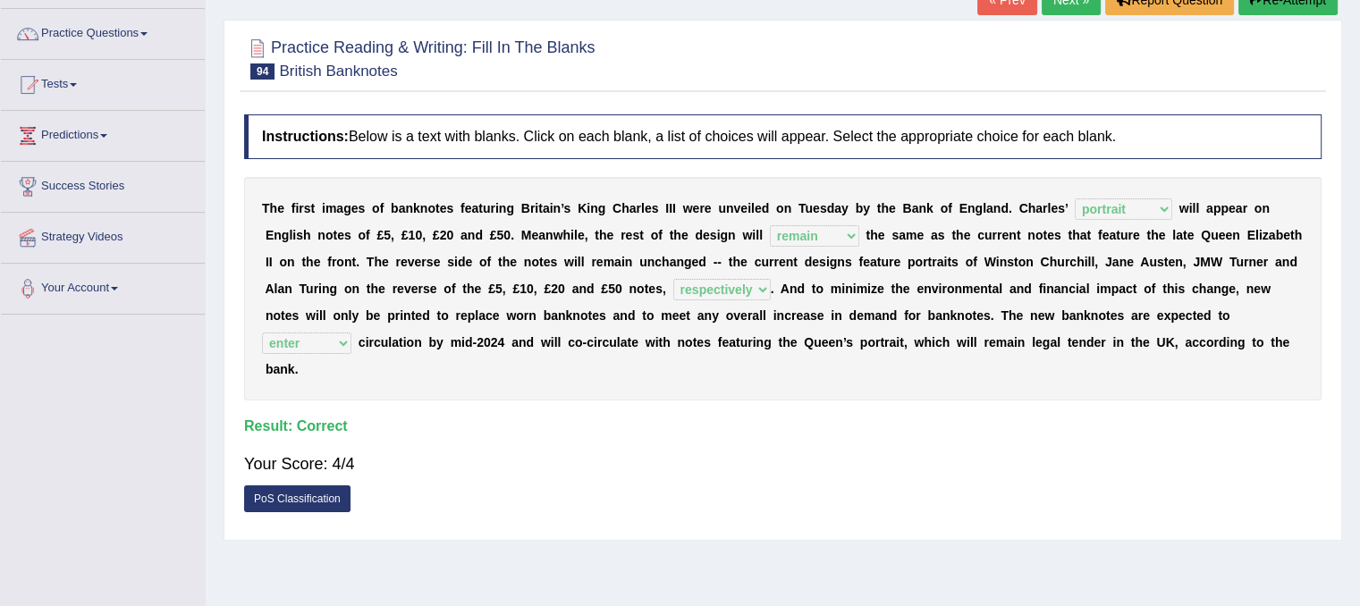
scroll to position [0, 0]
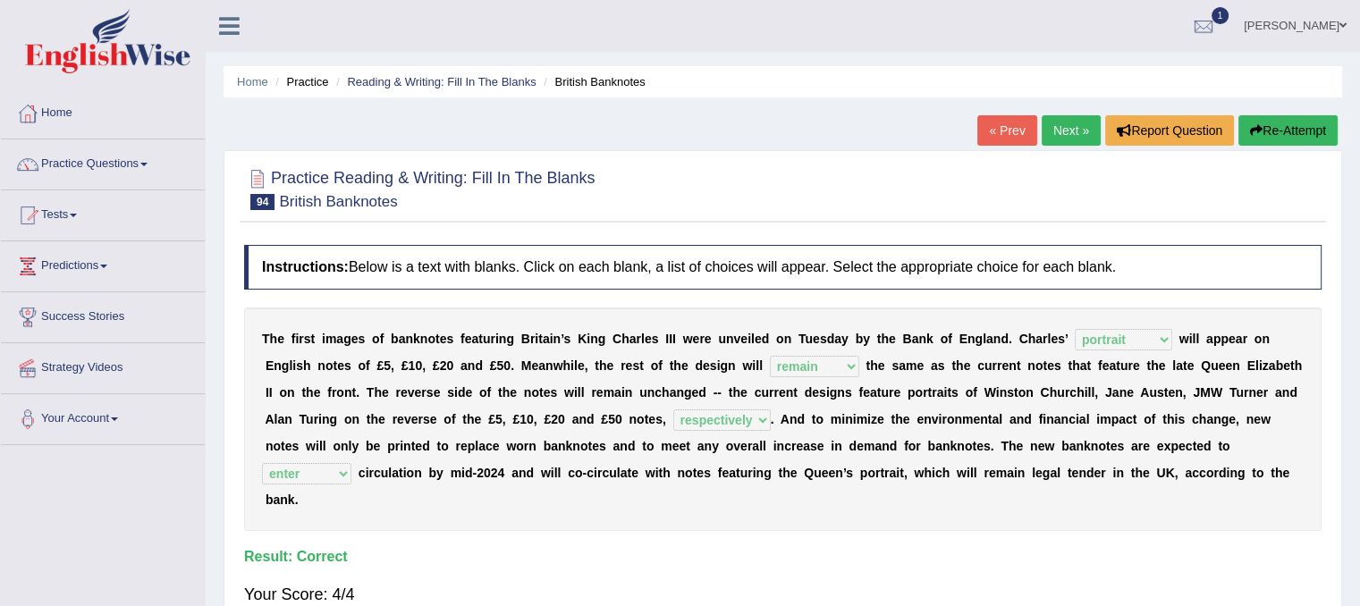
click at [1070, 133] on link "Next »" at bounding box center [1071, 130] width 59 height 30
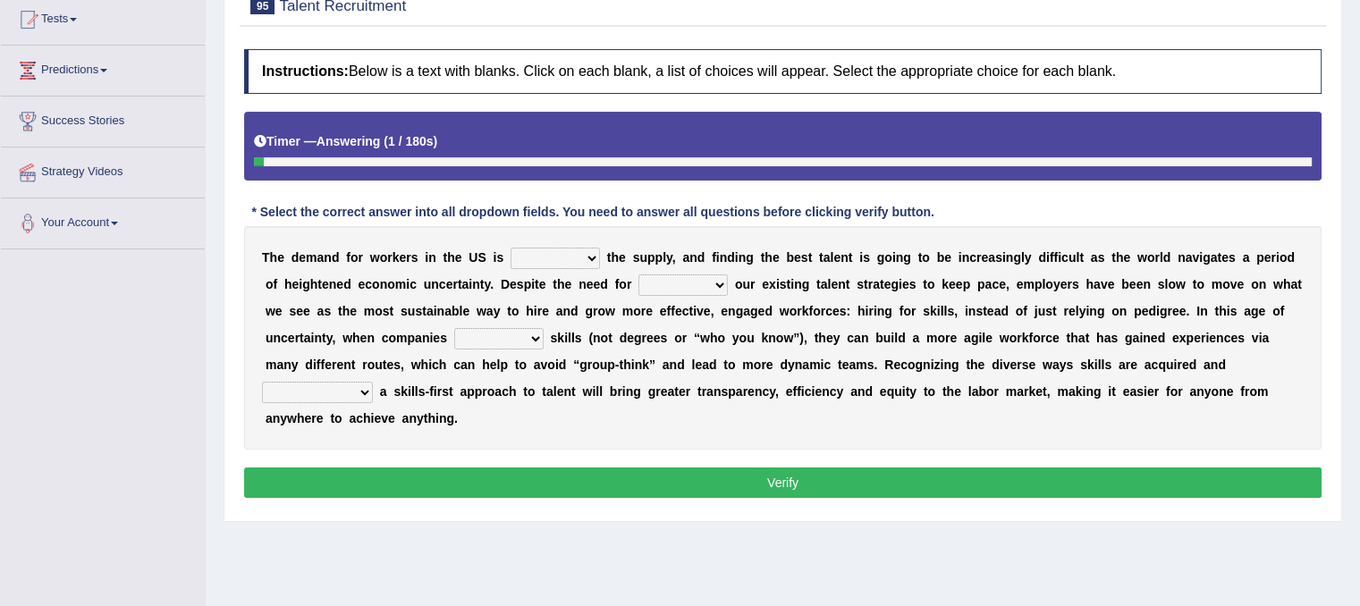
scroll to position [268, 0]
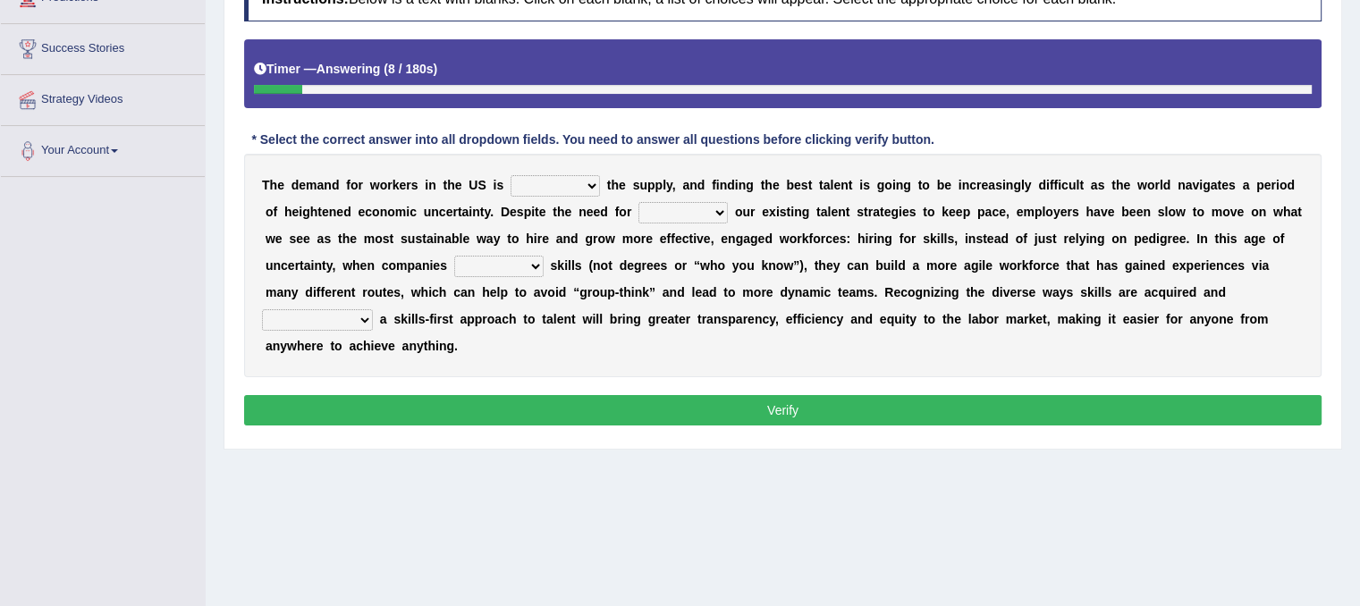
click at [596, 185] on select "outpacing falling flipping irrigating" at bounding box center [555, 185] width 89 height 21
select select "irrigating"
click at [511, 175] on select "outpacing falling flipping irrigating" at bounding box center [555, 185] width 89 height 21
click at [723, 207] on select "reveling reflecting revamping inverting" at bounding box center [683, 212] width 89 height 21
select select "reveling"
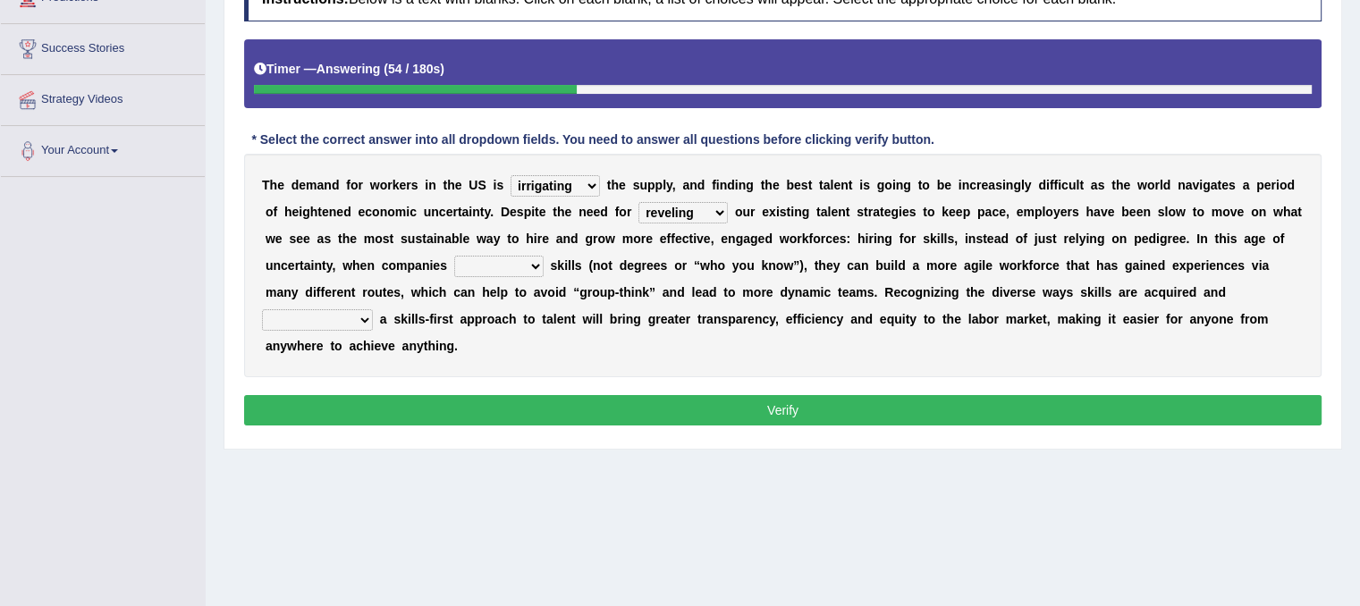
click at [639, 202] on select "reveling reflecting revamping inverting" at bounding box center [683, 212] width 89 height 21
click at [542, 262] on select "neglect prioritize worsen alleviate" at bounding box center [498, 266] width 89 height 21
select select "prioritize"
click at [454, 256] on select "neglect prioritize worsen alleviate" at bounding box center [498, 266] width 89 height 21
click at [387, 312] on b at bounding box center [390, 319] width 7 height 14
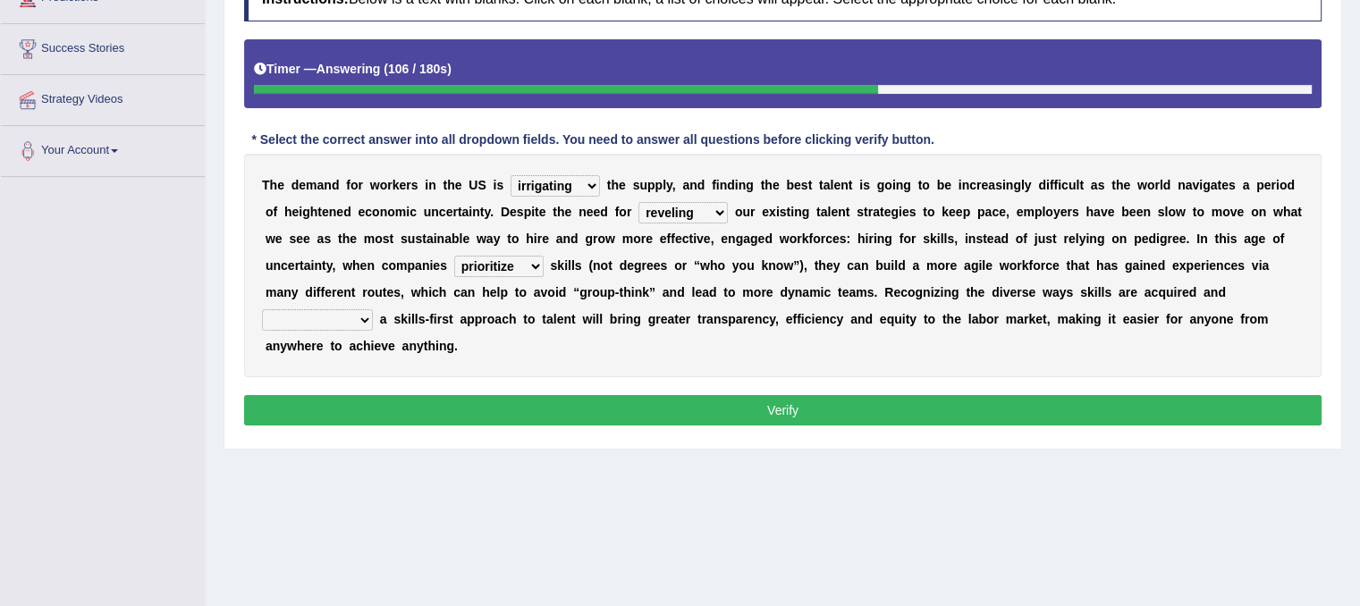
click at [368, 317] on select "distinguishing digitizing attempting adopting" at bounding box center [317, 319] width 111 height 21
click at [365, 319] on select "distinguishing digitizing attempting adopting" at bounding box center [317, 319] width 111 height 21
click at [365, 316] on select "distinguishing digitizing attempting adopting" at bounding box center [317, 319] width 111 height 21
select select "adopting"
click at [262, 309] on select "distinguishing digitizing attempting adopting" at bounding box center [317, 319] width 111 height 21
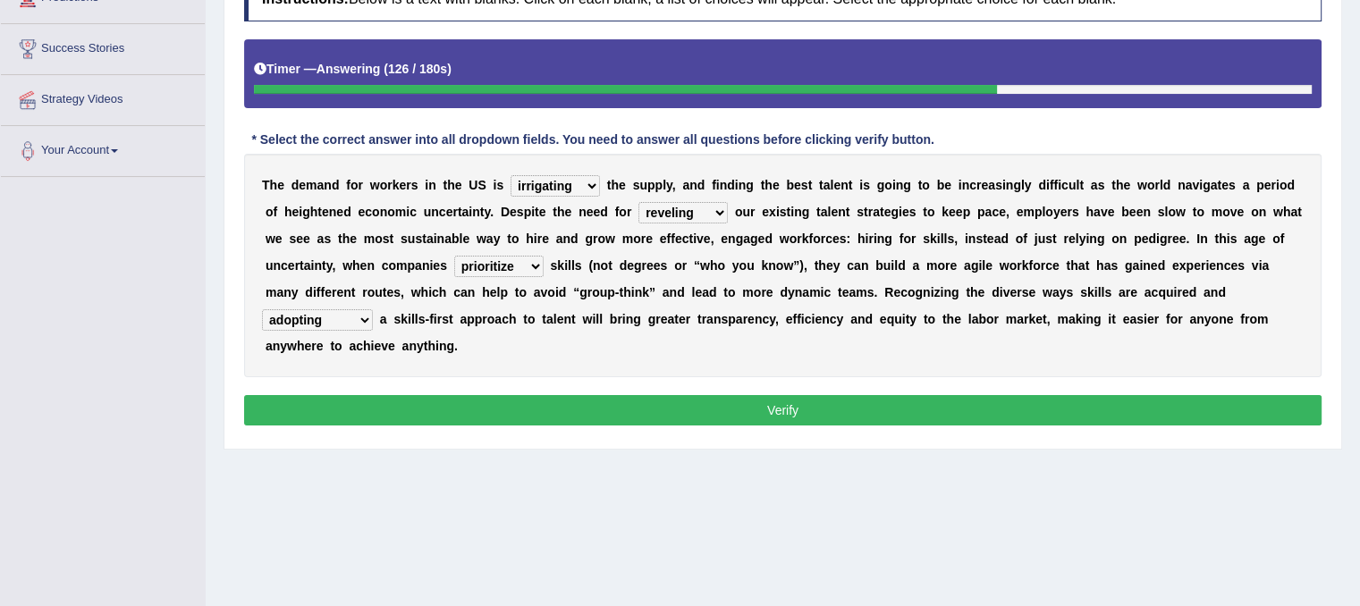
click at [681, 410] on button "Verify" at bounding box center [783, 410] width 1078 height 30
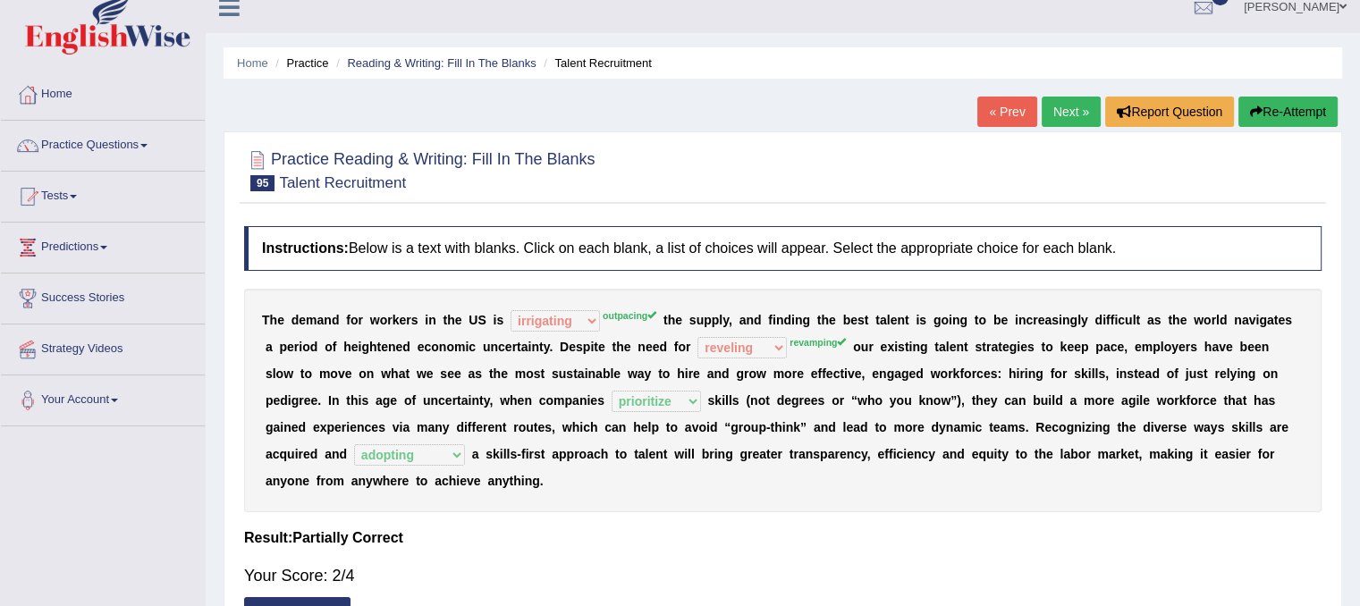
scroll to position [0, 0]
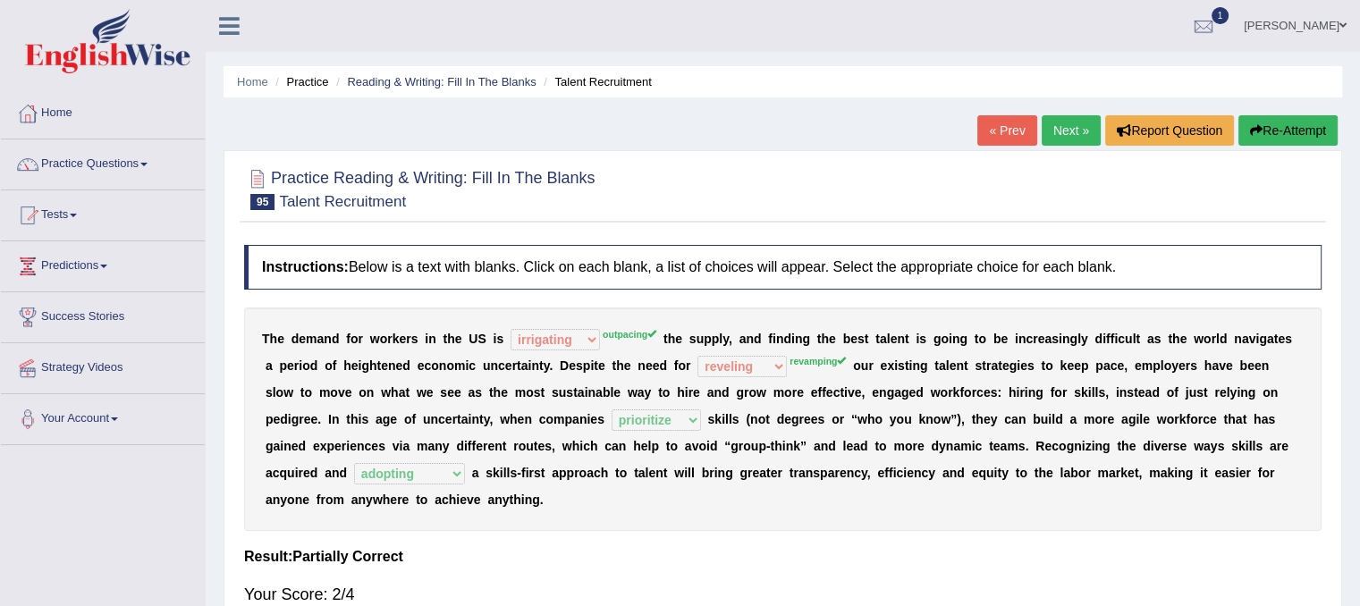
click at [1054, 126] on link "Next »" at bounding box center [1071, 130] width 59 height 30
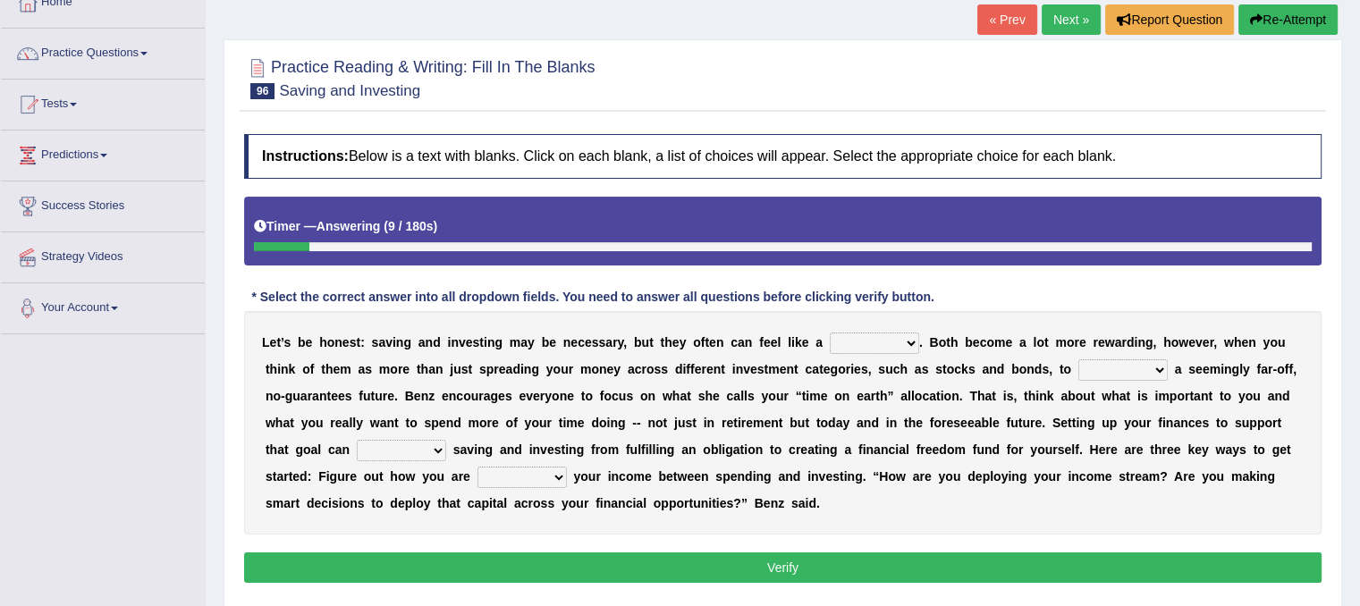
scroll to position [333, 0]
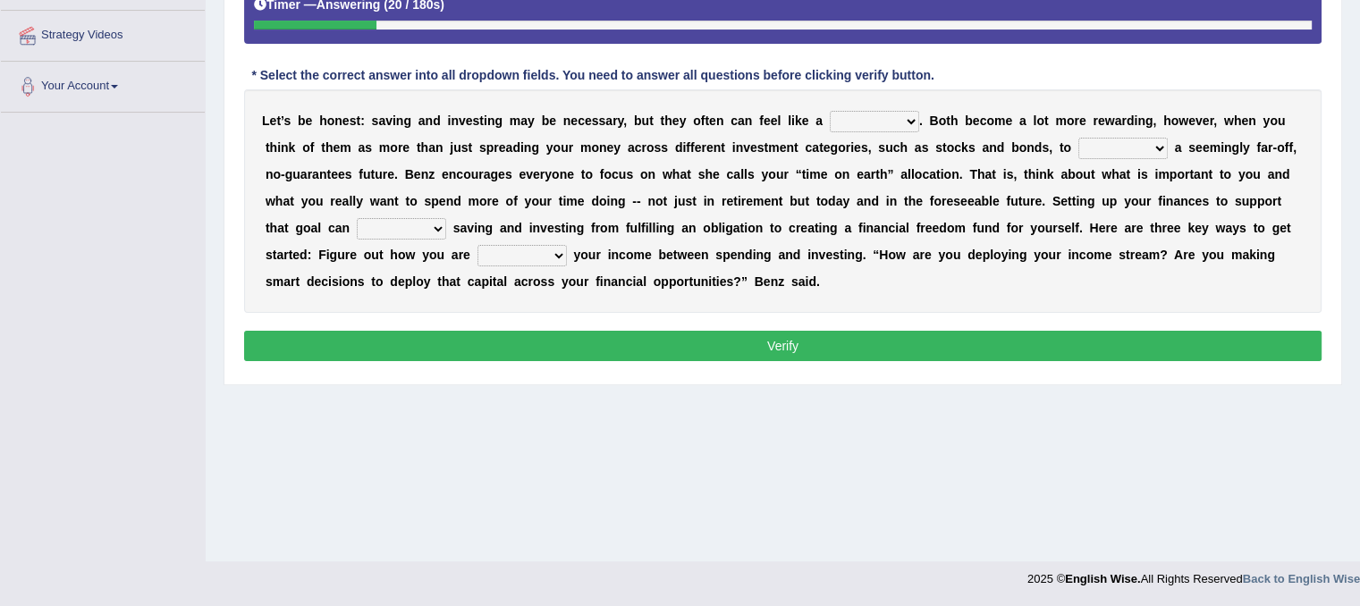
click at [912, 115] on select "nuance choice recidivist chore" at bounding box center [874, 121] width 89 height 21
select select "choice"
click at [830, 111] on select "nuance choice recidivist chore" at bounding box center [874, 121] width 89 height 21
click at [1156, 148] on select "fulminate fund categorize fend" at bounding box center [1123, 148] width 89 height 21
select select "fund"
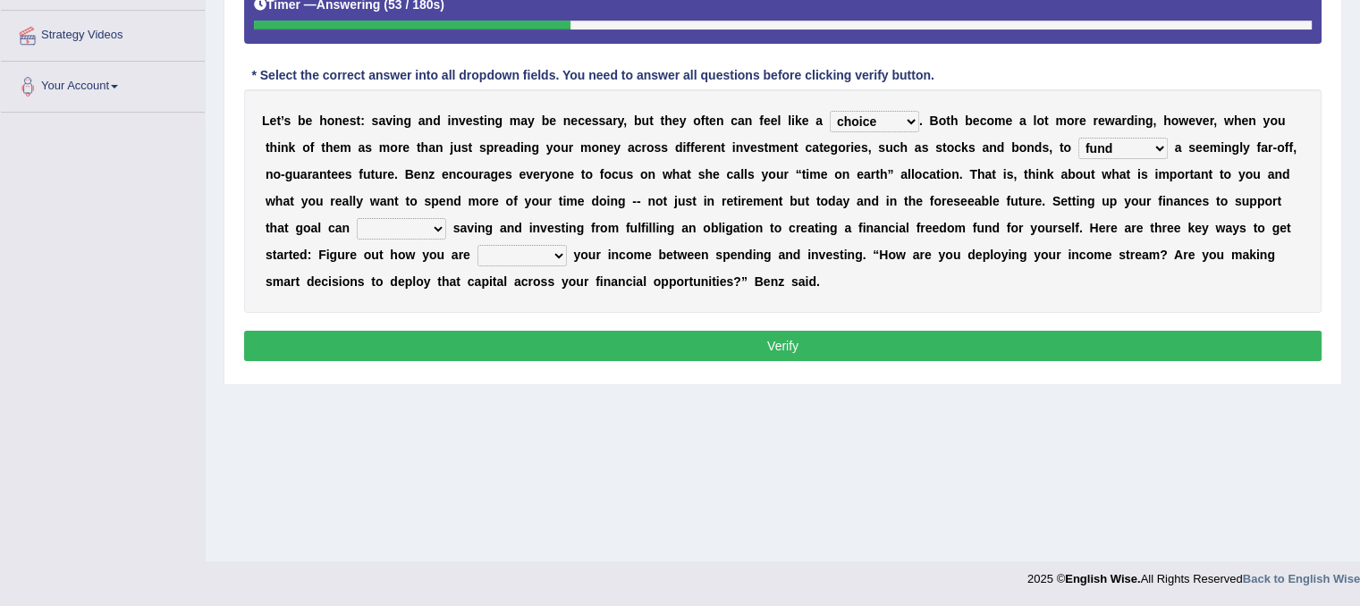
click at [1079, 138] on select "fulminate fund categorize fend" at bounding box center [1123, 148] width 89 height 21
click at [435, 223] on select "transcend transact transport transform" at bounding box center [401, 228] width 89 height 21
select select "transform"
click at [357, 218] on select "transcend transact transport transform" at bounding box center [401, 228] width 89 height 21
click at [559, 249] on select "affording spiking allocating delegating" at bounding box center [522, 255] width 89 height 21
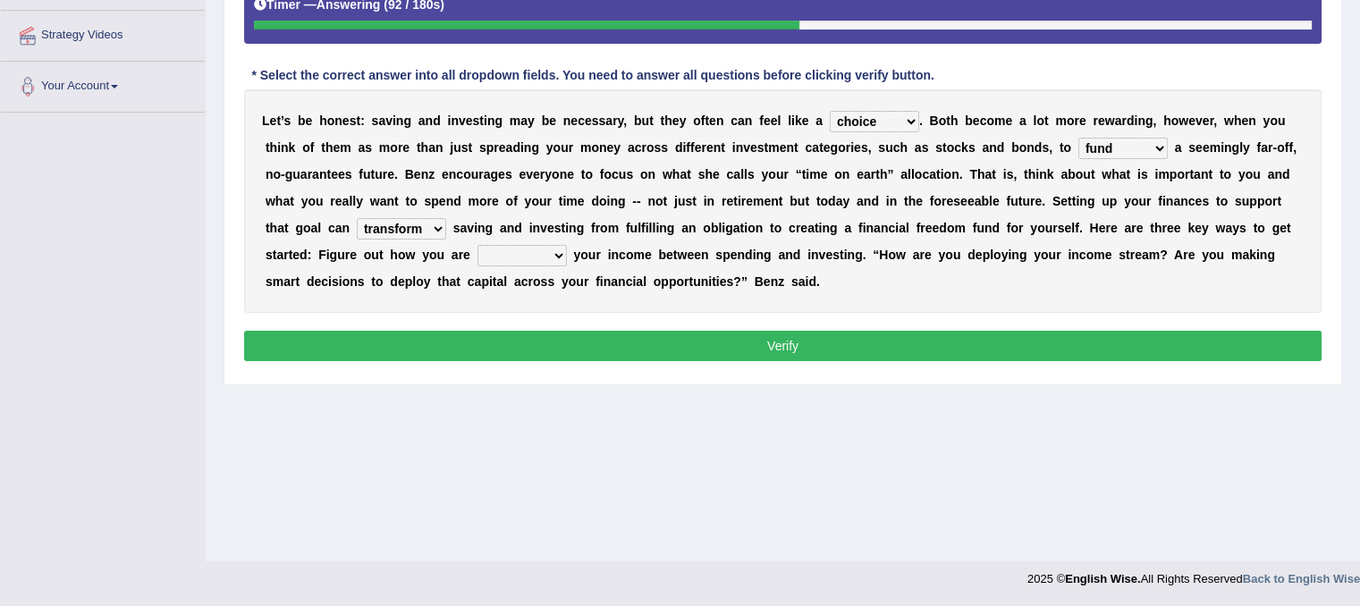
select select "allocating"
click at [478, 245] on select "affording spiking allocating delegating" at bounding box center [522, 255] width 89 height 21
click at [562, 252] on select "affording spiking allocating delegating" at bounding box center [522, 255] width 89 height 21
click at [619, 297] on div "L e t ’ s b e h o n e s t : s a v i n g a n d i n v e s t i n g m a y b e n e c…" at bounding box center [783, 201] width 1078 height 224
click at [639, 343] on button "Verify" at bounding box center [783, 346] width 1078 height 30
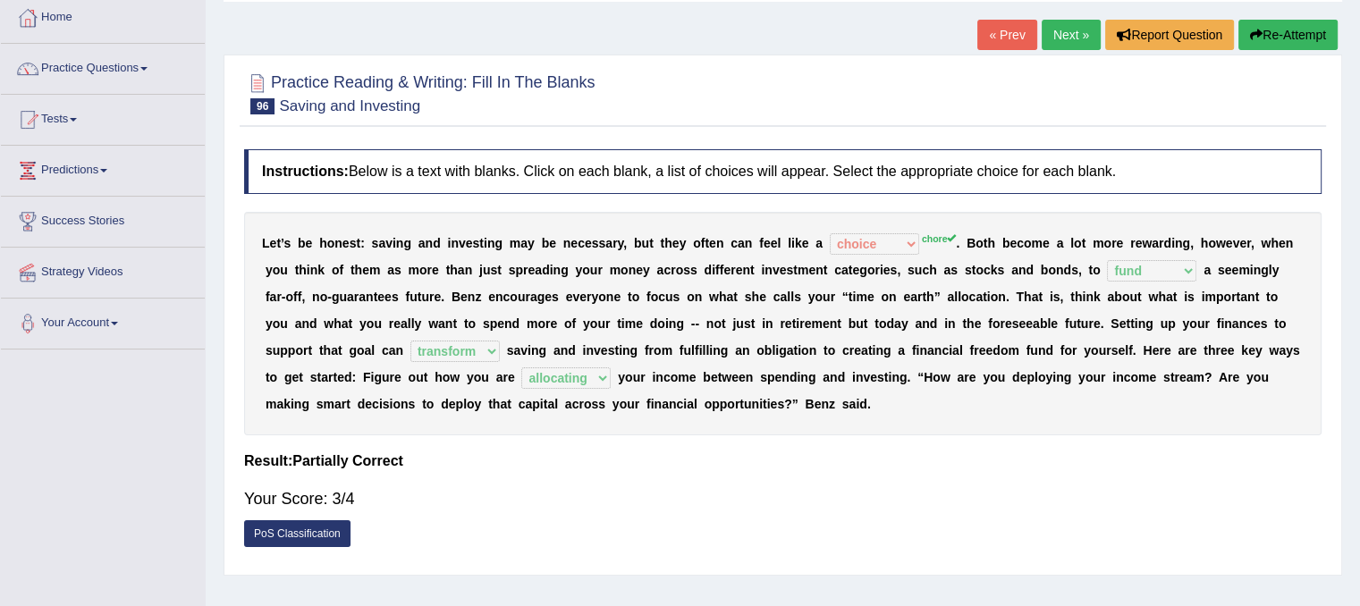
scroll to position [0, 0]
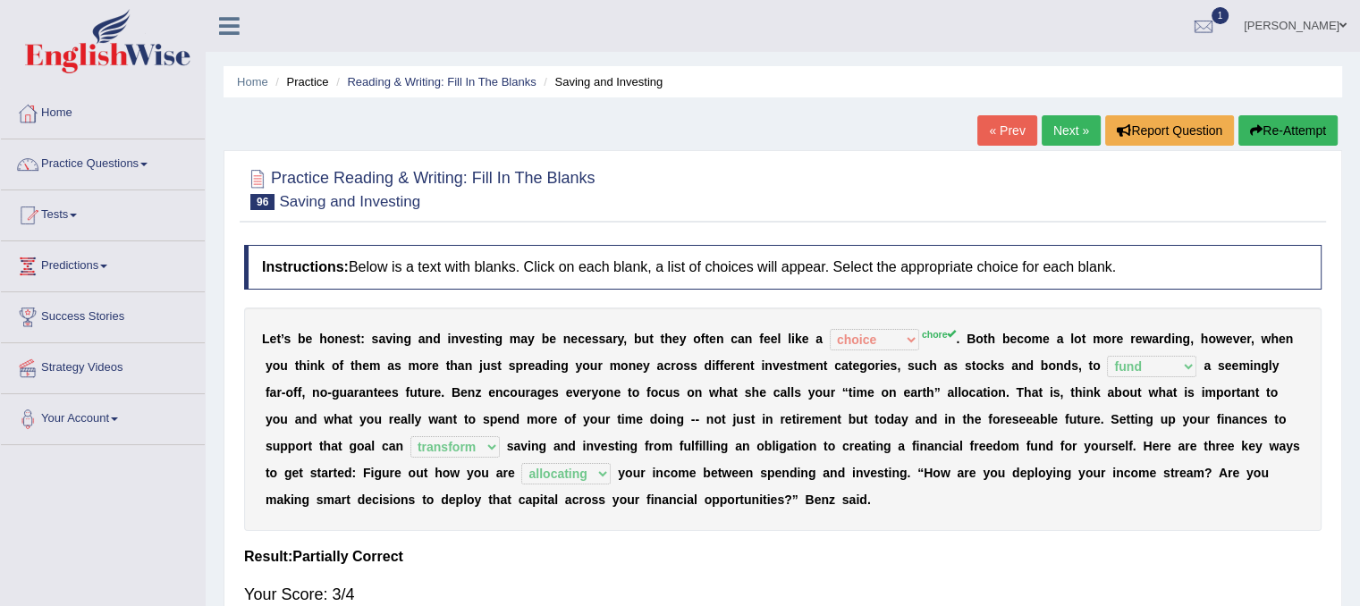
click at [1052, 126] on link "Next »" at bounding box center [1071, 130] width 59 height 30
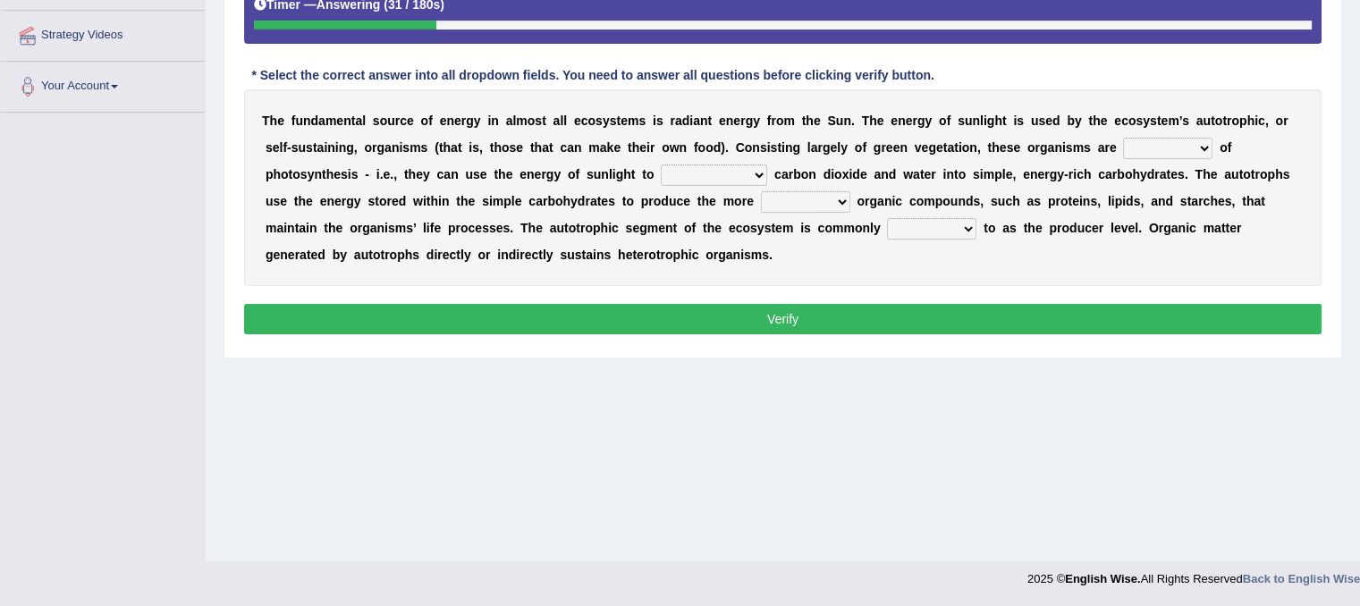
click at [1207, 140] on select "aware capable proud guilty" at bounding box center [1167, 148] width 89 height 21
select select "capable"
click at [1123, 138] on select "aware capable proud guilty" at bounding box center [1167, 148] width 89 height 21
click at [1198, 149] on select "aware capable proud guilty" at bounding box center [1167, 148] width 89 height 21
click at [1003, 205] on div "T h e f u n d a m e n t a l s o u r c e o f e n e r g y i n a l m o s t a l l e…" at bounding box center [783, 187] width 1078 height 197
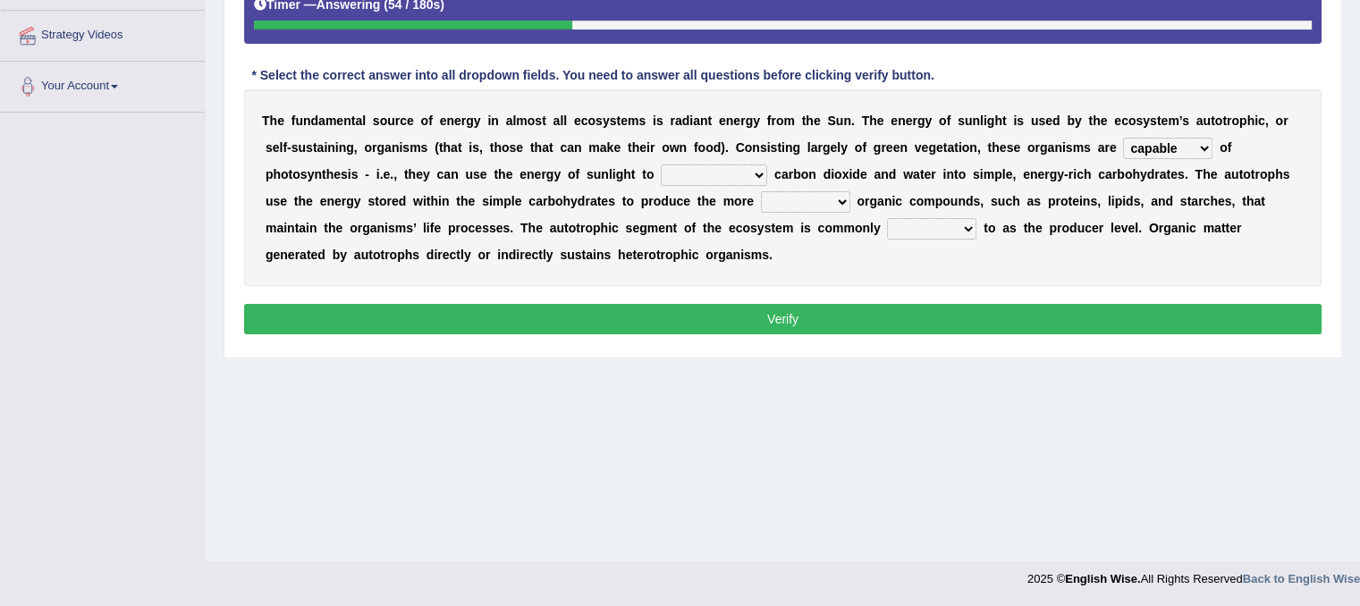
click at [756, 173] on select "communicate build convert force" at bounding box center [714, 175] width 106 height 21
select select "convert"
click at [661, 165] on select "communicate build convert force" at bounding box center [714, 175] width 106 height 21
click at [839, 198] on select "normal complex authentic futile" at bounding box center [805, 201] width 89 height 21
select select "futile"
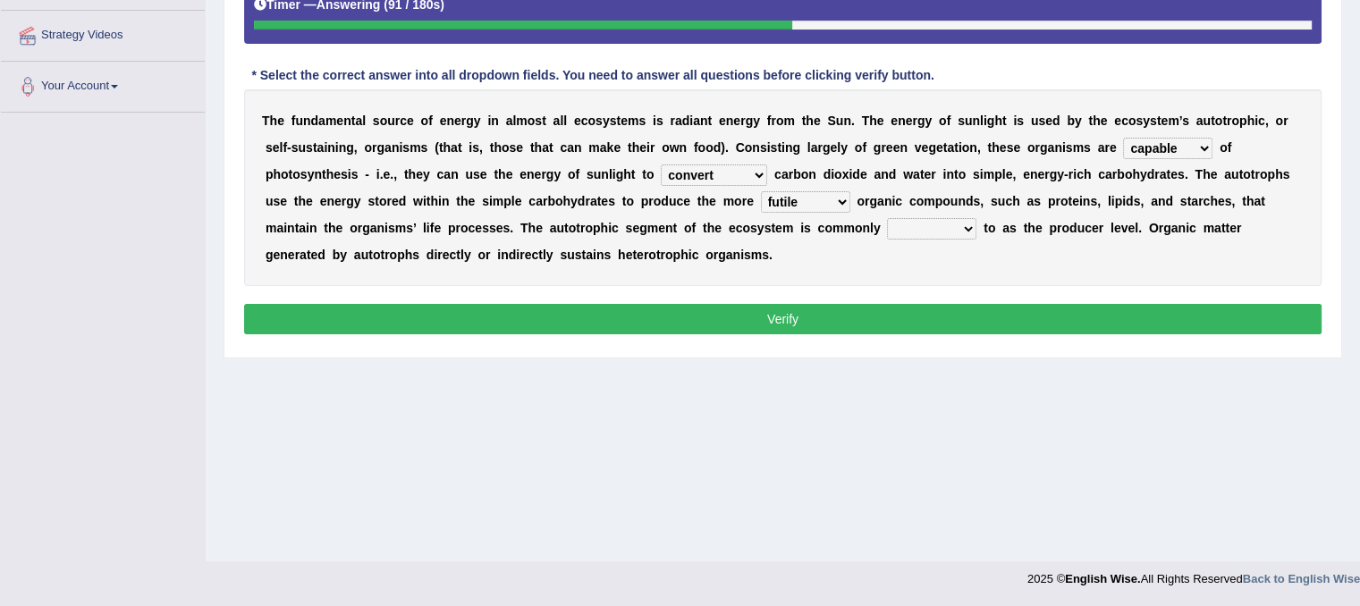
click at [761, 191] on select "normal complex authentic futile" at bounding box center [805, 201] width 89 height 21
click at [973, 224] on select "made known provided referred" at bounding box center [931, 228] width 89 height 21
select select "made"
click at [887, 218] on select "made known provided referred" at bounding box center [931, 228] width 89 height 21
click at [901, 315] on button "Verify" at bounding box center [783, 319] width 1078 height 30
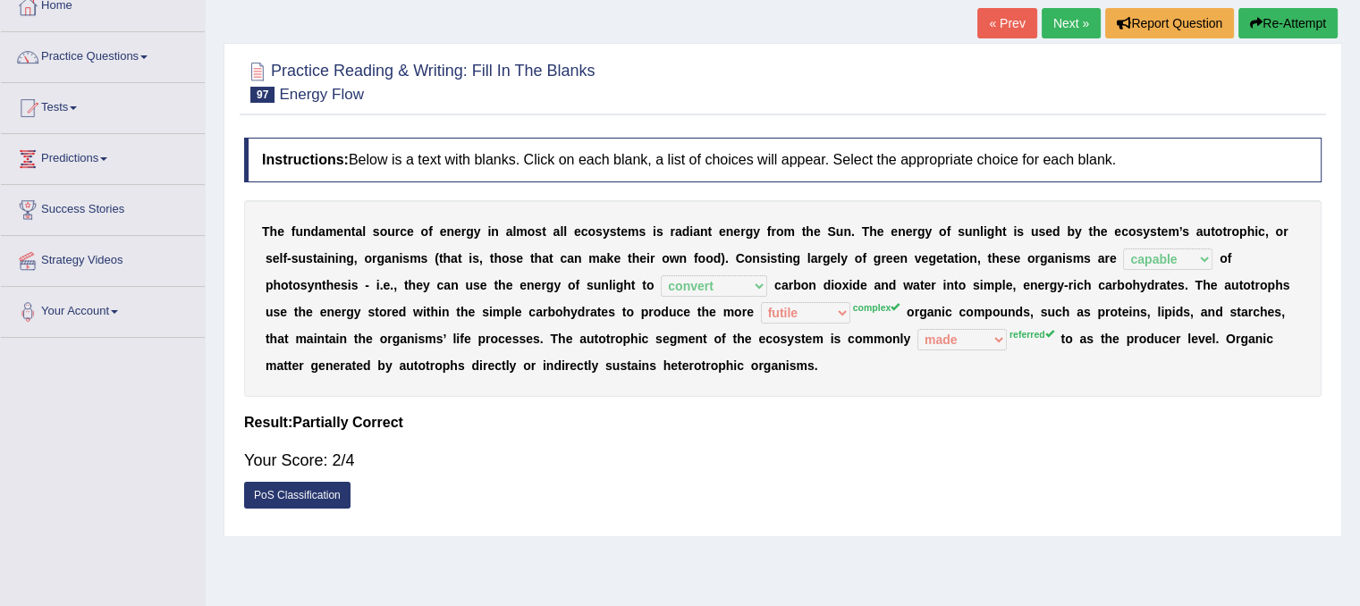
scroll to position [64, 0]
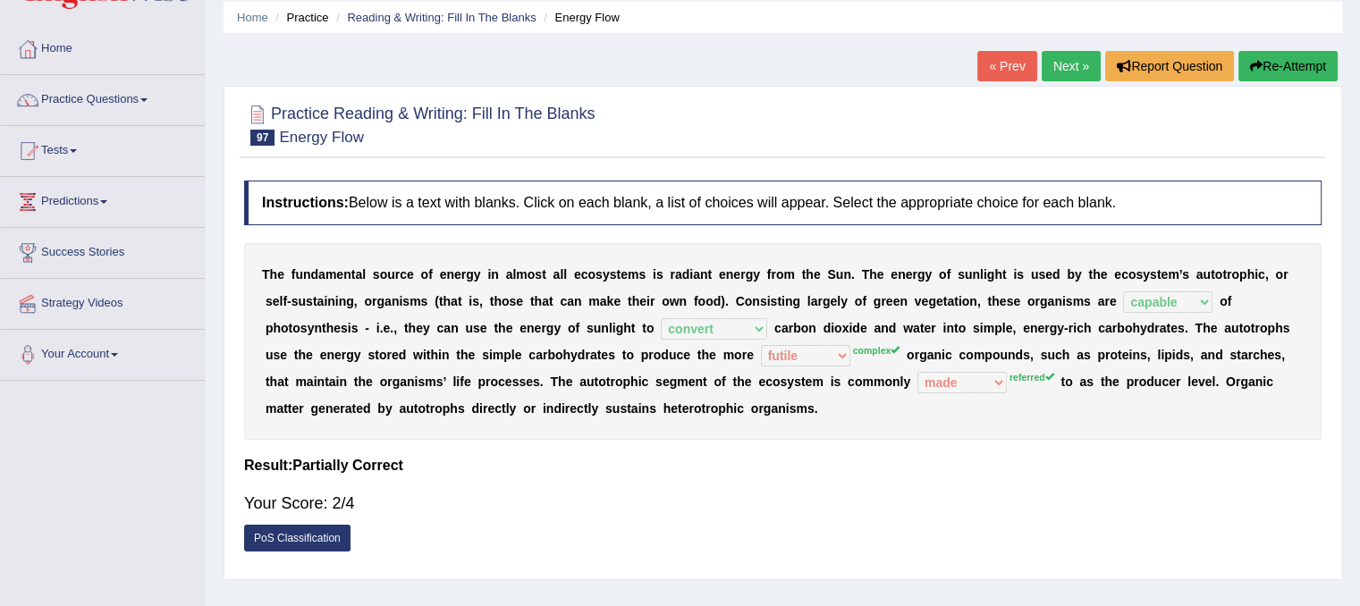
click at [1050, 65] on link "Next »" at bounding box center [1071, 66] width 59 height 30
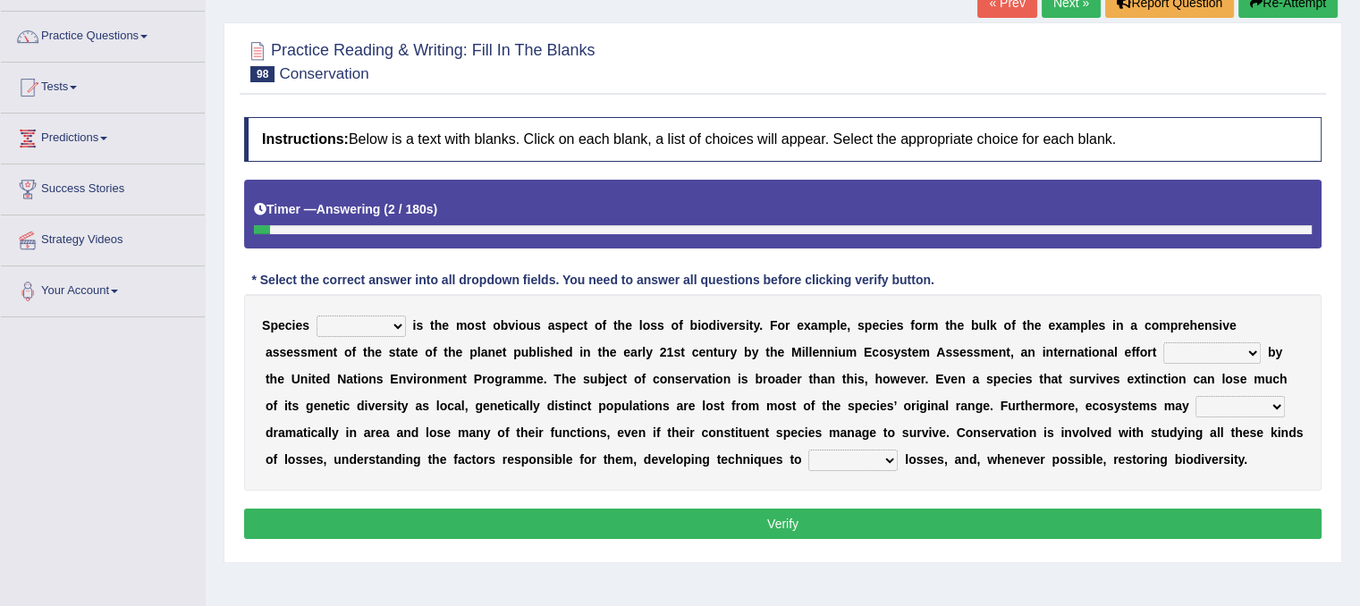
scroll to position [179, 0]
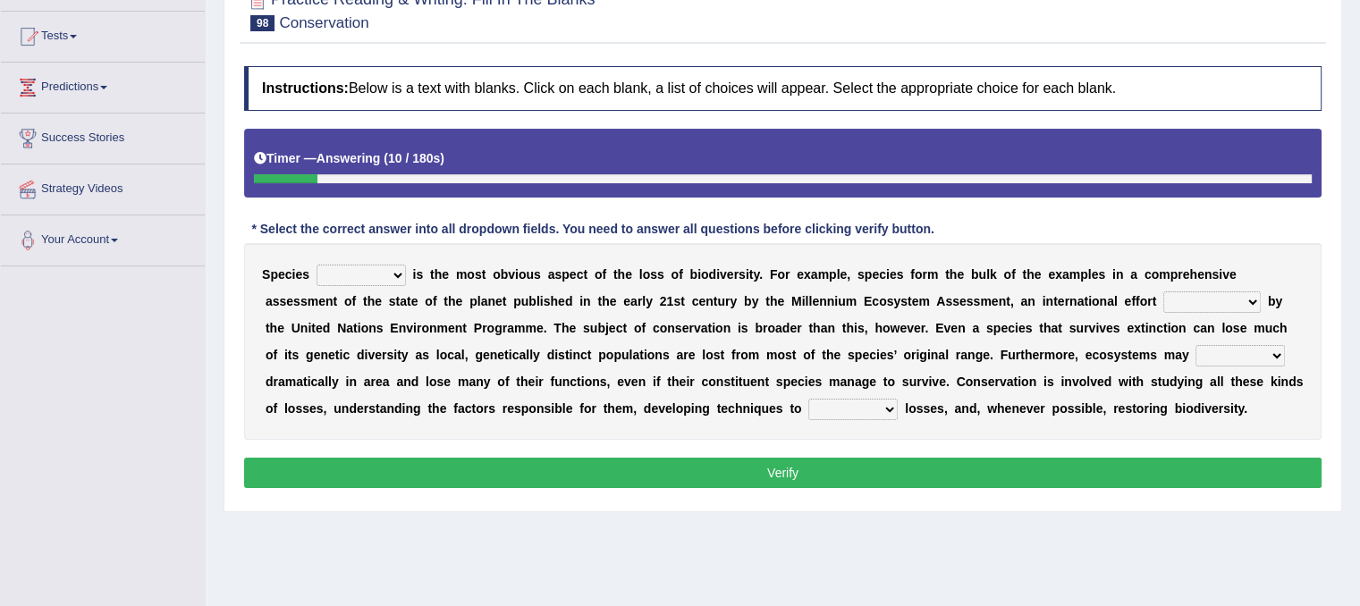
click at [397, 272] on select "richness extinction migration diversity" at bounding box center [361, 275] width 89 height 21
select select "extinction"
click at [317, 265] on select "richness extinction migration diversity" at bounding box center [361, 275] width 89 height 21
click at [1254, 302] on select "confounded consulted converted coordinated" at bounding box center [1212, 302] width 97 height 21
select select "confounded"
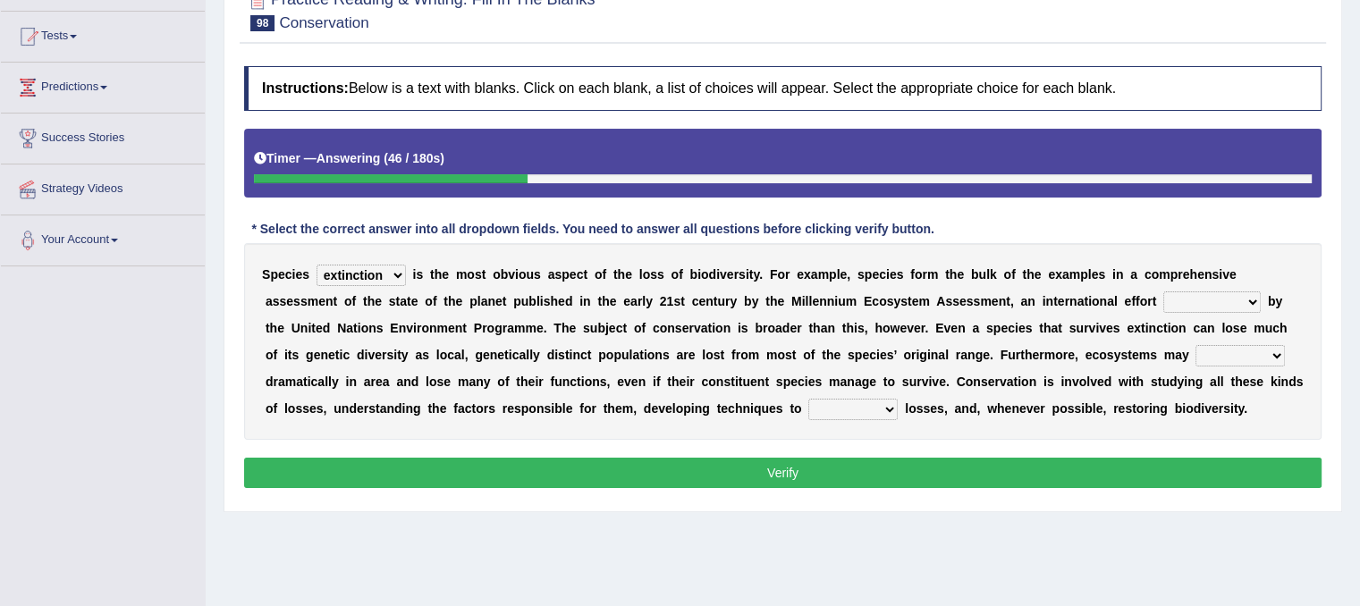
click at [1164, 292] on select "confounded consulted converted coordinated" at bounding box center [1212, 302] width 97 height 21
click at [1274, 358] on select "expand remain shrink extend" at bounding box center [1240, 355] width 89 height 21
select select "expand"
click at [1196, 345] on select "expand remain shrink extend" at bounding box center [1240, 355] width 89 height 21
click at [1256, 298] on select "confounded consulted converted coordinated" at bounding box center [1212, 302] width 97 height 21
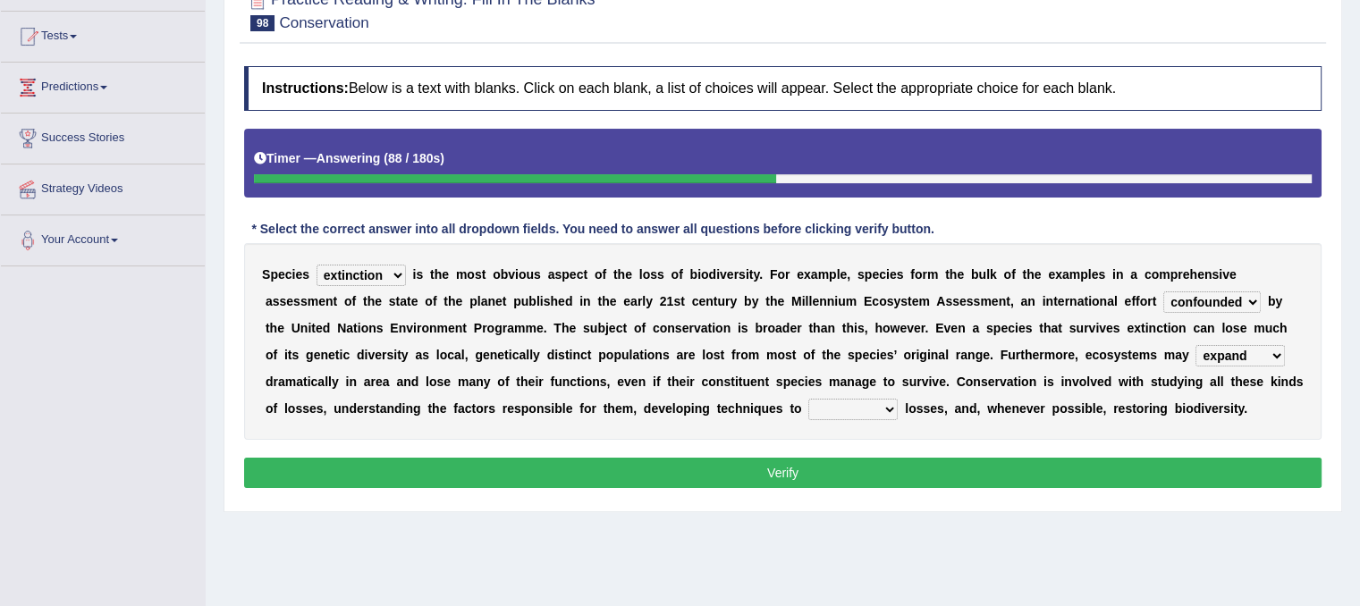
select select "coordinated"
click at [1164, 292] on select "confounded consulted converted coordinated" at bounding box center [1212, 302] width 97 height 21
click at [894, 411] on select "prevent praise accelerate prompt" at bounding box center [853, 409] width 89 height 21
select select "accelerate"
click at [809, 399] on select "prevent praise accelerate prompt" at bounding box center [853, 409] width 89 height 21
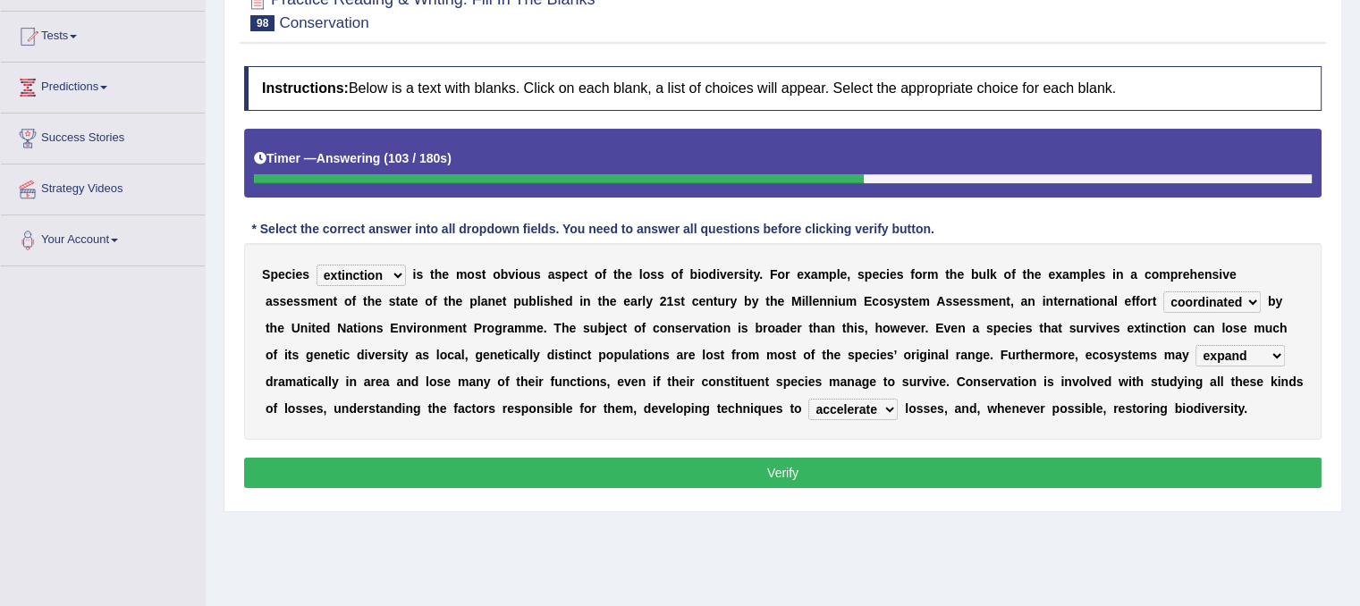
click at [858, 469] on button "Verify" at bounding box center [783, 473] width 1078 height 30
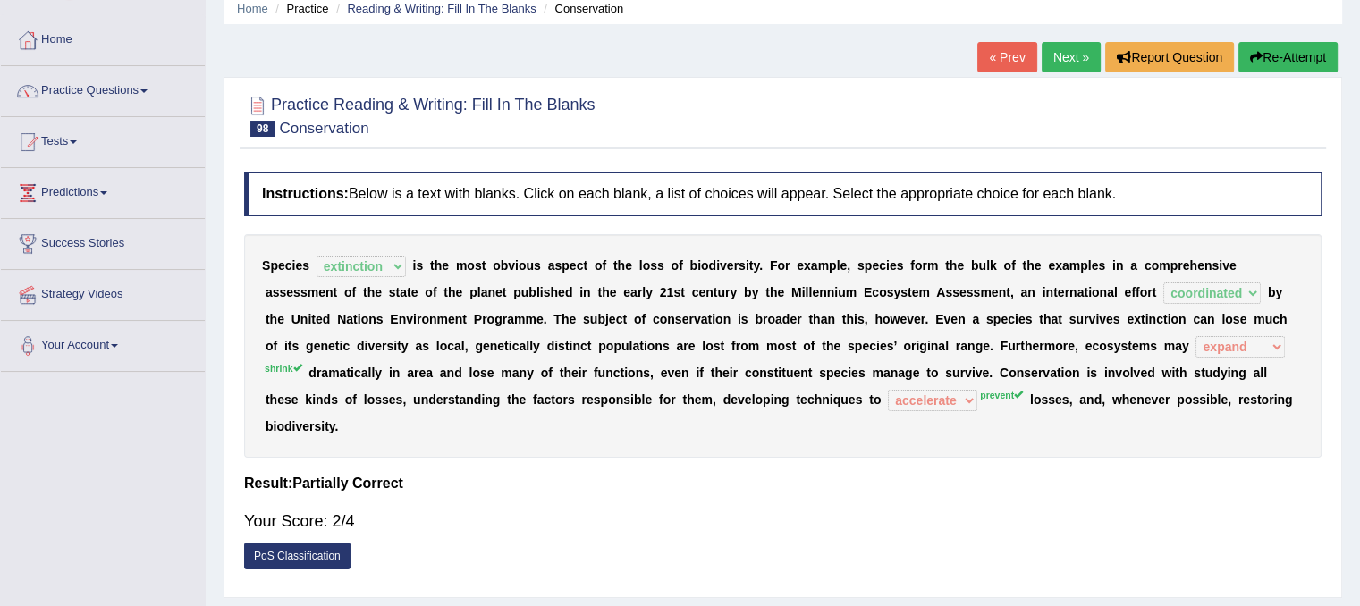
scroll to position [64, 0]
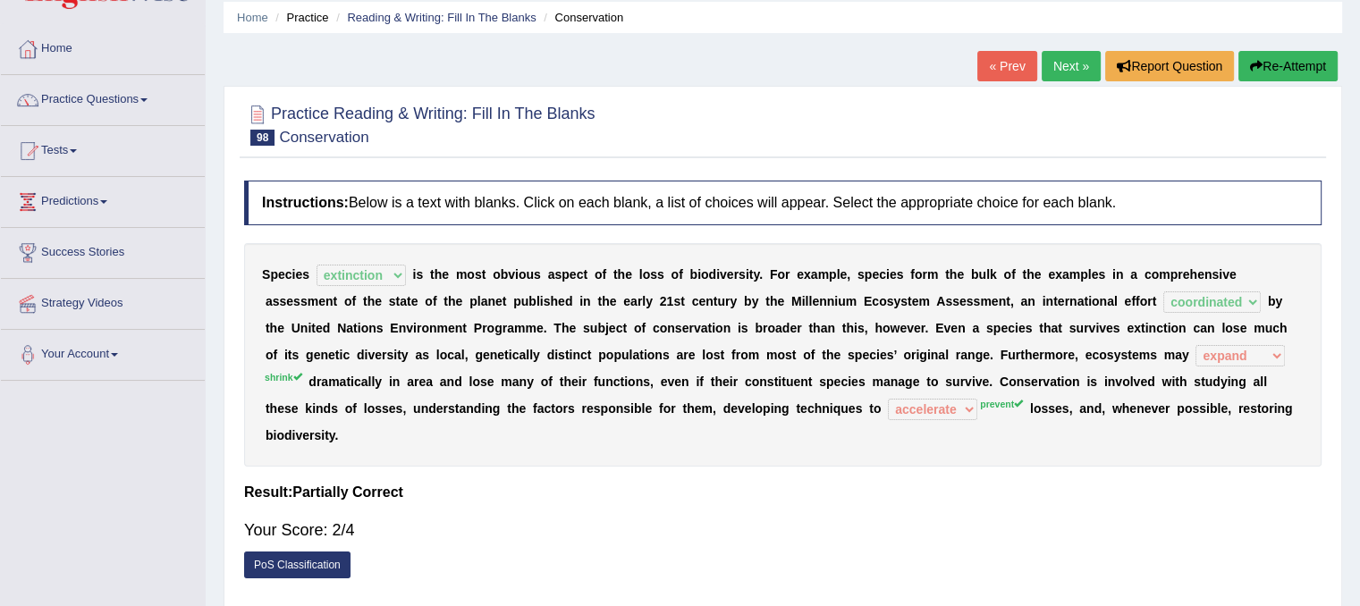
click at [1059, 70] on link "Next »" at bounding box center [1071, 66] width 59 height 30
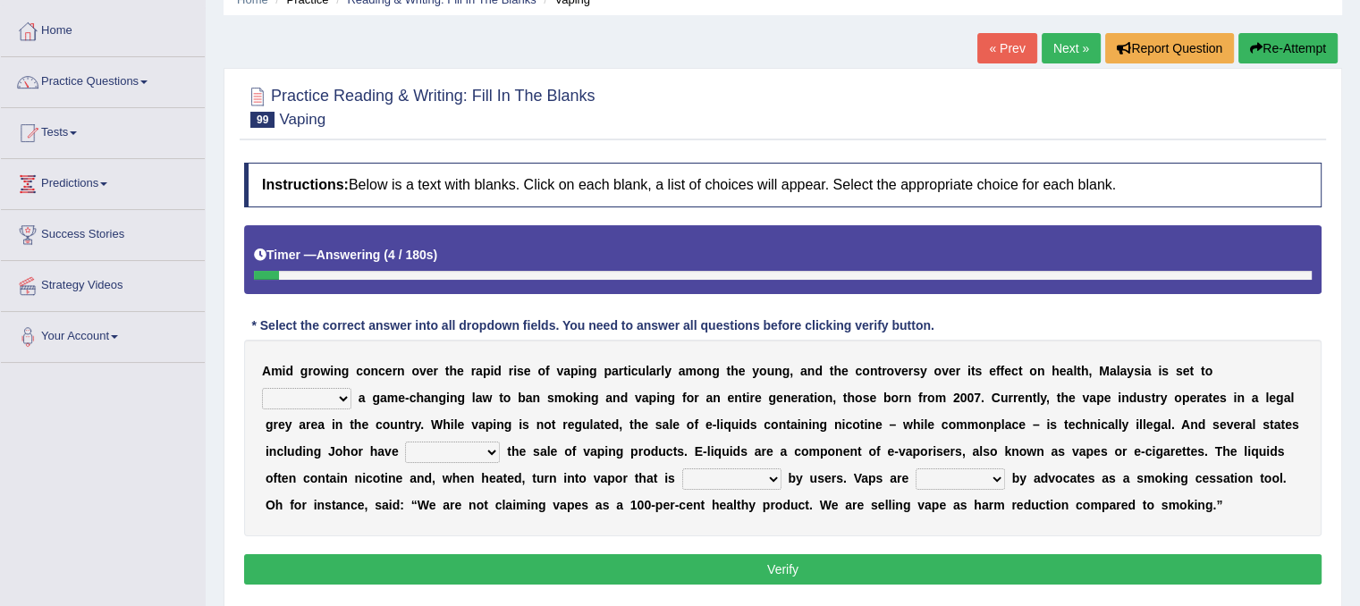
scroll to position [268, 0]
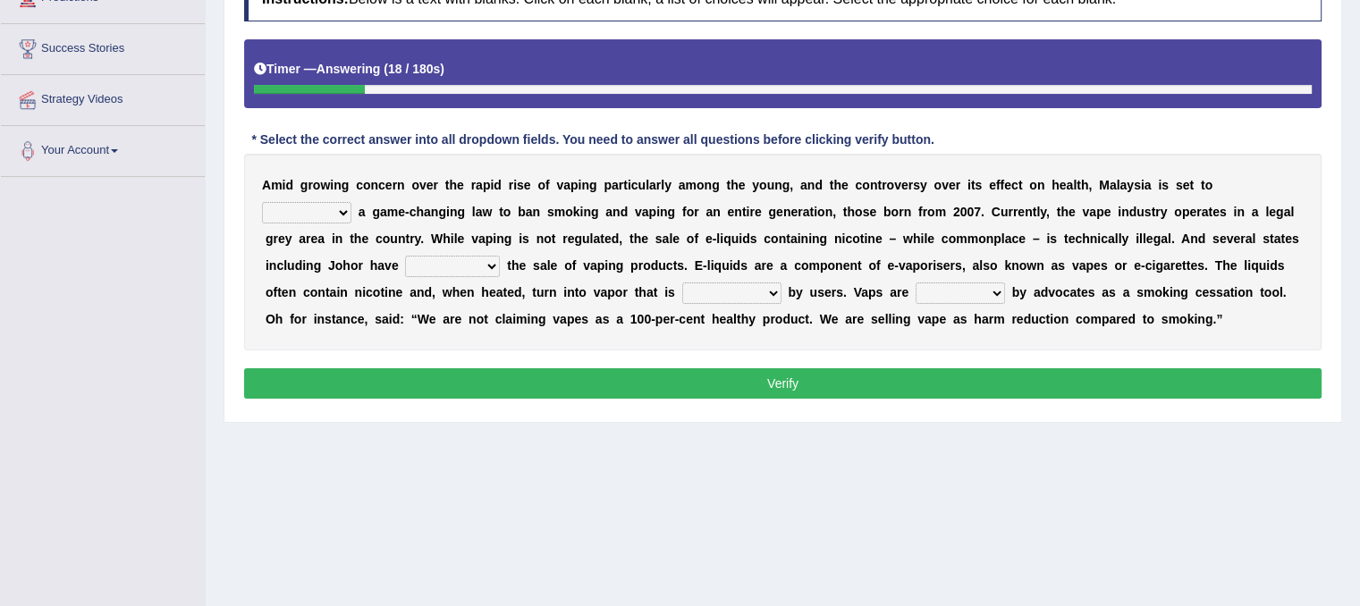
click at [341, 208] on select "introduce adapt lift enroll" at bounding box center [306, 212] width 89 height 21
select select "introduce"
click at [262, 202] on select "introduce adapt lift enroll" at bounding box center [306, 212] width 89 height 21
click at [490, 266] on select "proposed proliferated prohibited promoted" at bounding box center [452, 266] width 95 height 21
select select "promoted"
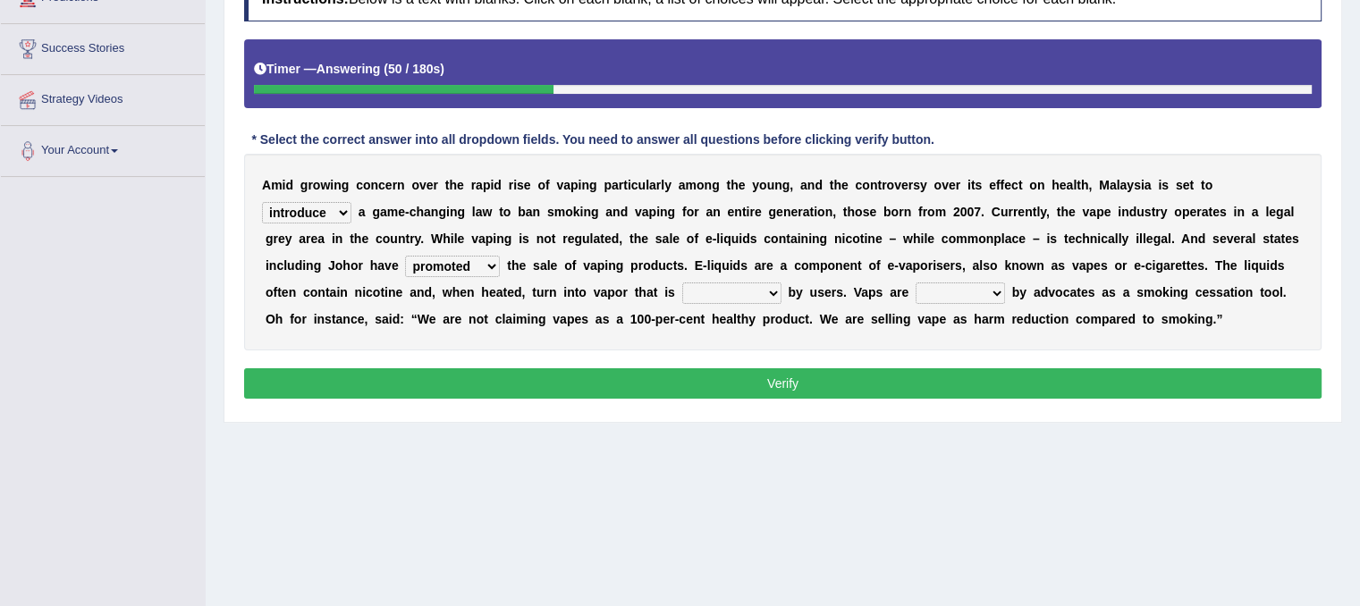
click at [405, 256] on select "proposed proliferated prohibited promoted" at bounding box center [452, 266] width 95 height 21
click at [775, 287] on select "comprised inhaled compressed exhaled" at bounding box center [731, 293] width 99 height 21
select select "inhaled"
click at [682, 283] on select "comprised inhaled compressed exhaled" at bounding box center [731, 293] width 99 height 21
click at [999, 291] on select "touted despised criticized destroyed" at bounding box center [960, 293] width 89 height 21
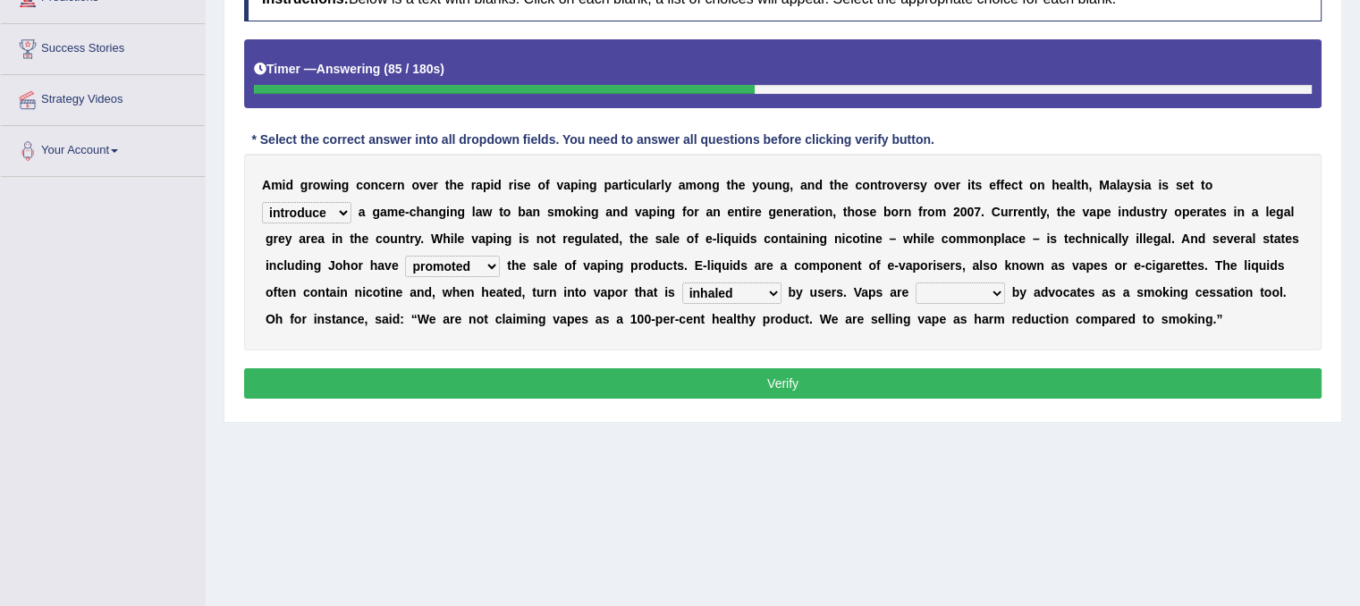
select select "criticized"
click at [916, 283] on select "touted despised criticized destroyed" at bounding box center [960, 293] width 89 height 21
click at [870, 378] on button "Verify" at bounding box center [783, 383] width 1078 height 30
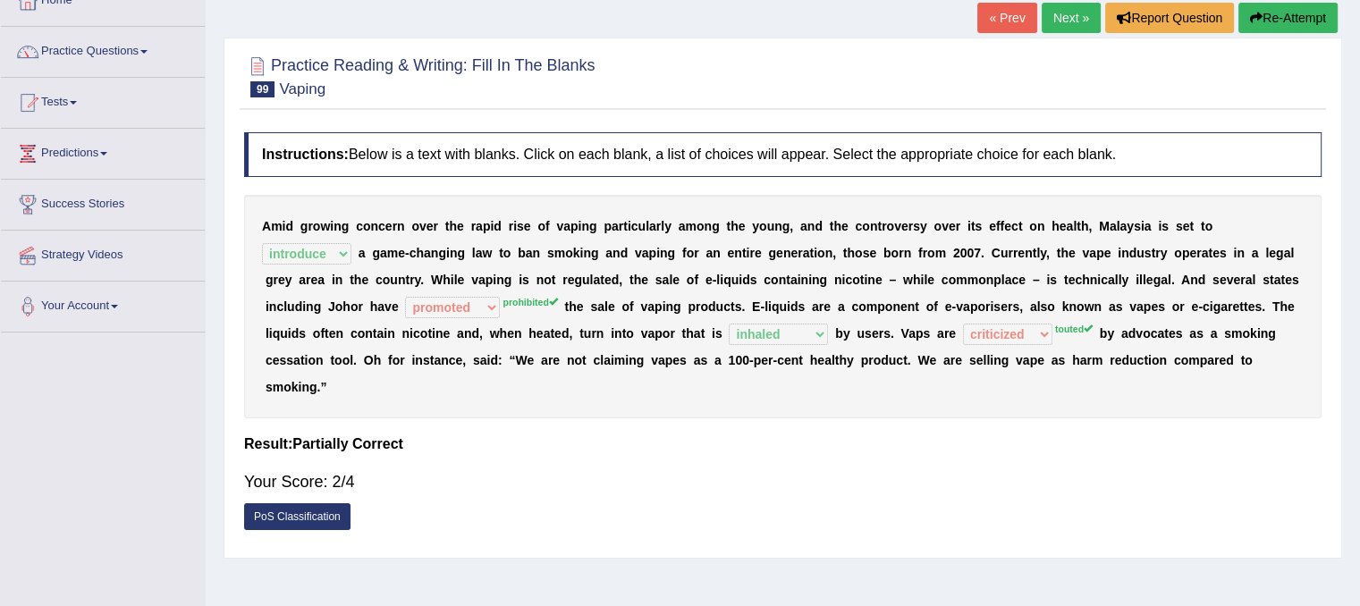
scroll to position [89, 0]
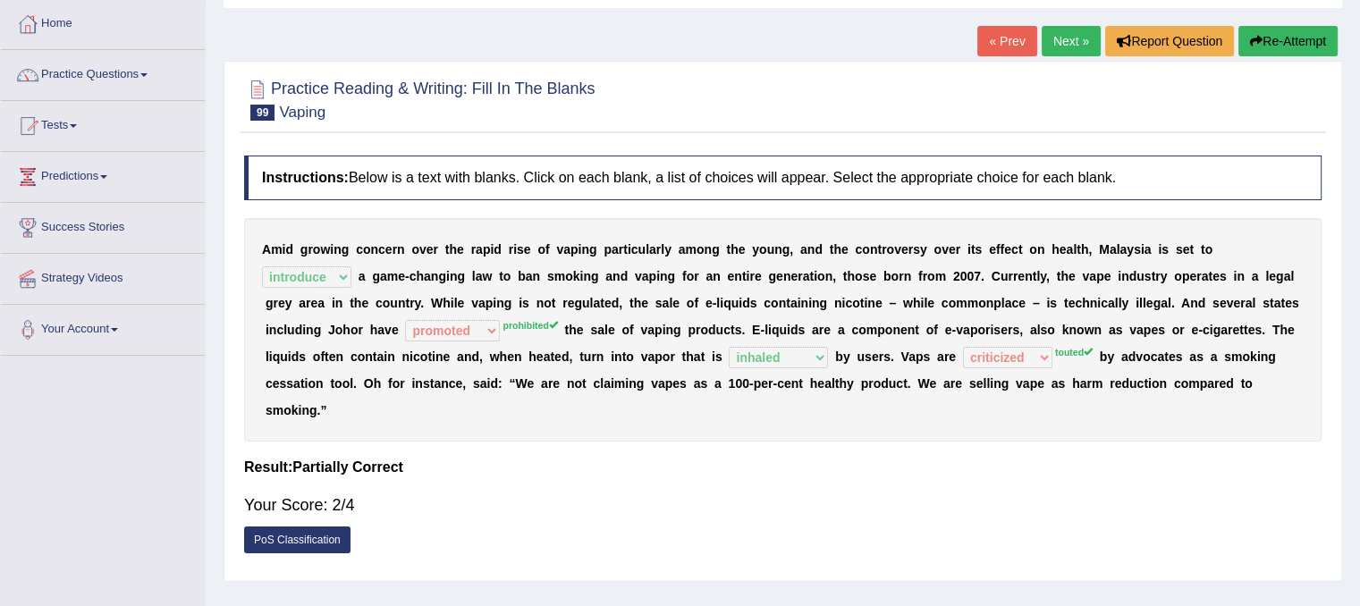
click at [1046, 43] on link "Next »" at bounding box center [1071, 41] width 59 height 30
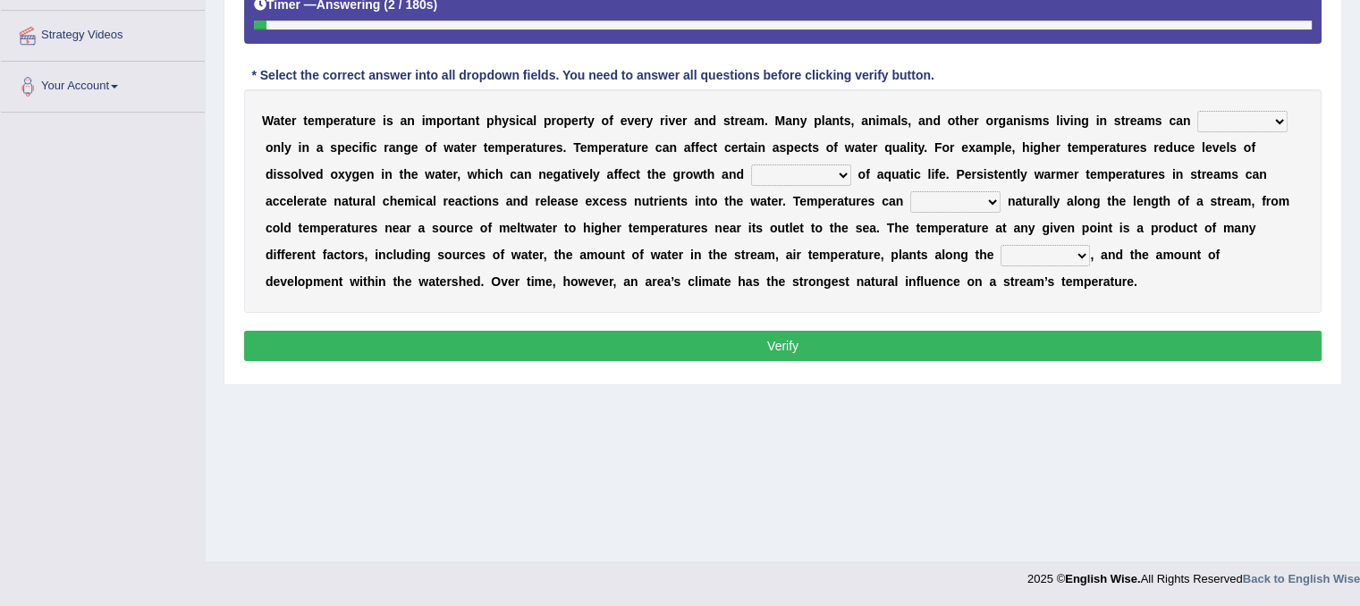
scroll to position [333, 0]
click at [1273, 116] on select "wither perish flourish deteriorate" at bounding box center [1243, 121] width 90 height 21
select select "flourish"
click at [1198, 111] on select "wither perish flourish deteriorate" at bounding box center [1243, 121] width 90 height 21
click at [1258, 118] on select "wither perish flourish deteriorate" at bounding box center [1243, 121] width 90 height 21
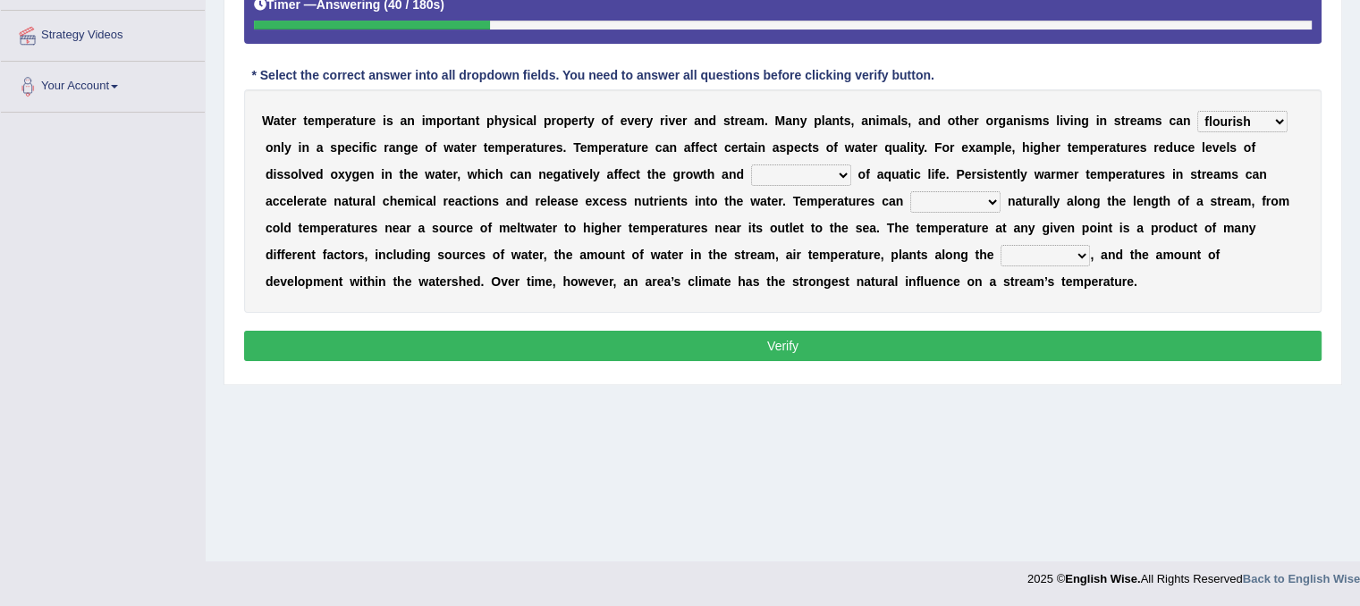
click at [1046, 200] on b "l" at bounding box center [1048, 201] width 4 height 14
click at [843, 173] on select "productivity corrosion appreciation degradation" at bounding box center [801, 175] width 100 height 21
select select "productivity"
click at [751, 165] on select "productivity corrosion appreciation degradation" at bounding box center [801, 175] width 100 height 21
click at [991, 201] on select "decline vary remain deteriorate" at bounding box center [956, 201] width 90 height 21
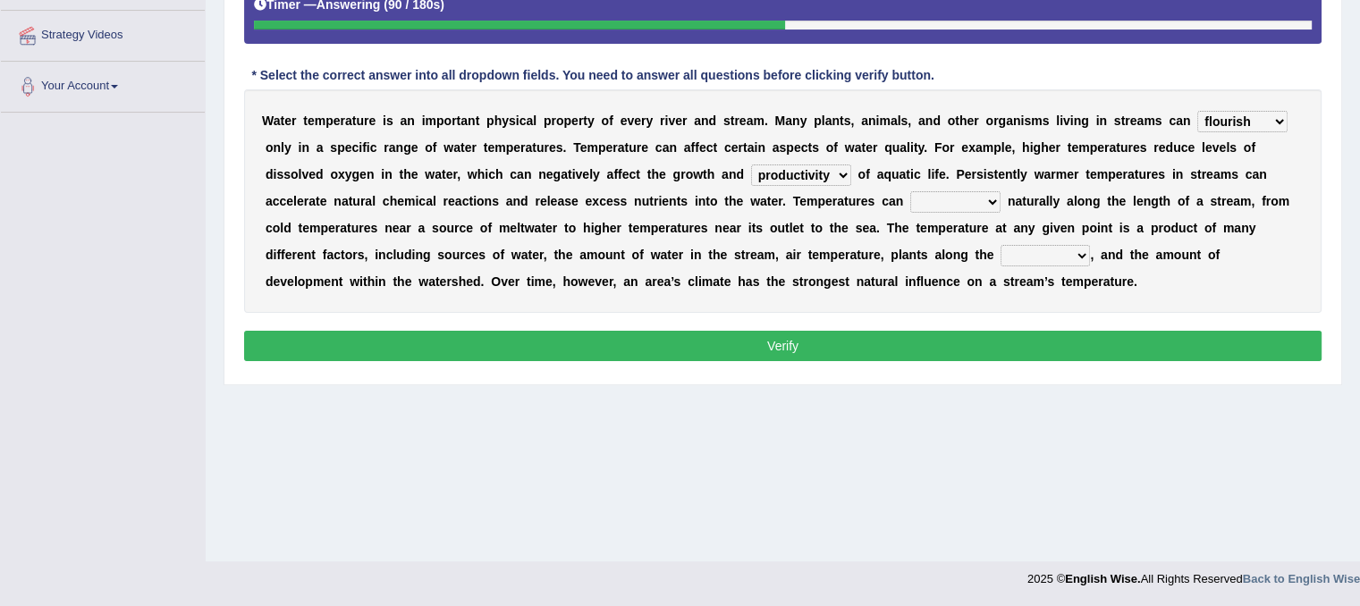
select select "remain"
click at [911, 191] on select "decline vary remain deteriorate" at bounding box center [956, 201] width 90 height 21
click at [1084, 256] on select "mountains road forest bank" at bounding box center [1045, 255] width 89 height 21
select select "forest"
click at [1001, 245] on select "mountains road forest bank" at bounding box center [1045, 255] width 89 height 21
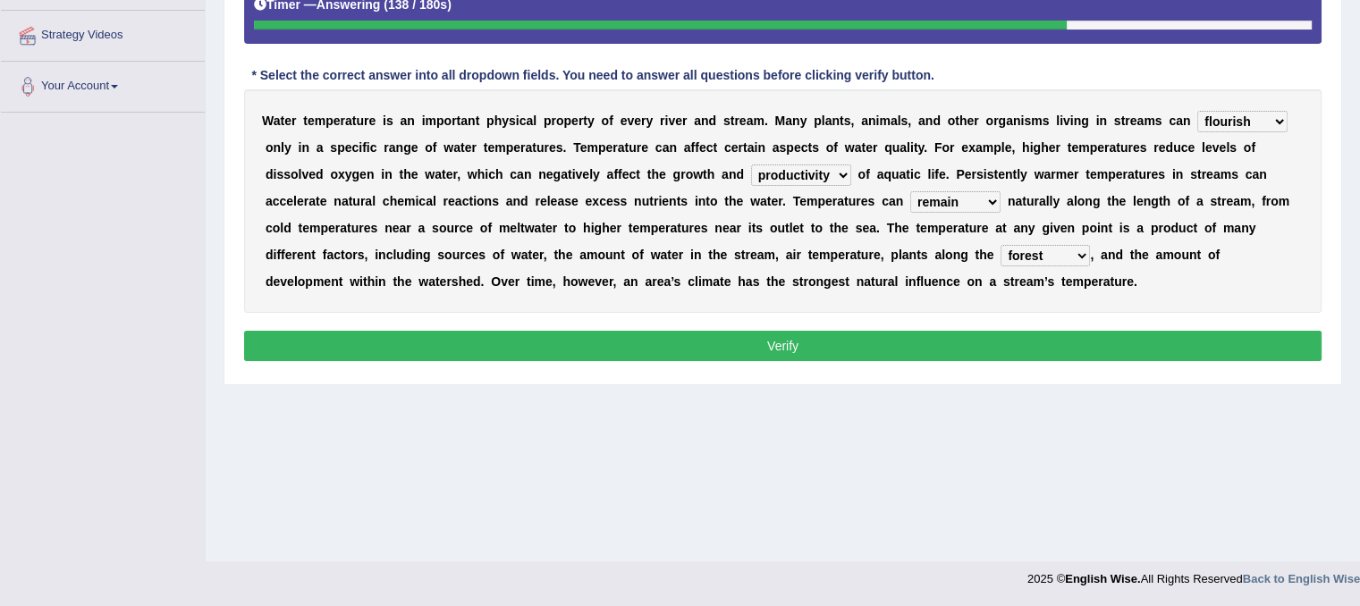
click at [1048, 250] on select "mountains road forest bank" at bounding box center [1045, 255] width 89 height 21
click at [911, 351] on button "Verify" at bounding box center [783, 346] width 1078 height 30
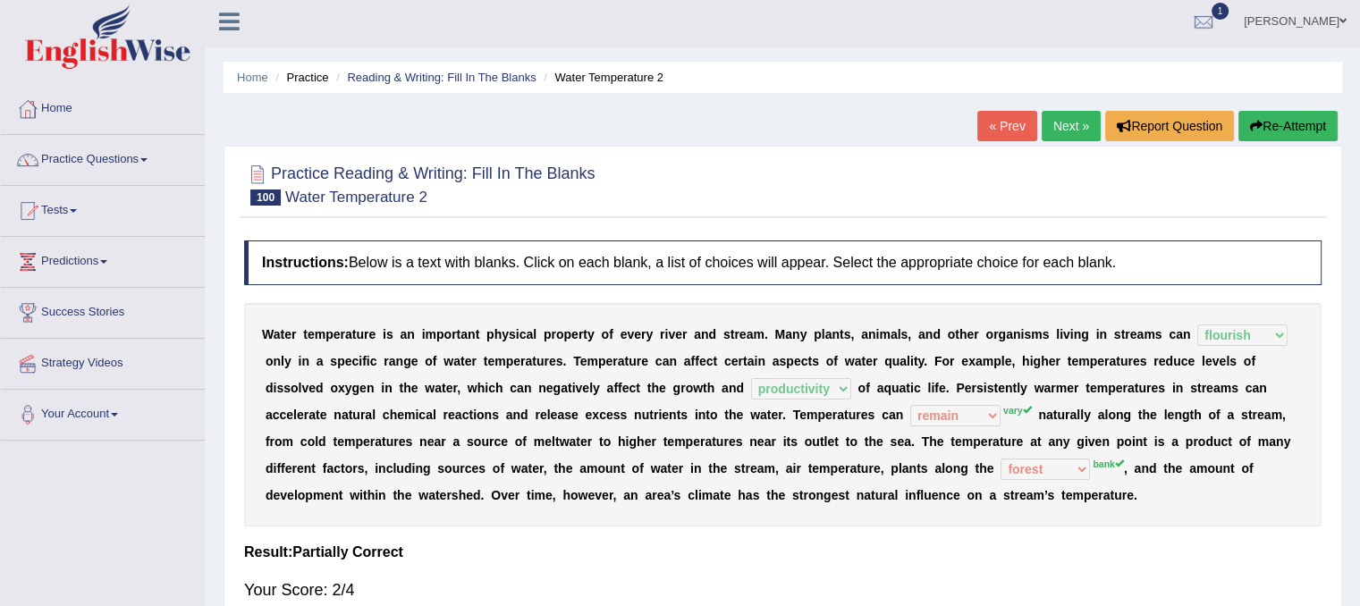
scroll to position [0, 0]
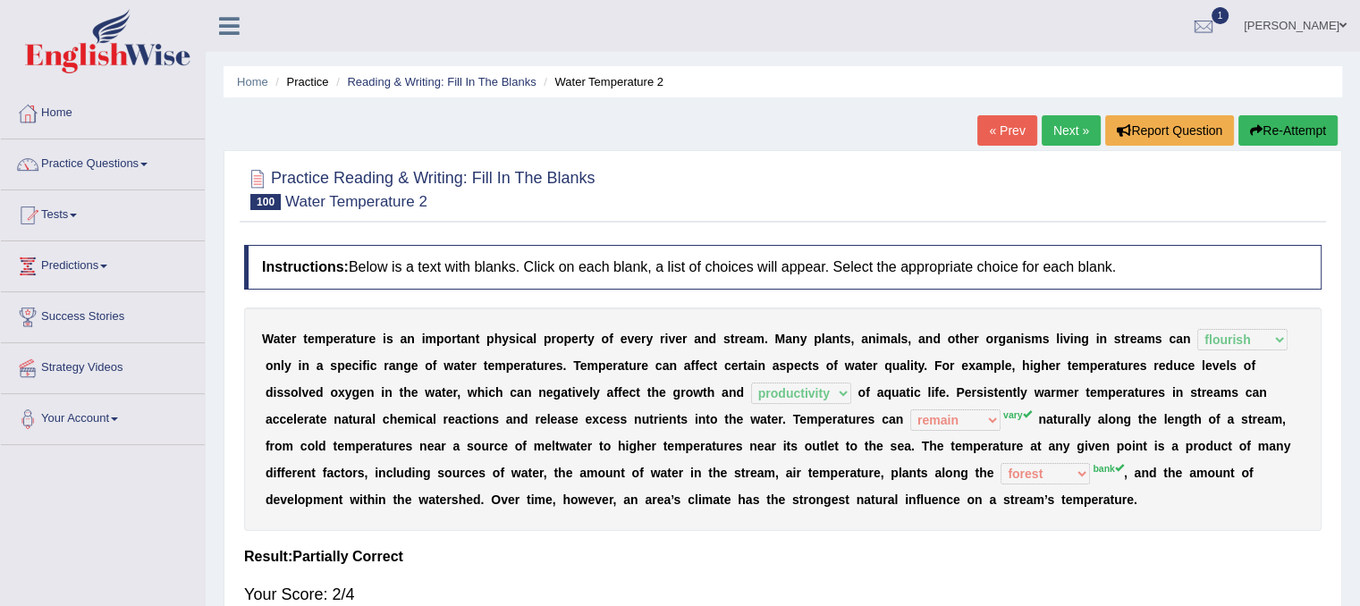
click at [1065, 130] on link "Next »" at bounding box center [1071, 130] width 59 height 30
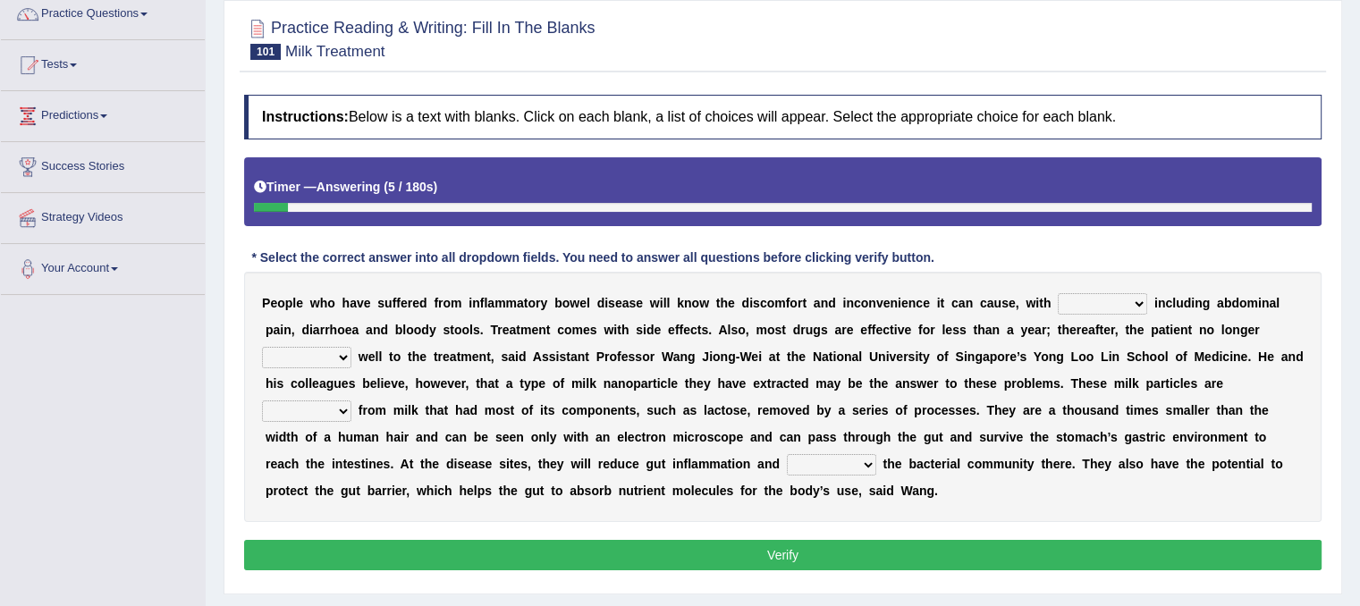
scroll to position [179, 0]
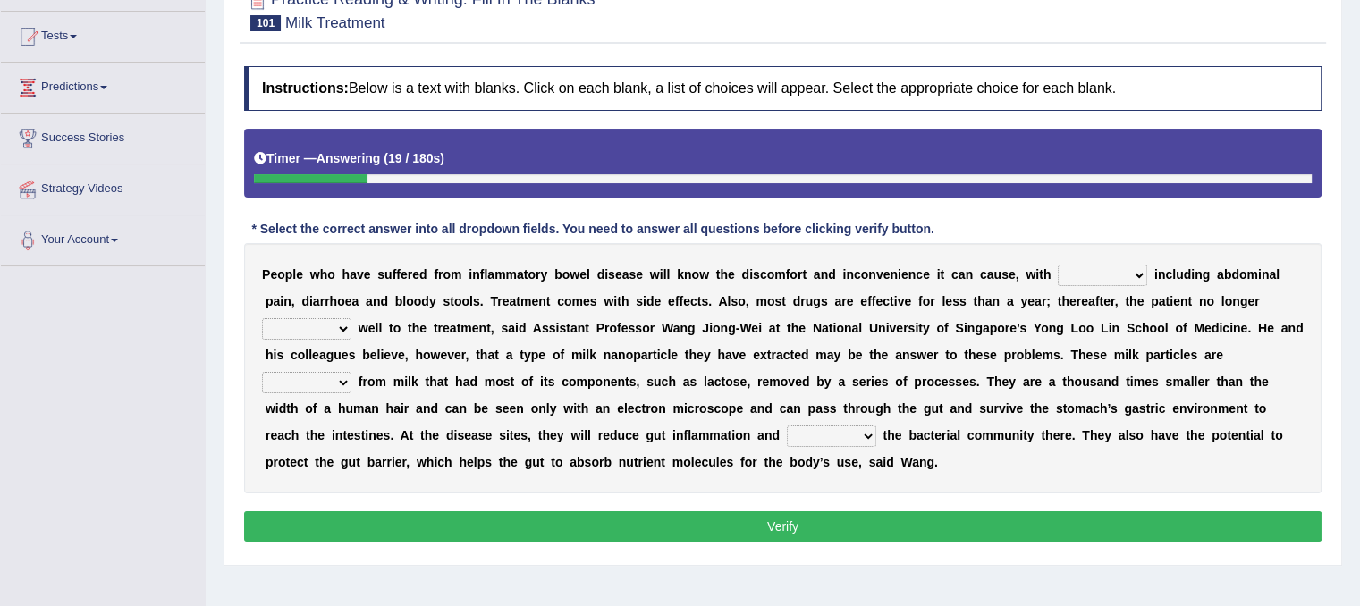
click at [1134, 272] on select "symptoms sources causes benefits" at bounding box center [1102, 275] width 89 height 21
select select "symptoms"
click at [1058, 265] on select "symptoms sources causes benefits" at bounding box center [1102, 275] width 89 height 21
click at [349, 330] on select "returns refers responds refuses" at bounding box center [306, 328] width 89 height 21
select select "responds"
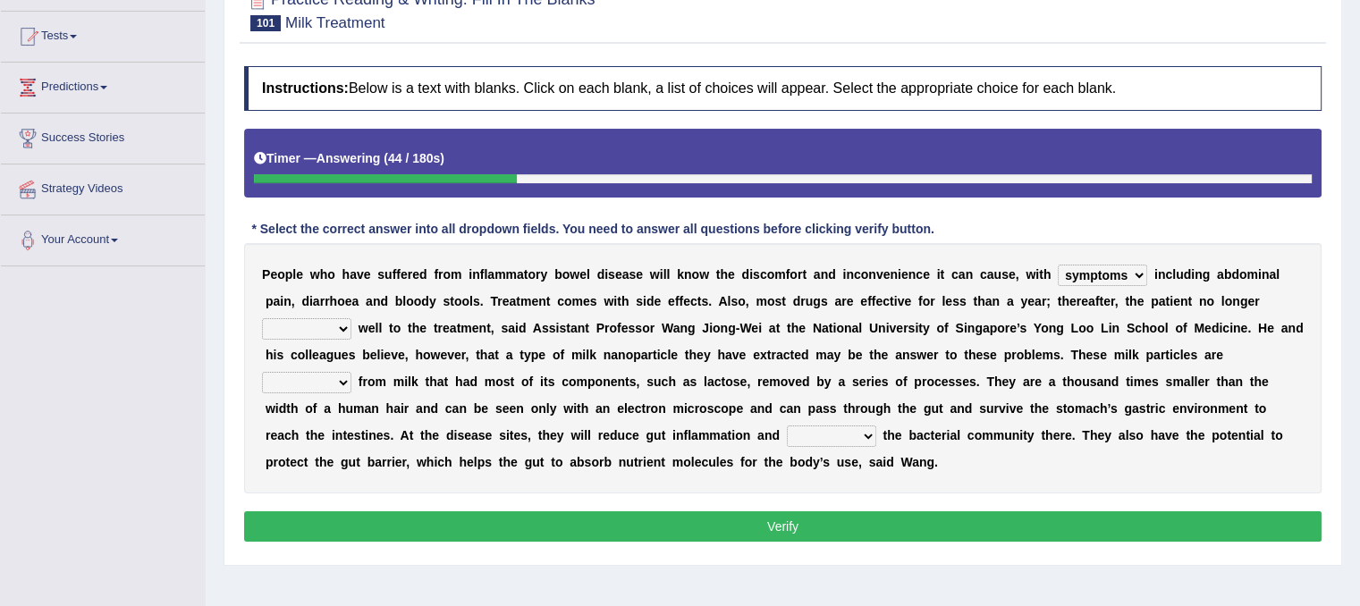
click at [262, 318] on select "returns refers responds refuses" at bounding box center [306, 328] width 89 height 21
click at [347, 381] on select "prohibited derived missed prevented" at bounding box center [306, 382] width 89 height 21
select select "prevented"
click at [262, 372] on select "prohibited derived missed prevented" at bounding box center [306, 382] width 89 height 21
click at [676, 146] on div "Timer — Answering ( 86 / 180s ) Skip" at bounding box center [783, 158] width 1058 height 31
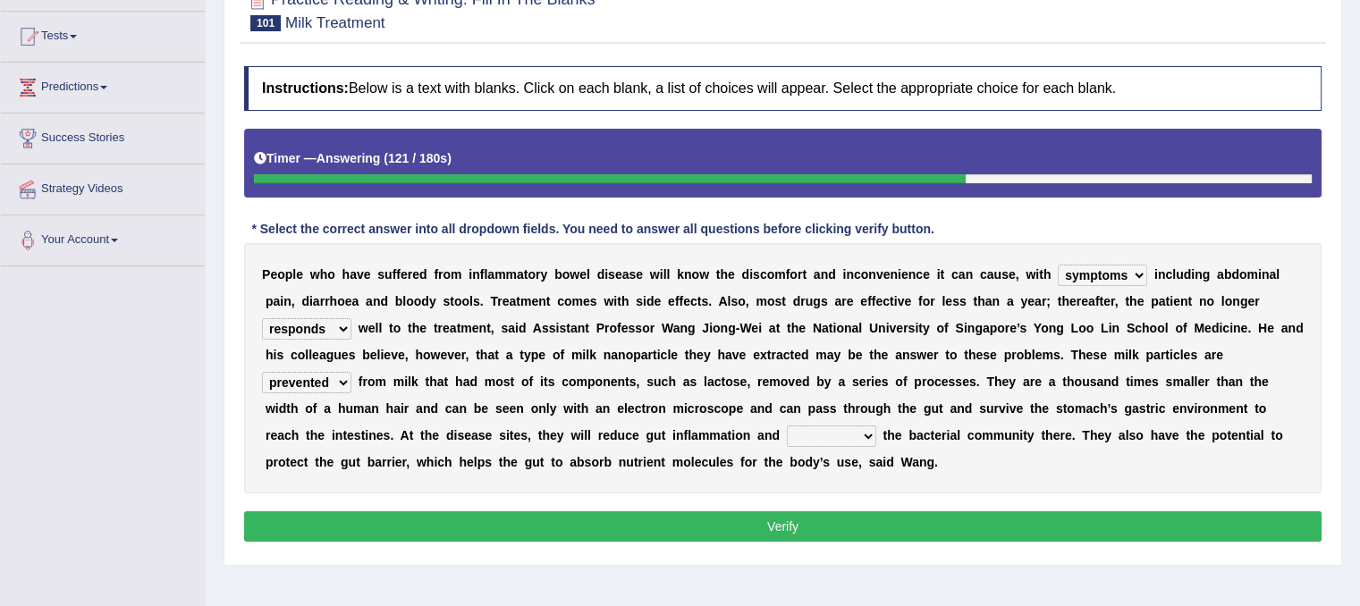
click at [866, 437] on select "restore erase quarantine disturb" at bounding box center [831, 436] width 89 height 21
select select "quarantine"
click at [787, 426] on select "restore erase quarantine disturb" at bounding box center [831, 436] width 89 height 21
click at [819, 522] on button "Verify" at bounding box center [783, 527] width 1078 height 30
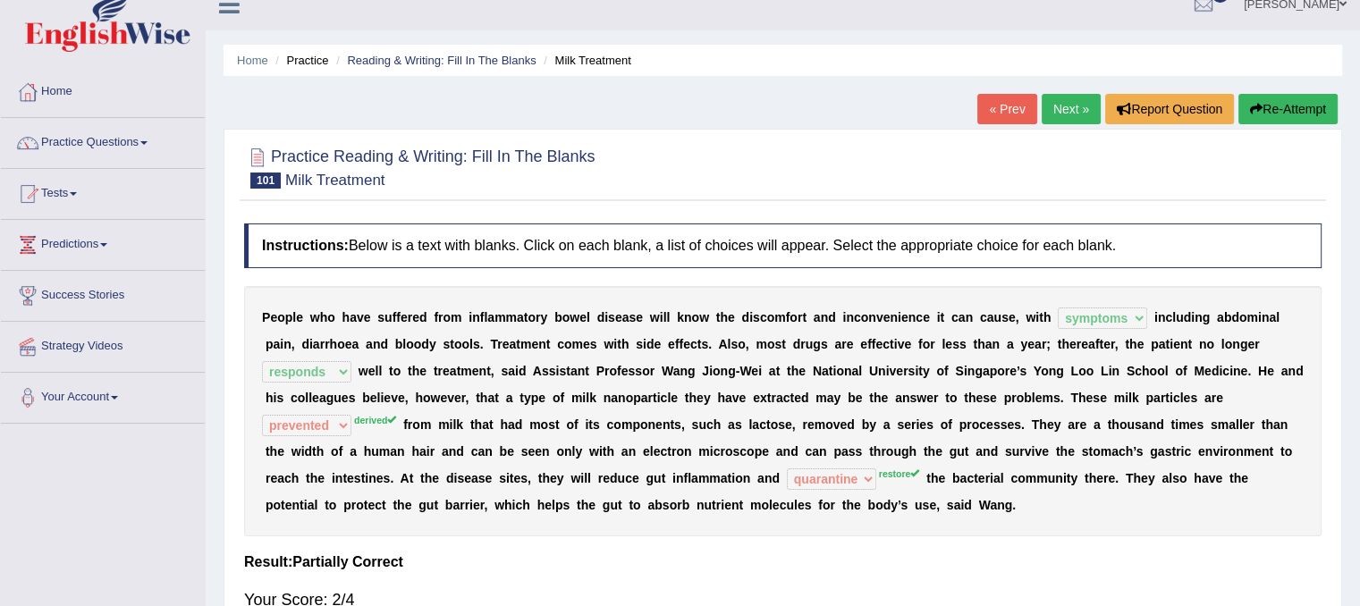
scroll to position [0, 0]
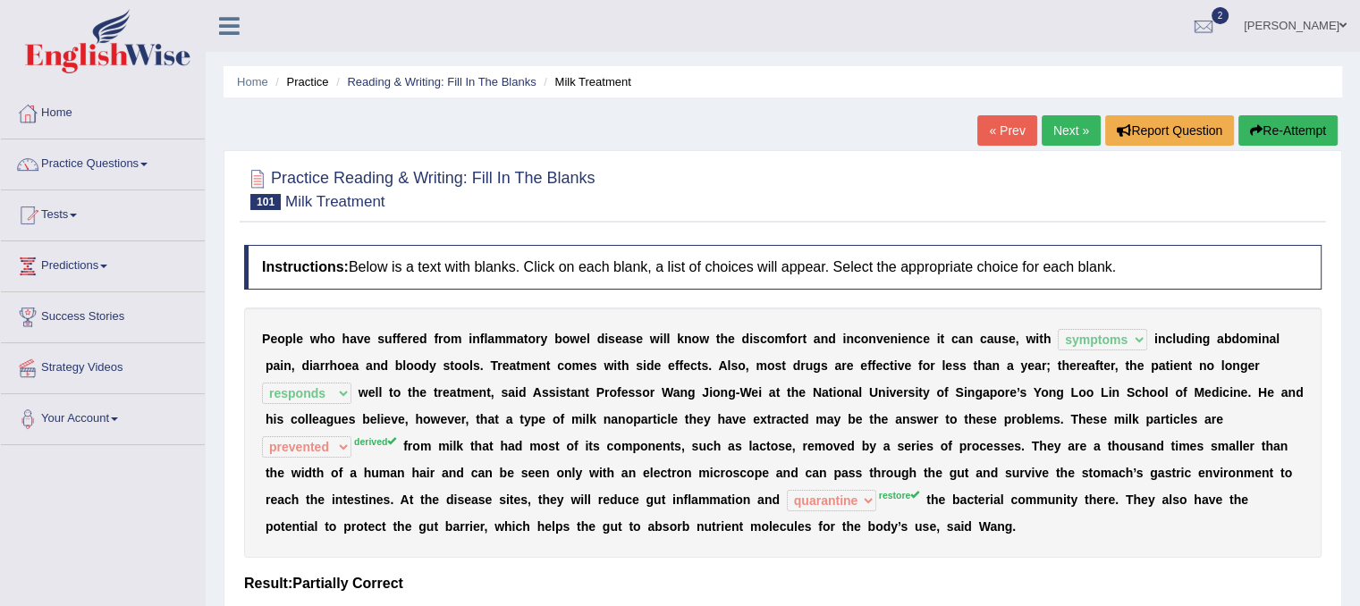
click at [1064, 133] on link "Next »" at bounding box center [1071, 130] width 59 height 30
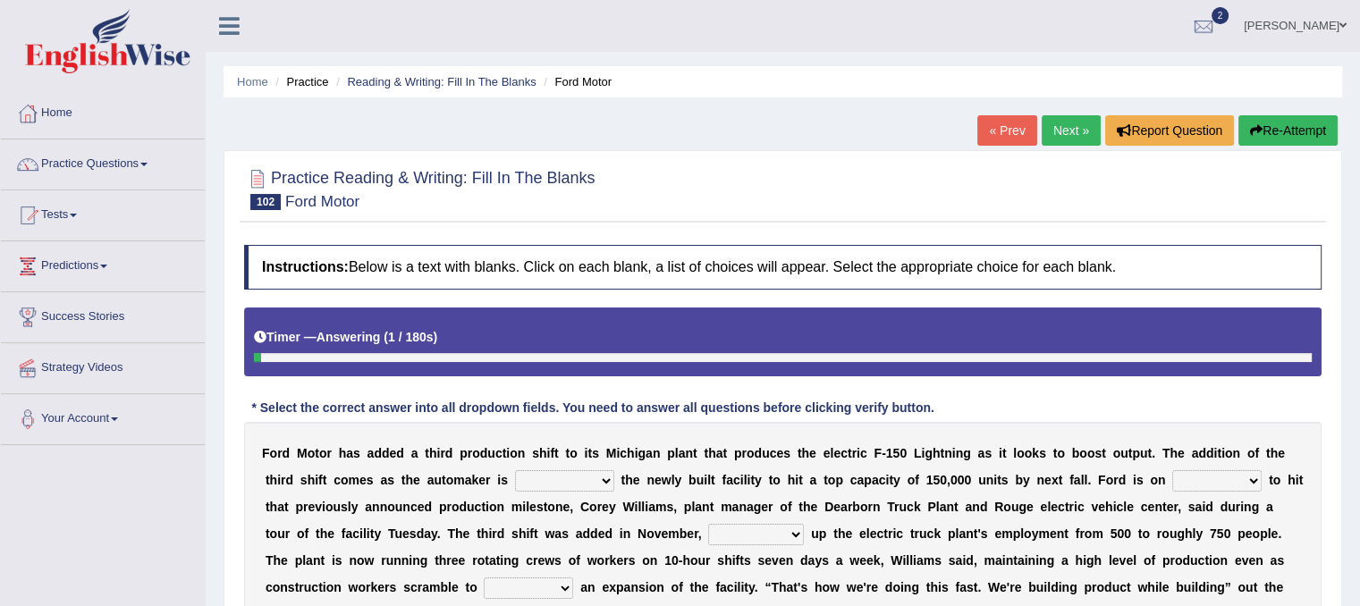
scroll to position [333, 0]
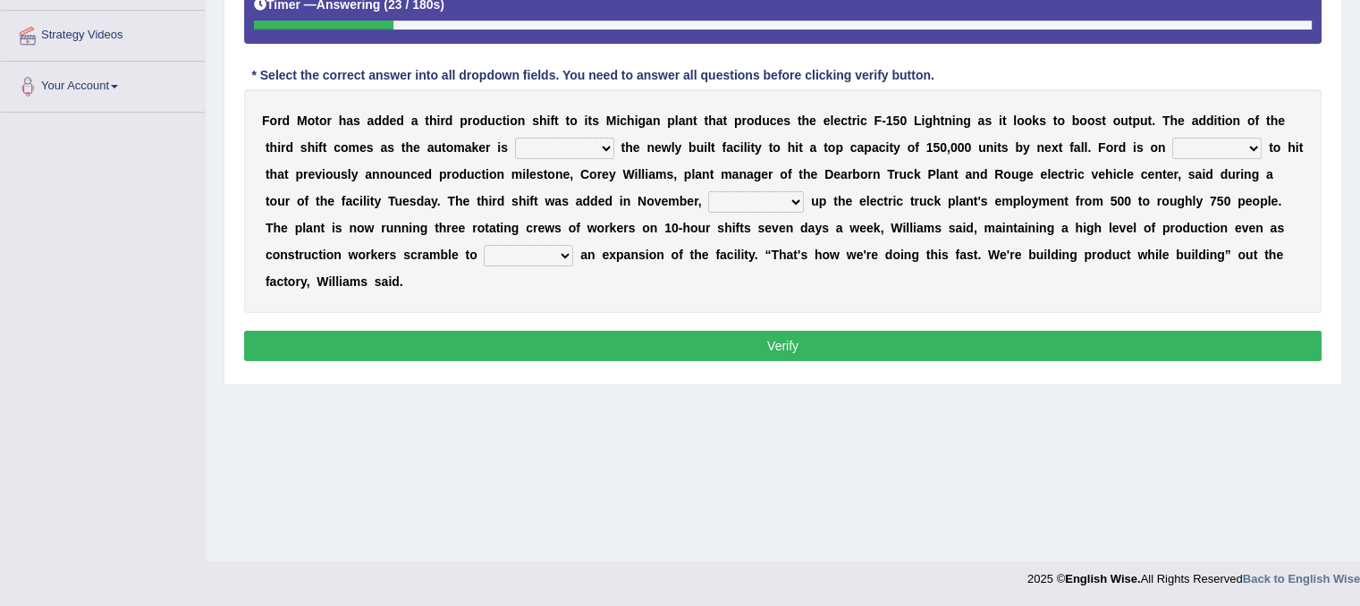
click at [608, 144] on select "selling decorating demolishing expanding" at bounding box center [564, 148] width 99 height 21
select select "selling"
click at [515, 138] on select "selling decorating demolishing expanding" at bounding box center [564, 148] width 99 height 21
click at [1249, 144] on select "foot table time track" at bounding box center [1217, 148] width 89 height 21
select select "track"
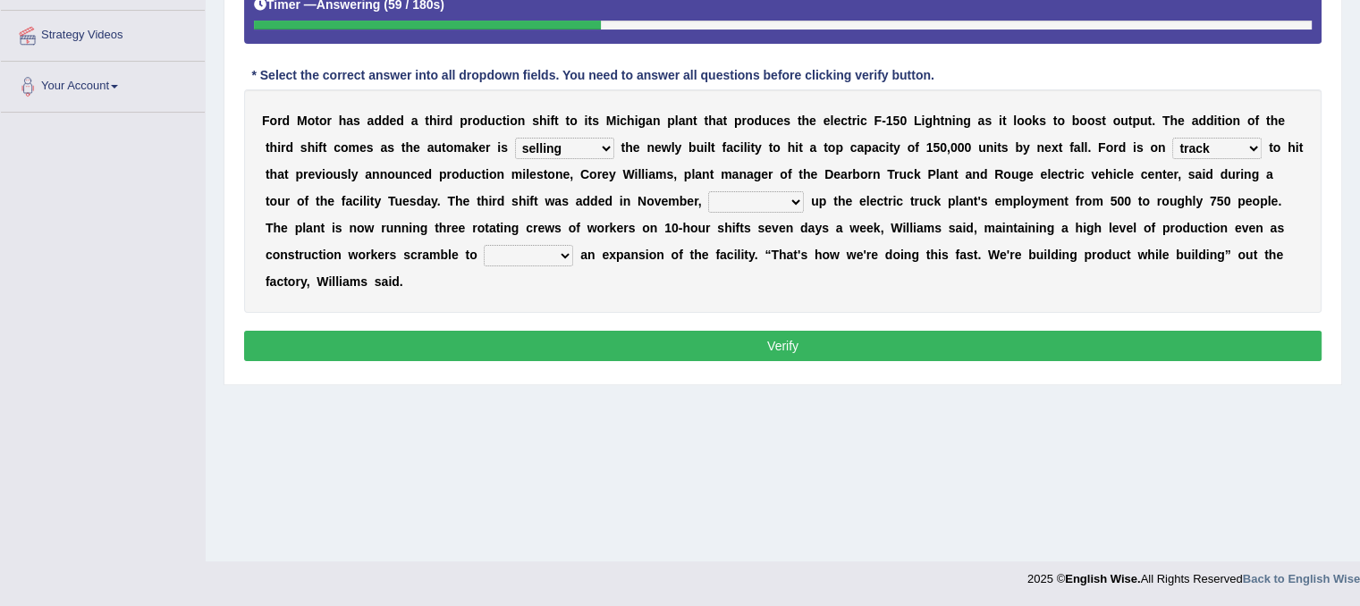
click at [1173, 138] on select "foot table time track" at bounding box center [1217, 148] width 89 height 21
click at [766, 197] on select "maintaining diminishing decreasing bumping" at bounding box center [756, 201] width 96 height 21
click at [708, 191] on select "maintaining diminishing decreasing bumping" at bounding box center [756, 201] width 96 height 21
click at [594, 138] on select "selling decorating demolishing expanding" at bounding box center [564, 148] width 99 height 21
click at [749, 201] on select "maintaining diminishing decreasing bumping" at bounding box center [756, 201] width 96 height 21
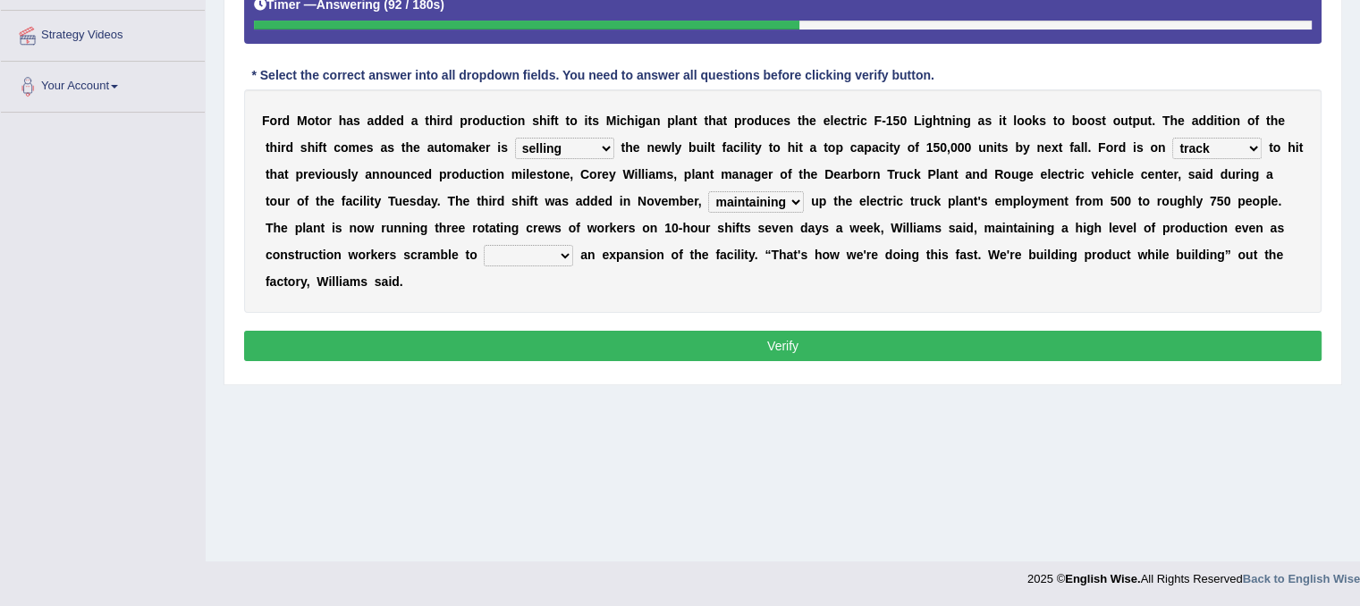
click at [708, 191] on select "maintaining diminishing decreasing bumping" at bounding box center [756, 201] width 96 height 21
click at [763, 199] on select "maintaining diminishing decreasing bumping" at bounding box center [756, 201] width 96 height 21
select select "maintaining"
click at [708, 191] on select "maintaining diminishing decreasing bumping" at bounding box center [756, 201] width 96 height 21
click at [560, 251] on select "cease postpone complete reverse" at bounding box center [528, 255] width 89 height 21
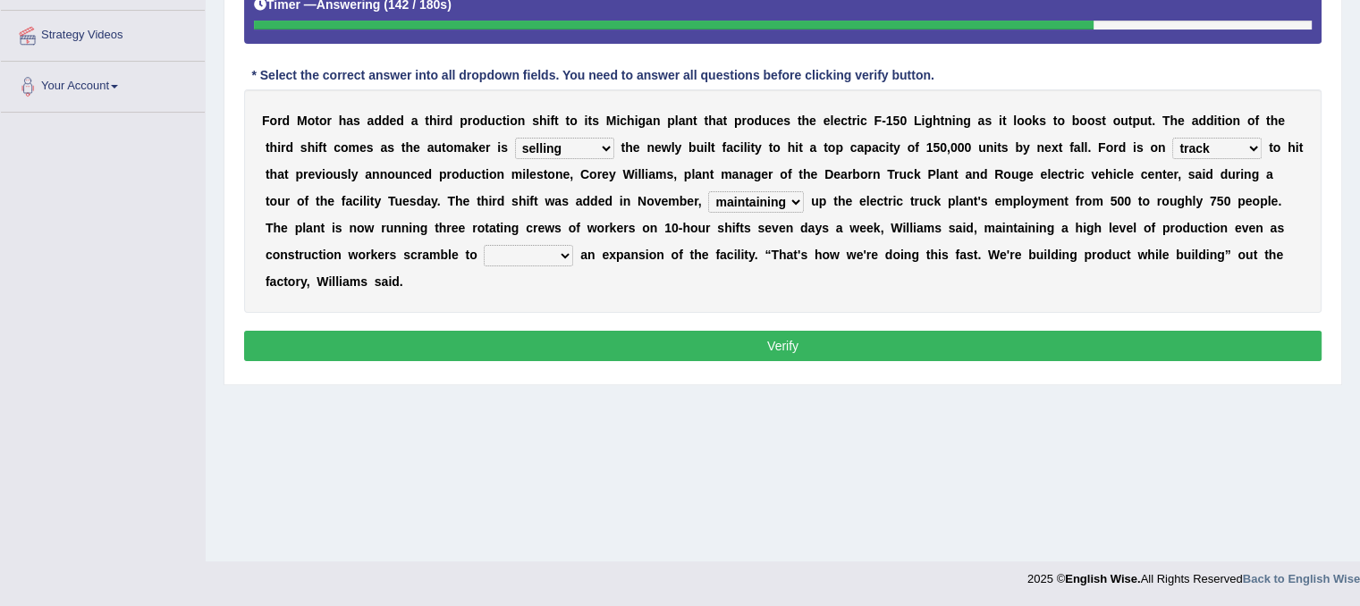
select select "reverse"
click at [484, 245] on select "cease postpone complete reverse" at bounding box center [528, 255] width 89 height 21
click at [572, 339] on button "Verify" at bounding box center [783, 346] width 1078 height 30
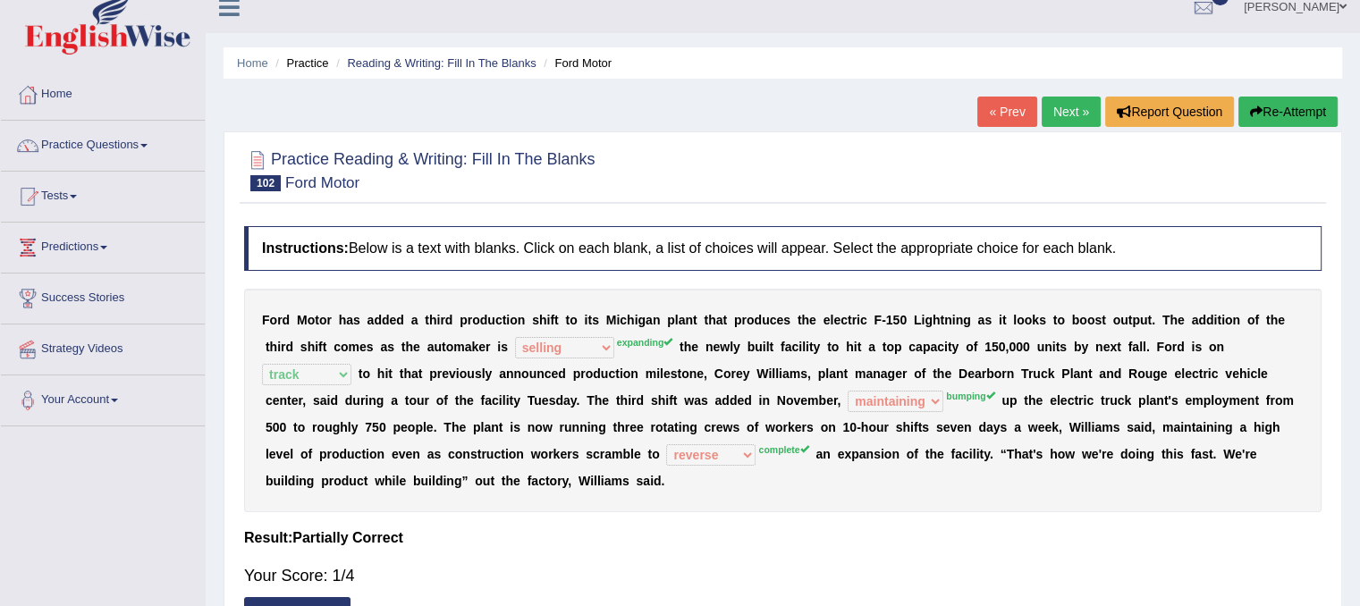
scroll to position [0, 0]
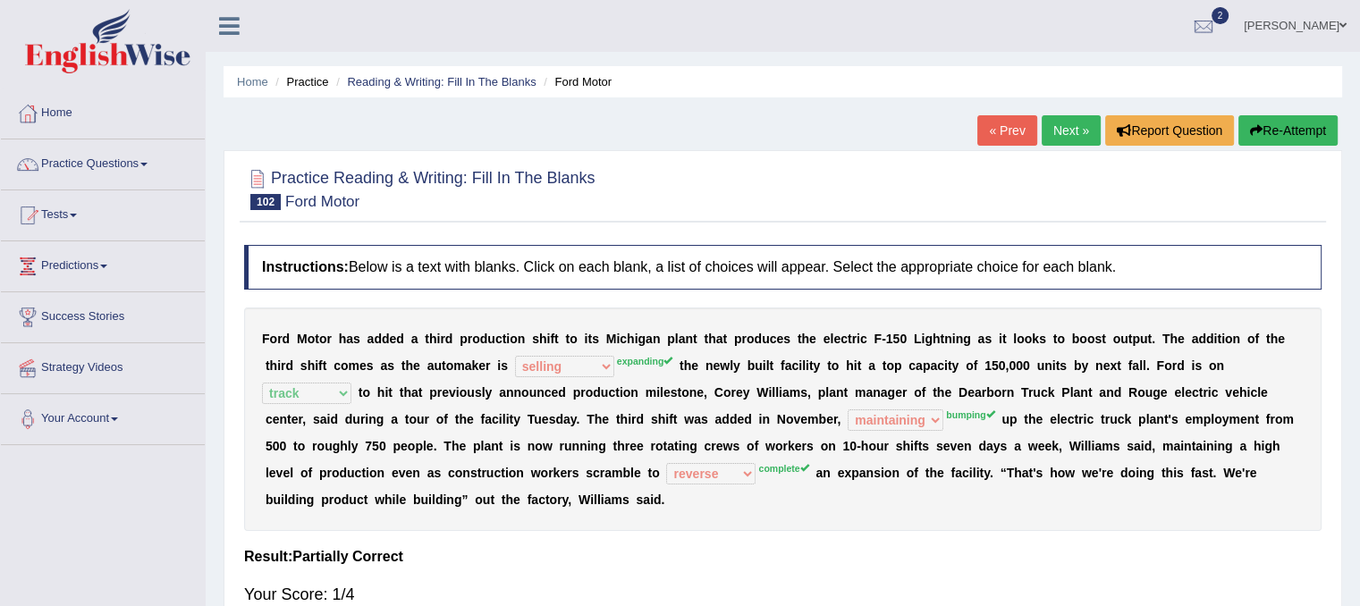
click at [1052, 137] on link "Next »" at bounding box center [1071, 130] width 59 height 30
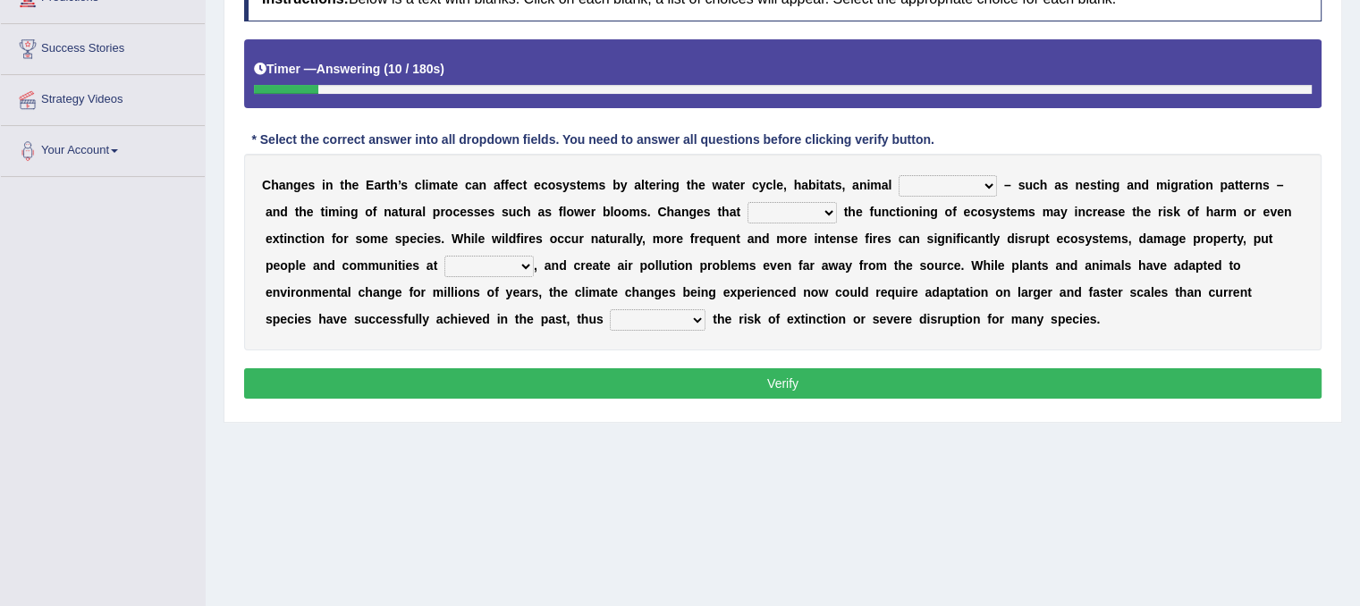
click at [992, 183] on select "creativity behavior weaknesses amounts" at bounding box center [948, 185] width 98 height 21
select select "behavior"
click at [899, 175] on select "creativity behavior weaknesses amounts" at bounding box center [948, 185] width 98 height 21
click at [829, 212] on select "enclose interfere disrupt benefit" at bounding box center [792, 212] width 89 height 21
select select "enclose"
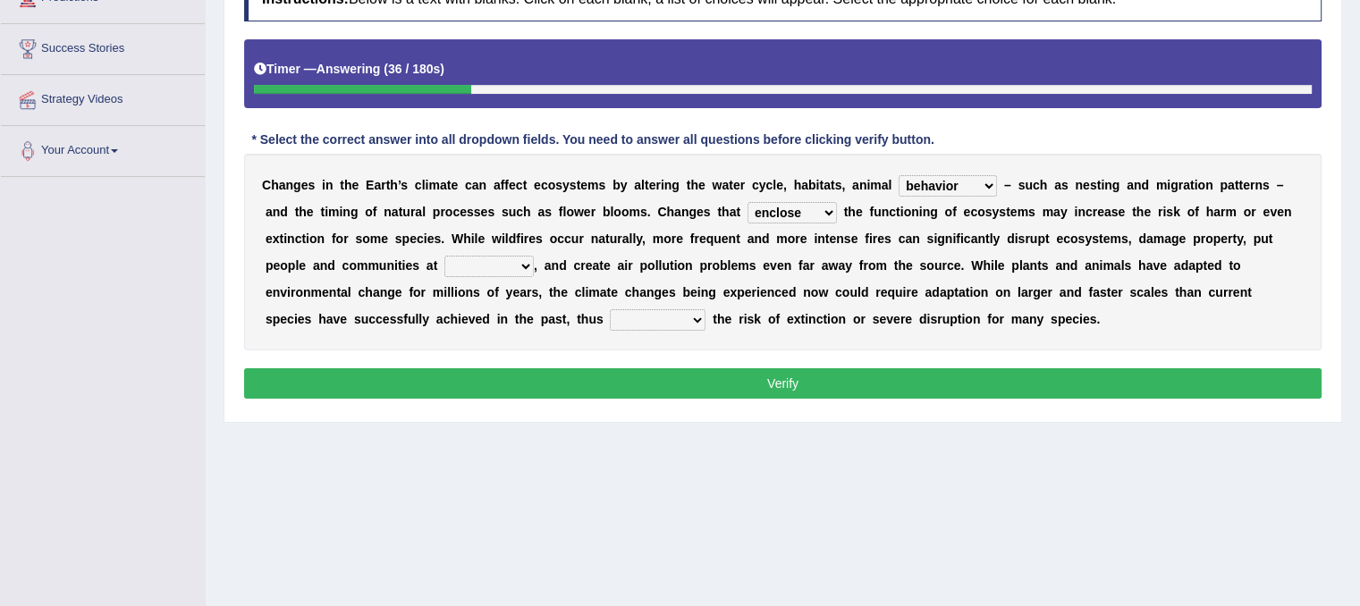
click at [748, 202] on select "enclose interfere disrupt benefit" at bounding box center [792, 212] width 89 height 21
click at [526, 264] on select "ease front risk first" at bounding box center [489, 266] width 89 height 21
select select "risk"
click at [445, 256] on select "ease front risk first" at bounding box center [489, 266] width 89 height 21
click at [640, 317] on select "mitigating increasing maintaining decreasing" at bounding box center [658, 319] width 96 height 21
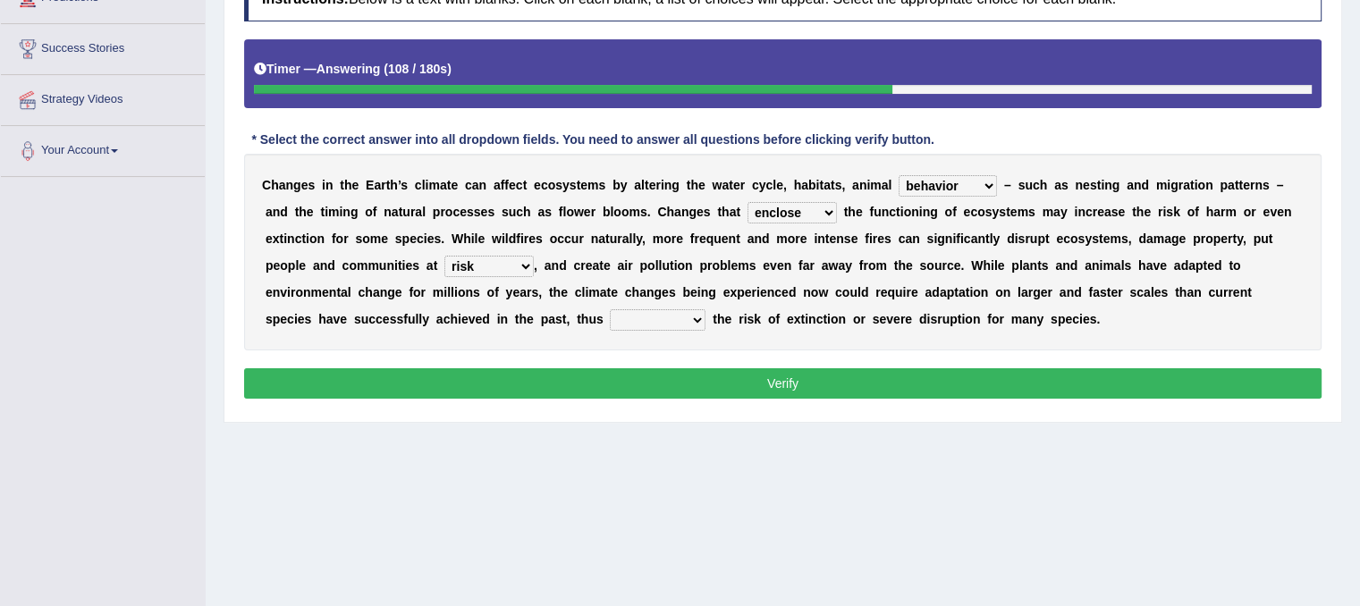
select select "increasing"
click at [610, 309] on select "mitigating increasing maintaining decreasing" at bounding box center [658, 319] width 96 height 21
click at [629, 381] on button "Verify" at bounding box center [783, 383] width 1078 height 30
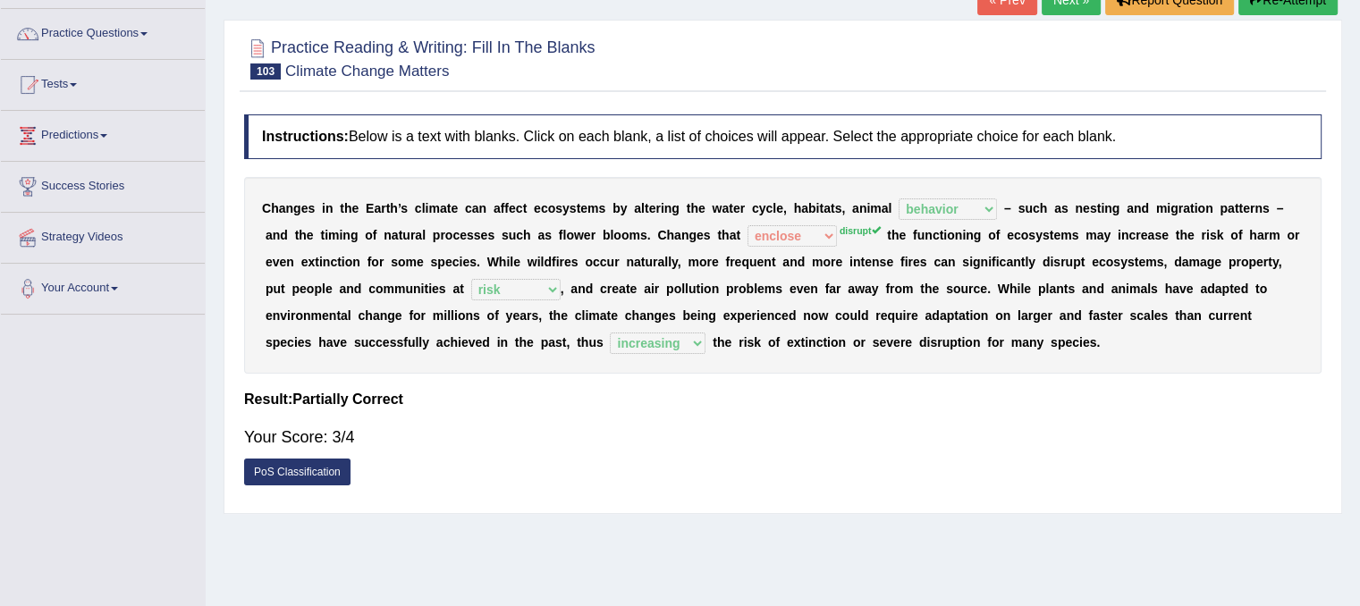
scroll to position [89, 0]
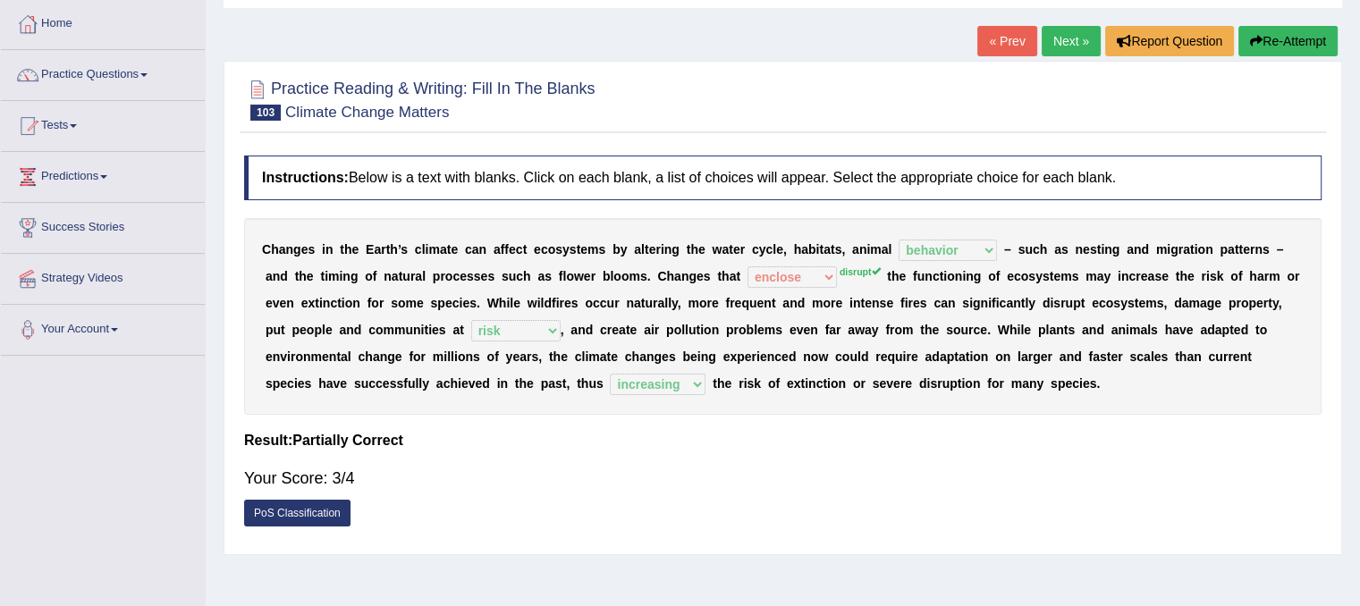
click at [1064, 37] on link "Next »" at bounding box center [1071, 41] width 59 height 30
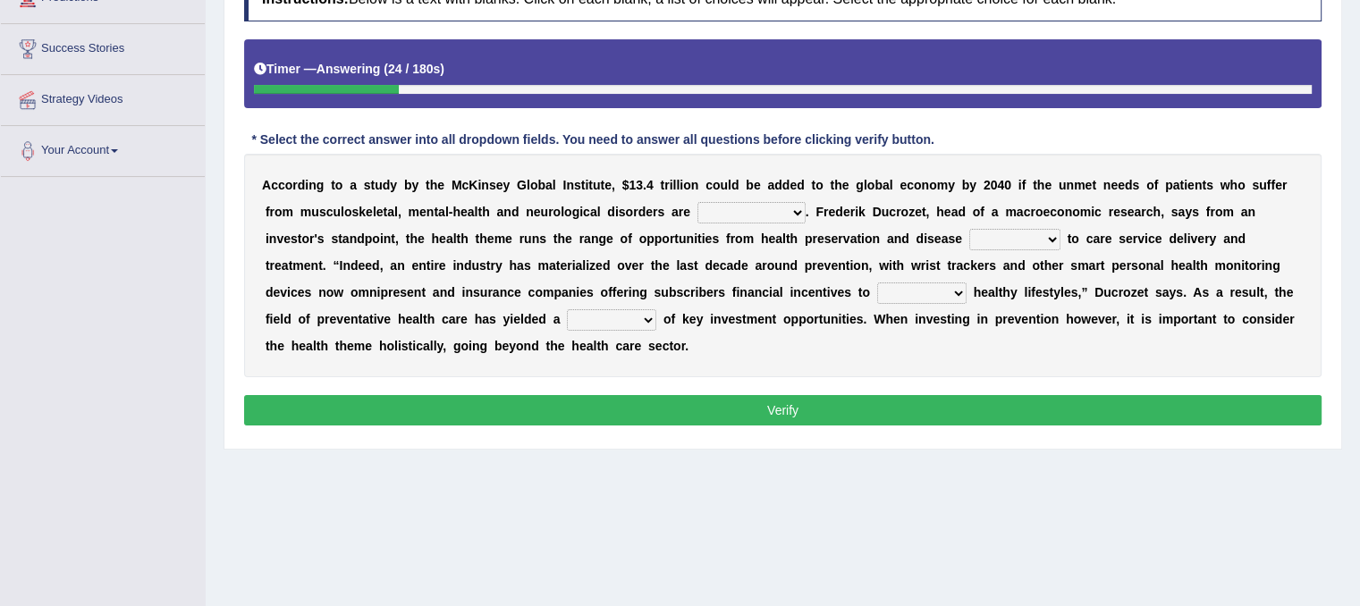
click at [806, 208] on b "." at bounding box center [808, 212] width 4 height 14
click at [799, 208] on select "demonstrated created addressed altered" at bounding box center [752, 212] width 108 height 21
select select "altered"
click at [698, 202] on select "demonstrated created addressed altered" at bounding box center [752, 212] width 108 height 21
click at [789, 208] on select "demonstrated created addressed altered" at bounding box center [752, 212] width 108 height 21
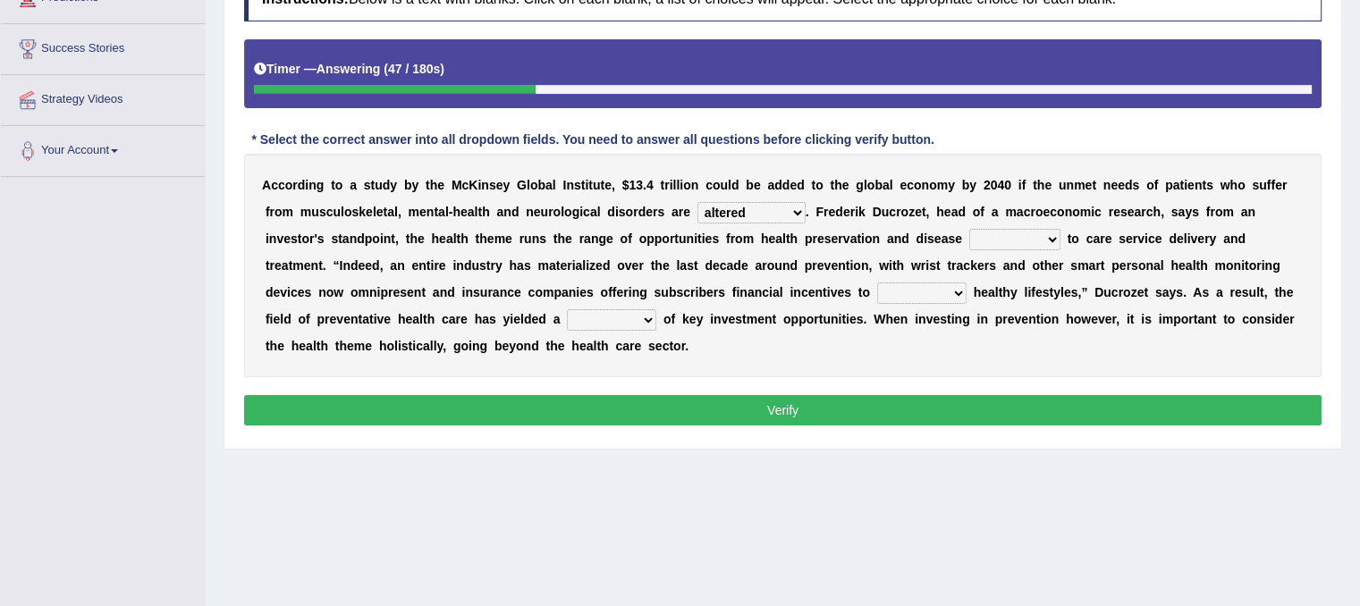
click at [861, 233] on b "i" at bounding box center [863, 239] width 4 height 14
click at [1051, 239] on select "prevention projection promotion prohibition" at bounding box center [1015, 239] width 91 height 21
select select "prevention"
click at [970, 229] on select "prevention projection promotion prohibition" at bounding box center [1015, 239] width 91 height 21
click at [961, 292] on select "adopt effect abandon extend" at bounding box center [921, 293] width 89 height 21
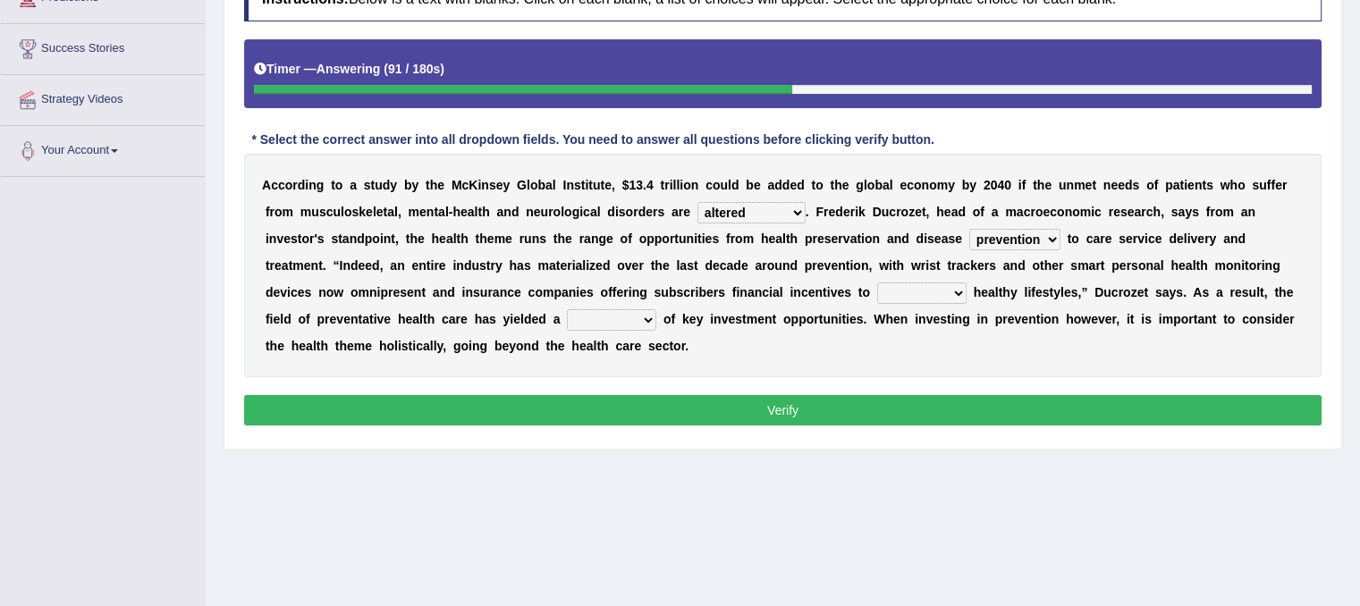
select select "adopt"
click at [877, 283] on select "adopt effect abandon extend" at bounding box center [921, 293] width 89 height 21
click at [1038, 230] on select "prevention projection promotion prohibition" at bounding box center [1015, 239] width 91 height 21
click at [970, 229] on select "prevention projection promotion prohibition" at bounding box center [1015, 239] width 91 height 21
click at [1046, 237] on select "prevention projection promotion prohibition" at bounding box center [1015, 239] width 91 height 21
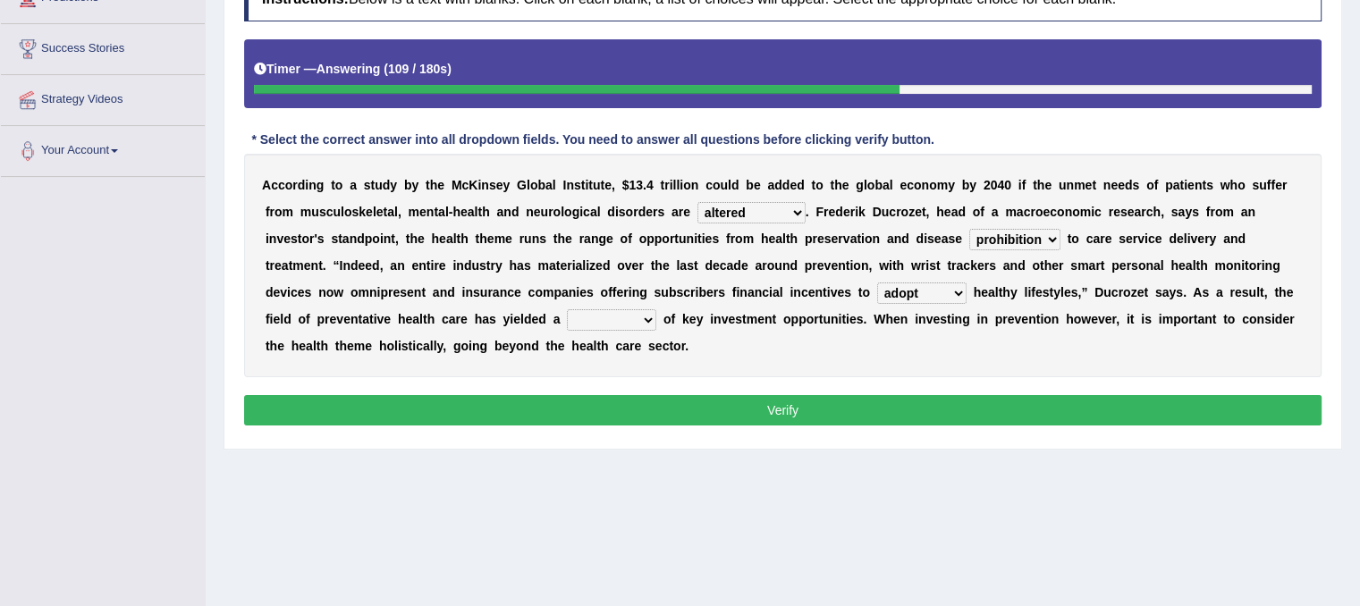
select select "prevention"
click at [970, 229] on select "prevention projection promotion prohibition" at bounding box center [1015, 239] width 91 height 21
click at [942, 290] on select "adopt effect abandon extend" at bounding box center [921, 293] width 89 height 21
click at [846, 377] on div "Instructions: Below is a text with blanks. Click on each blank, a list of choic…" at bounding box center [783, 204] width 1087 height 472
click at [647, 317] on select "number means team network" at bounding box center [611, 319] width 89 height 21
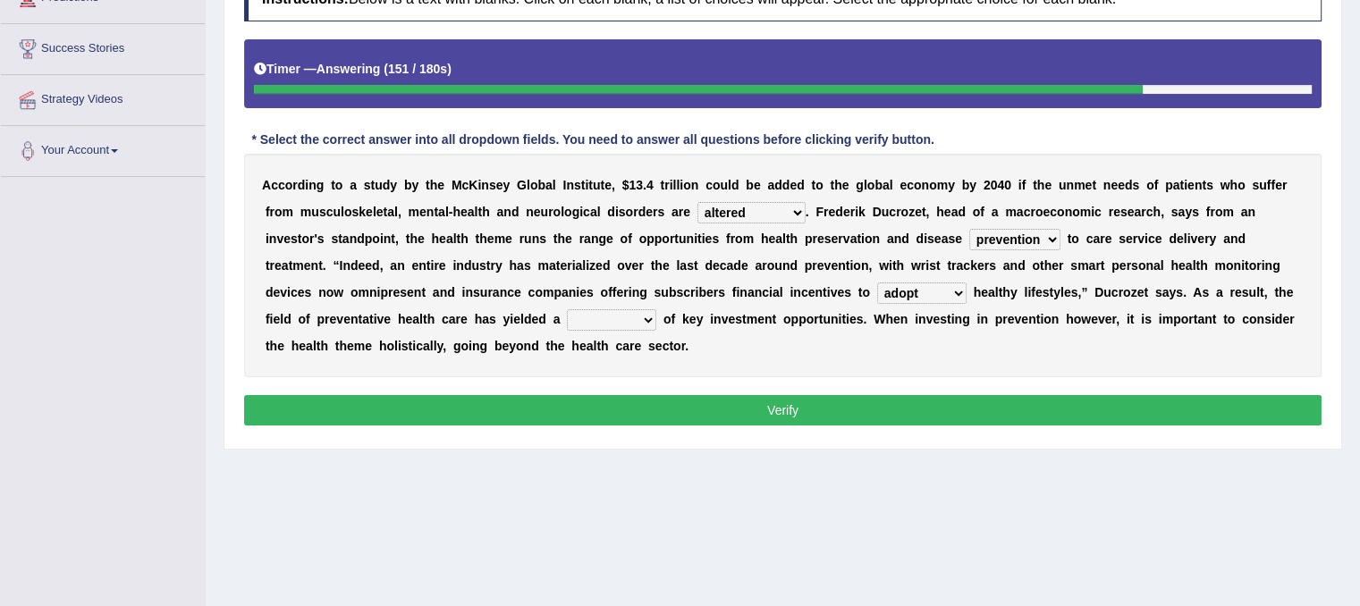
select select "network"
click at [567, 309] on select "number means team network" at bounding box center [611, 319] width 89 height 21
click at [656, 408] on button "Verify" at bounding box center [783, 410] width 1078 height 30
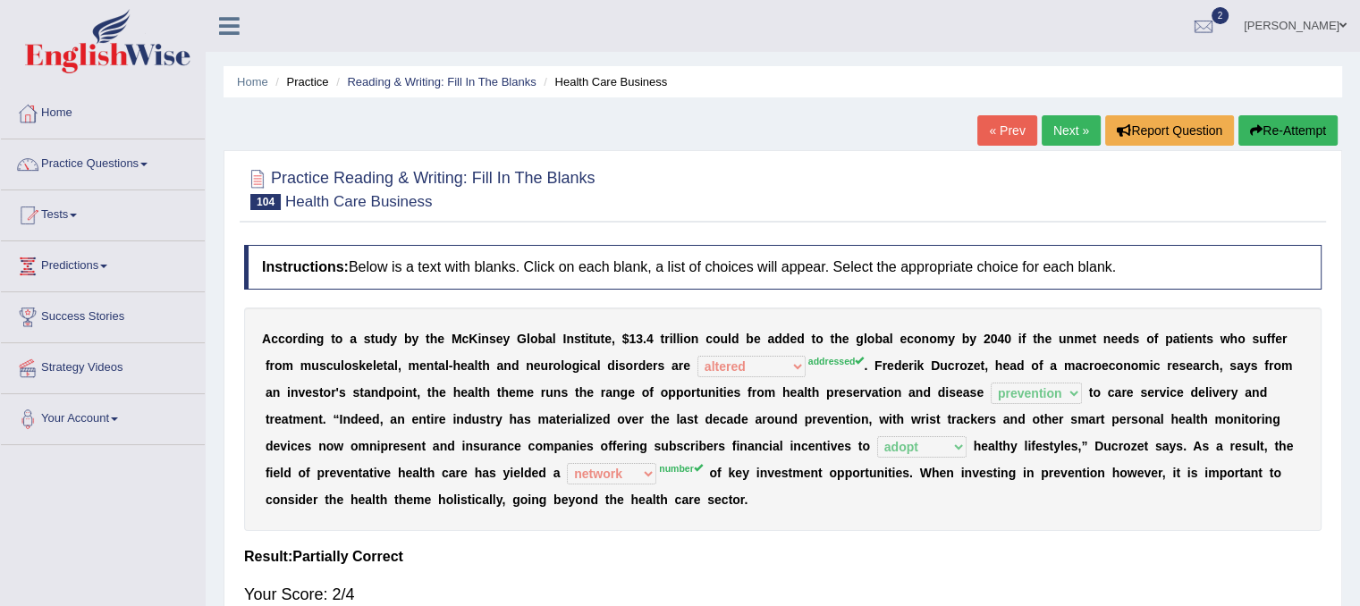
click at [1063, 139] on link "Next »" at bounding box center [1071, 130] width 59 height 30
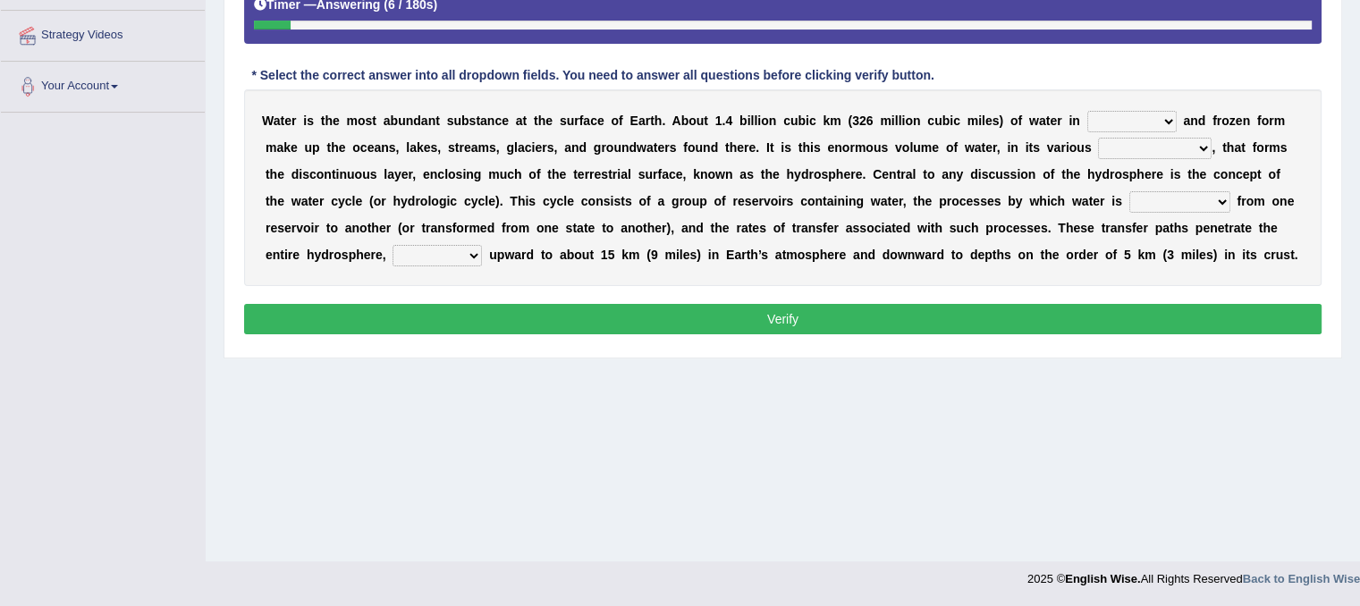
click at [1177, 114] on b at bounding box center [1180, 121] width 7 height 14
click at [1159, 119] on select "liquid mixed gaseous solid" at bounding box center [1132, 121] width 89 height 21
select select "liquid"
click at [1088, 111] on select "liquid mixed gaseous solid" at bounding box center [1132, 121] width 89 height 21
click at [1206, 146] on select "levels formats fields manifestations" at bounding box center [1155, 148] width 114 height 21
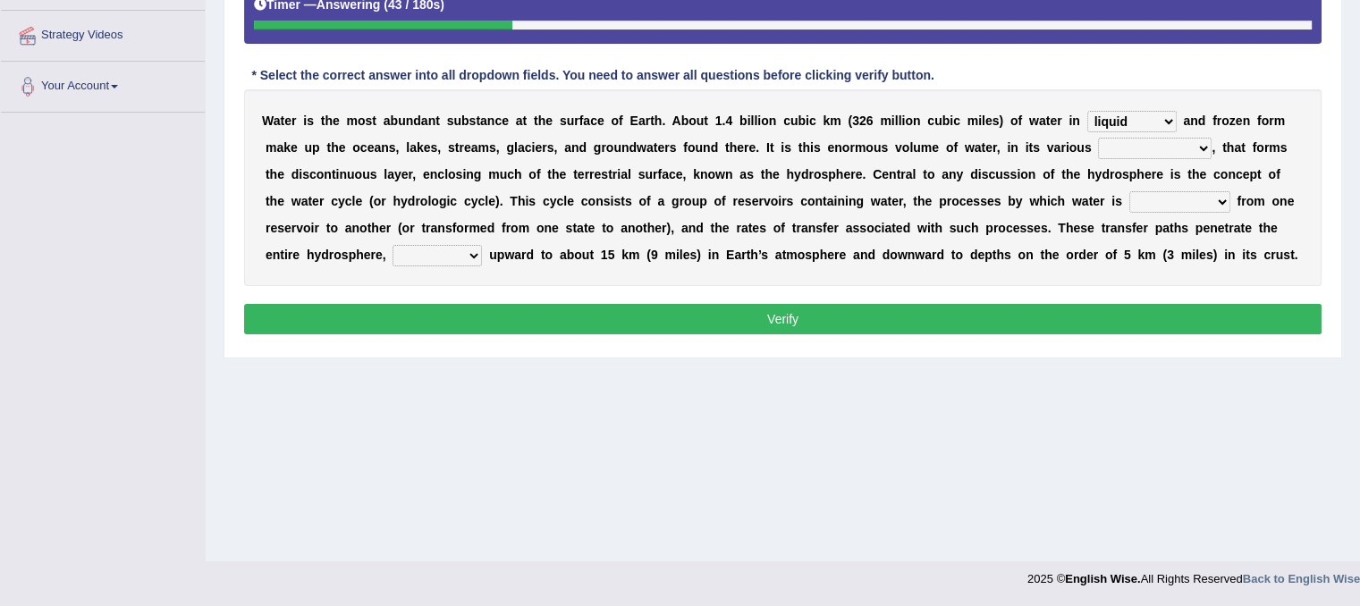
select select "levels"
click at [1098, 138] on select "levels formats fields manifestations" at bounding box center [1155, 148] width 114 height 21
click at [1157, 122] on select "liquid mixed gaseous solid" at bounding box center [1132, 121] width 89 height 21
select select "solid"
click at [1088, 111] on select "liquid mixed gaseous solid" at bounding box center [1132, 121] width 89 height 21
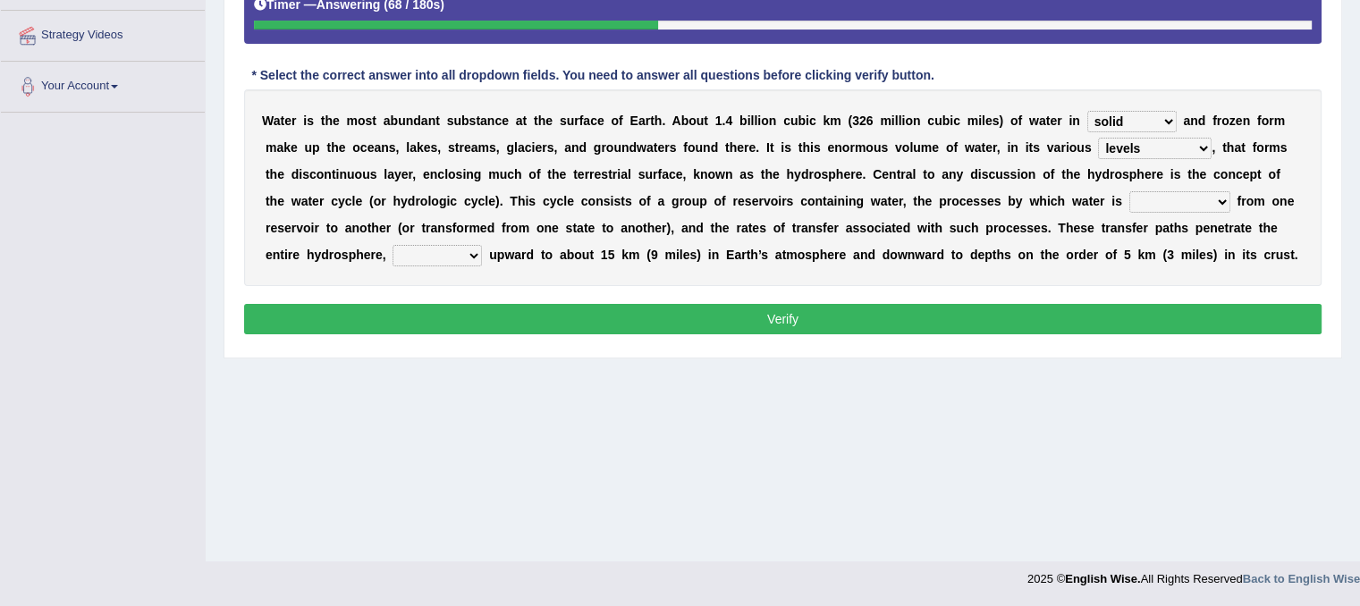
click at [1210, 199] on select "transmitted transferred translated transplanted" at bounding box center [1180, 201] width 101 height 21
click at [1130, 191] on select "transmitted transferred translated transplanted" at bounding box center [1180, 201] width 101 height 21
click at [1215, 194] on select "transmitted transferred translated transplanted" at bounding box center [1180, 201] width 101 height 21
select select "transferred"
click at [1130, 191] on select "transmitted transferred translated transplanted" at bounding box center [1180, 201] width 101 height 21
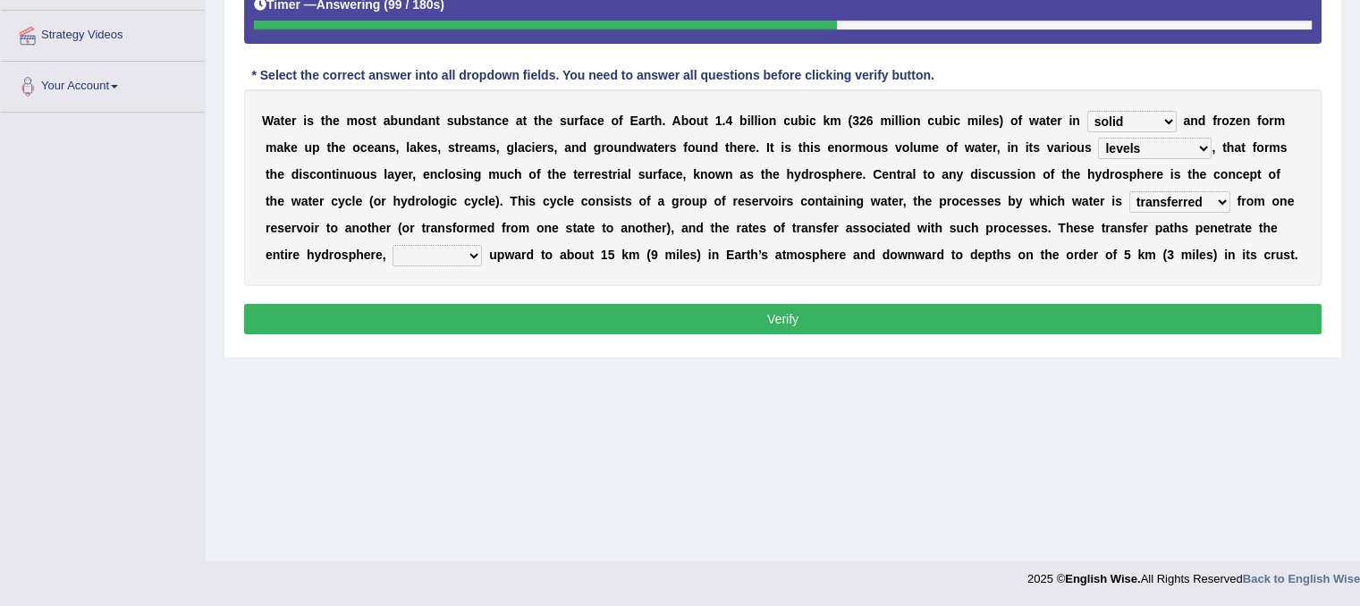
click at [478, 252] on select "extending diving flying soanng" at bounding box center [437, 255] width 89 height 21
select select "soanng"
click at [393, 245] on select "extending diving flying soanng" at bounding box center [437, 255] width 89 height 21
click at [483, 319] on button "Verify" at bounding box center [783, 319] width 1078 height 30
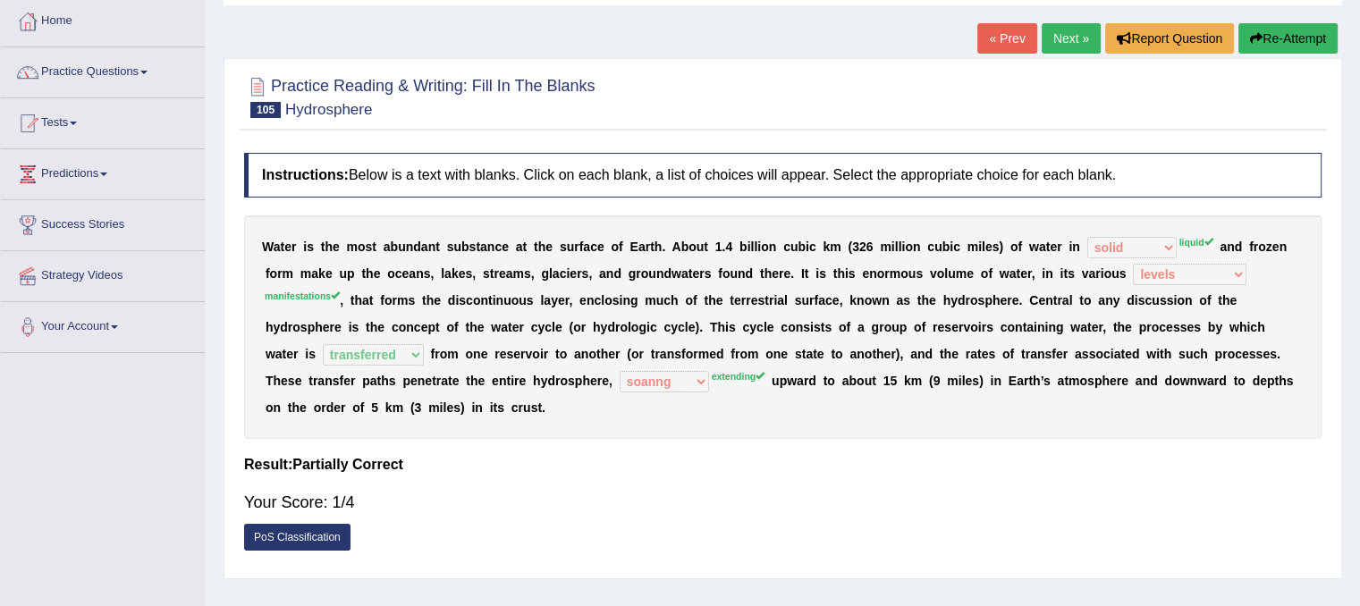
scroll to position [64, 0]
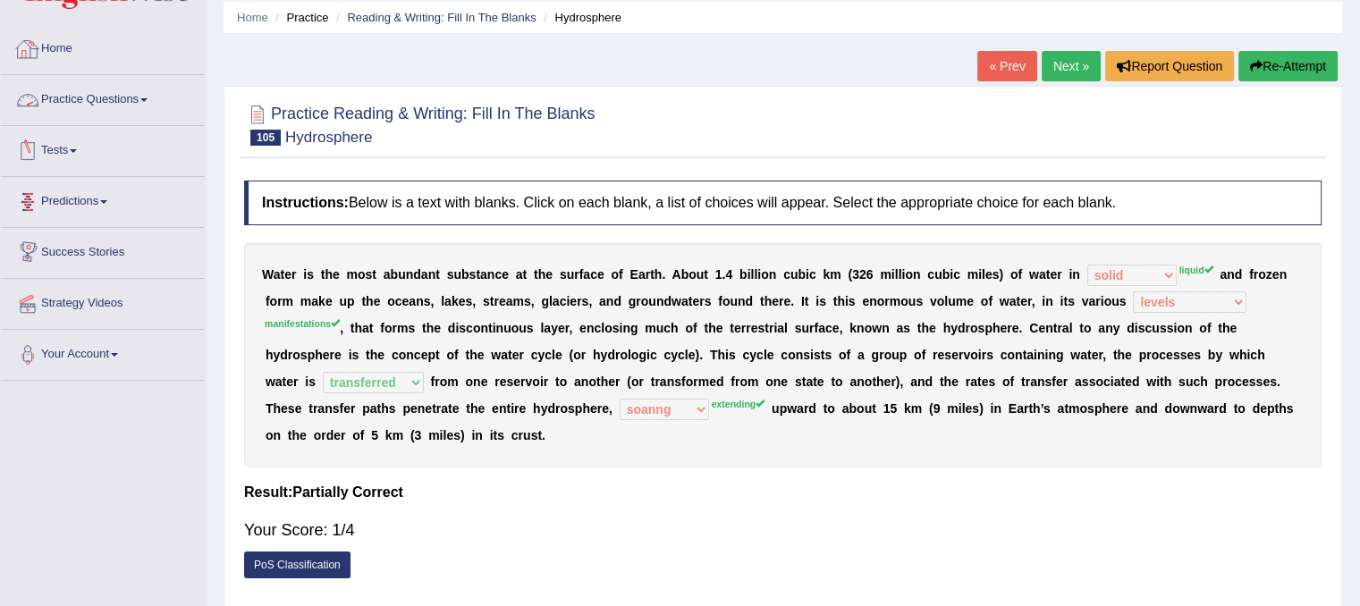
click at [69, 137] on link "Tests" at bounding box center [103, 148] width 204 height 45
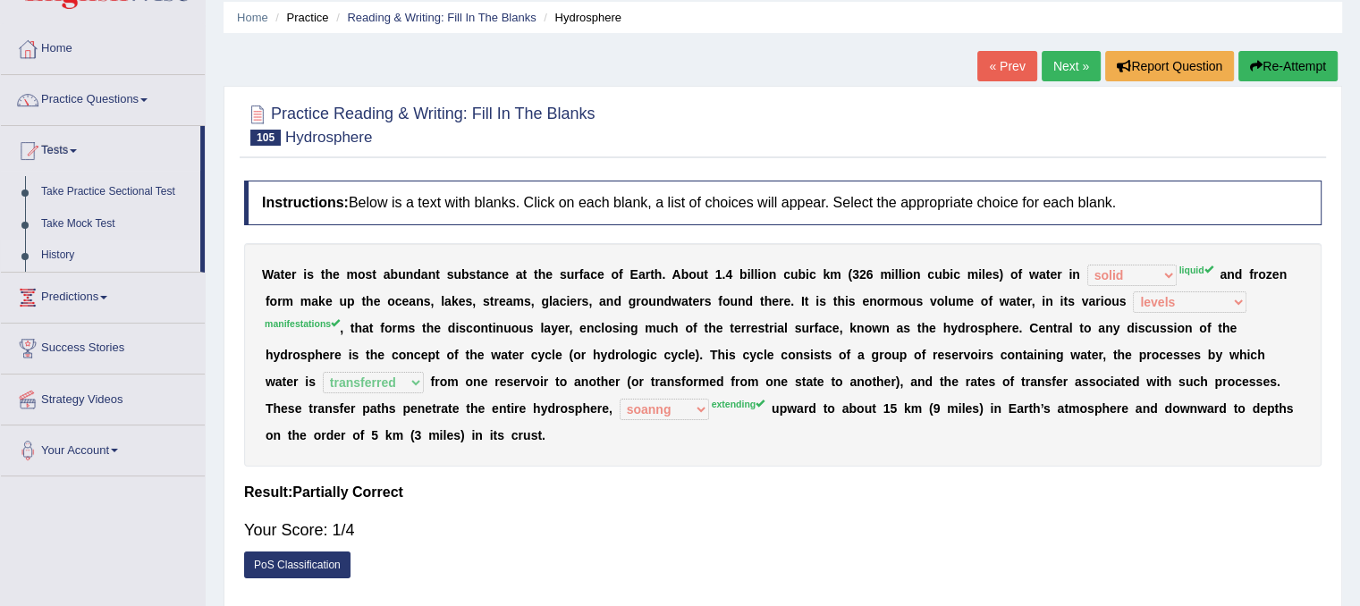
drag, startPoint x: 60, startPoint y: 254, endPoint x: 165, endPoint y: 240, distance: 105.6
click at [61, 255] on link "History" at bounding box center [116, 256] width 167 height 32
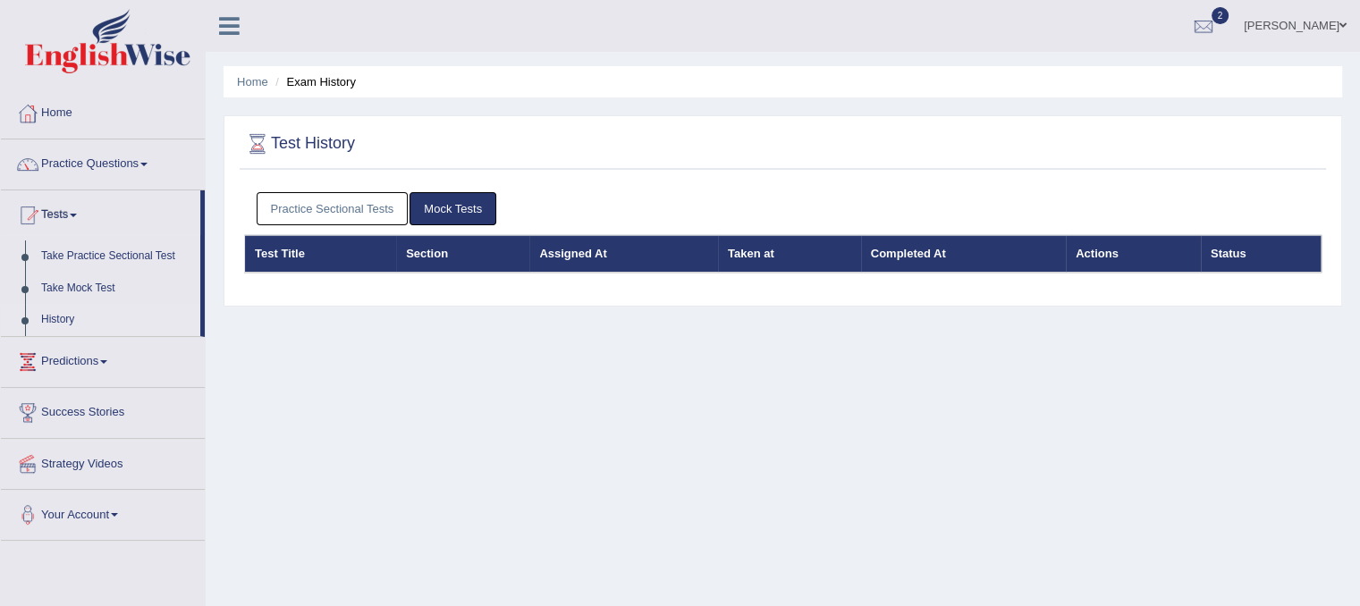
click at [327, 219] on link "Practice Sectional Tests" at bounding box center [333, 208] width 152 height 33
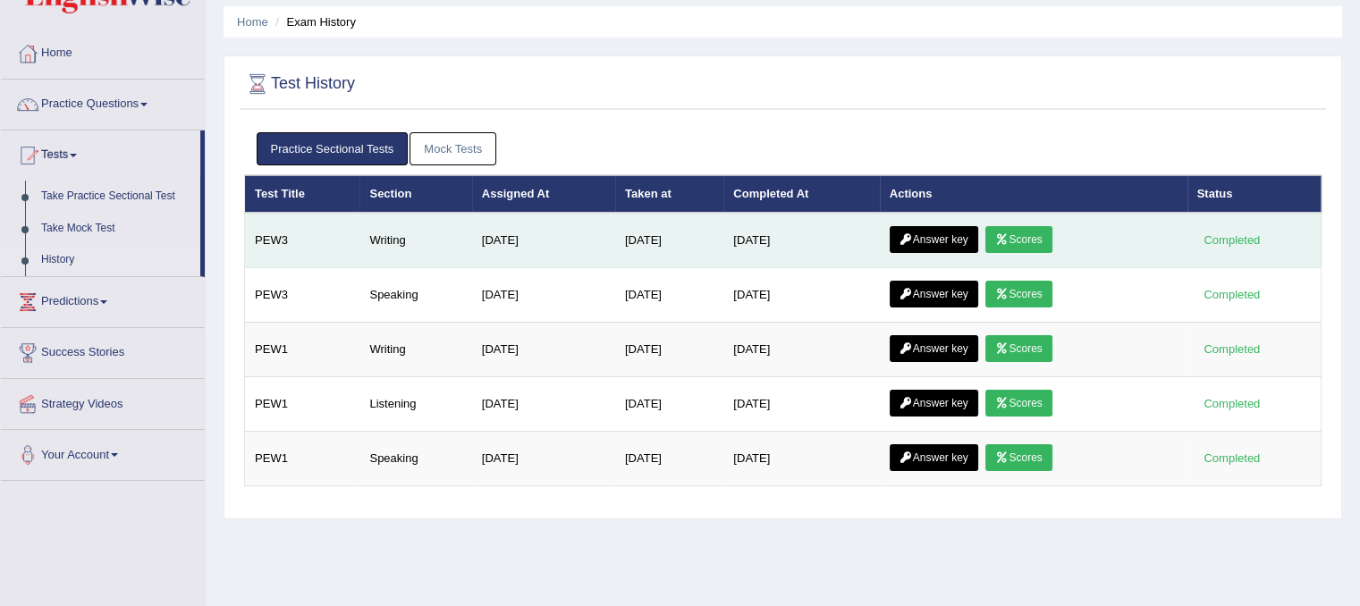
scroll to position [89, 0]
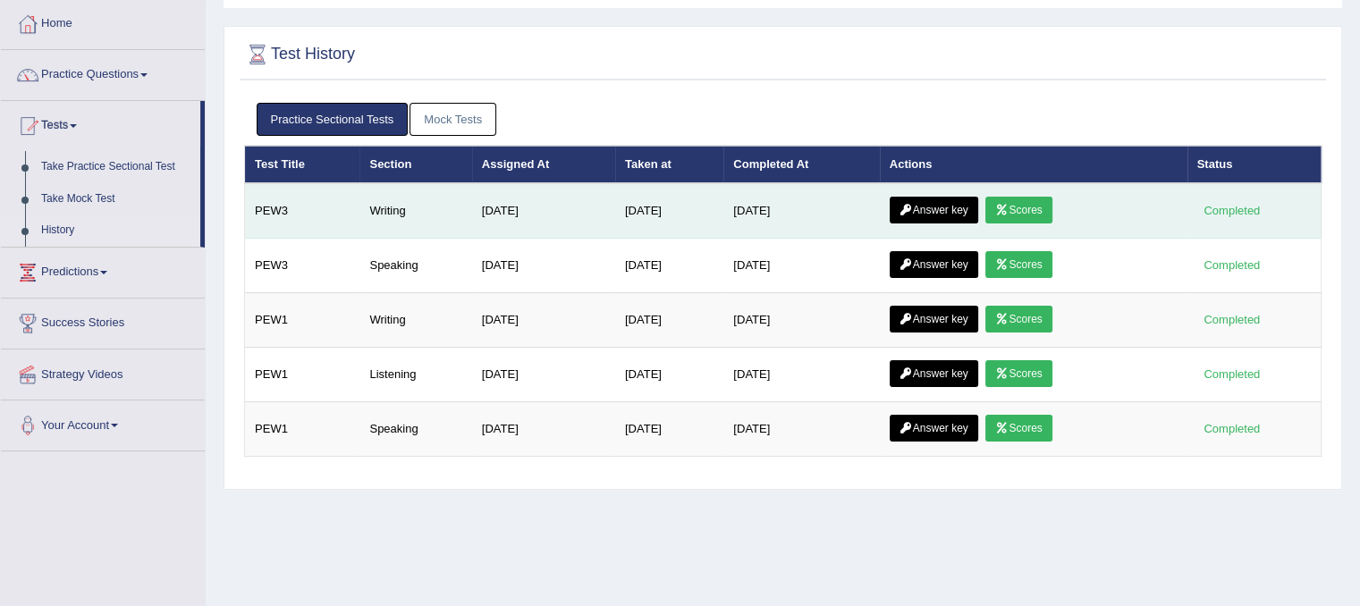
click at [1020, 205] on link "Scores" at bounding box center [1019, 210] width 66 height 27
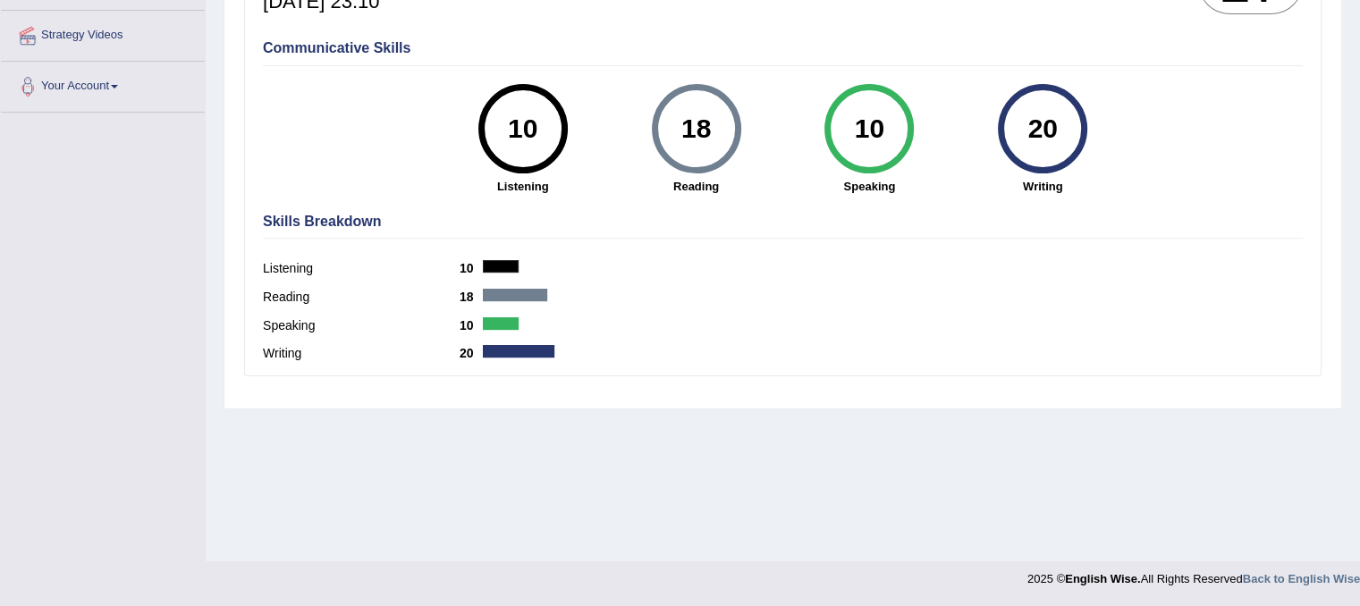
scroll to position [64, 0]
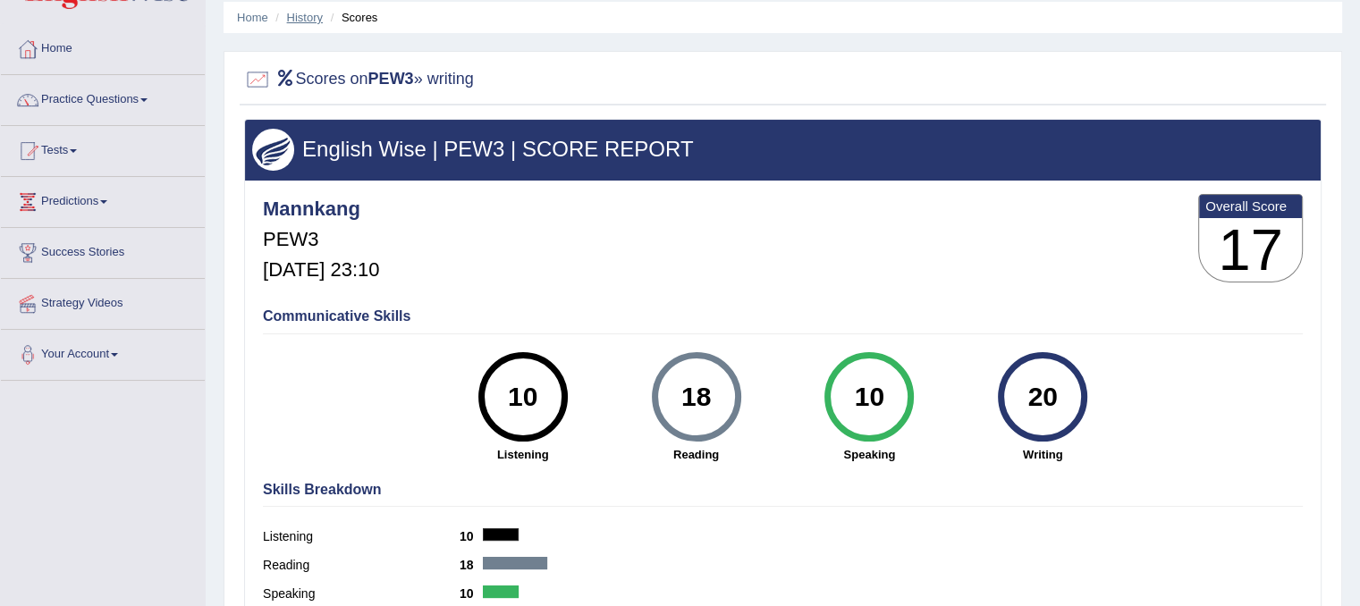
click at [304, 17] on link "History" at bounding box center [305, 17] width 36 height 13
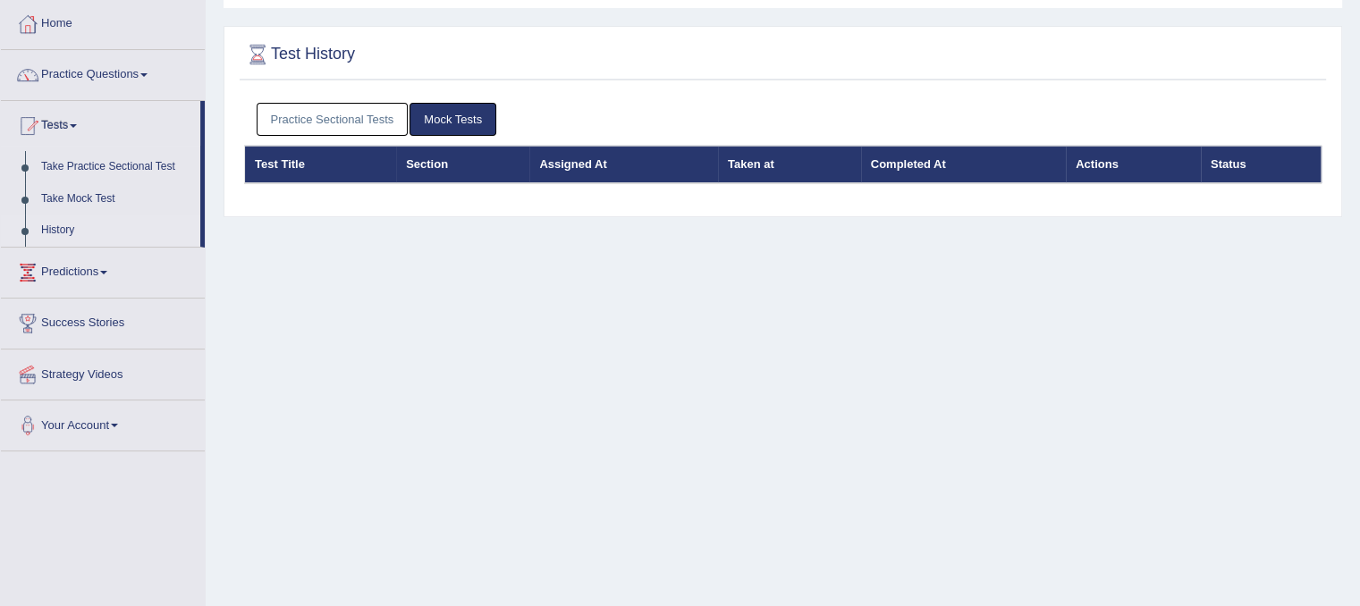
click at [350, 119] on link "Practice Sectional Tests" at bounding box center [333, 119] width 152 height 33
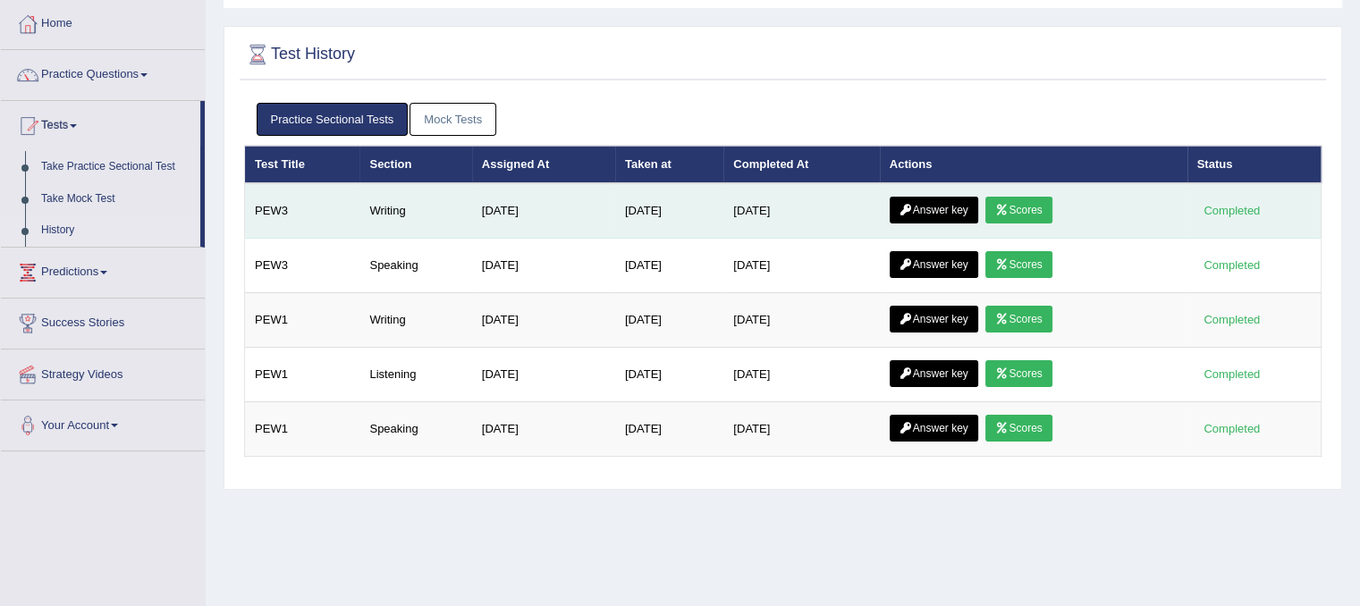
click at [949, 209] on link "Answer key" at bounding box center [934, 210] width 89 height 27
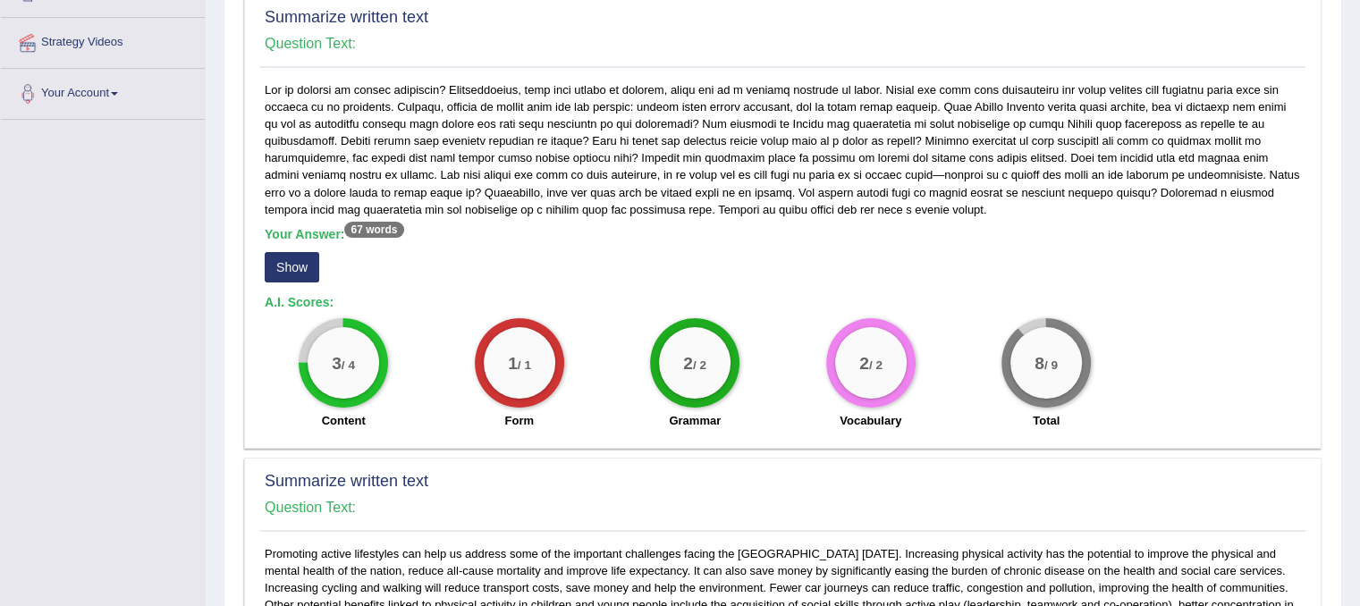
scroll to position [358, 0]
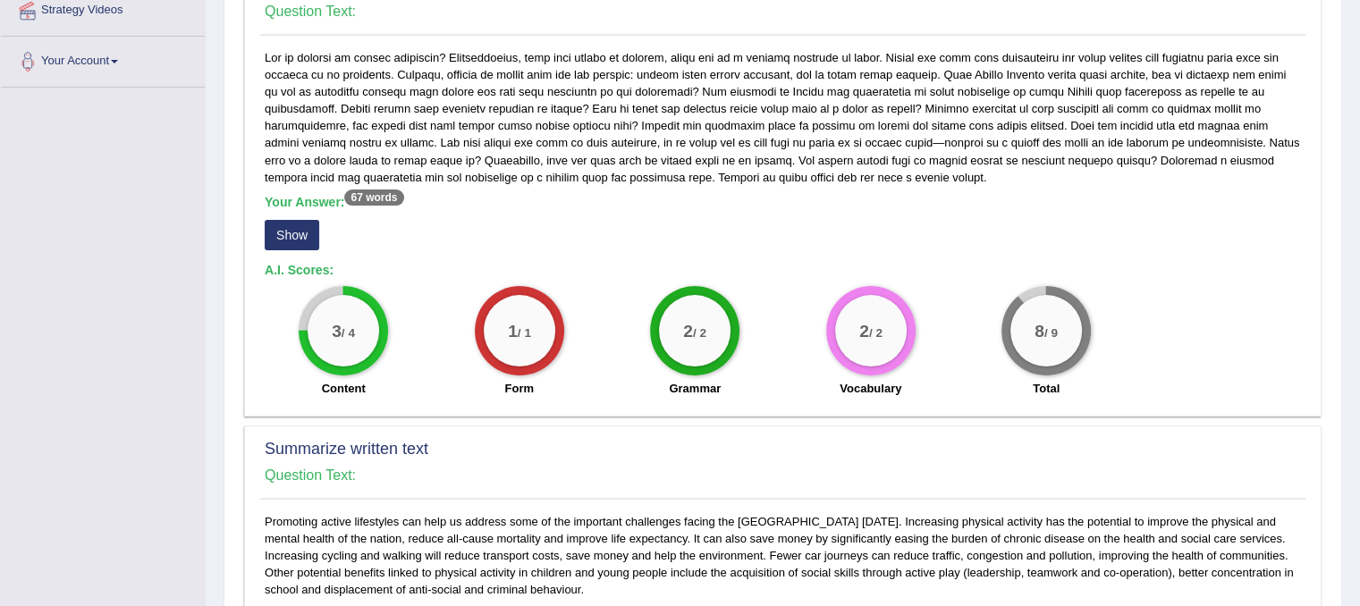
click at [287, 233] on button "Show" at bounding box center [292, 235] width 55 height 30
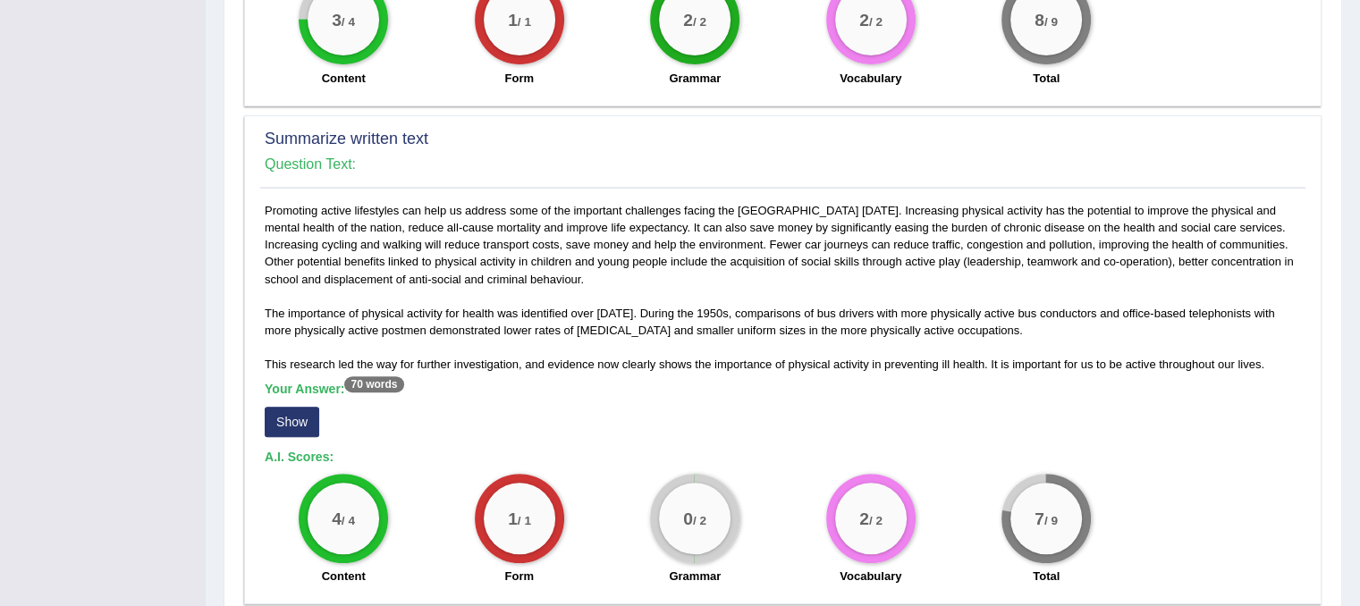
scroll to position [716, 0]
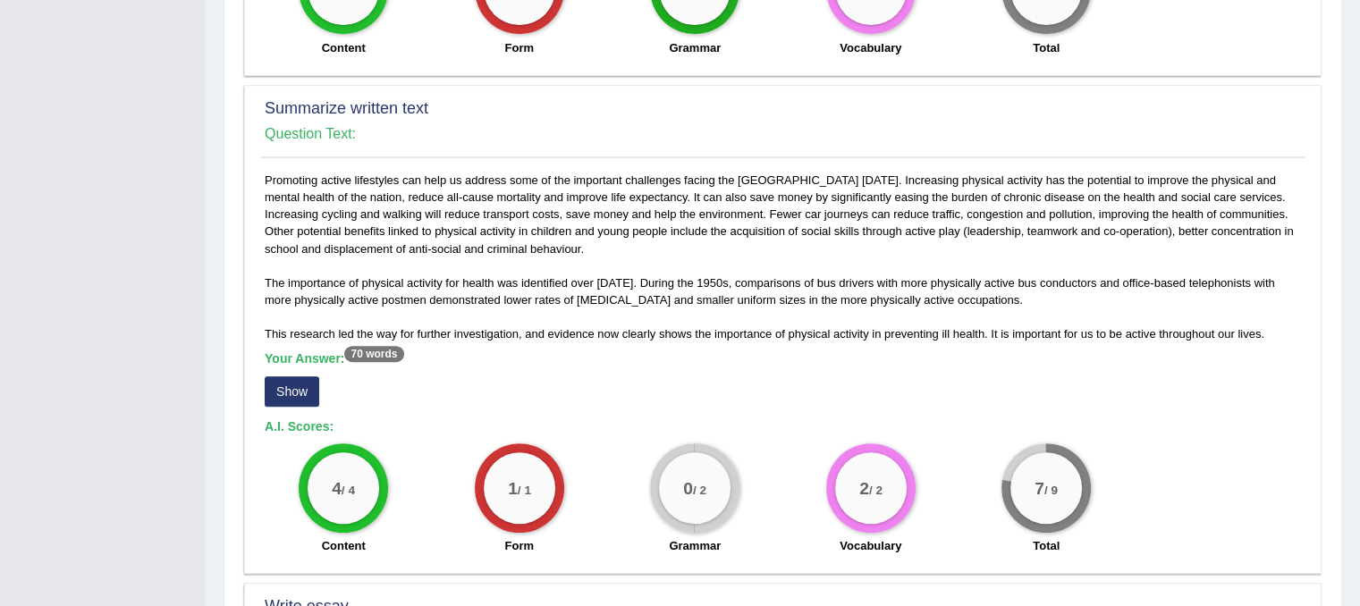
click at [304, 387] on button "Show" at bounding box center [292, 392] width 55 height 30
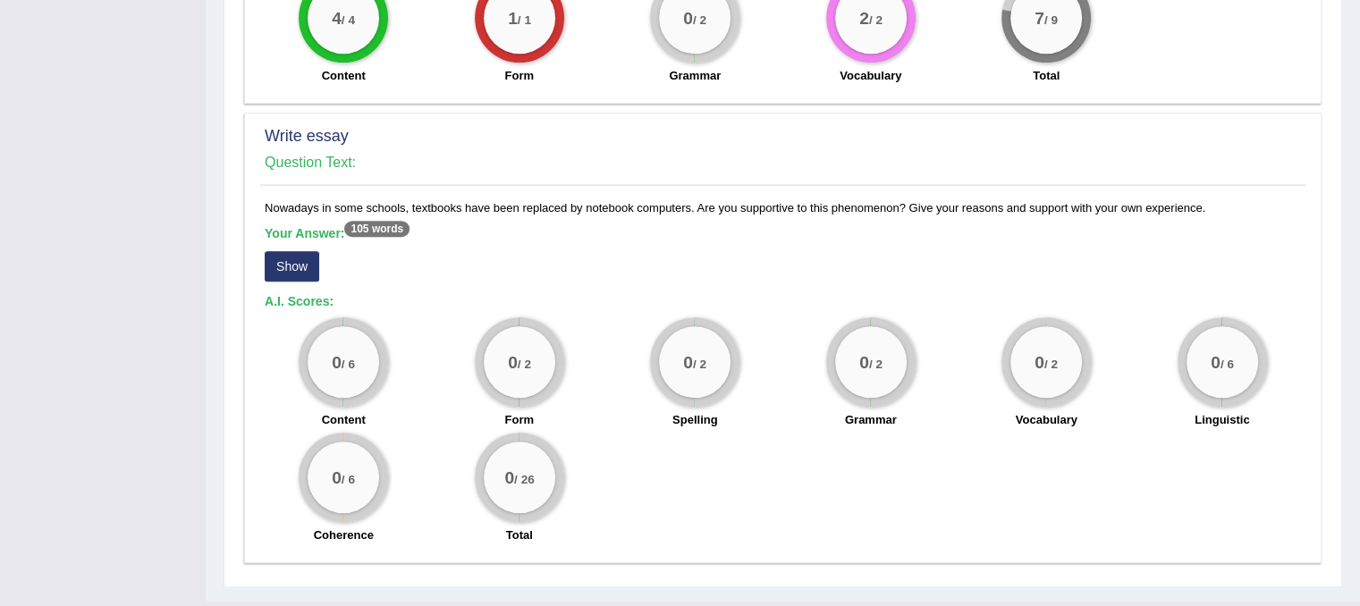
scroll to position [1240, 0]
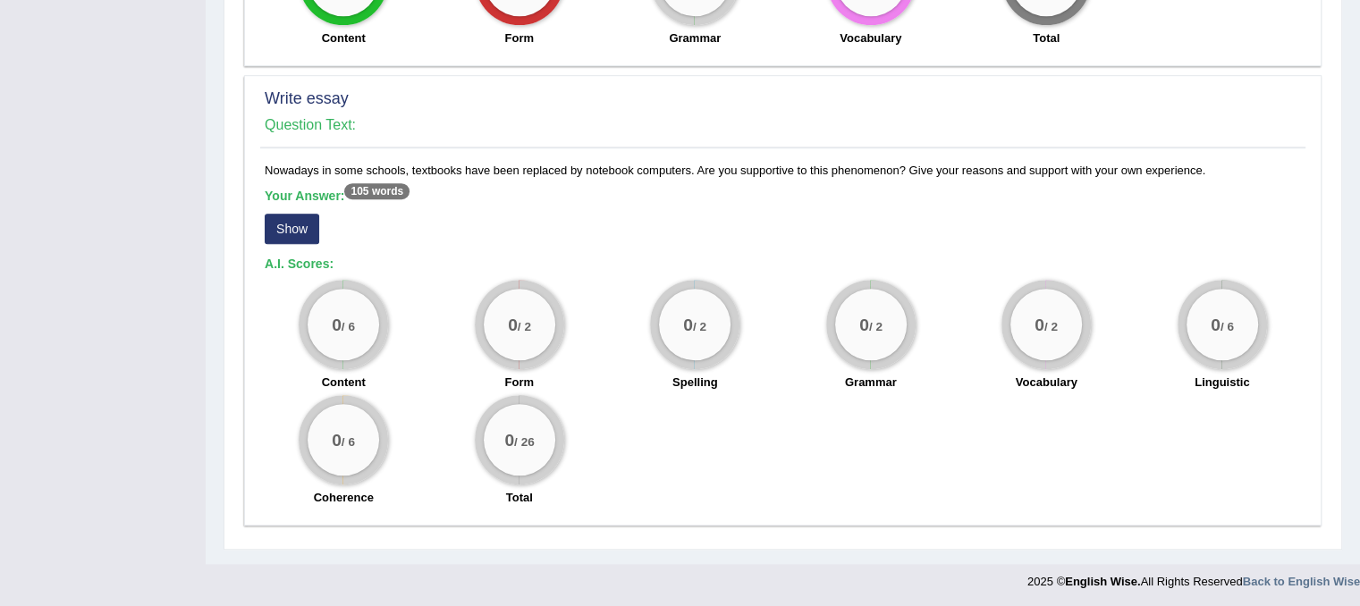
click at [298, 232] on button "Show" at bounding box center [292, 229] width 55 height 30
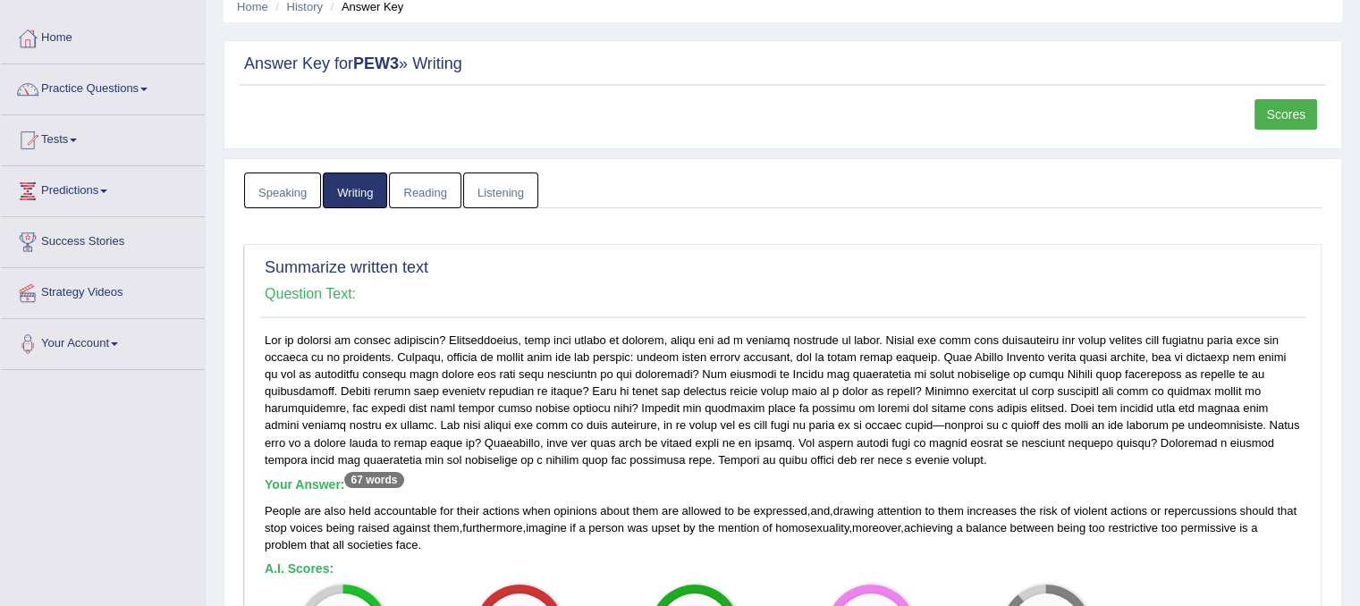
scroll to position [0, 0]
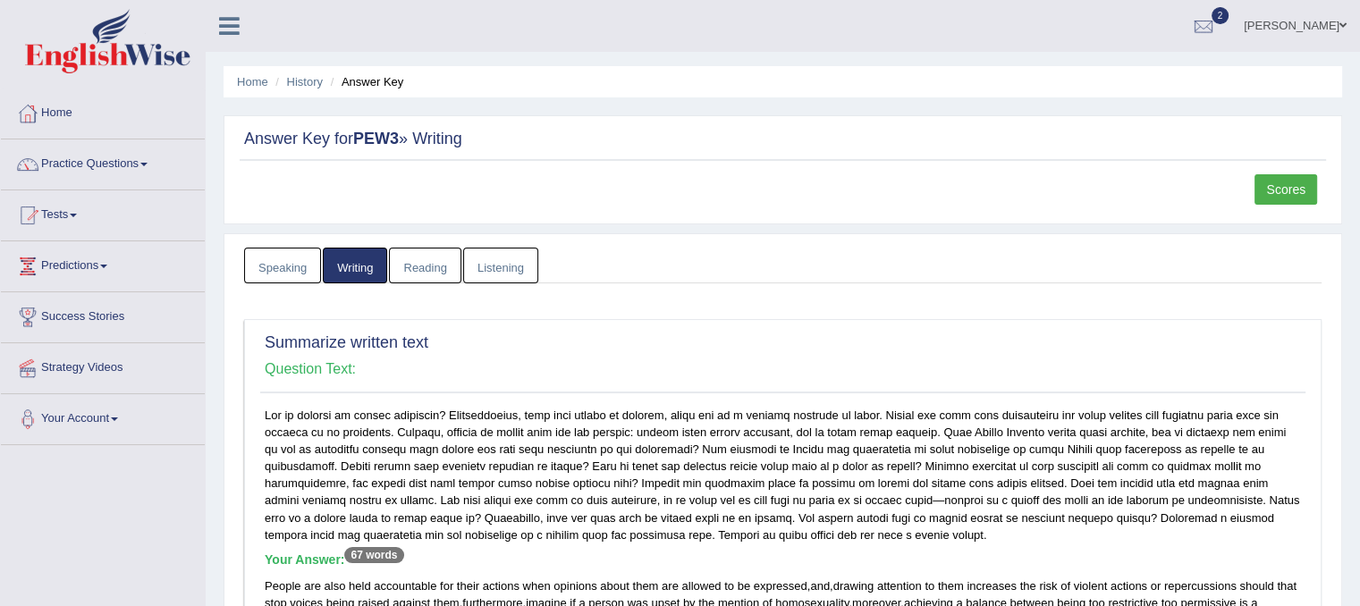
click at [1296, 191] on link "Scores" at bounding box center [1286, 189] width 63 height 30
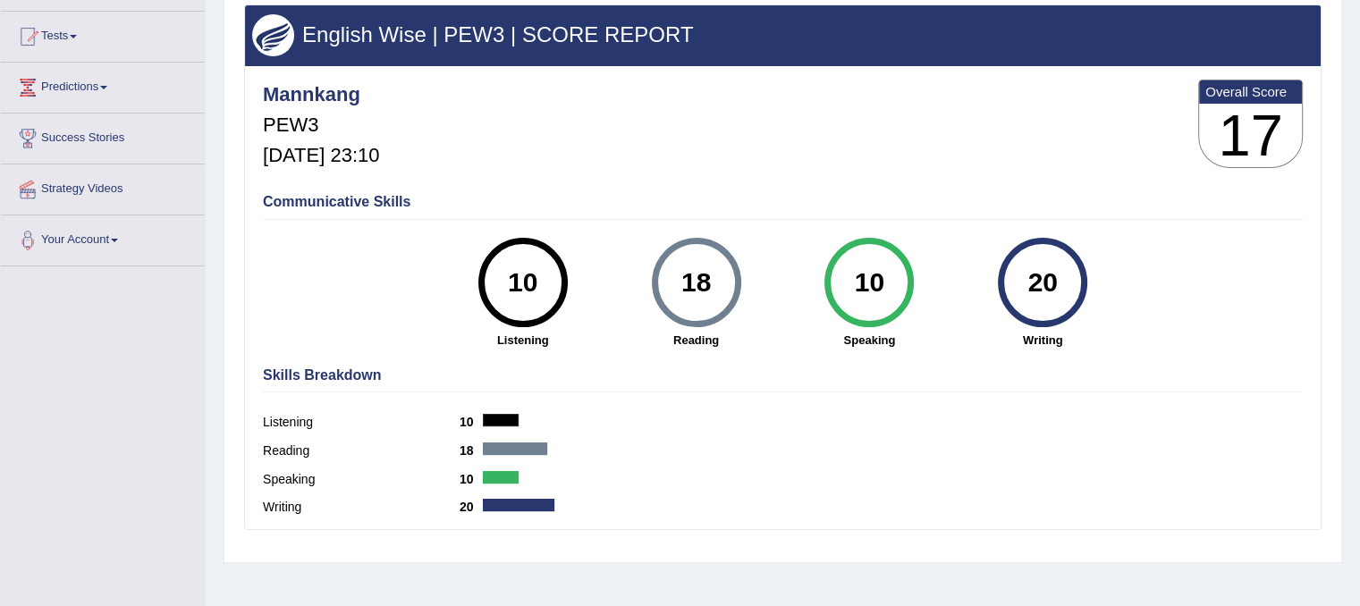
scroll to position [179, 0]
